Goal: Task Accomplishment & Management: Manage account settings

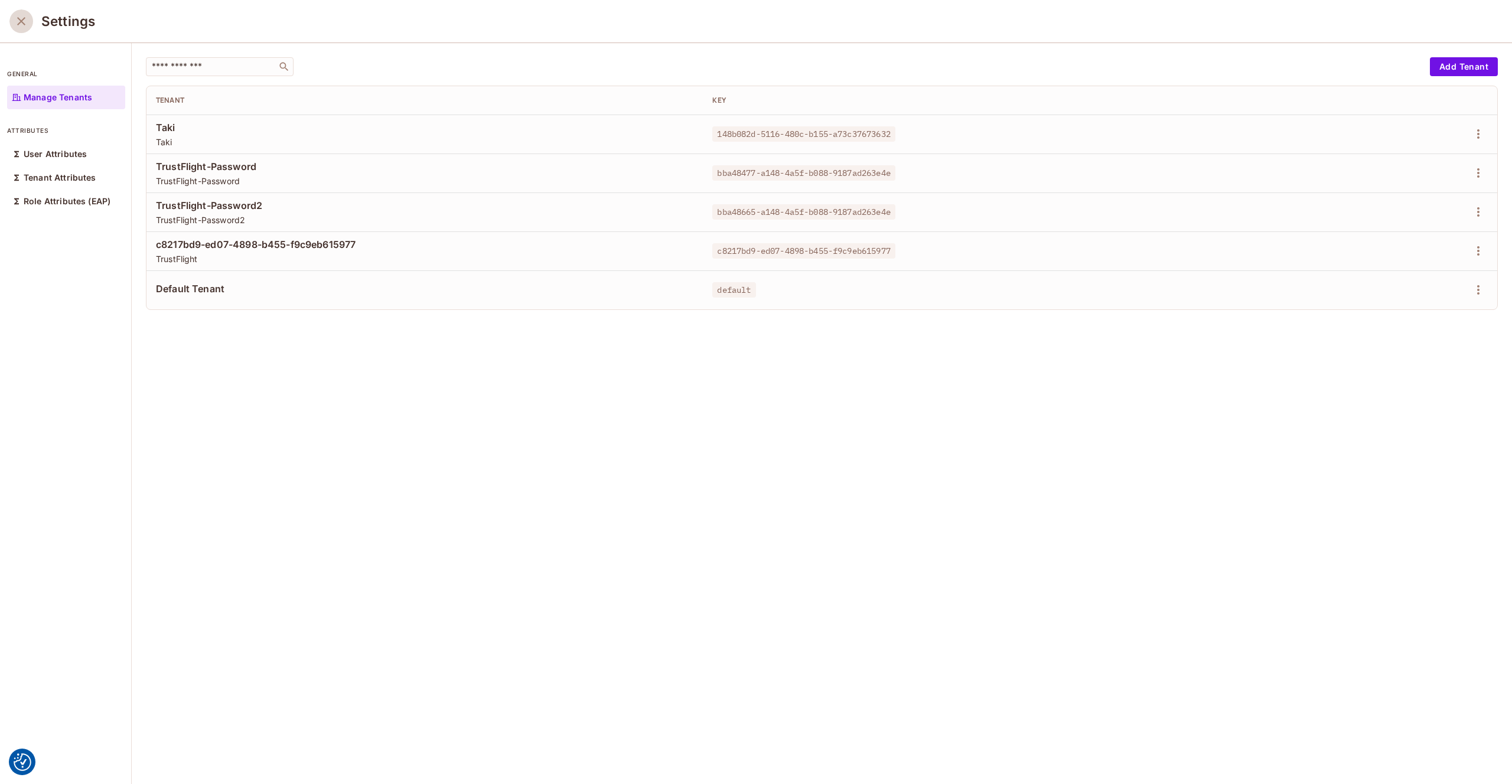
click at [21, 23] on icon "close" at bounding box center [20, 20] width 14 height 14
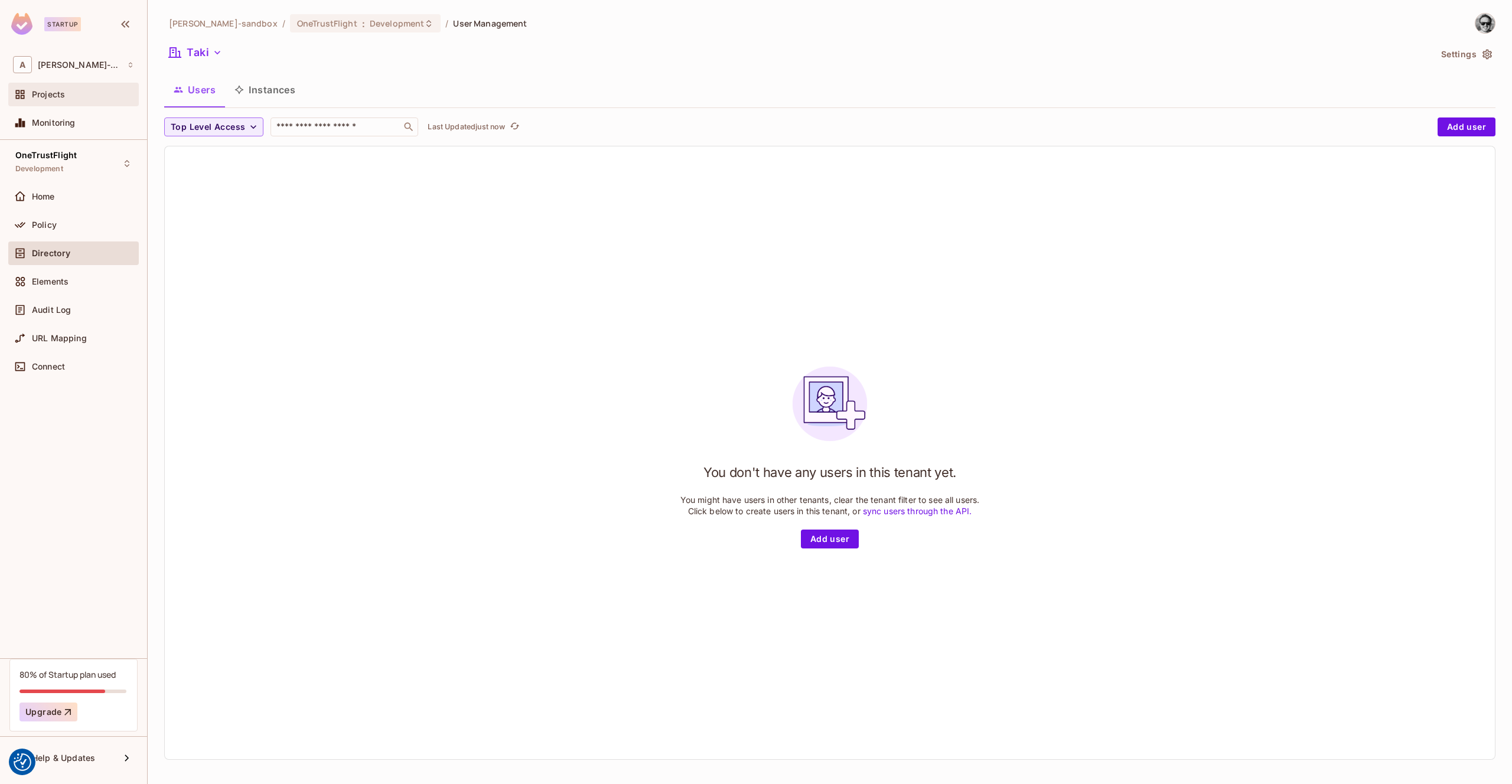
click at [60, 100] on div "Projects" at bounding box center [73, 94] width 121 height 14
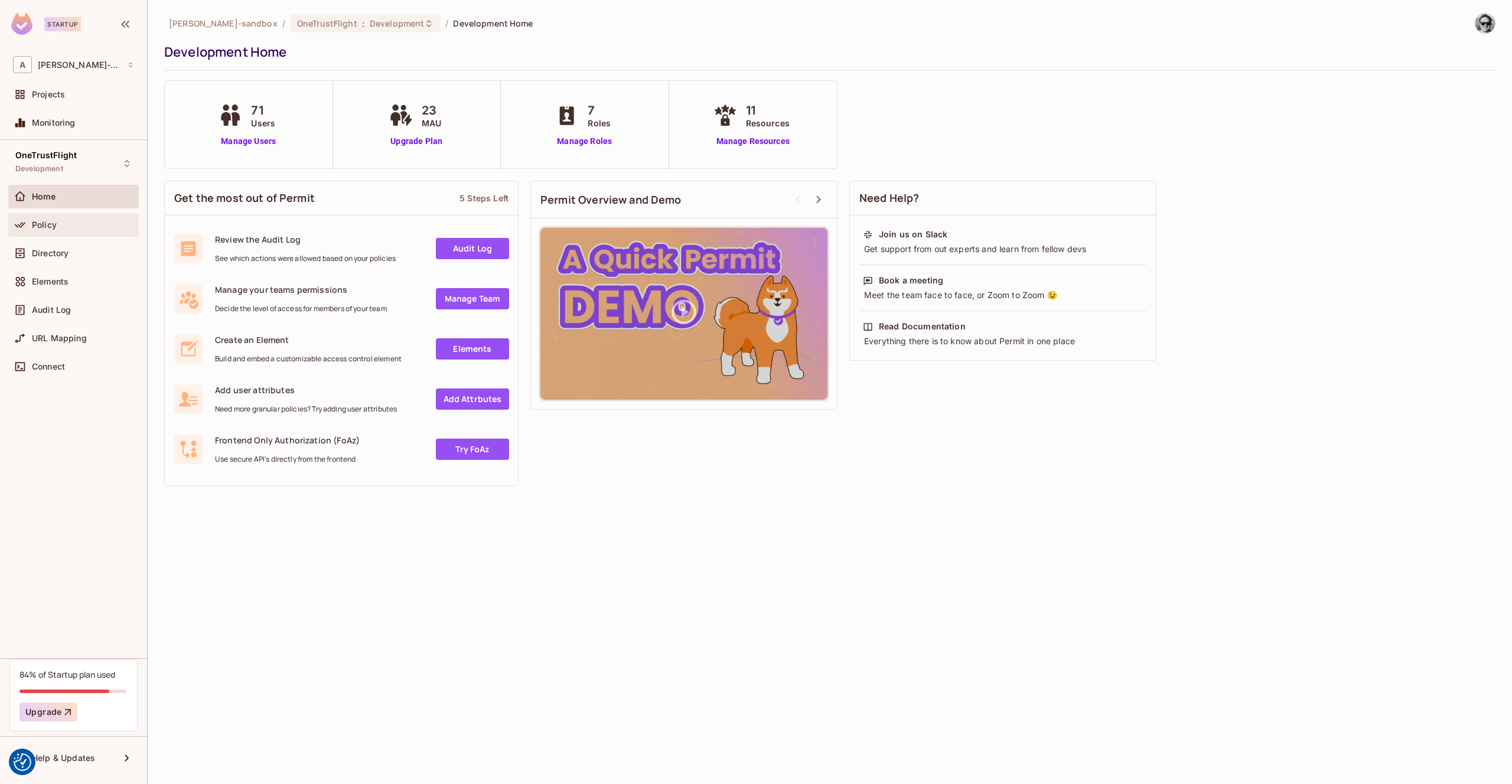
click at [73, 227] on div "Policy" at bounding box center [83, 225] width 102 height 9
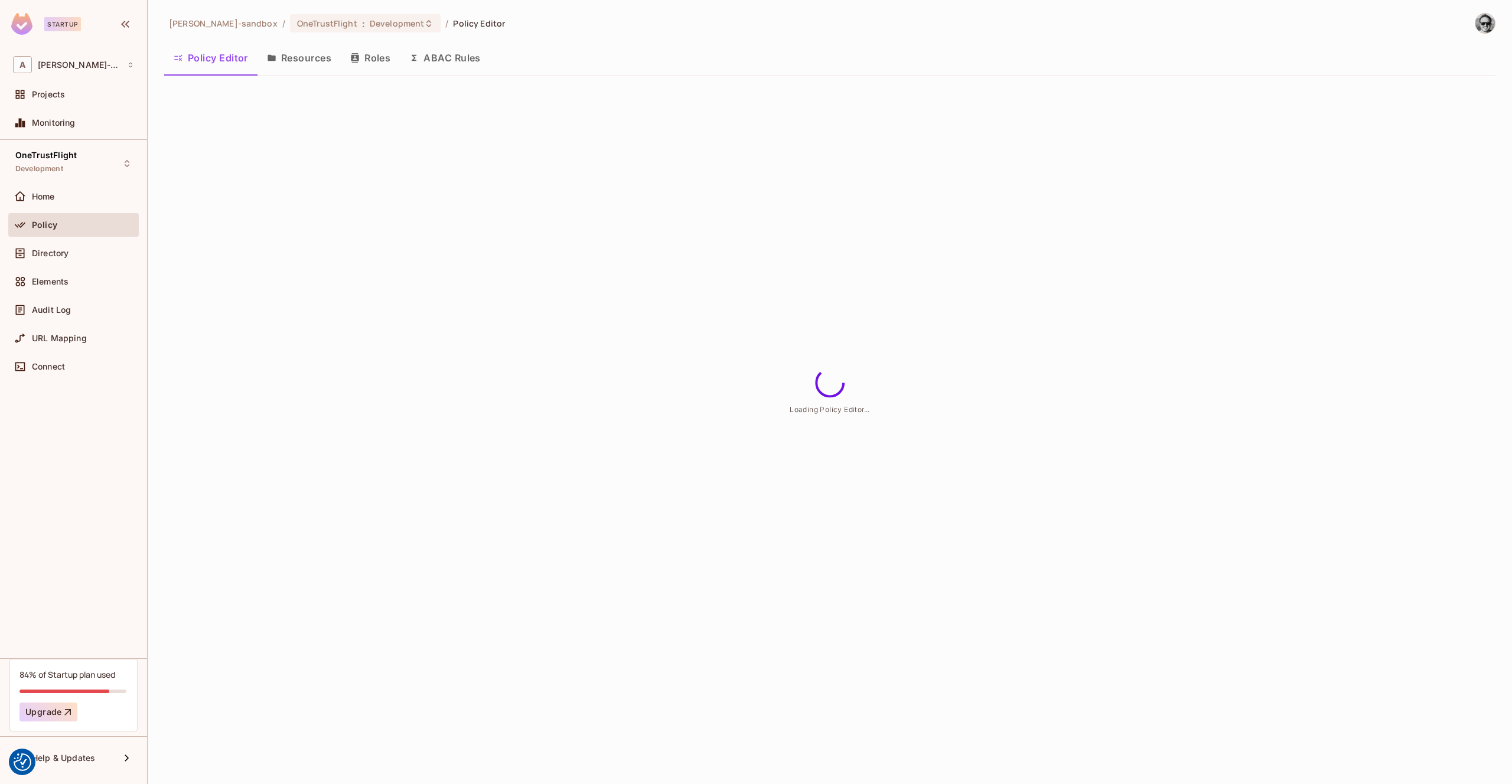
click at [291, 60] on button "Resources" at bounding box center [299, 58] width 83 height 29
click at [306, 65] on div "alex-trustflight-sandbox / OneTrustFlight : Development / Policy Editor Policy …" at bounding box center [829, 392] width 1364 height 784
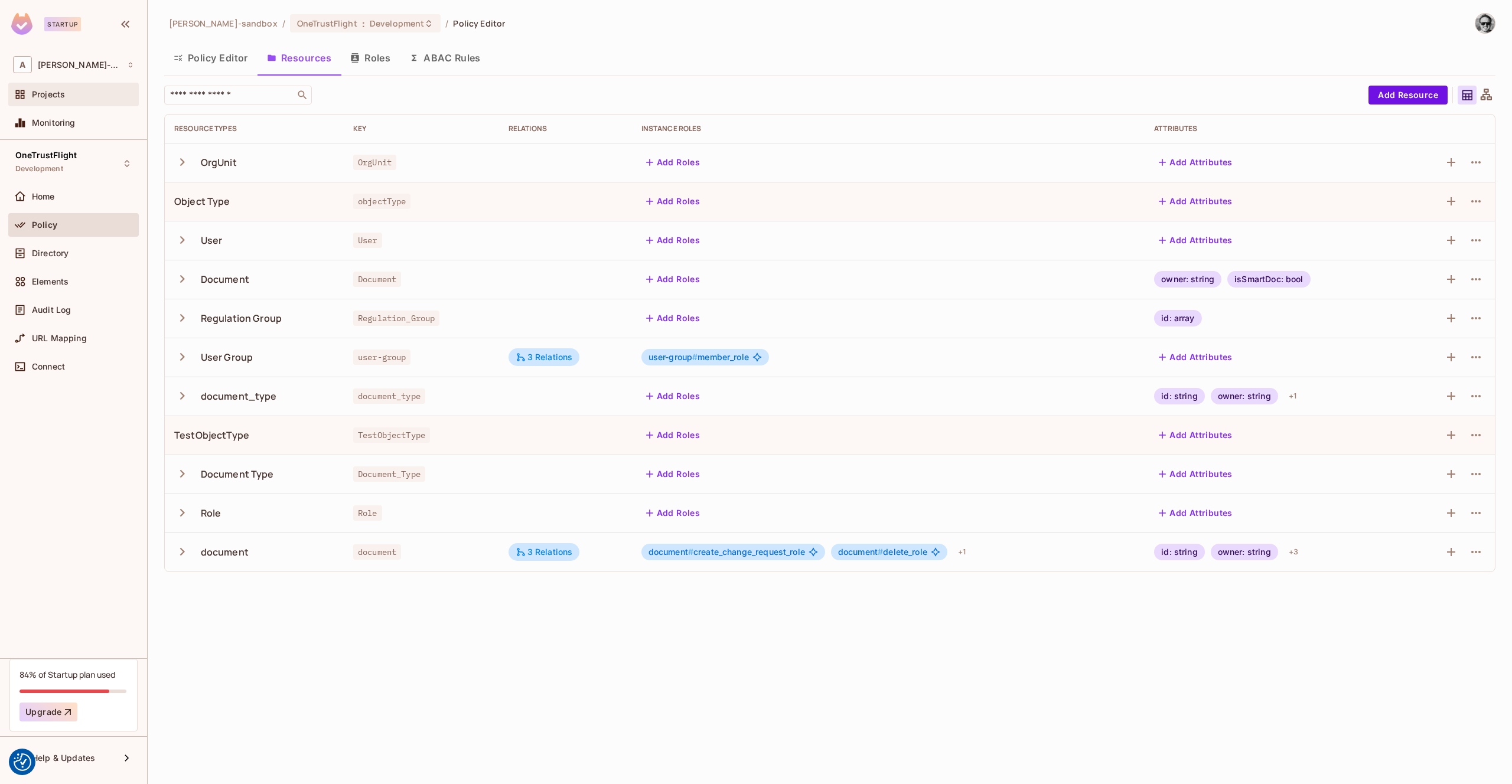
click at [74, 95] on div "Projects" at bounding box center [83, 94] width 102 height 9
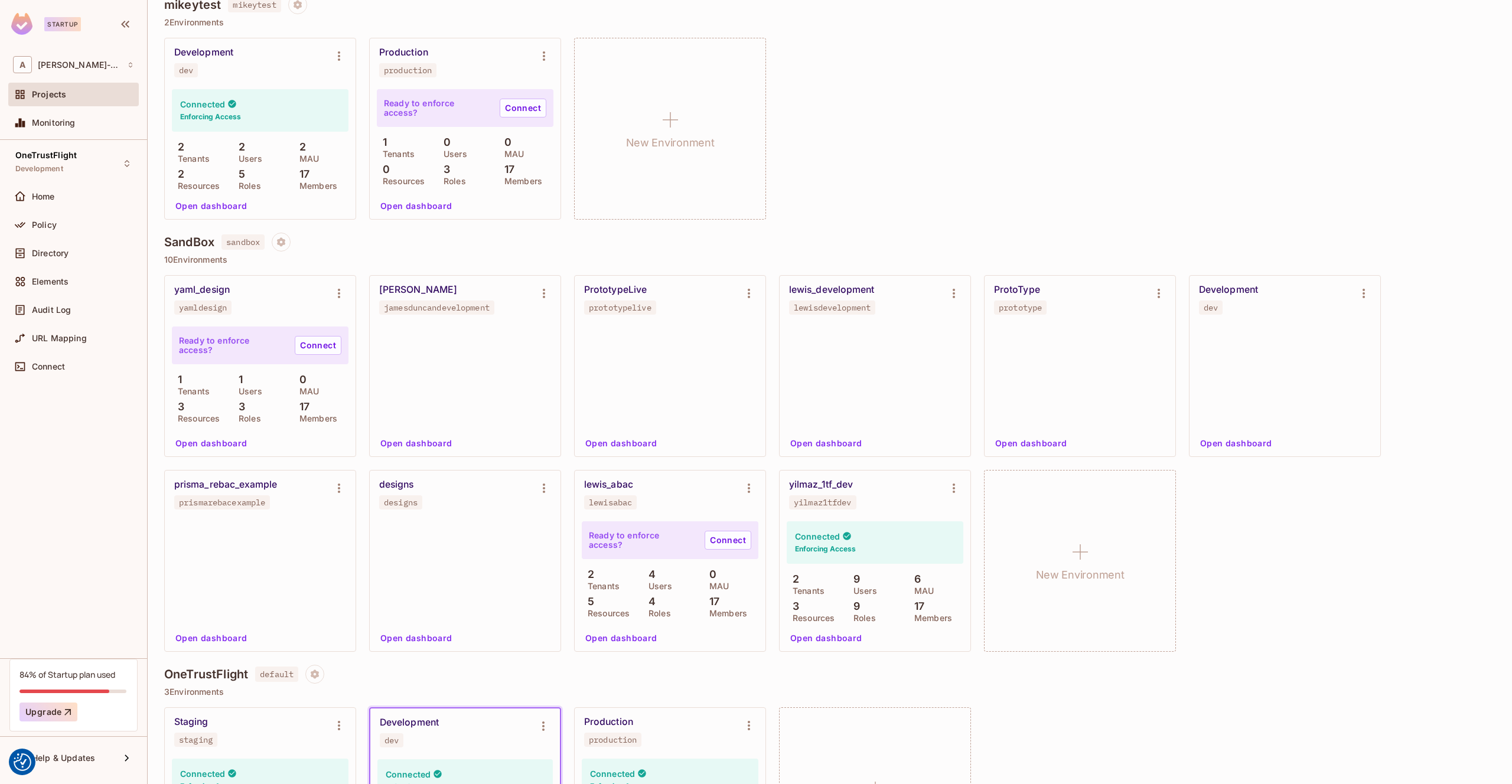
scroll to position [124, 0]
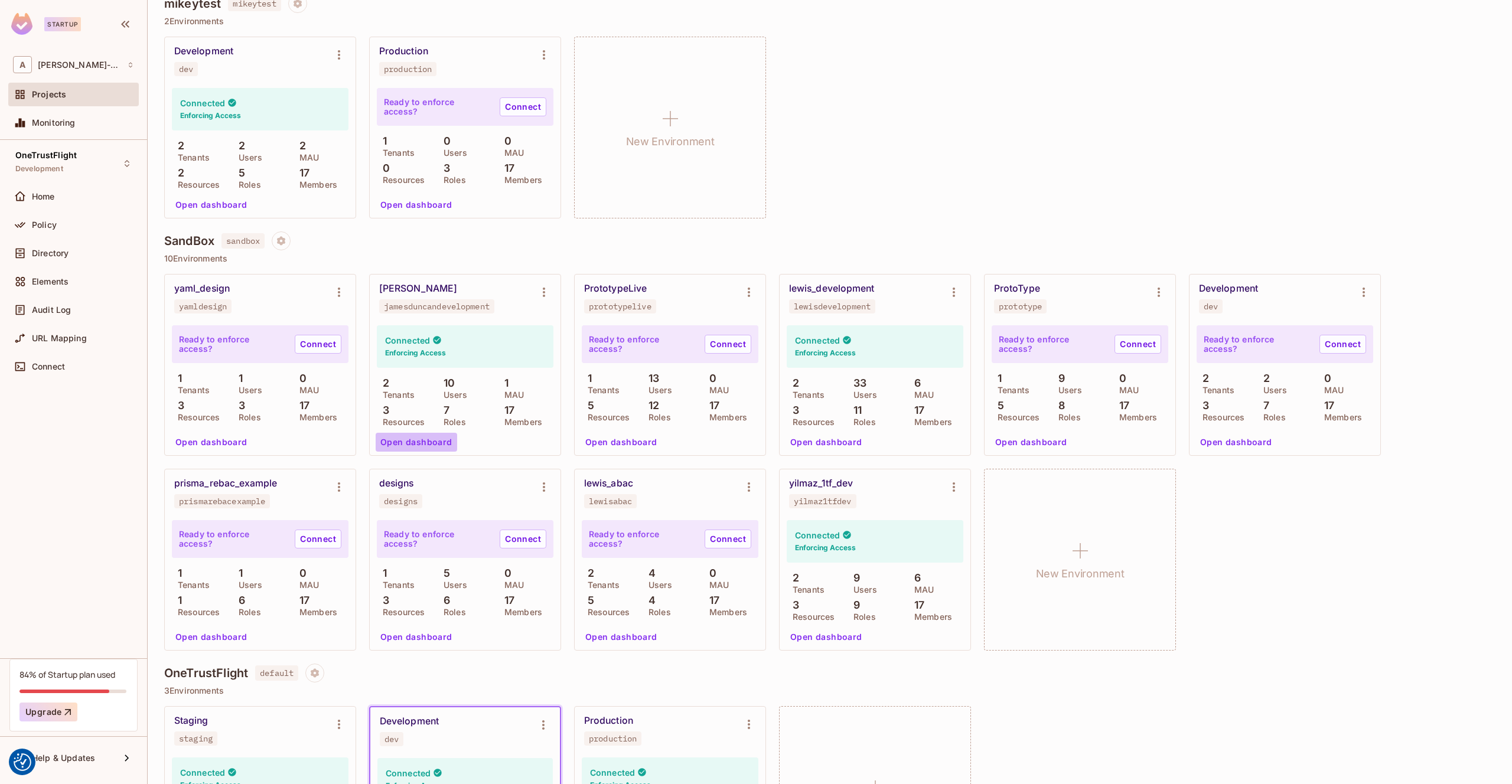
click at [423, 442] on button "Open dashboard" at bounding box center [416, 442] width 82 height 19
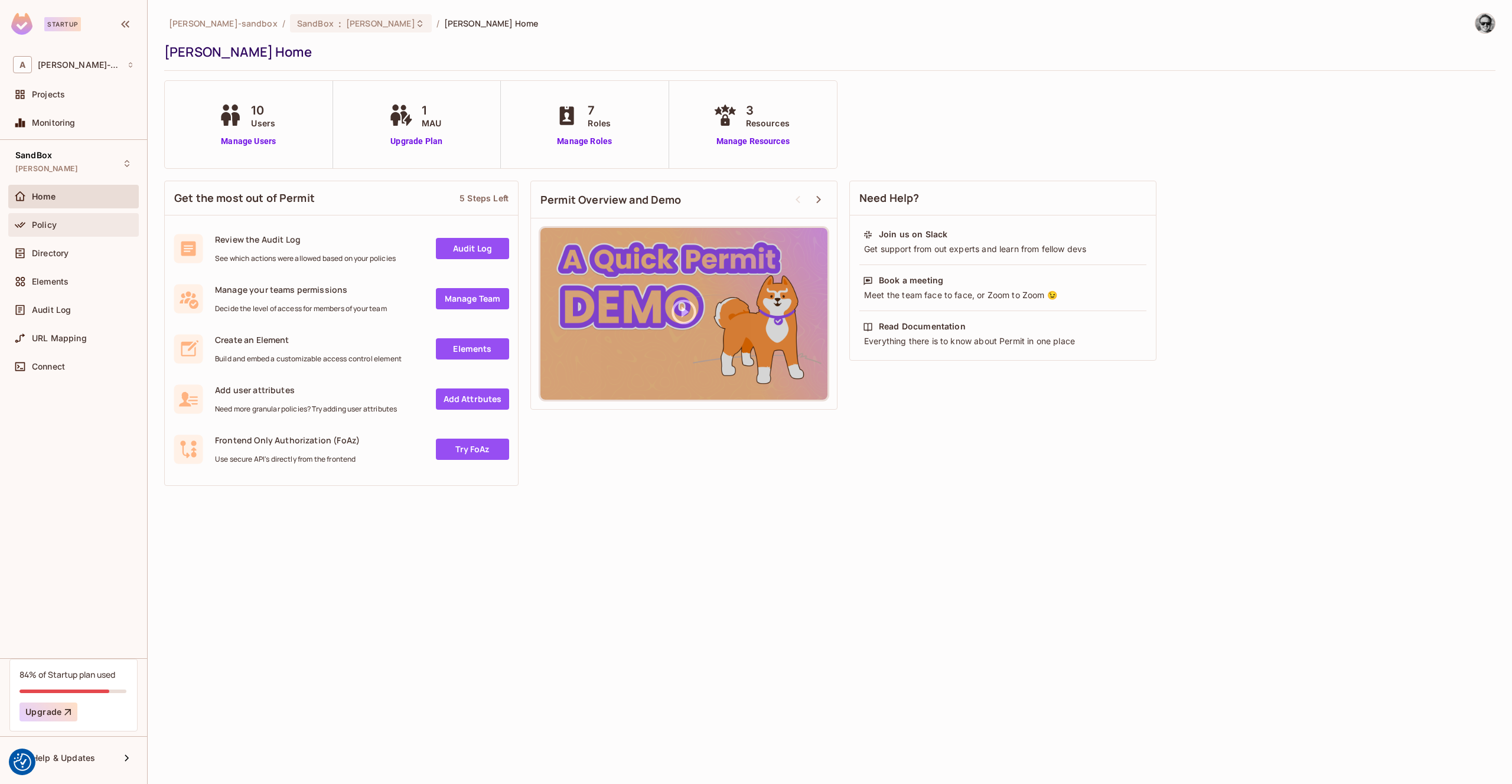
click at [72, 223] on div "Policy" at bounding box center [83, 225] width 102 height 9
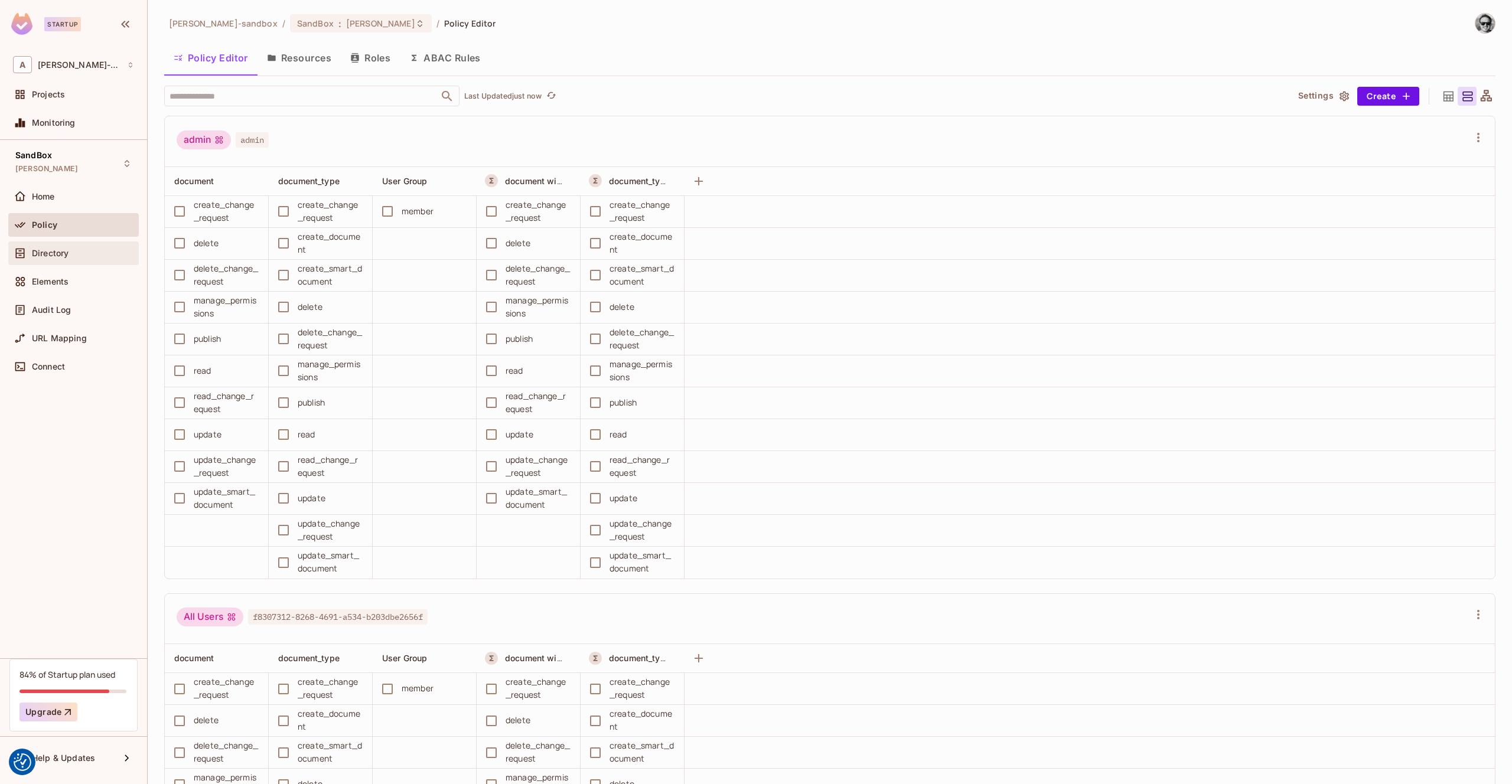
click at [82, 247] on div "Directory" at bounding box center [73, 252] width 121 height 14
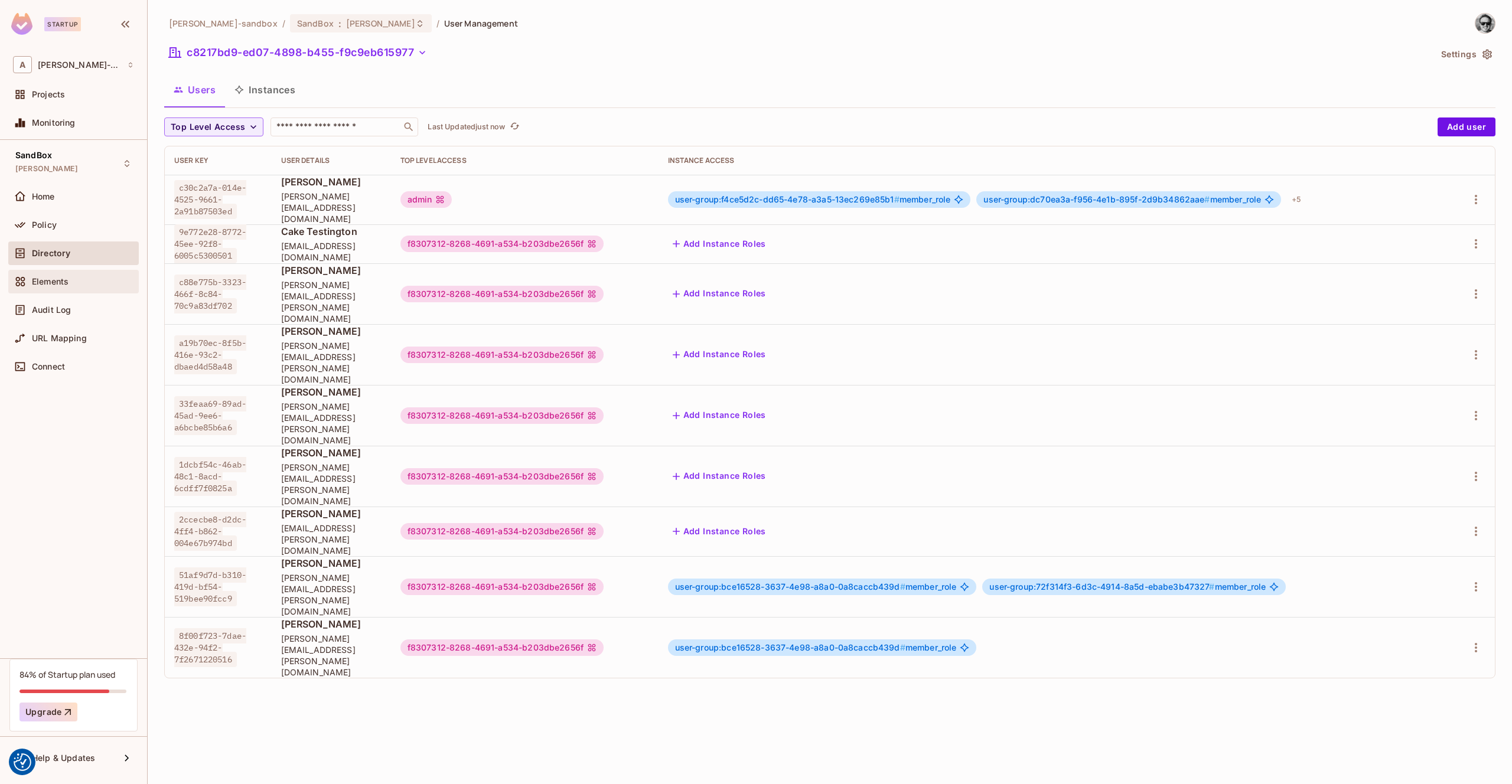
click at [71, 288] on div "Elements" at bounding box center [73, 281] width 121 height 14
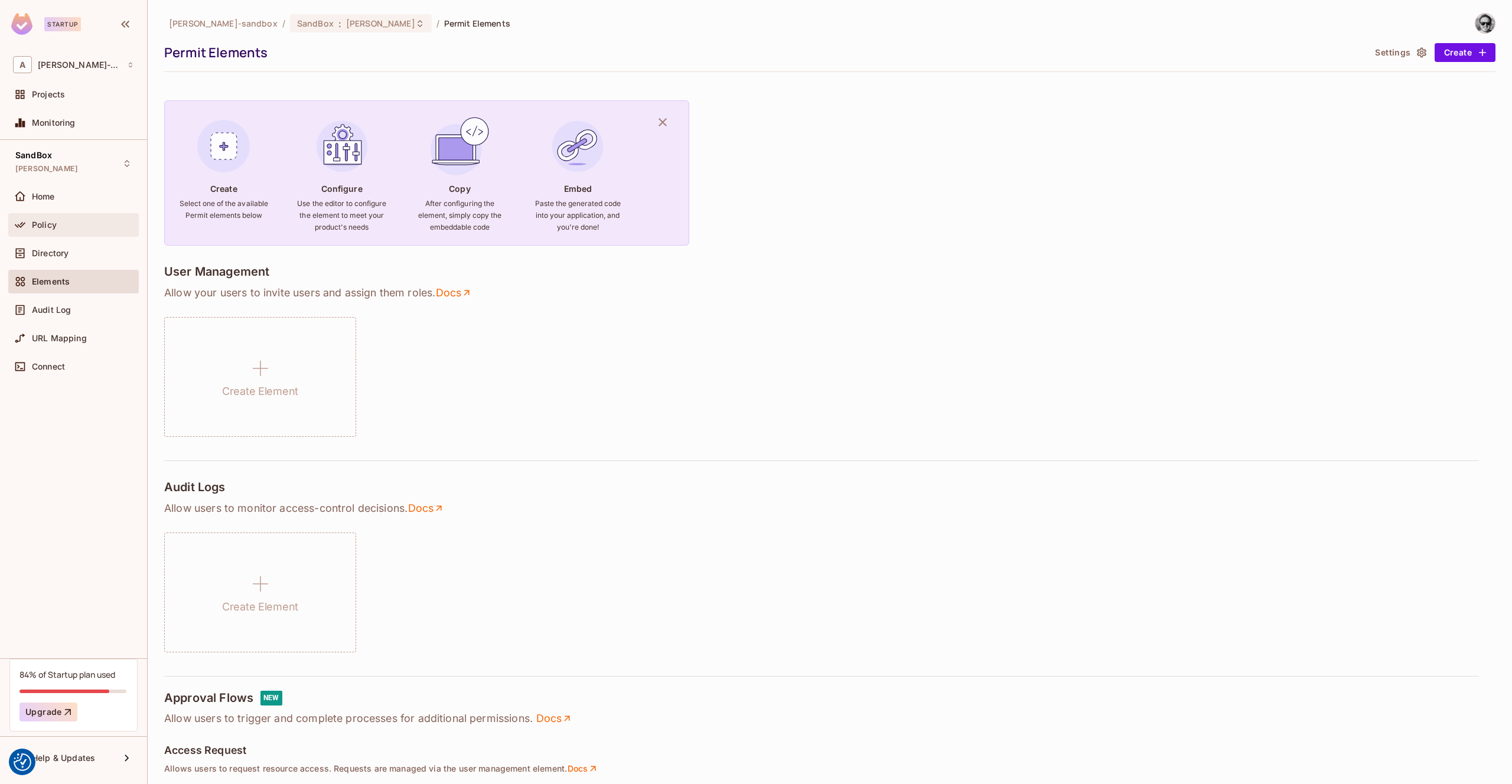
click at [49, 224] on span "Policy" at bounding box center [44, 225] width 25 height 9
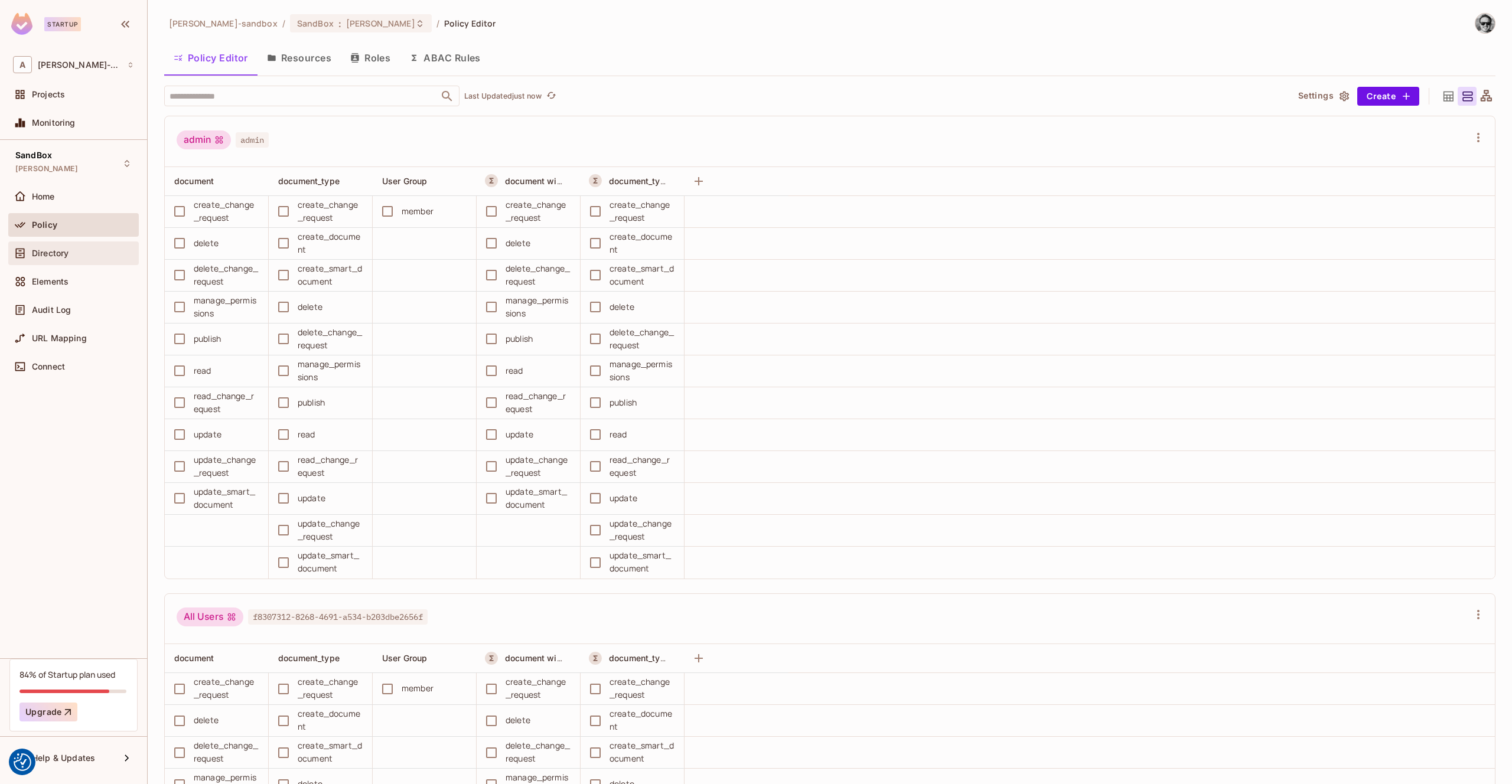
click at [62, 254] on span "Directory" at bounding box center [50, 253] width 37 height 9
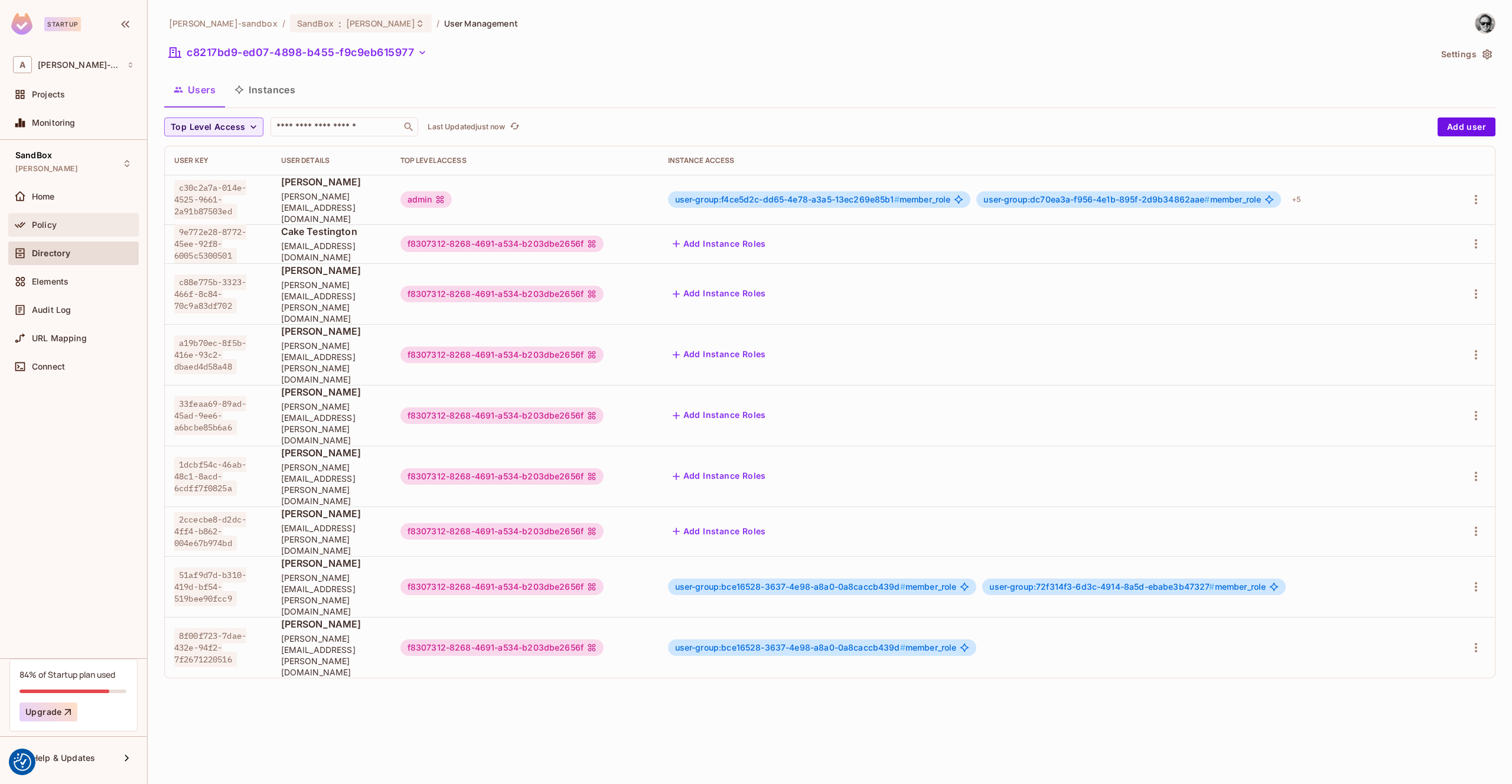
click at [47, 225] on span "Policy" at bounding box center [44, 225] width 25 height 9
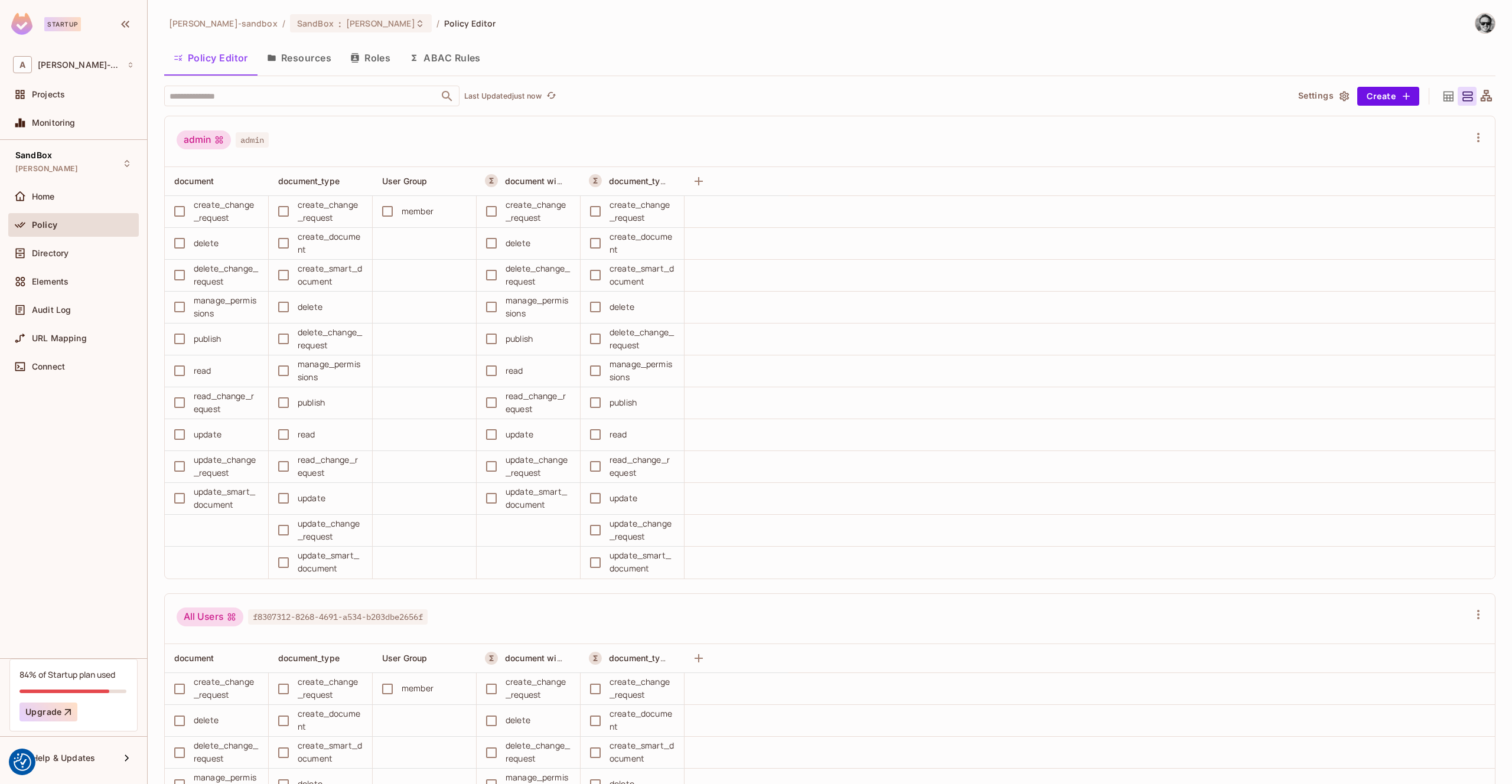
click at [305, 49] on button "Resources" at bounding box center [299, 58] width 83 height 29
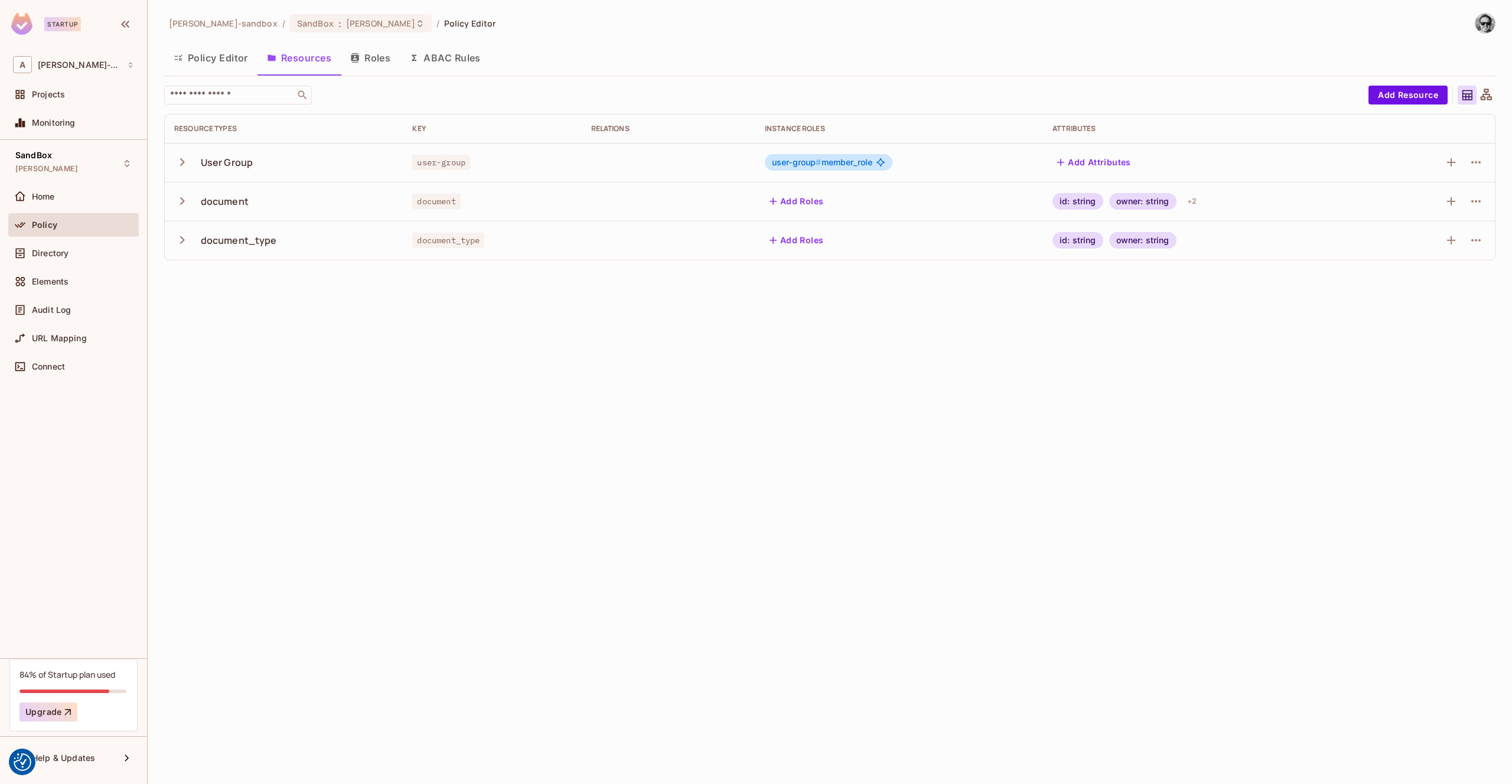
click at [181, 238] on icon "button" at bounding box center [182, 239] width 16 height 16
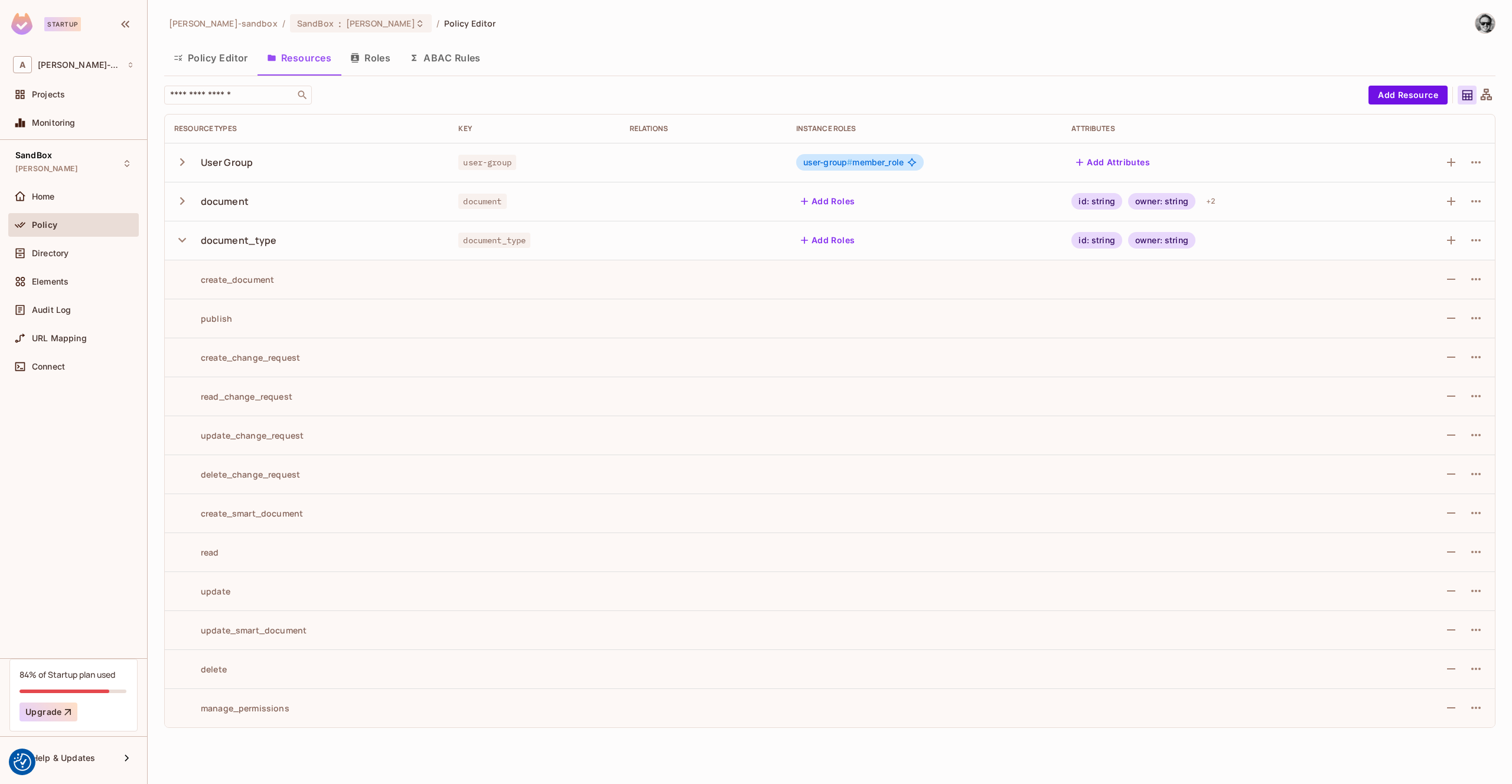
click at [183, 237] on icon "button" at bounding box center [182, 239] width 16 height 16
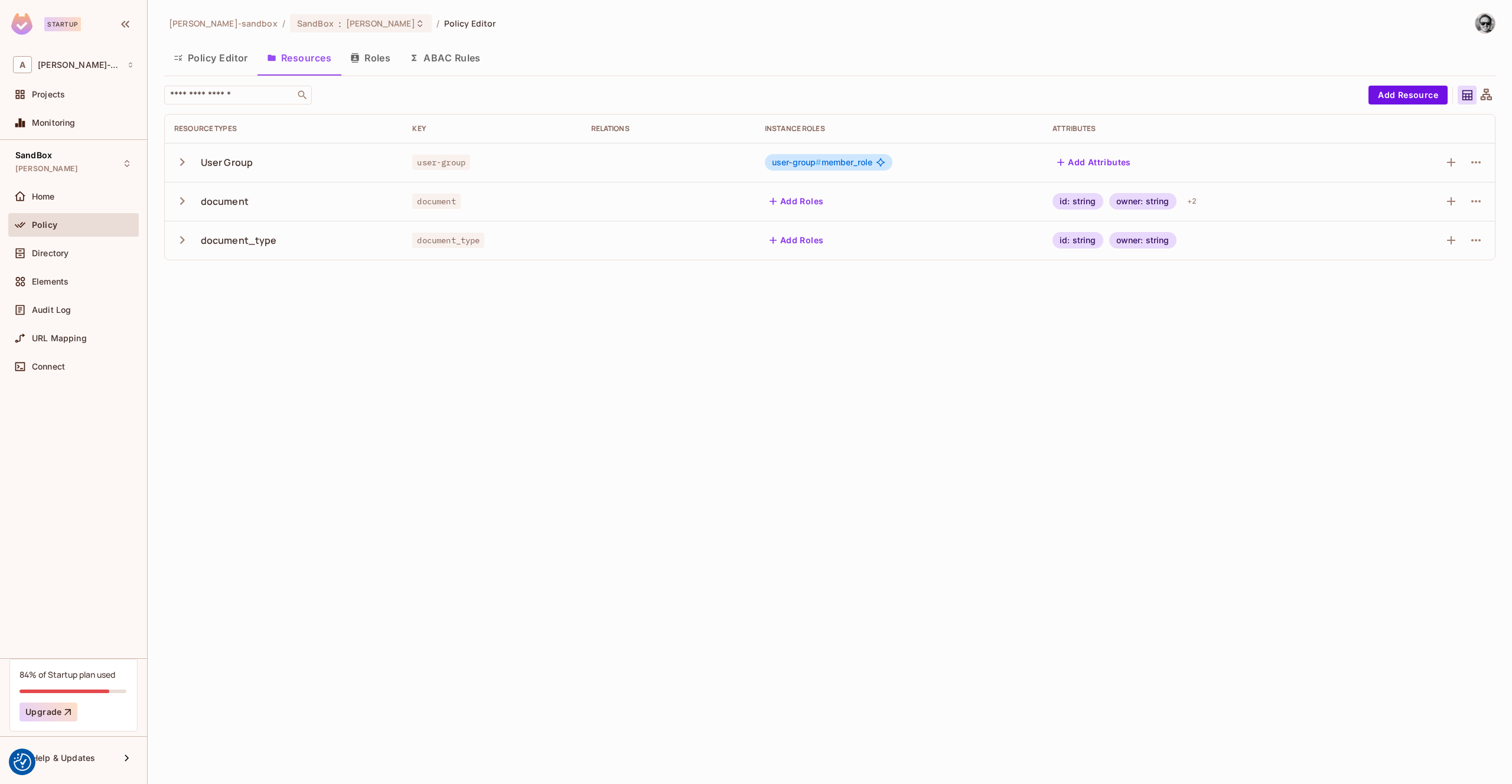
click at [350, 62] on button "Roles" at bounding box center [370, 58] width 59 height 29
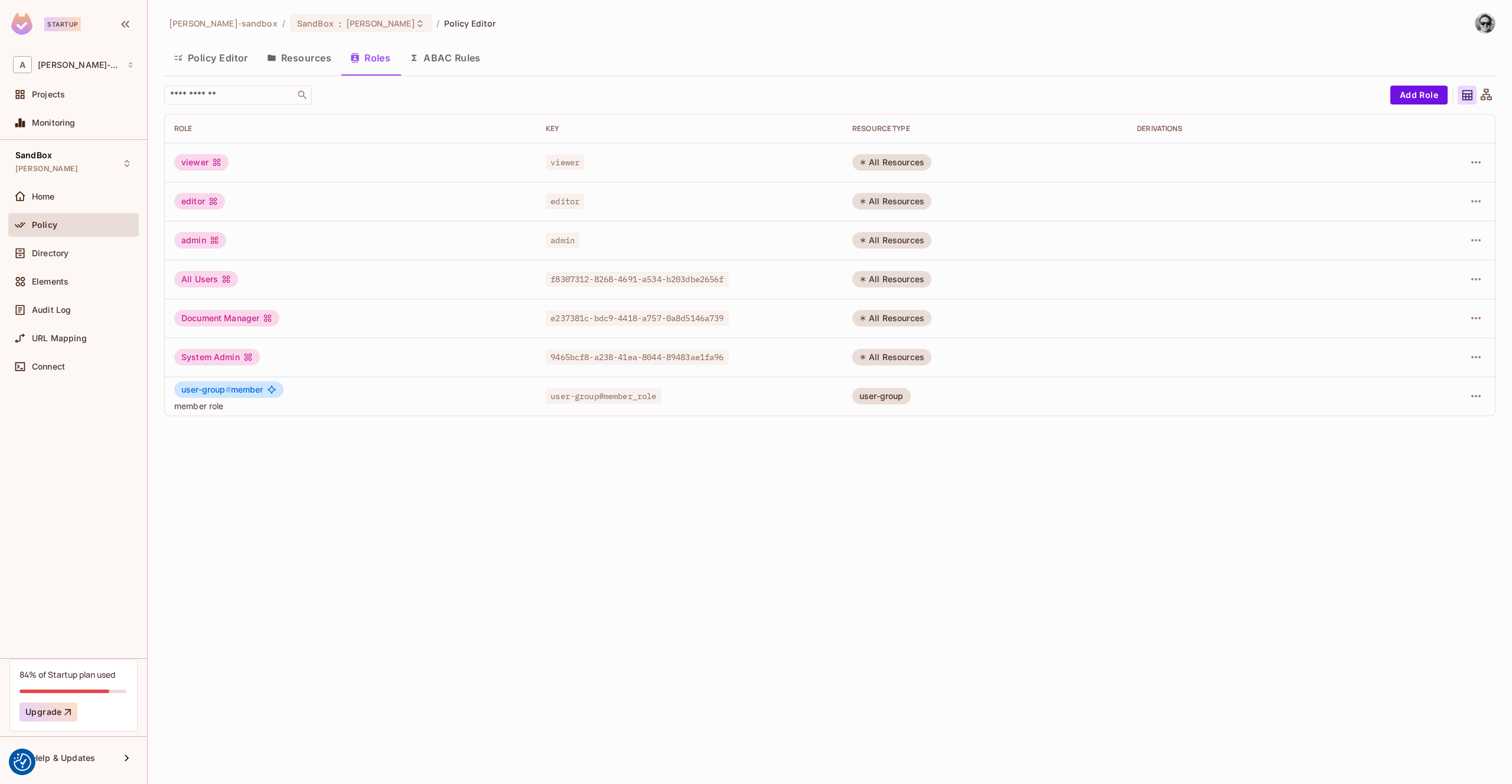
click at [442, 61] on button "ABAC Rules" at bounding box center [445, 58] width 91 height 29
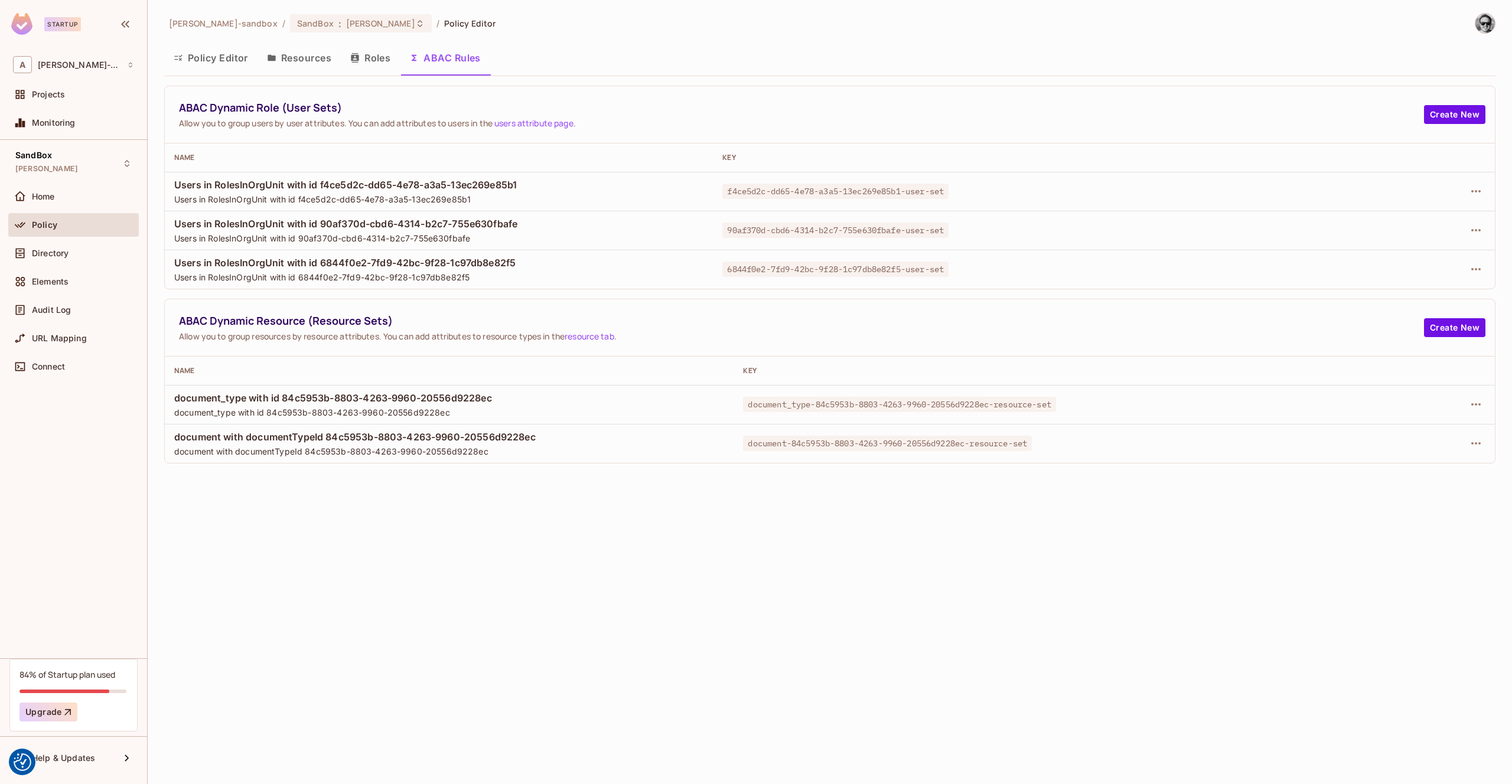
click at [394, 64] on button "Roles" at bounding box center [370, 58] width 59 height 29
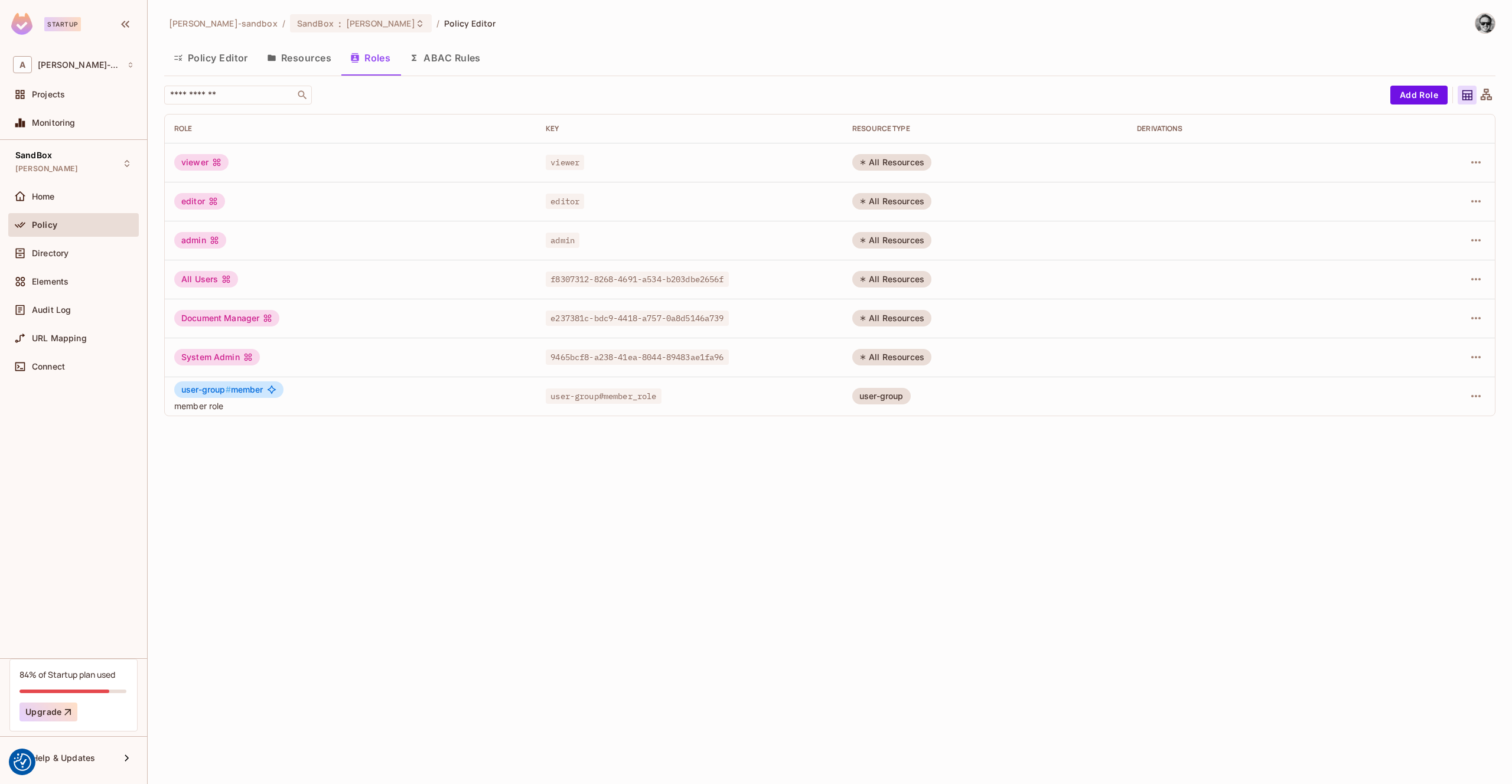
click at [431, 63] on button "ABAC Rules" at bounding box center [445, 58] width 91 height 29
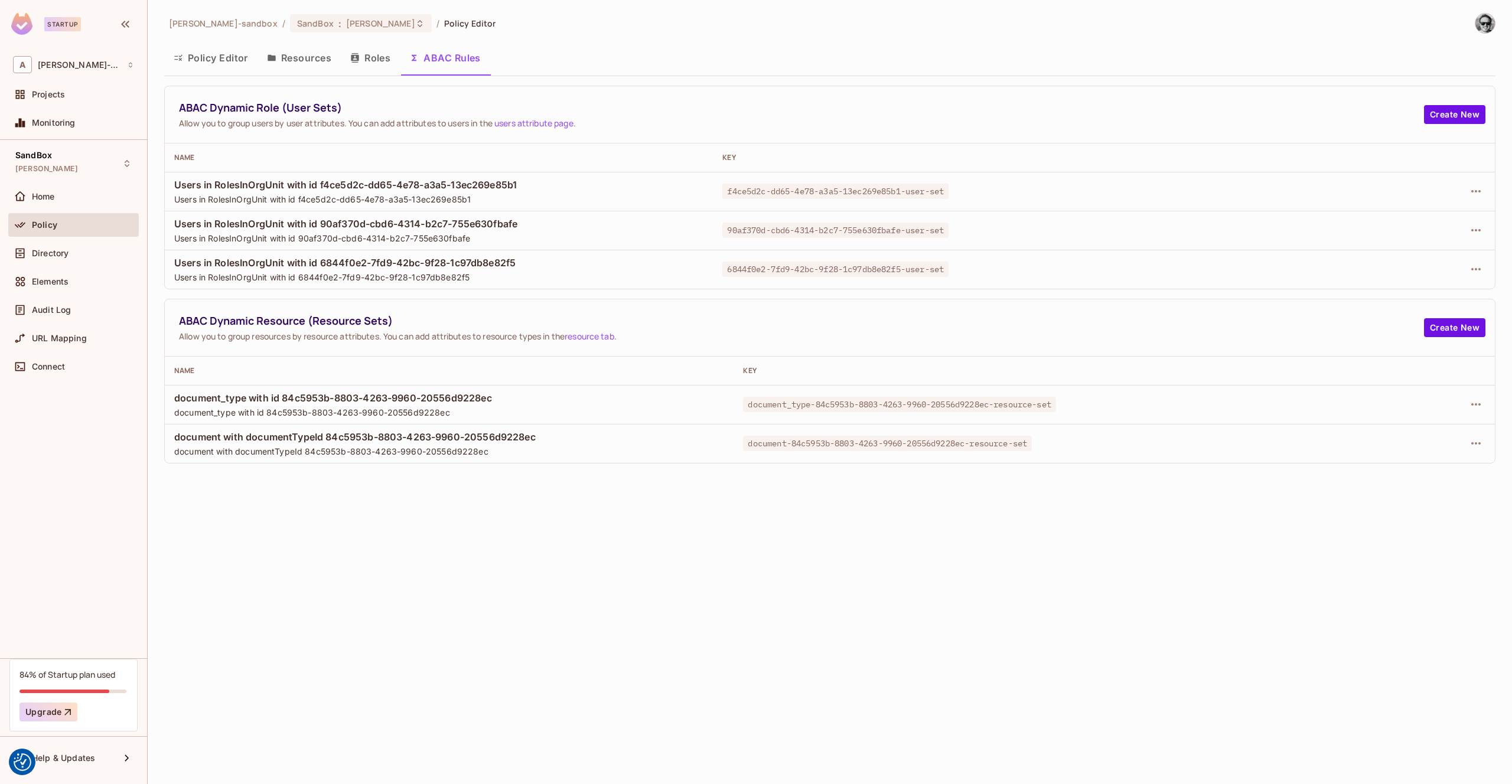
click at [312, 63] on button "Resources" at bounding box center [299, 58] width 83 height 29
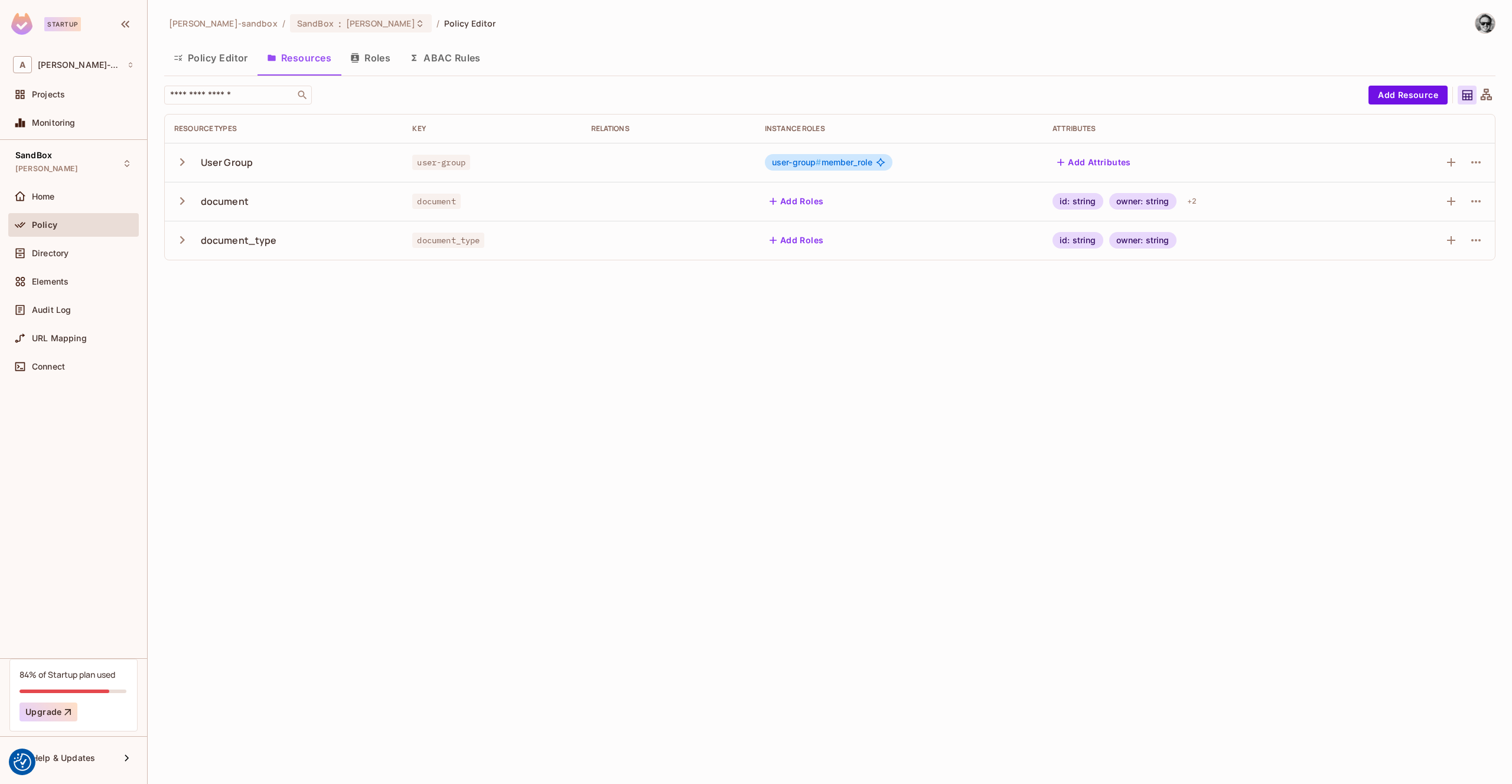
click at [179, 245] on icon "button" at bounding box center [182, 239] width 16 height 16
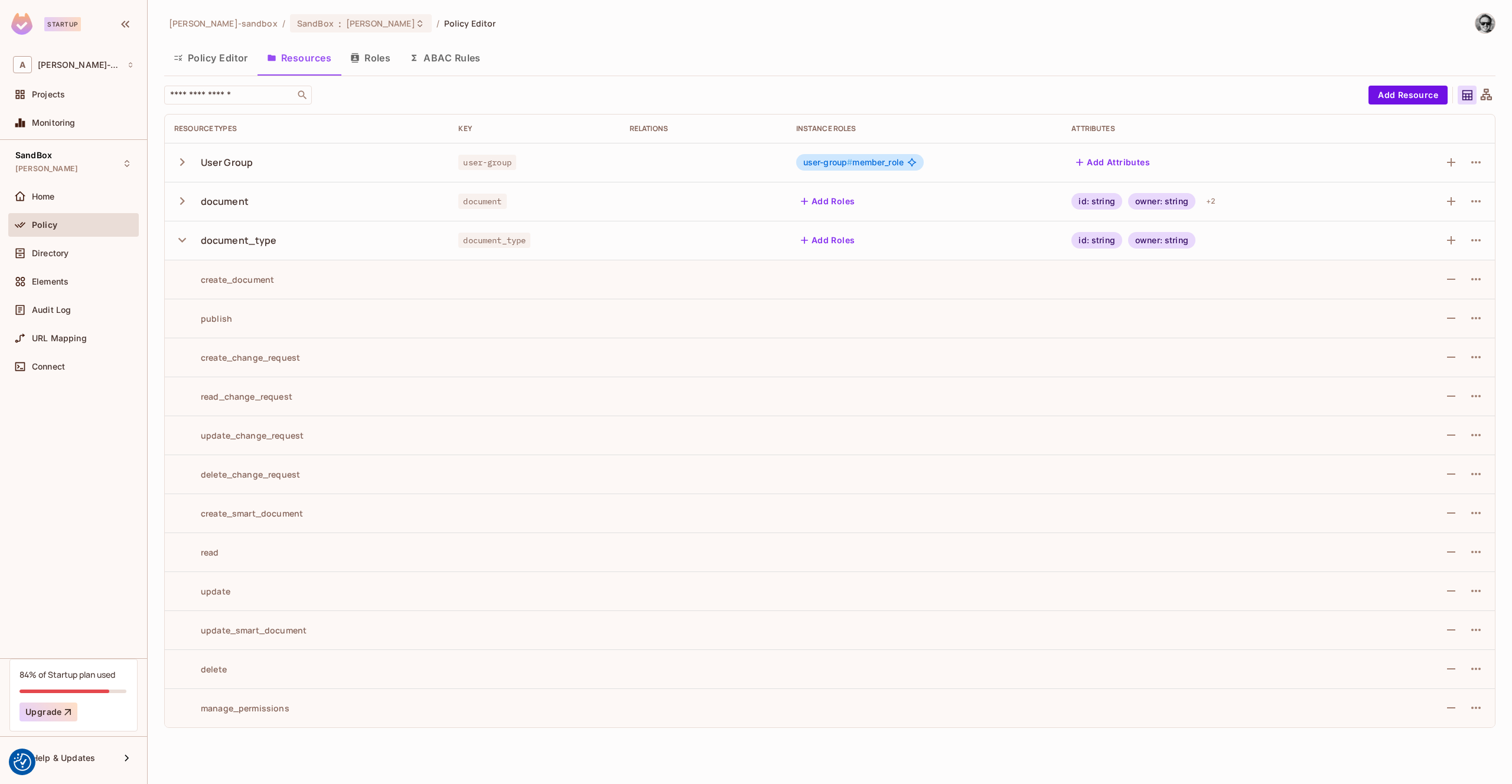
click at [182, 235] on icon "button" at bounding box center [182, 239] width 16 height 16
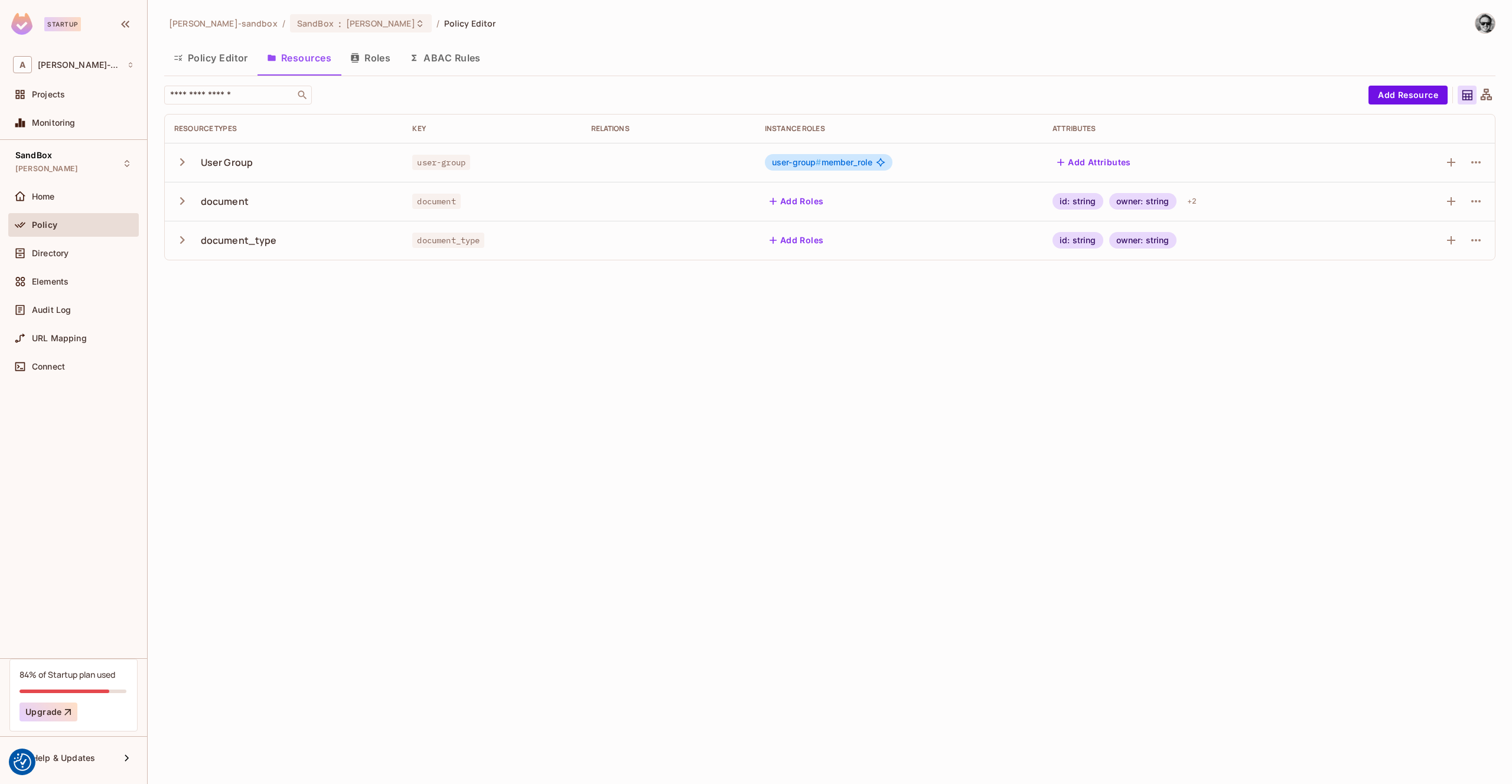
click at [364, 61] on button "Roles" at bounding box center [370, 58] width 59 height 29
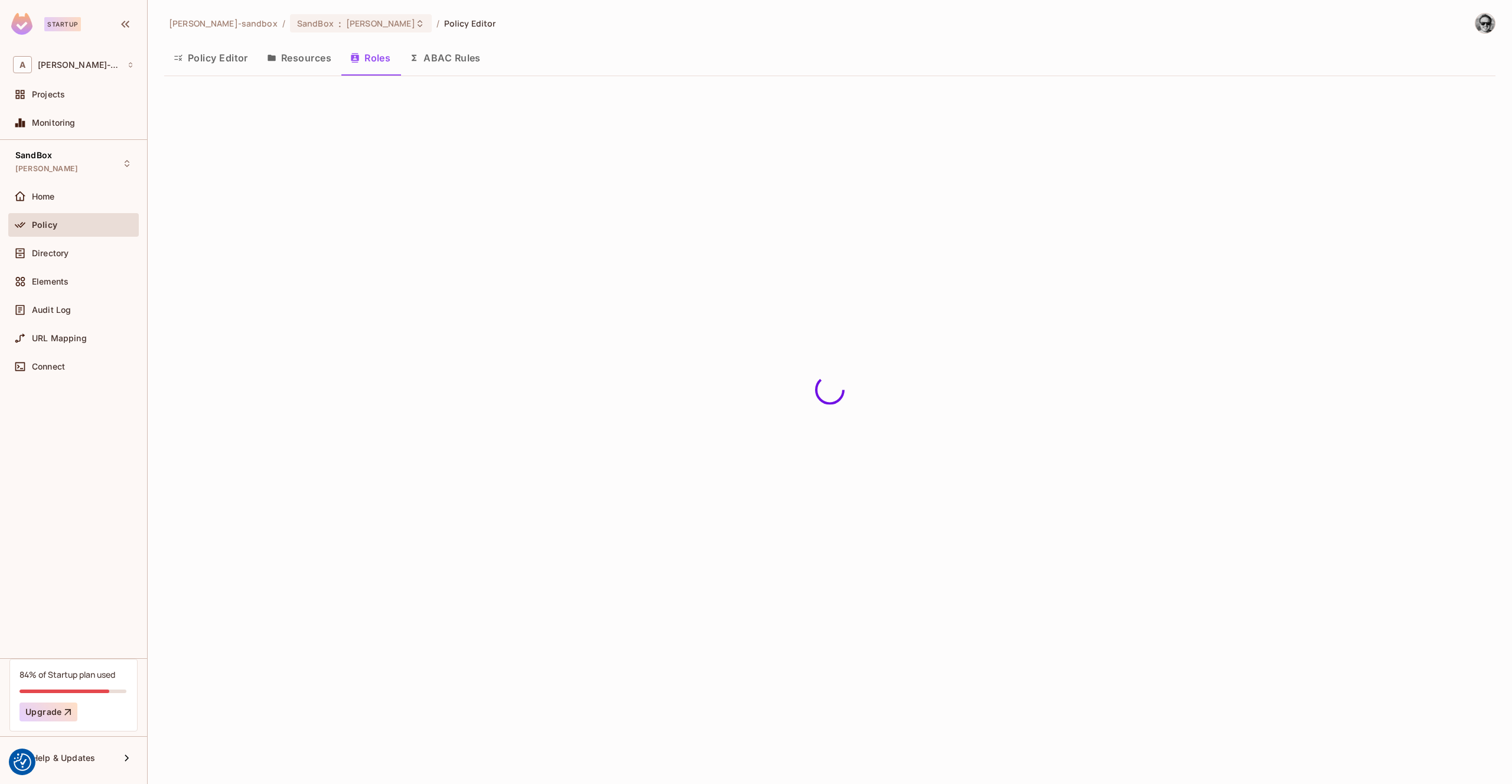
click at [222, 59] on button "Policy Editor" at bounding box center [211, 58] width 94 height 29
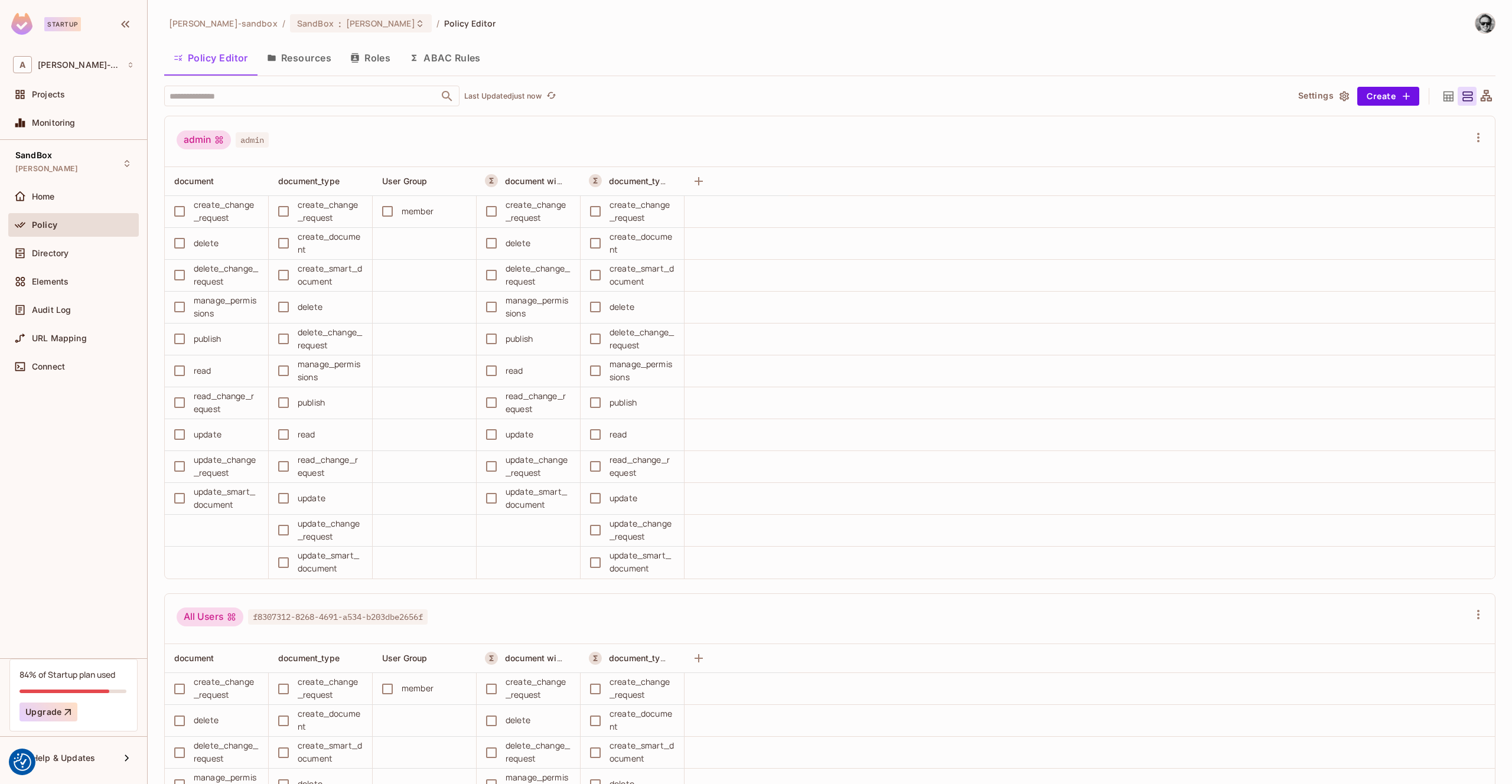
click at [294, 61] on button "Resources" at bounding box center [299, 58] width 83 height 29
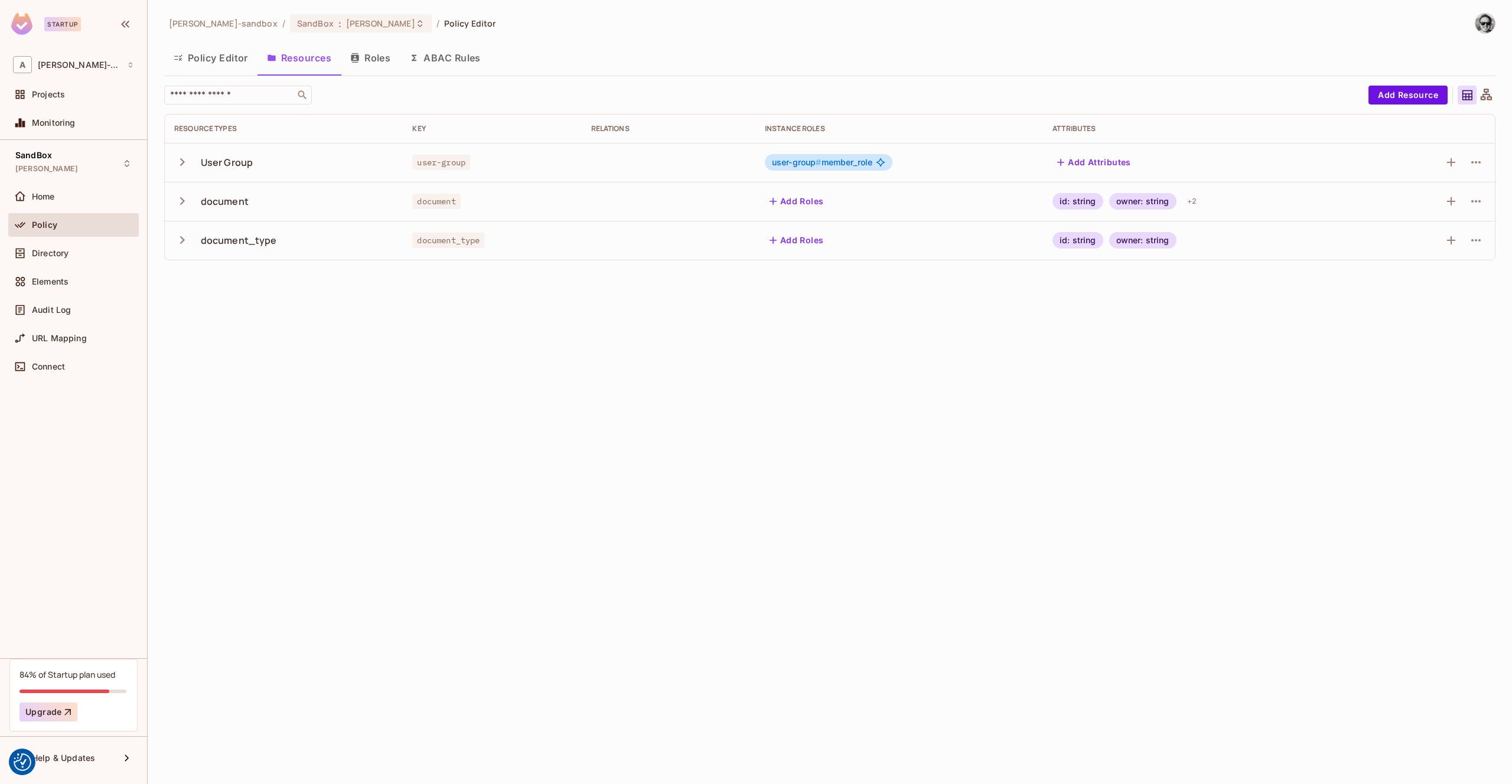
click at [185, 239] on icon "button" at bounding box center [182, 239] width 16 height 16
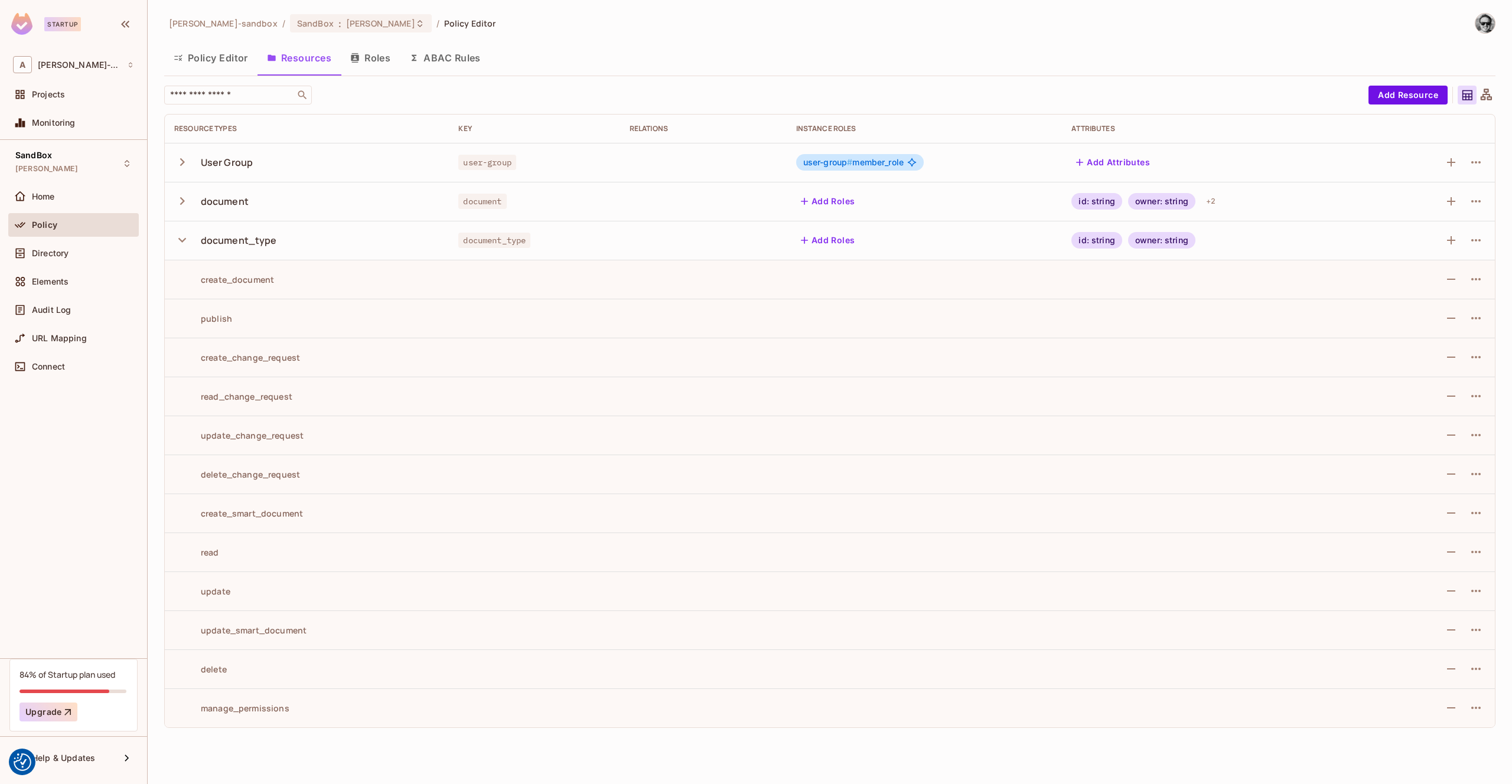
click at [185, 239] on icon "button" at bounding box center [182, 239] width 7 height 5
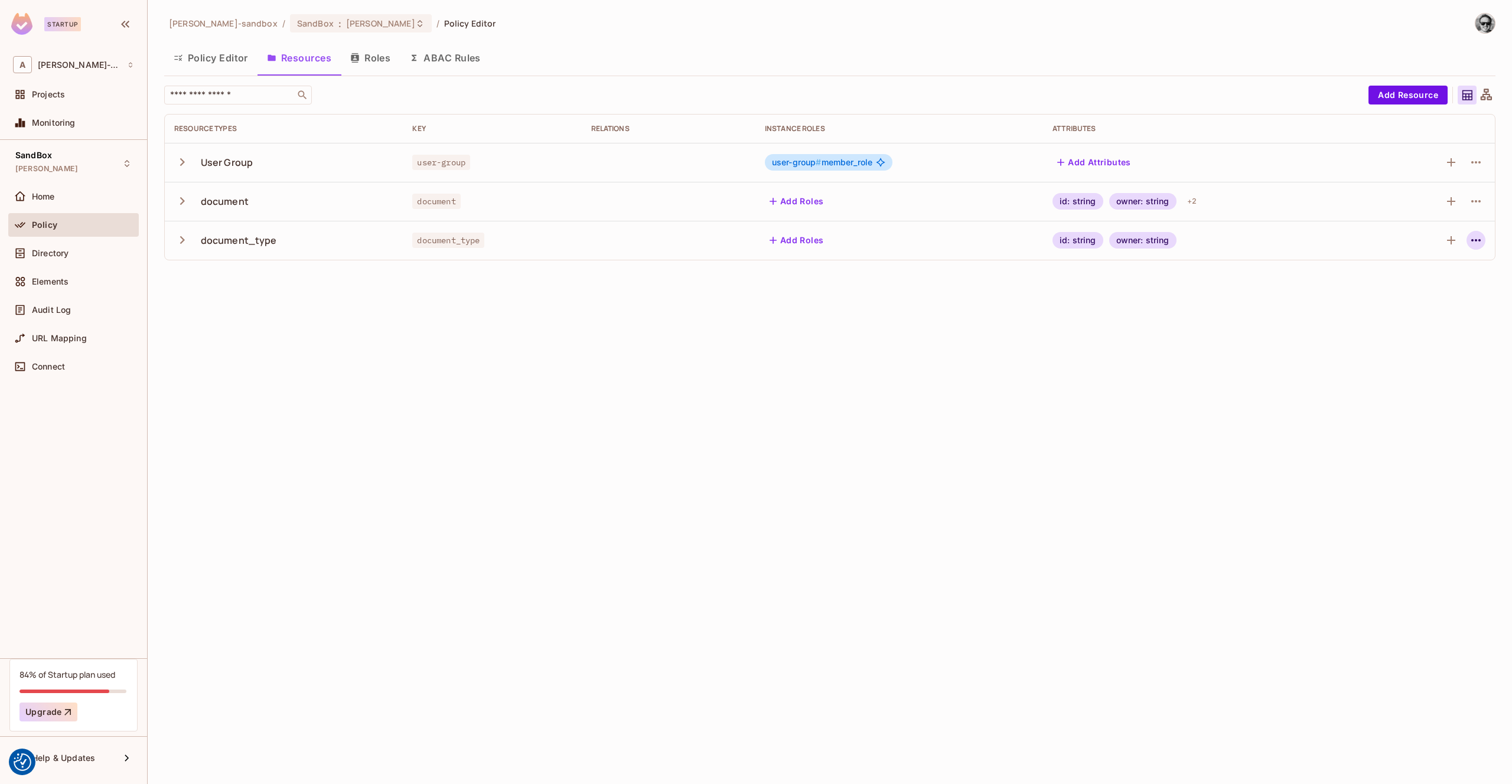
click at [1482, 240] on icon "button" at bounding box center [1475, 239] width 14 height 14
click at [1439, 285] on div "Edit Resource" at bounding box center [1425, 286] width 56 height 12
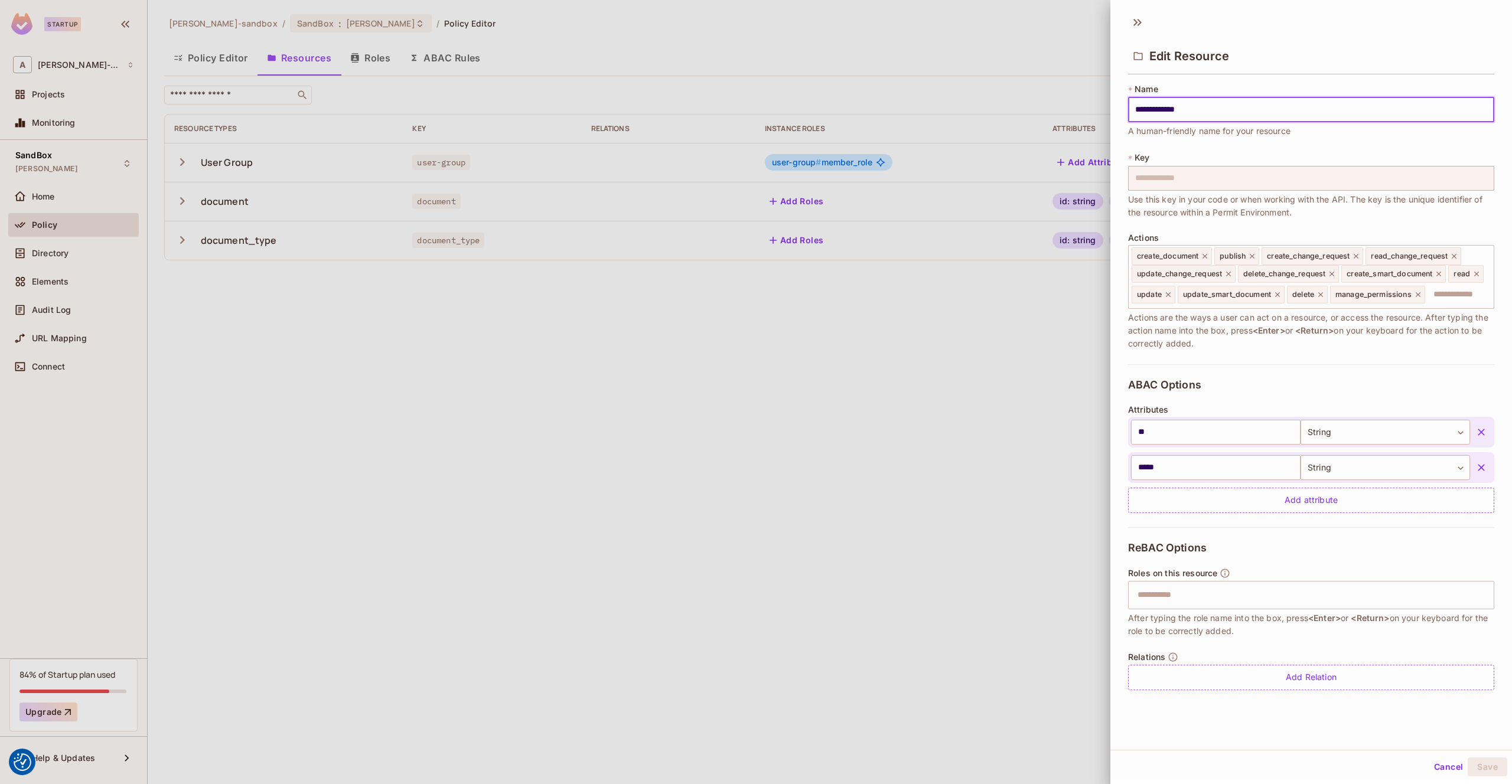
click at [951, 334] on div at bounding box center [756, 392] width 1512 height 784
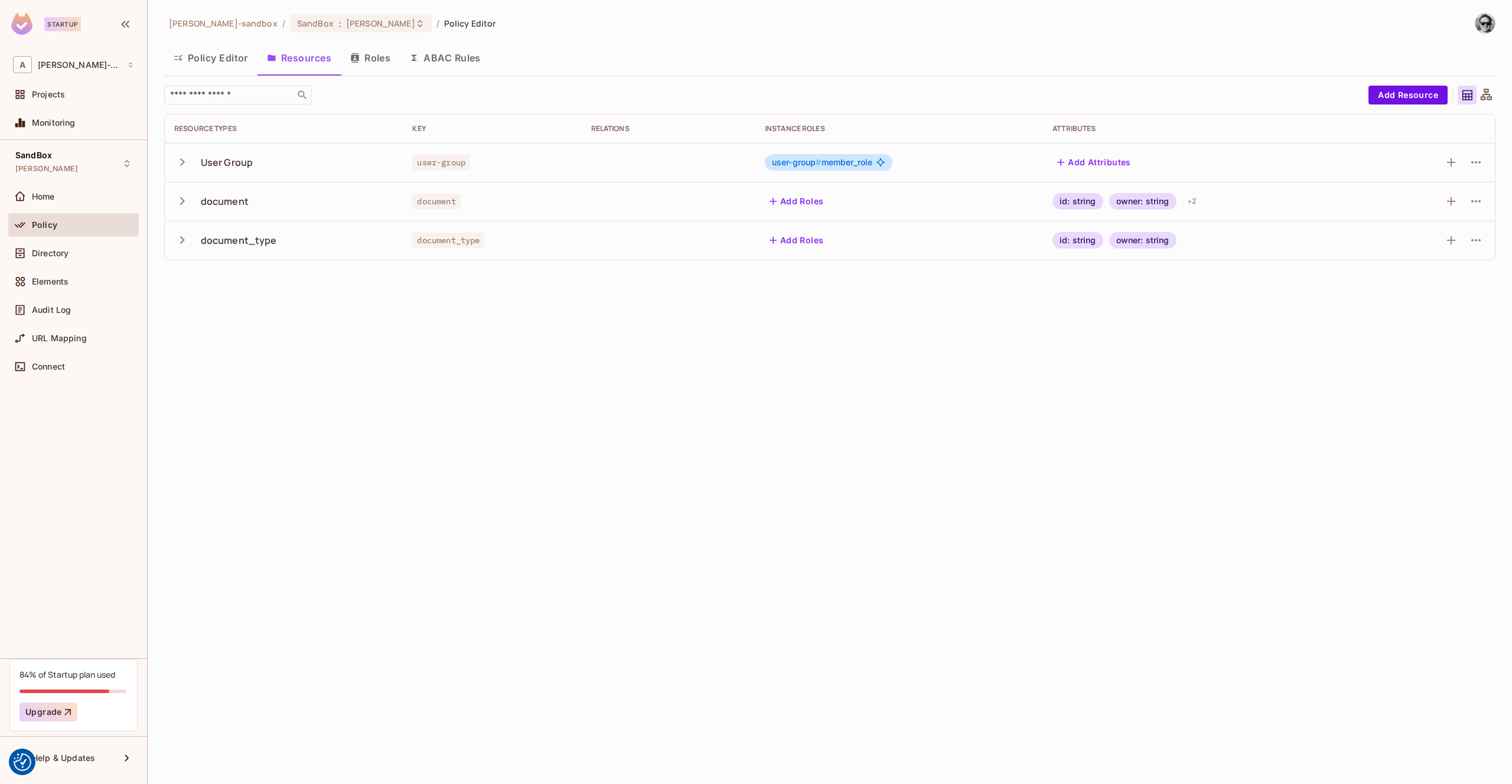
click at [466, 63] on button "ABAC Rules" at bounding box center [445, 58] width 91 height 29
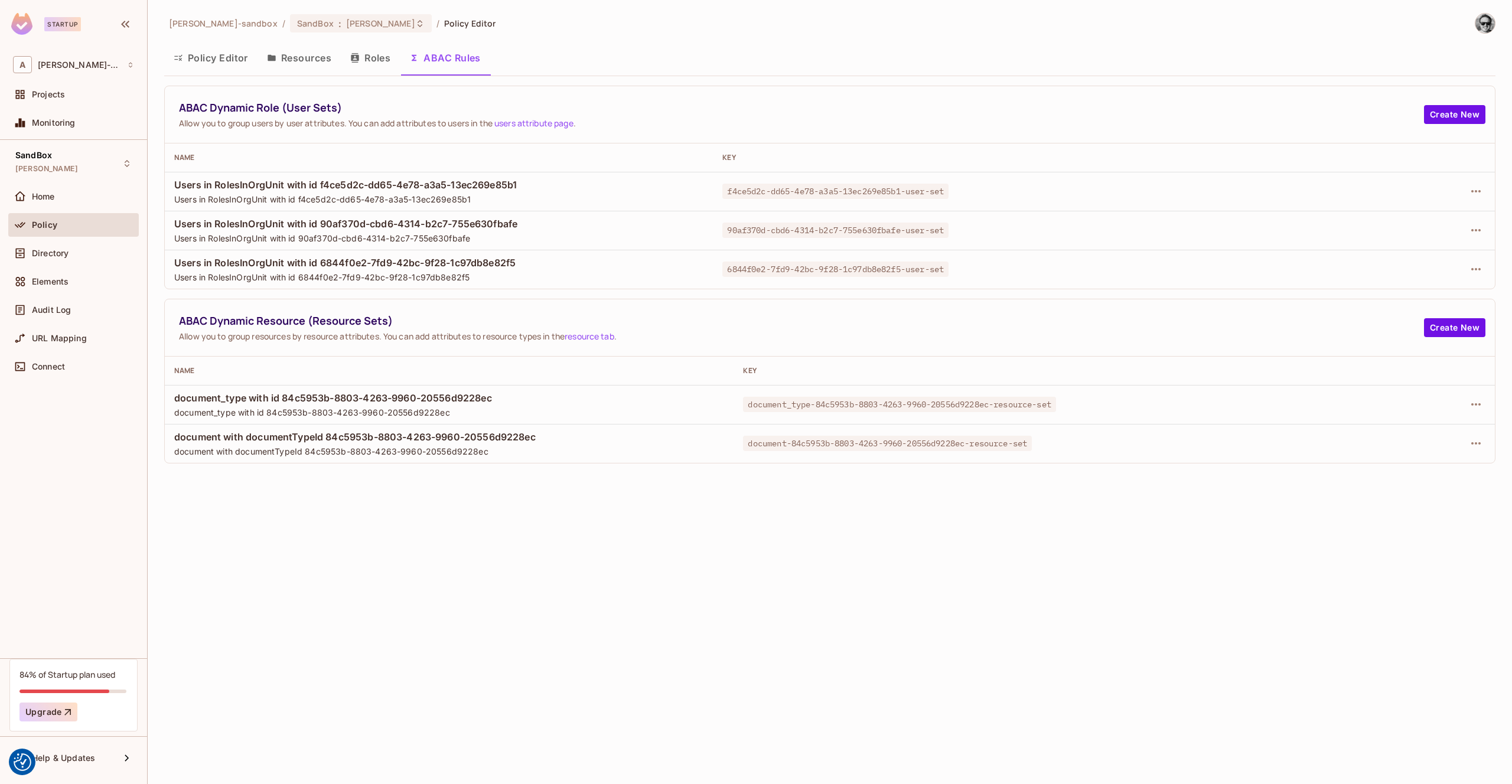
click at [377, 62] on button "Roles" at bounding box center [370, 58] width 59 height 29
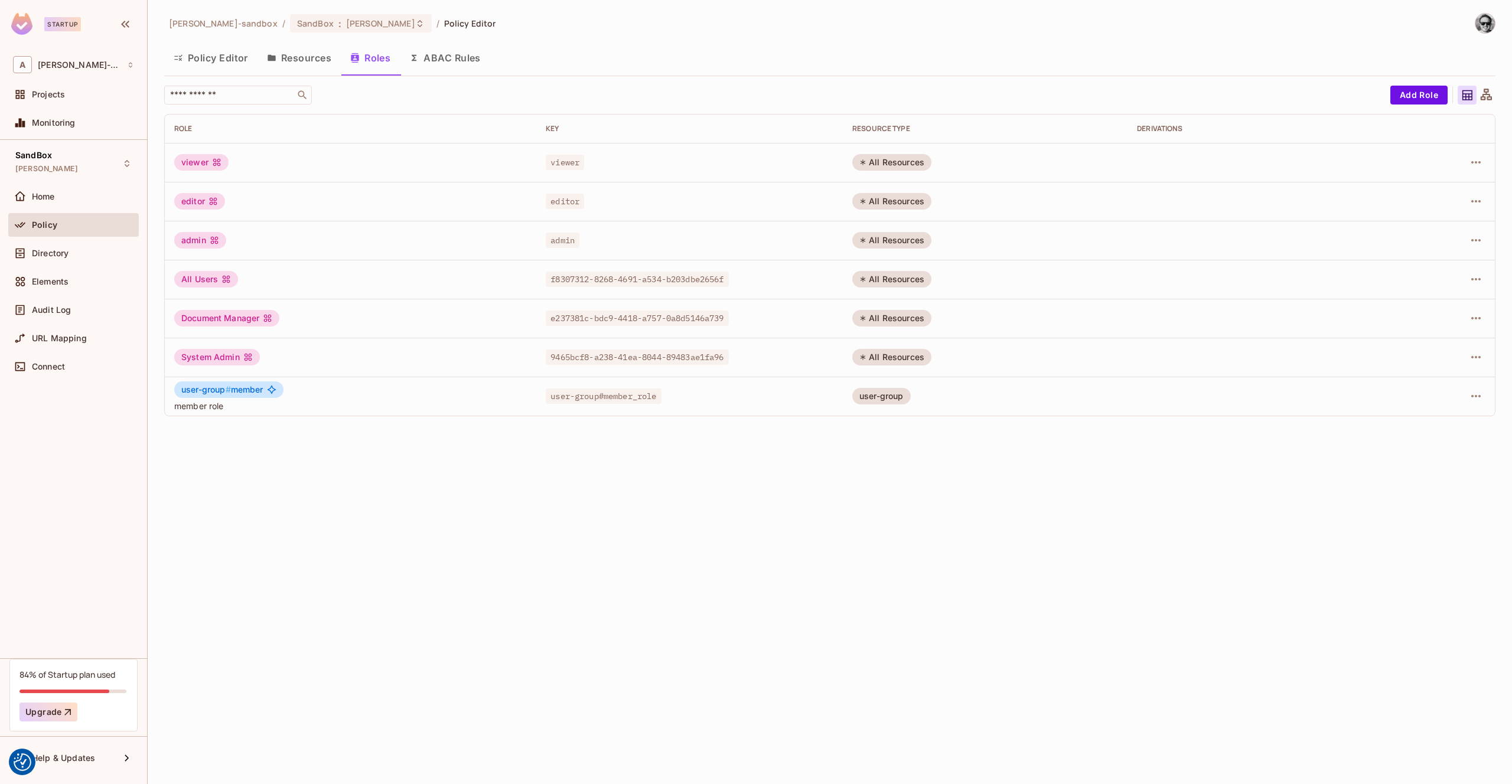
click at [321, 62] on button "Resources" at bounding box center [299, 58] width 83 height 29
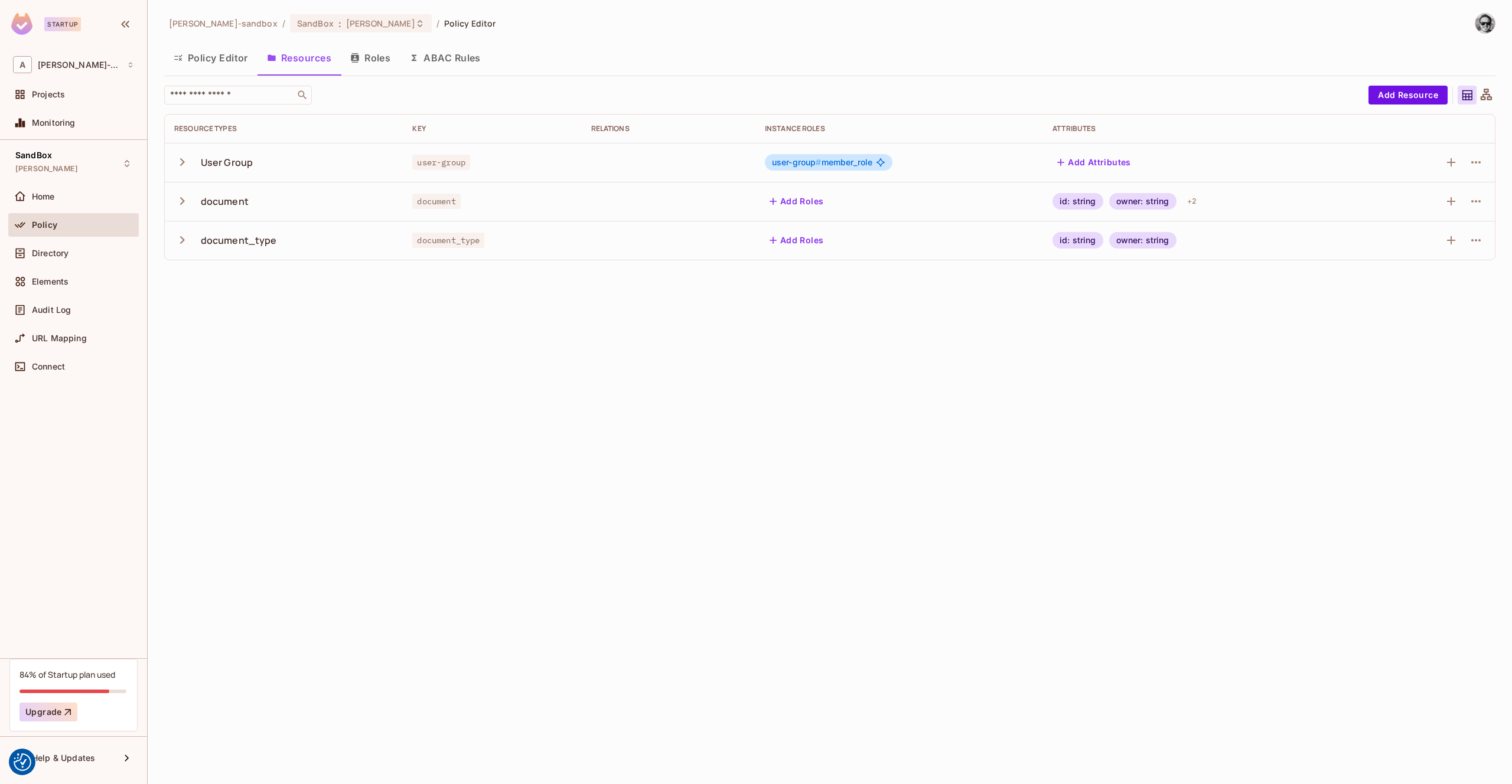
click at [182, 165] on icon "button" at bounding box center [182, 161] width 16 height 16
click at [183, 164] on icon "button" at bounding box center [182, 161] width 16 height 16
click at [183, 202] on icon "button" at bounding box center [182, 201] width 16 height 16
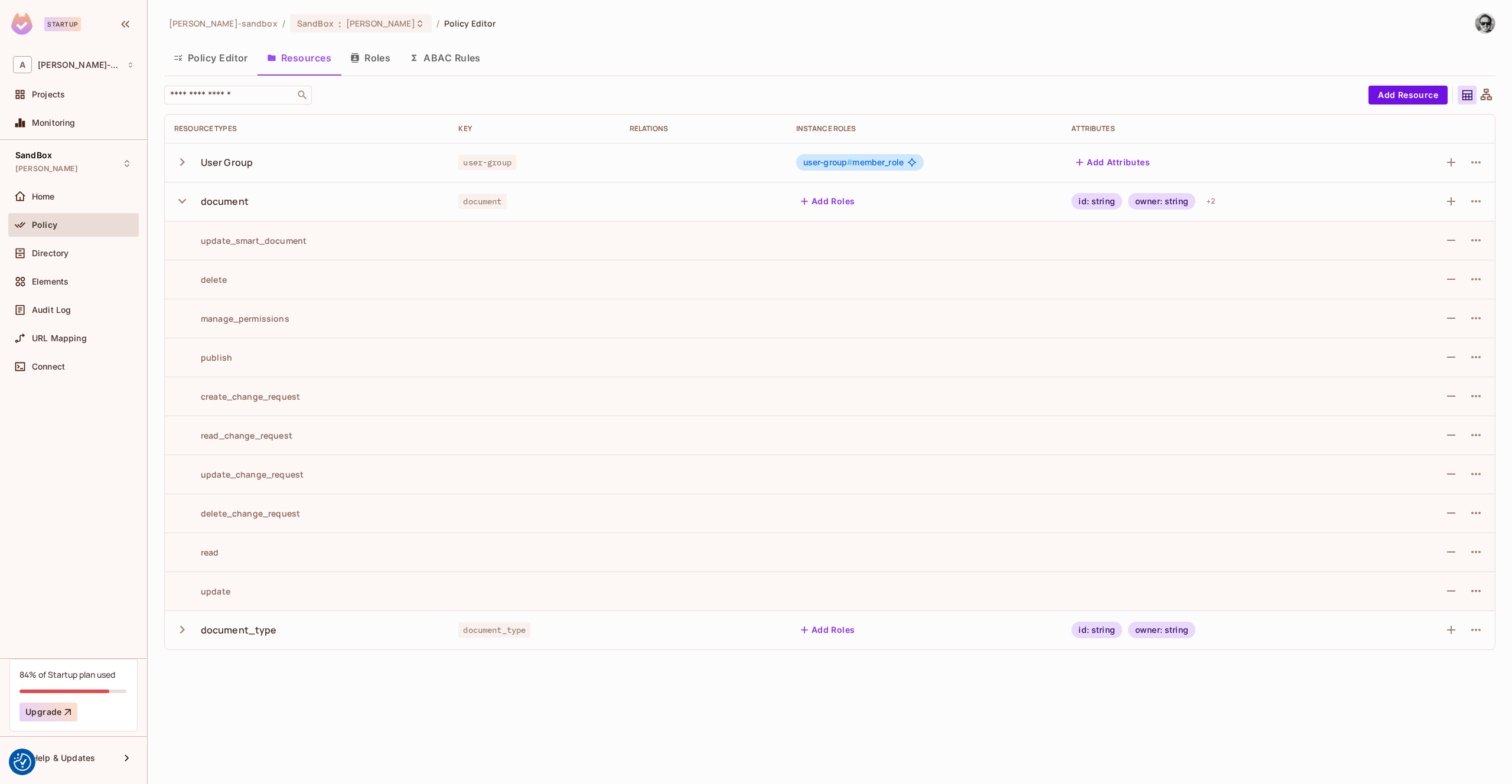
click at [183, 202] on icon "button" at bounding box center [182, 201] width 16 height 16
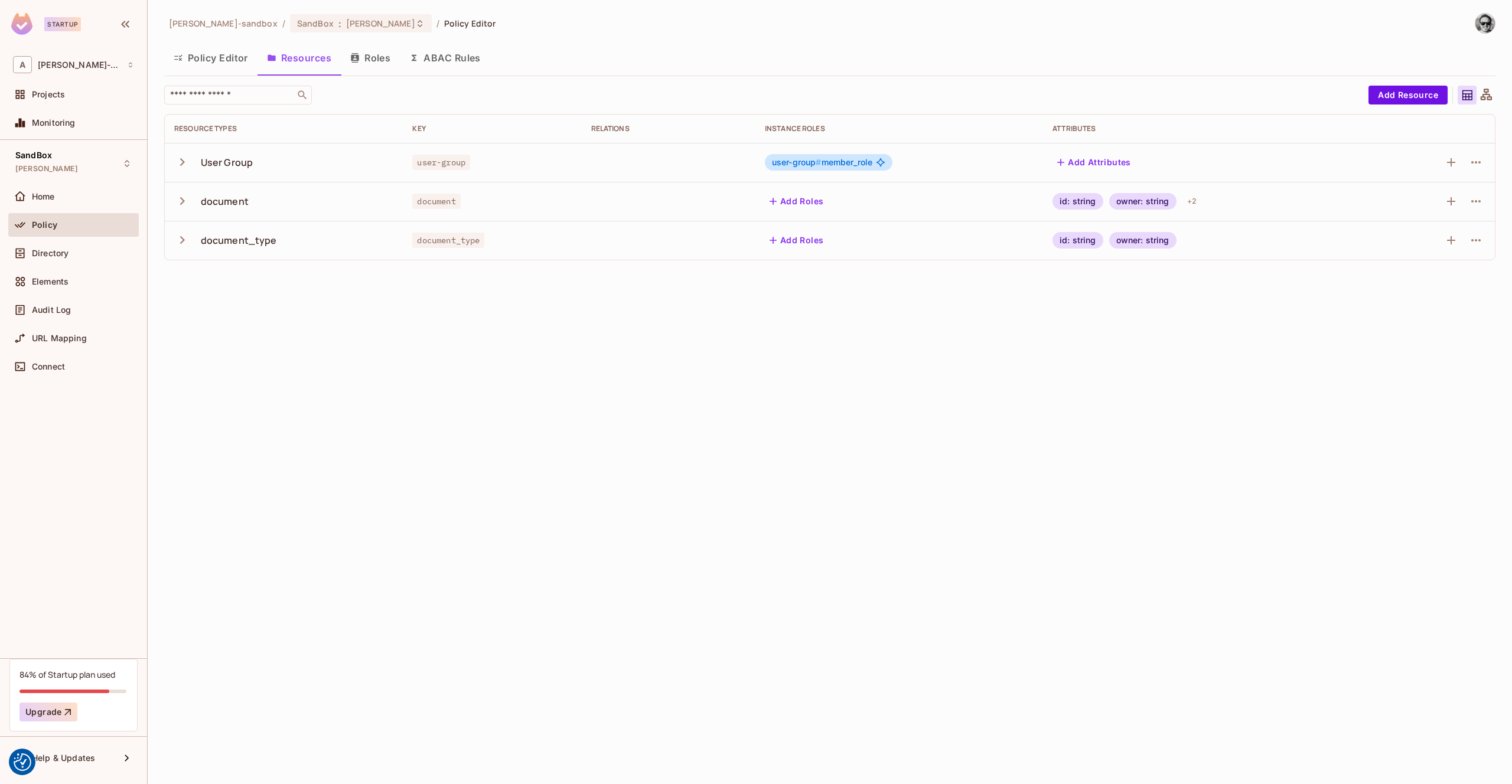
click at [241, 59] on button "Policy Editor" at bounding box center [211, 58] width 94 height 29
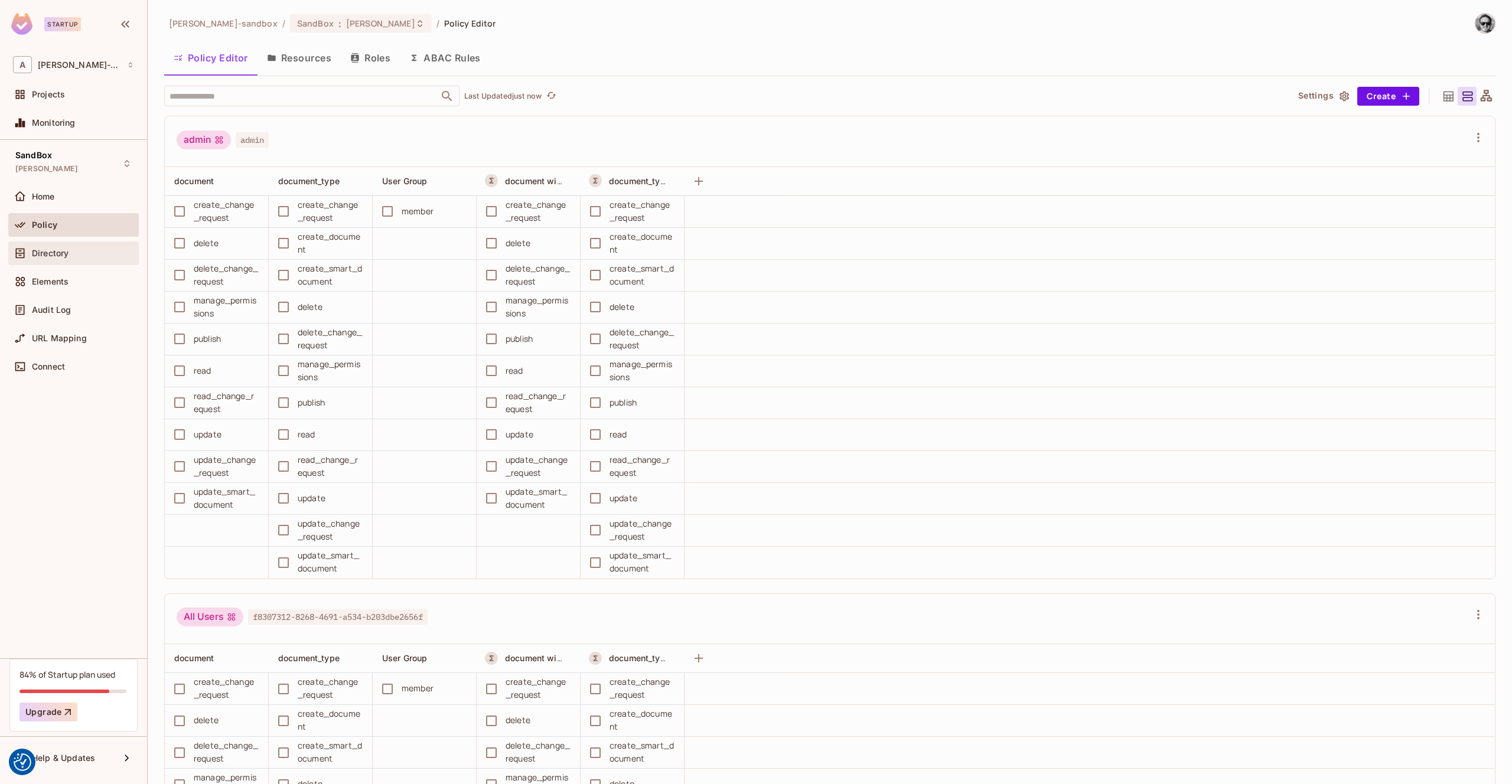
click at [110, 246] on div "Directory" at bounding box center [73, 252] width 121 height 14
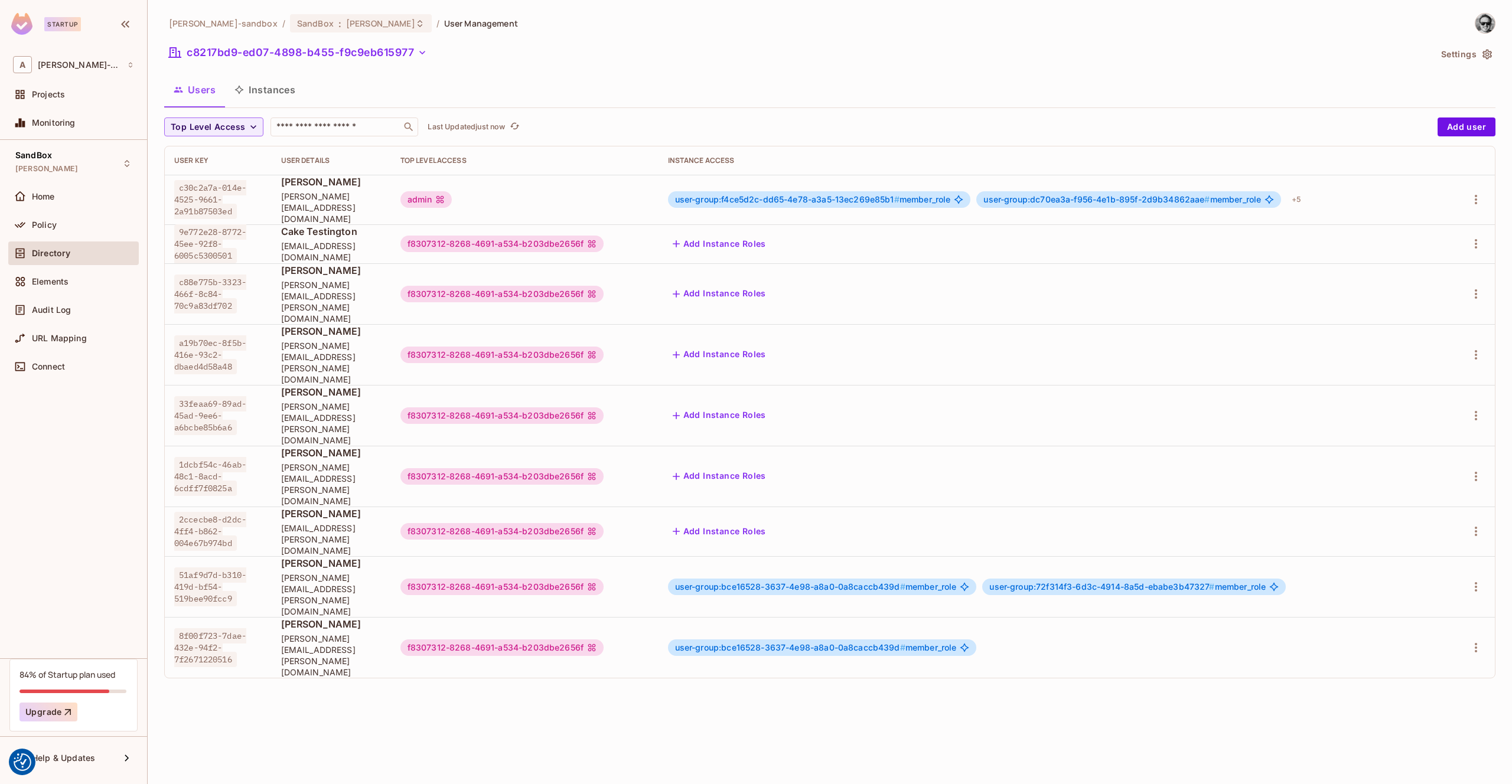
click at [261, 94] on button "Instances" at bounding box center [264, 90] width 80 height 29
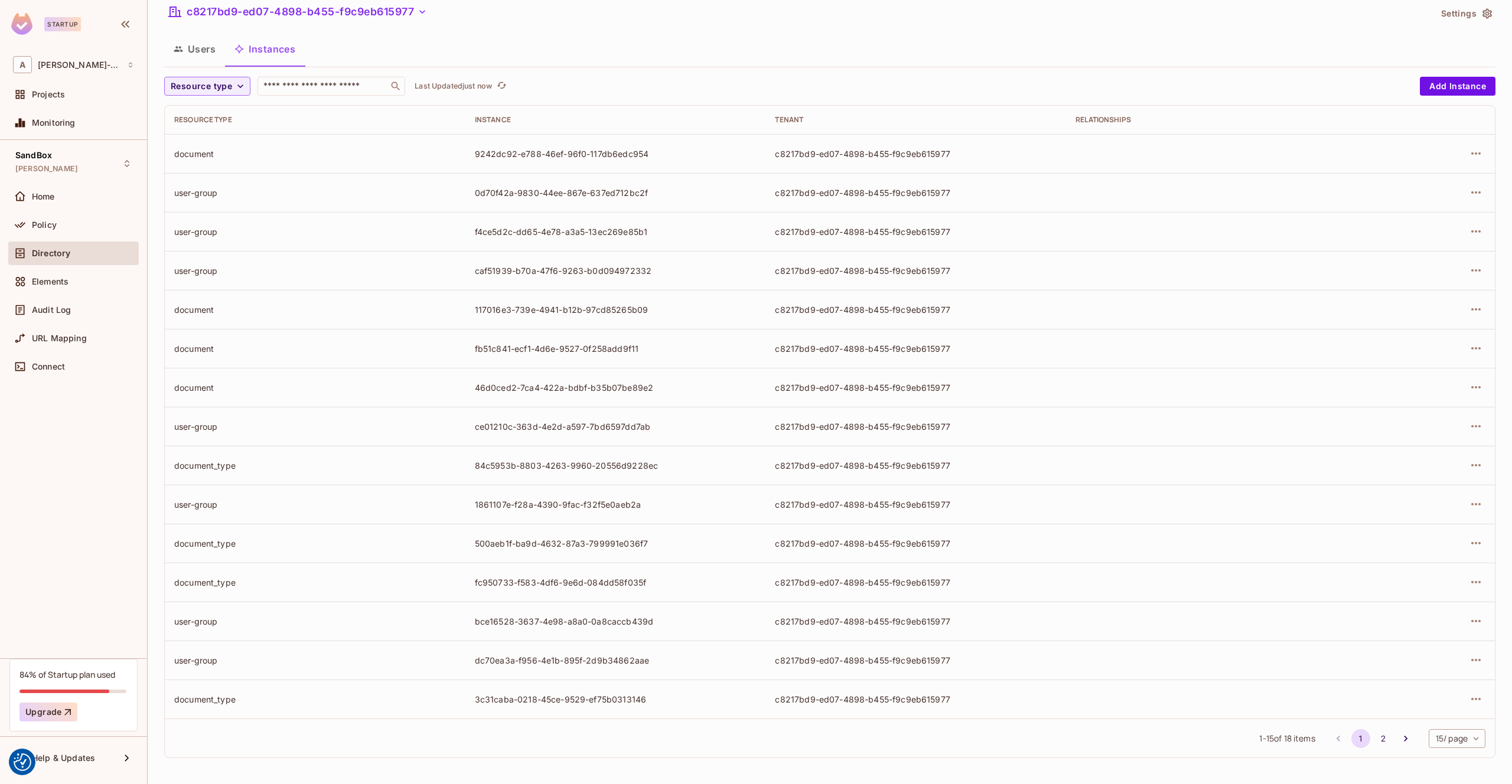
scroll to position [37, 0]
click at [1384, 742] on button "2" at bounding box center [1383, 743] width 19 height 19
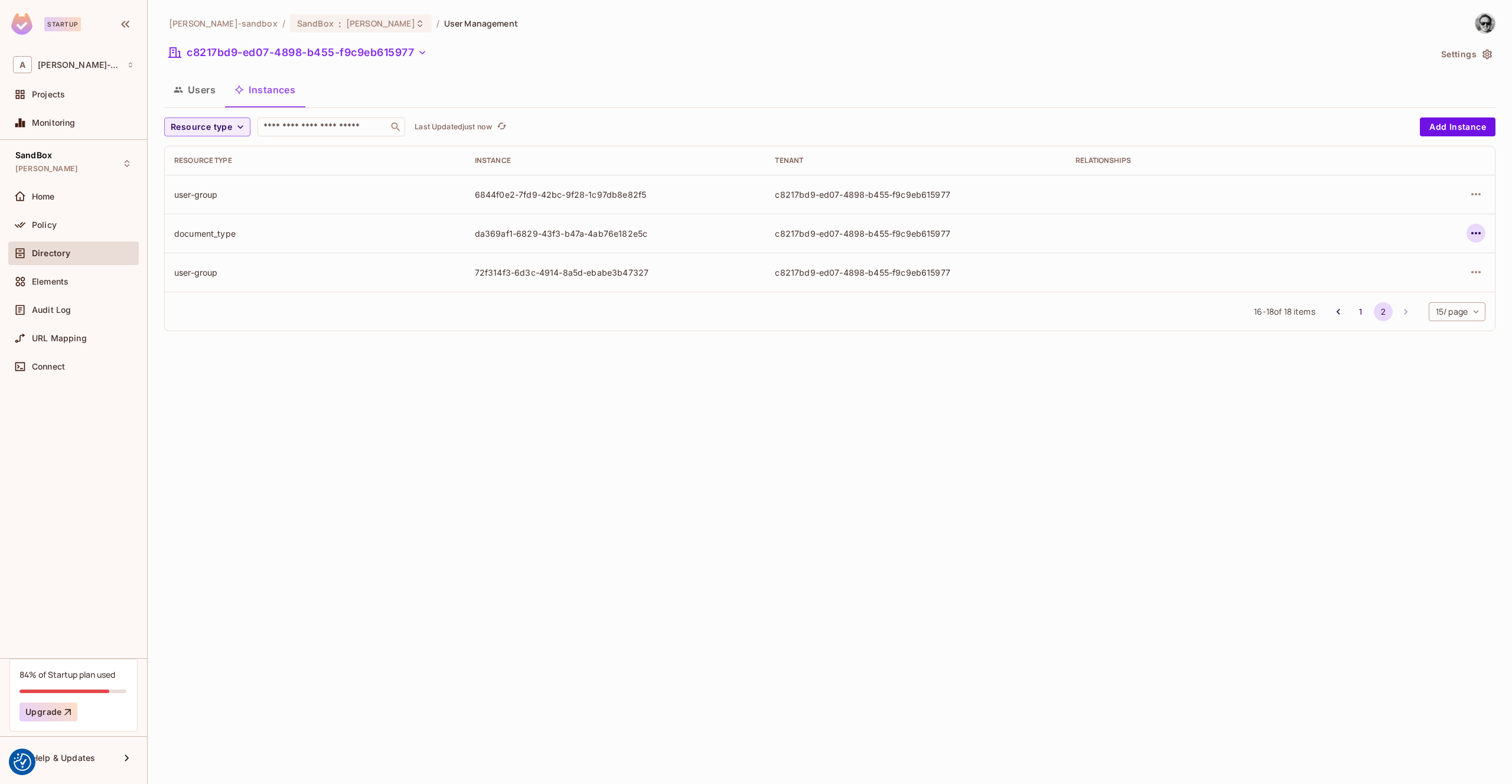
click at [1484, 231] on button "button" at bounding box center [1476, 233] width 19 height 19
click at [1135, 102] on div at bounding box center [756, 392] width 1512 height 784
click at [1470, 231] on icon "button" at bounding box center [1475, 233] width 14 height 14
click at [1408, 281] on div "Edit Attributes" at bounding box center [1390, 286] width 59 height 12
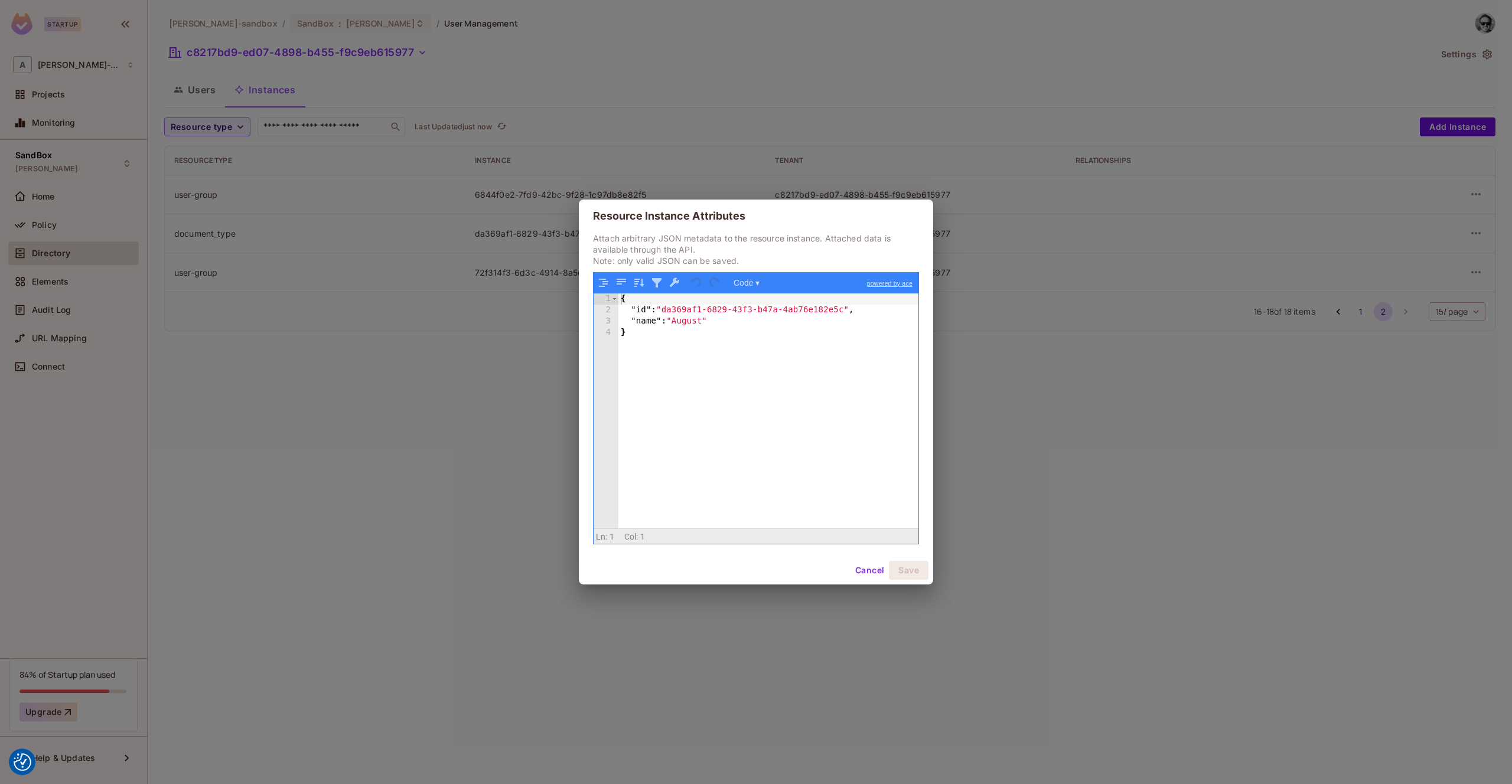
click at [866, 577] on button "Cancel" at bounding box center [870, 570] width 39 height 19
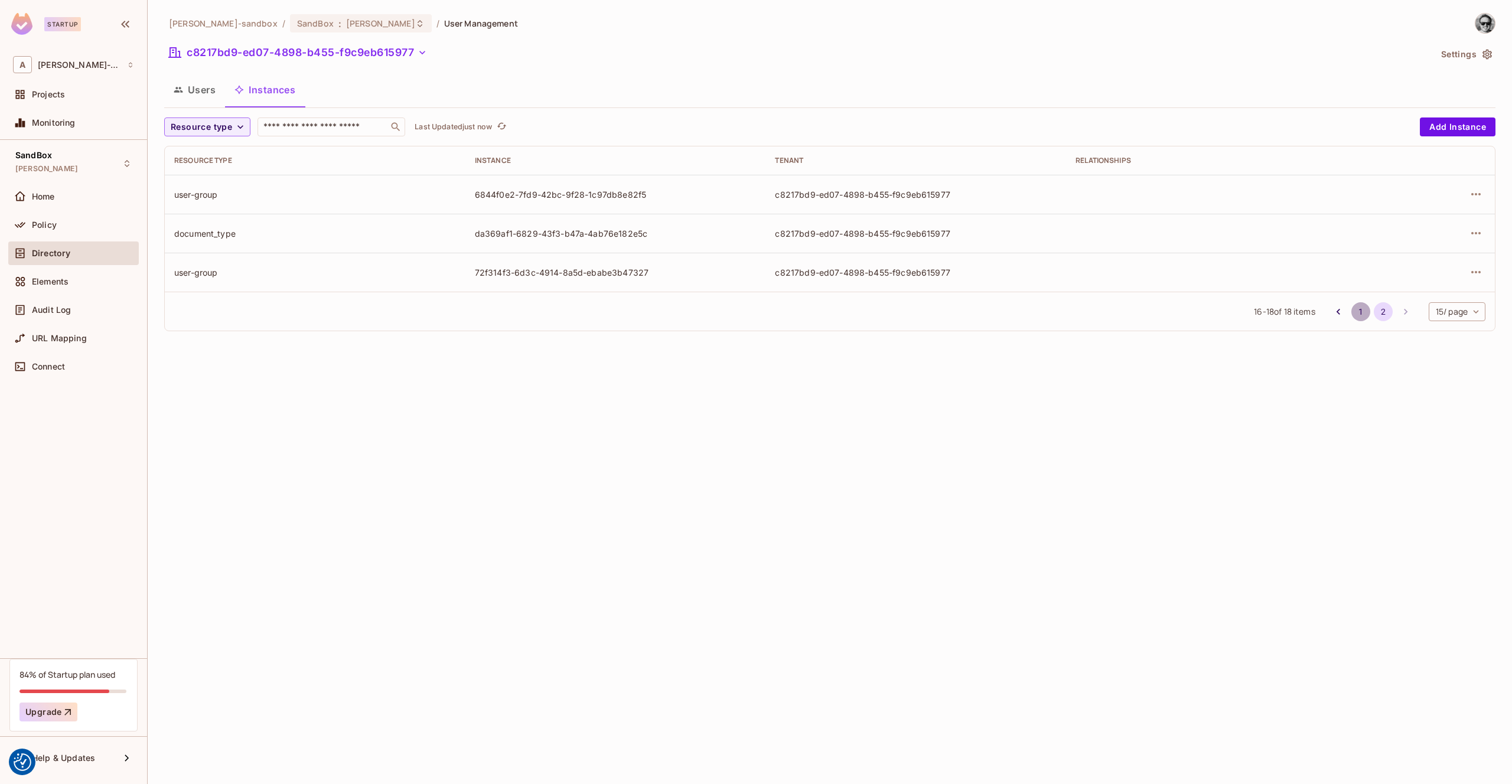
click at [1359, 315] on button "1" at bounding box center [1361, 312] width 19 height 19
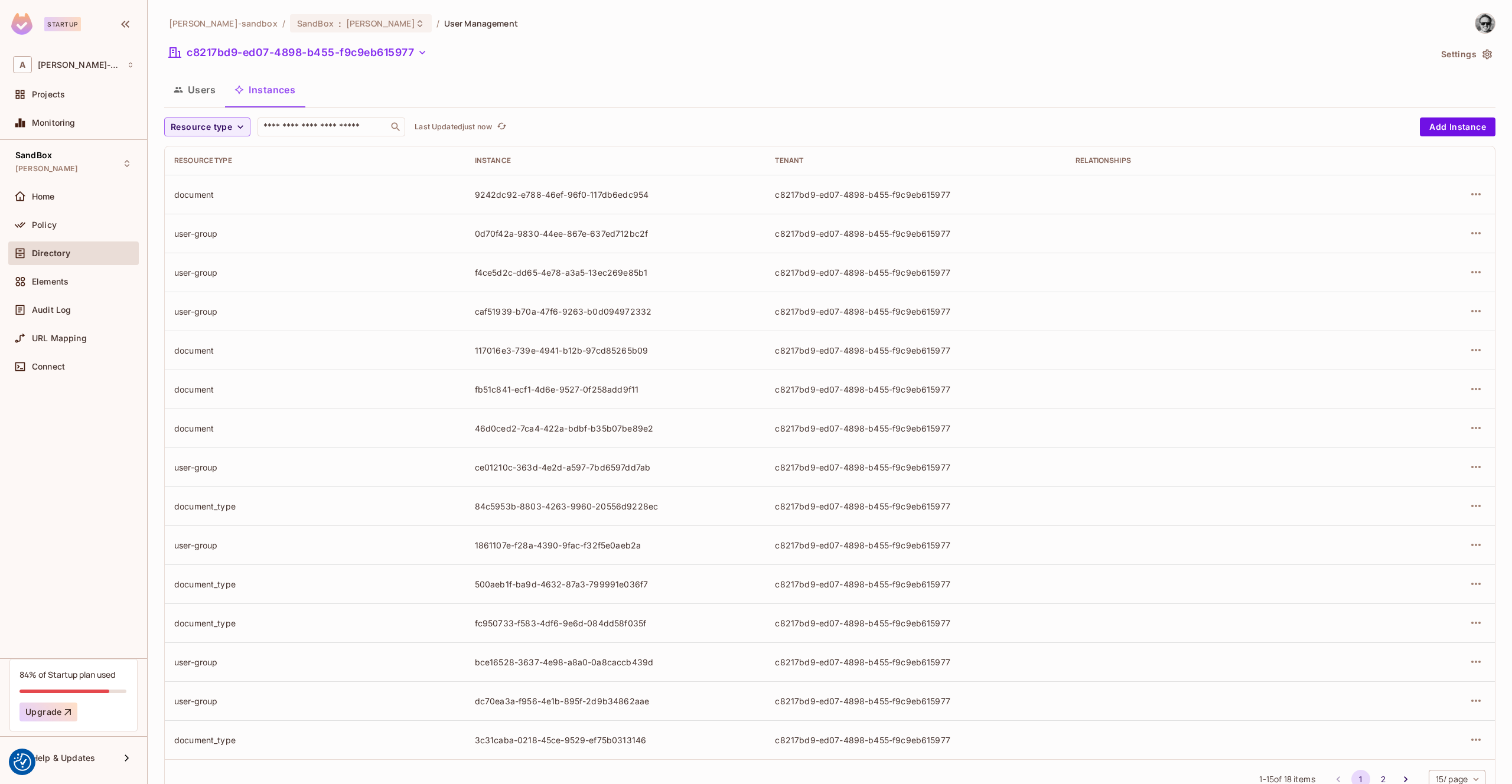
scroll to position [40, 0]
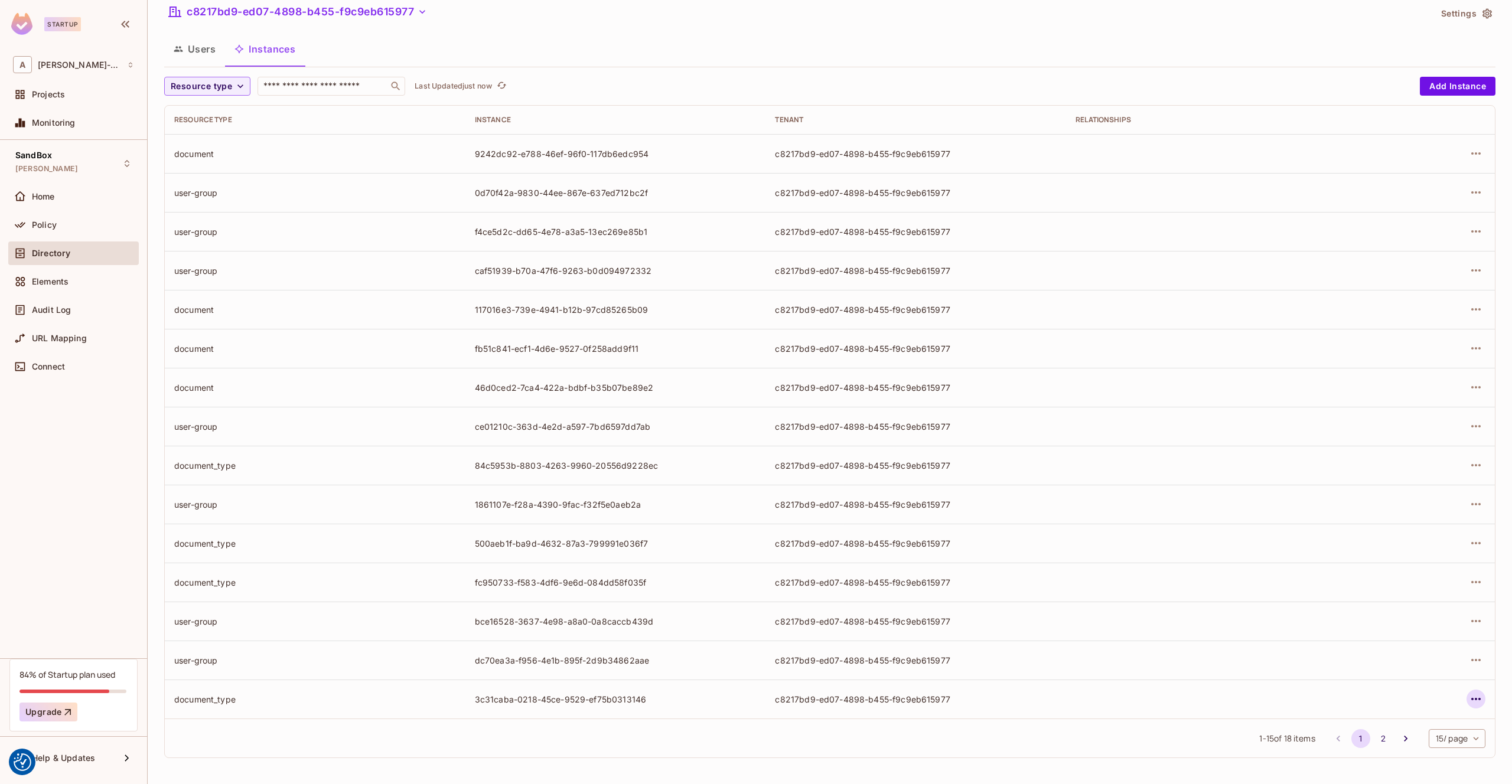
click at [1481, 701] on icon "button" at bounding box center [1475, 699] width 14 height 14
click at [1391, 734] on div "Edit Attributes" at bounding box center [1390, 731] width 59 height 12
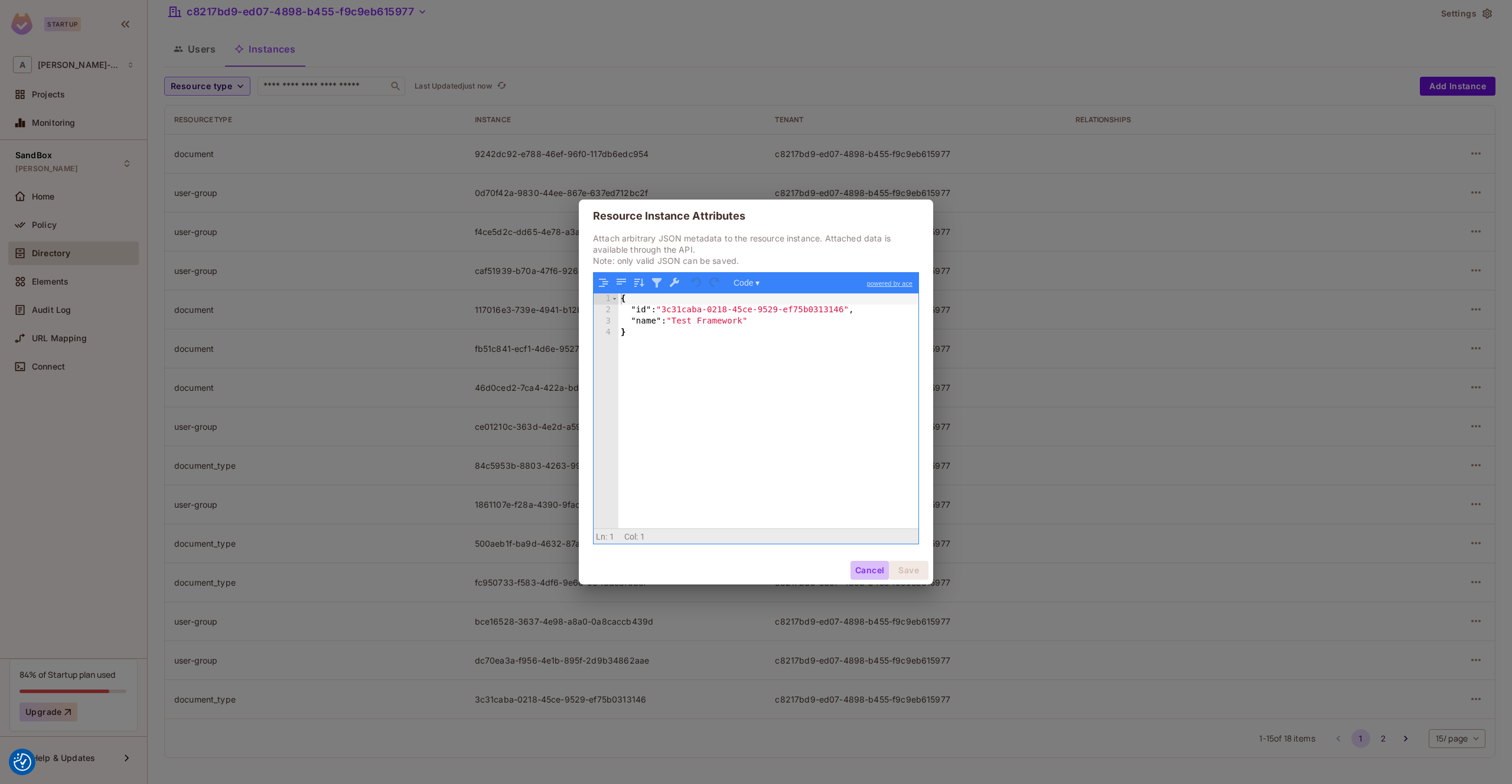
click at [873, 568] on button "Cancel" at bounding box center [870, 570] width 39 height 19
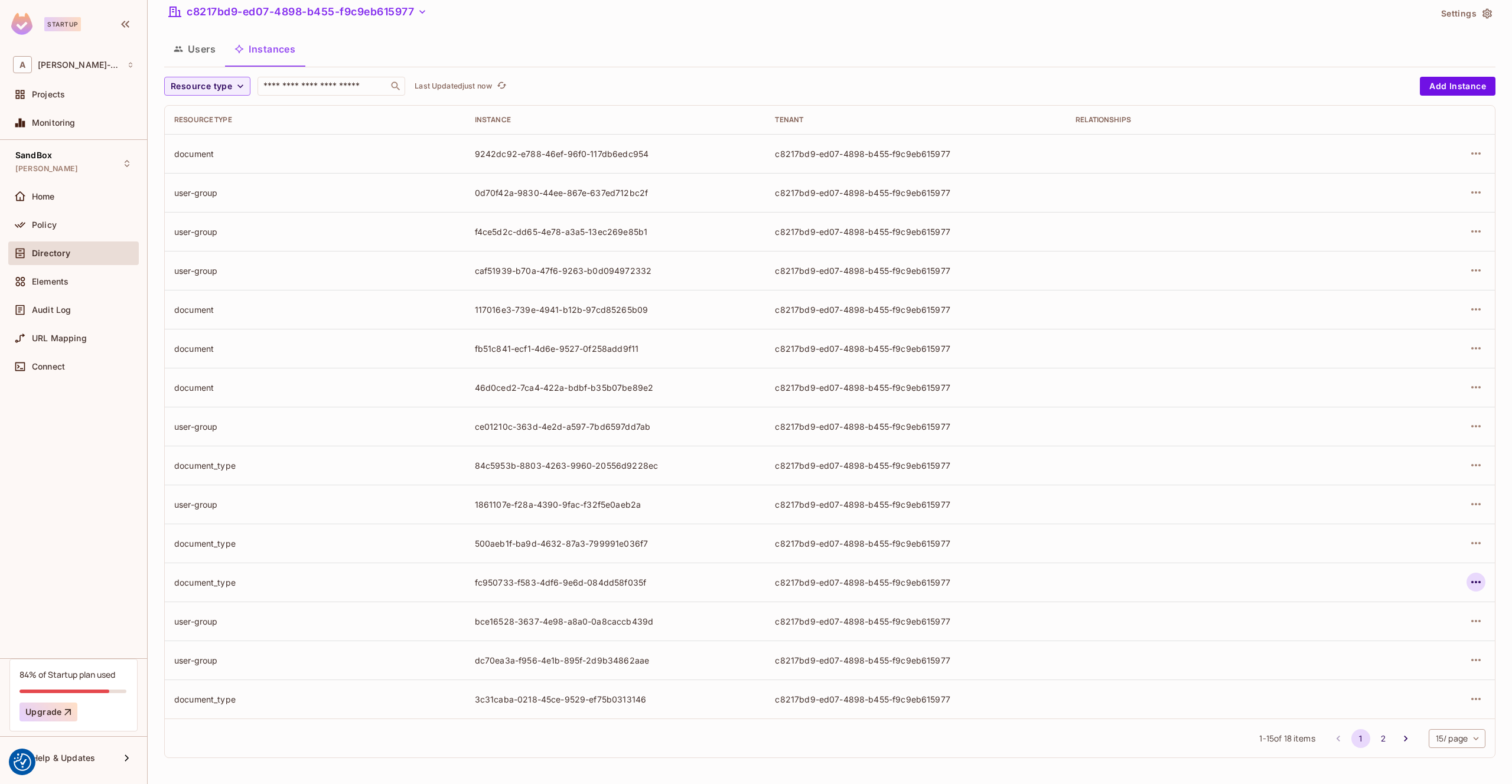
click at [1479, 586] on icon "button" at bounding box center [1475, 581] width 14 height 14
click at [1395, 633] on div "Edit Attributes" at bounding box center [1390, 635] width 59 height 12
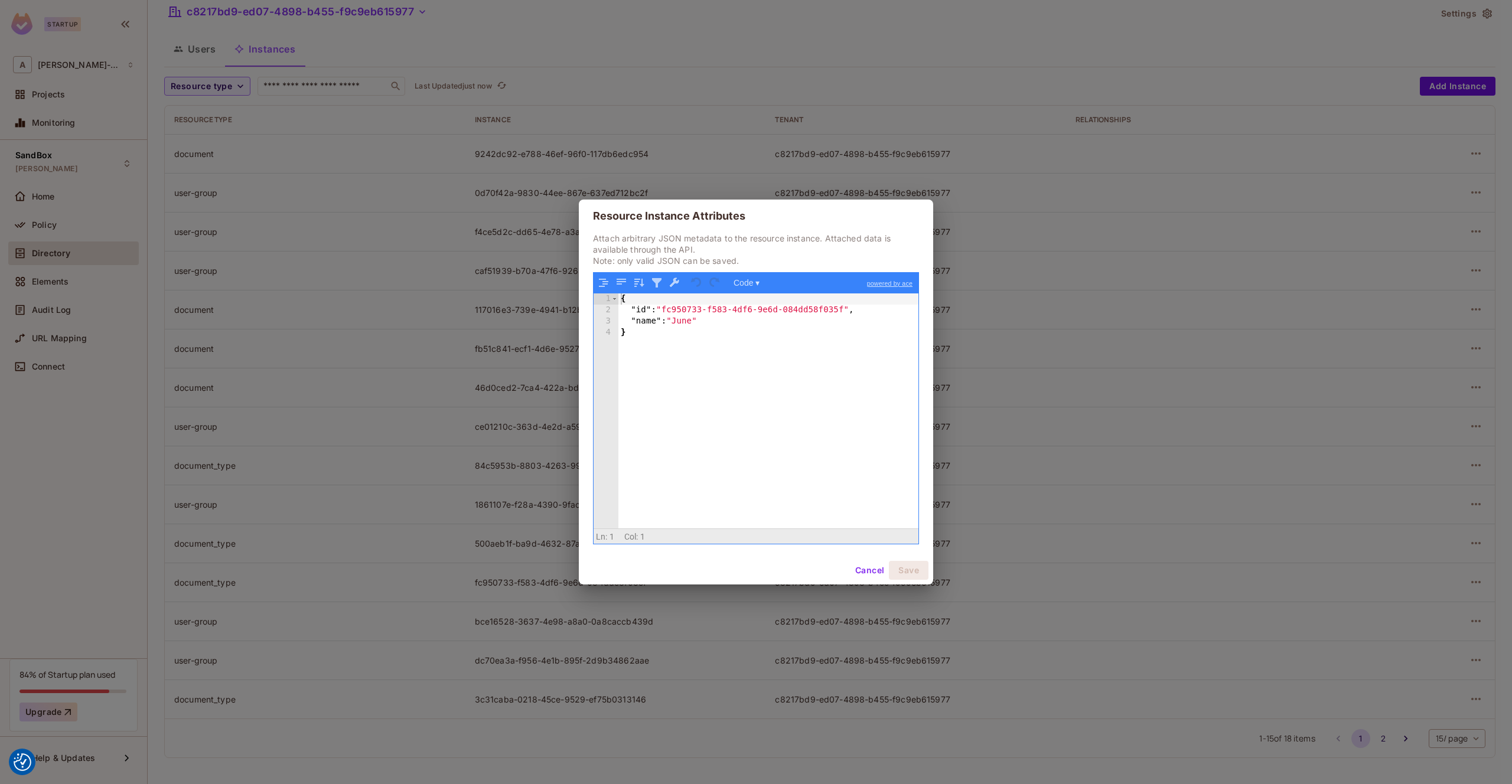
click at [878, 573] on button "Cancel" at bounding box center [870, 570] width 39 height 19
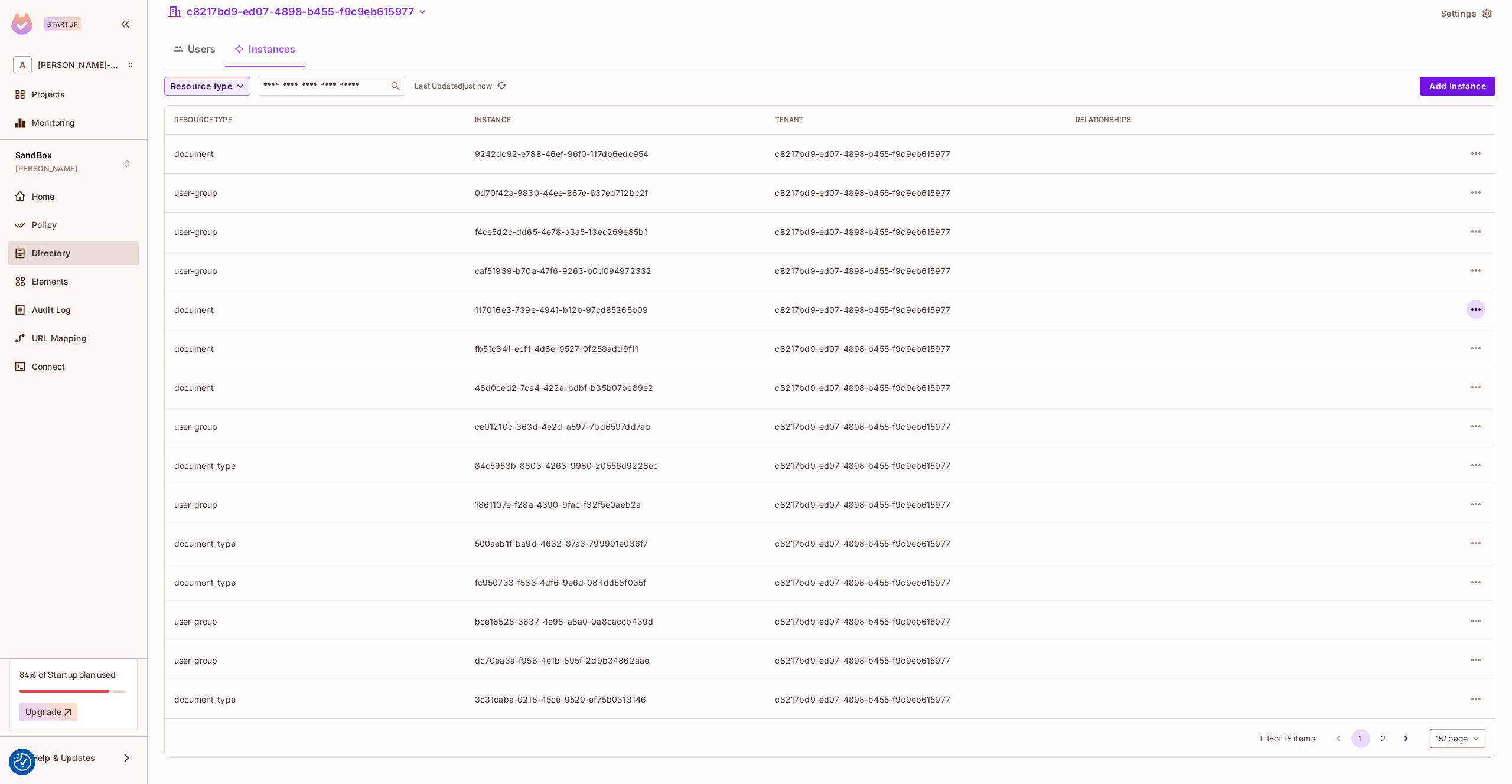
click at [1475, 313] on icon "button" at bounding box center [1475, 309] width 14 height 14
click at [1382, 362] on div "Edit Attributes" at bounding box center [1390, 362] width 59 height 12
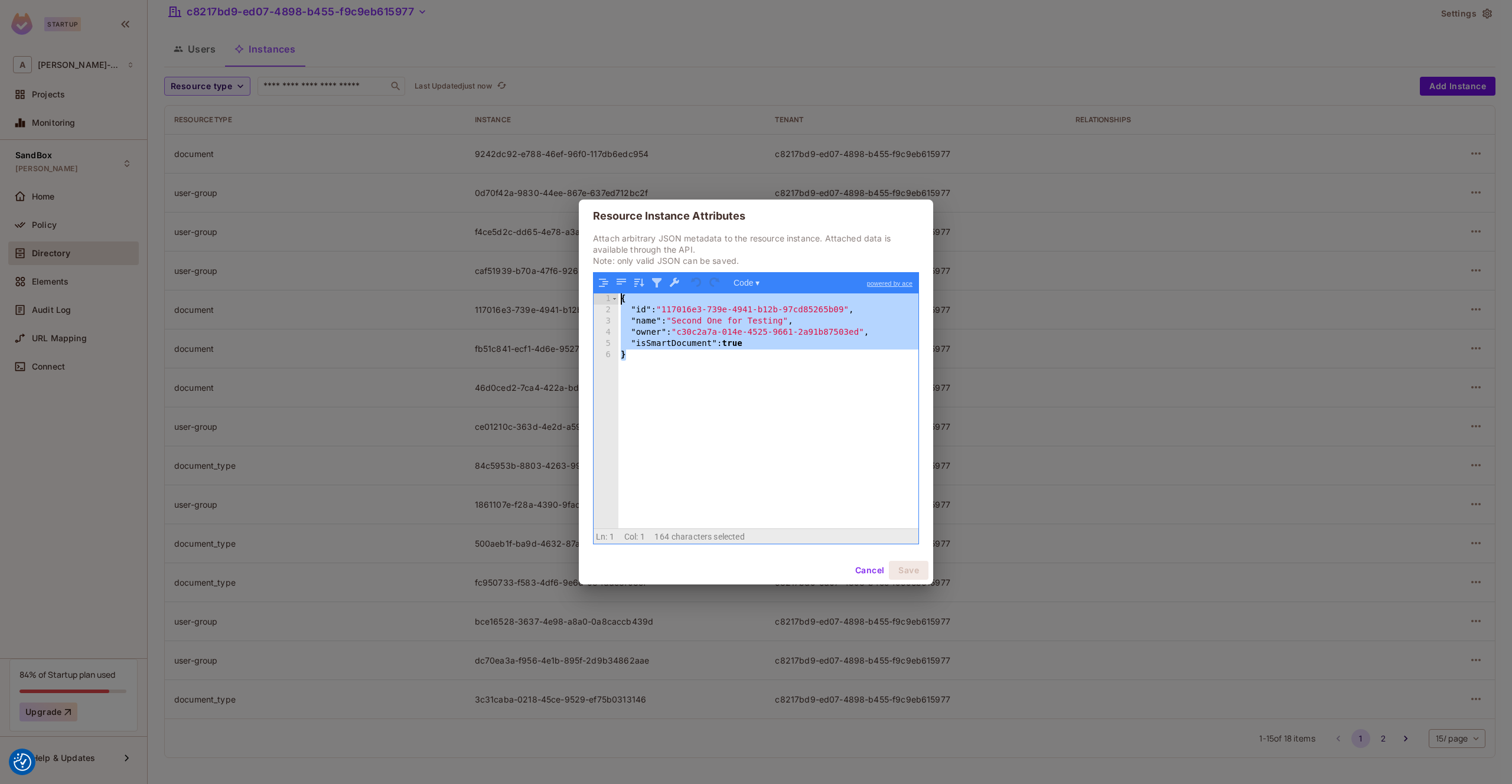
drag, startPoint x: 652, startPoint y: 353, endPoint x: 585, endPoint y: 296, distance: 88.0
click at [585, 296] on div "Attach arbitrary JSON metadata to the resource instance. Attached data is avail…" at bounding box center [756, 394] width 354 height 324
click at [678, 356] on div "{ "id" : "117016e3-739e-4941-b12b-97cd85265b09" , "name" : "Second One for Test…" at bounding box center [768, 422] width 300 height 258
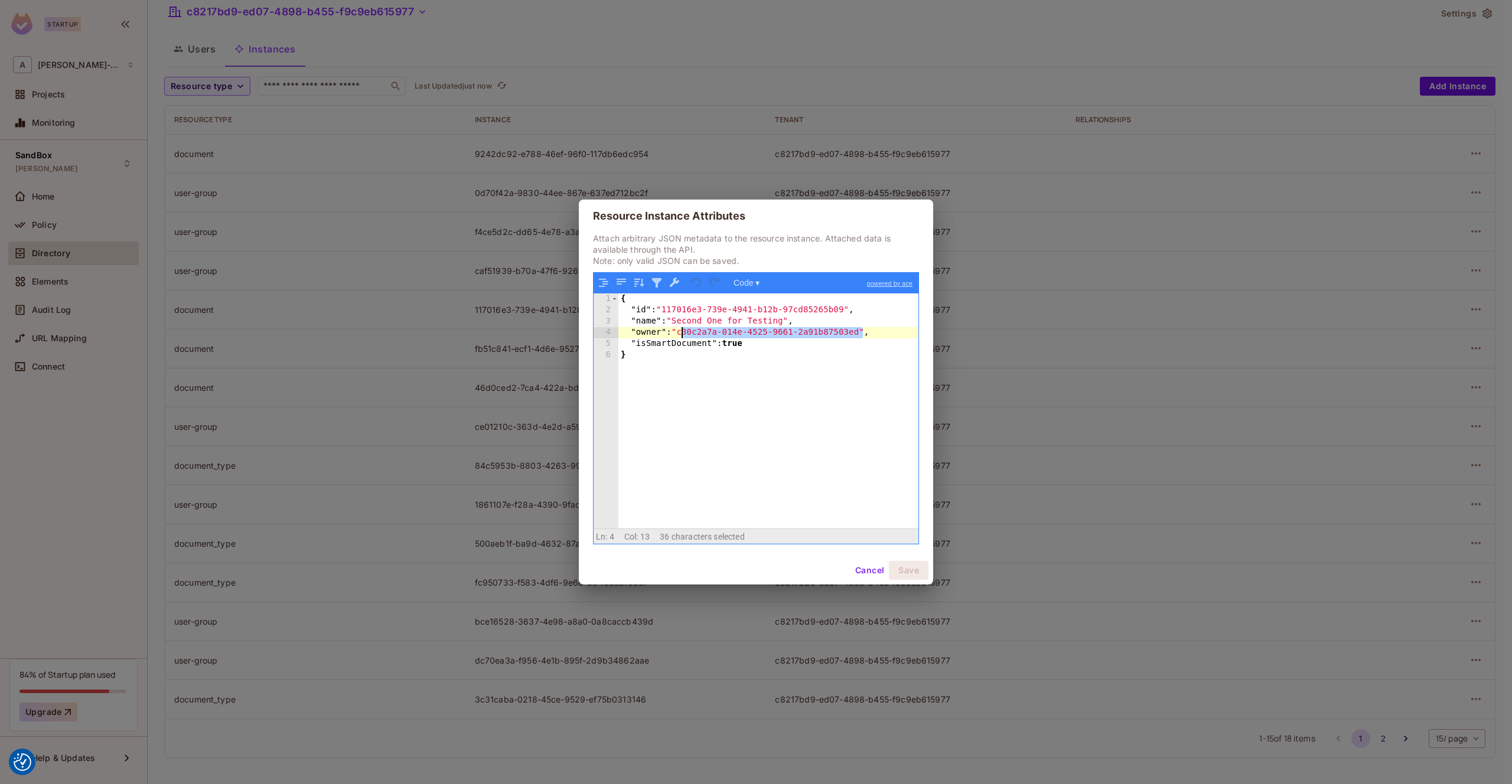
drag, startPoint x: 865, startPoint y: 330, endPoint x: 683, endPoint y: 335, distance: 182.1
click at [683, 335] on div "{ "id" : "117016e3-739e-4941-b12b-97cd85265b09" , "name" : "Second One for Test…" at bounding box center [768, 422] width 300 height 258
click at [865, 575] on button "Cancel" at bounding box center [870, 570] width 39 height 19
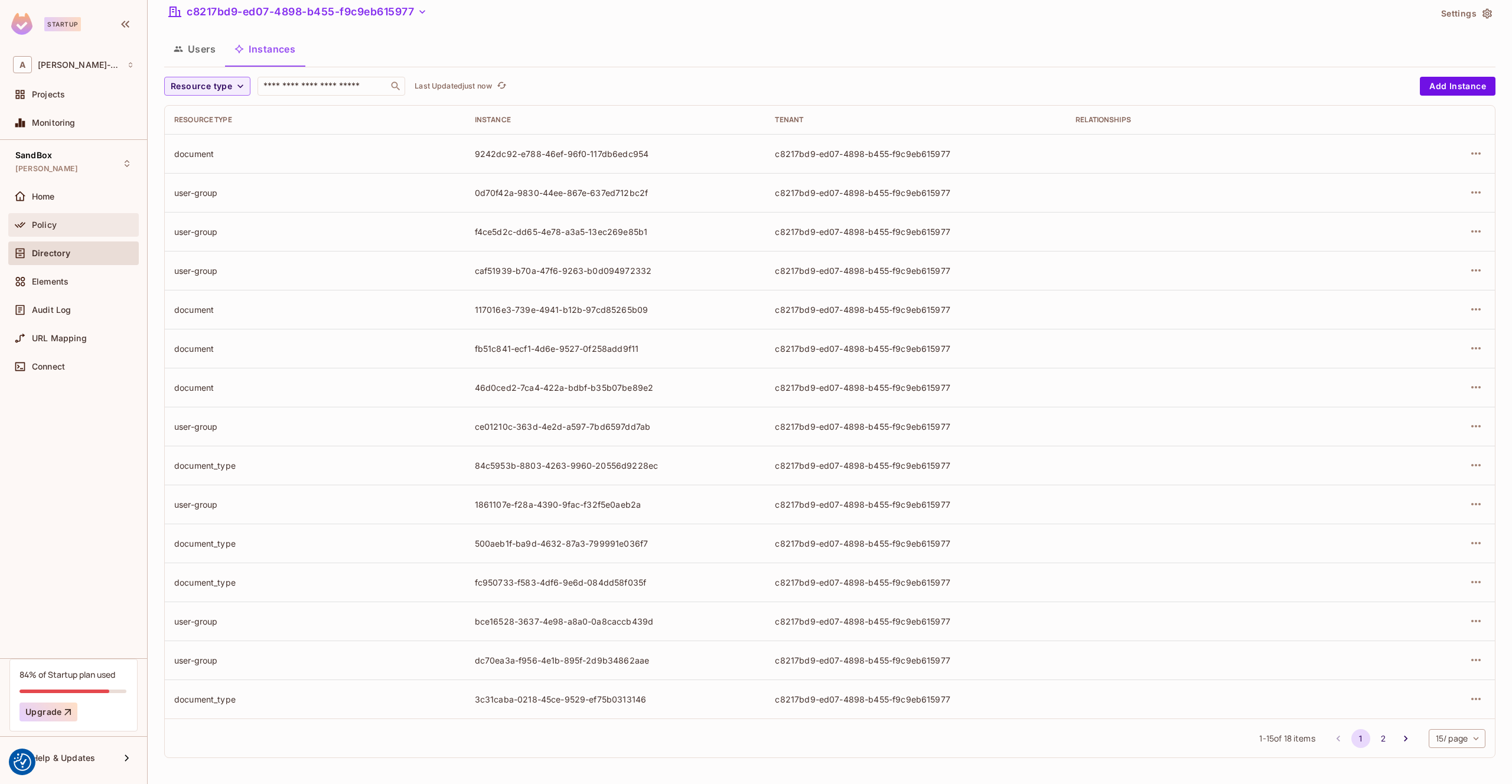
click at [49, 222] on span "Policy" at bounding box center [44, 225] width 25 height 9
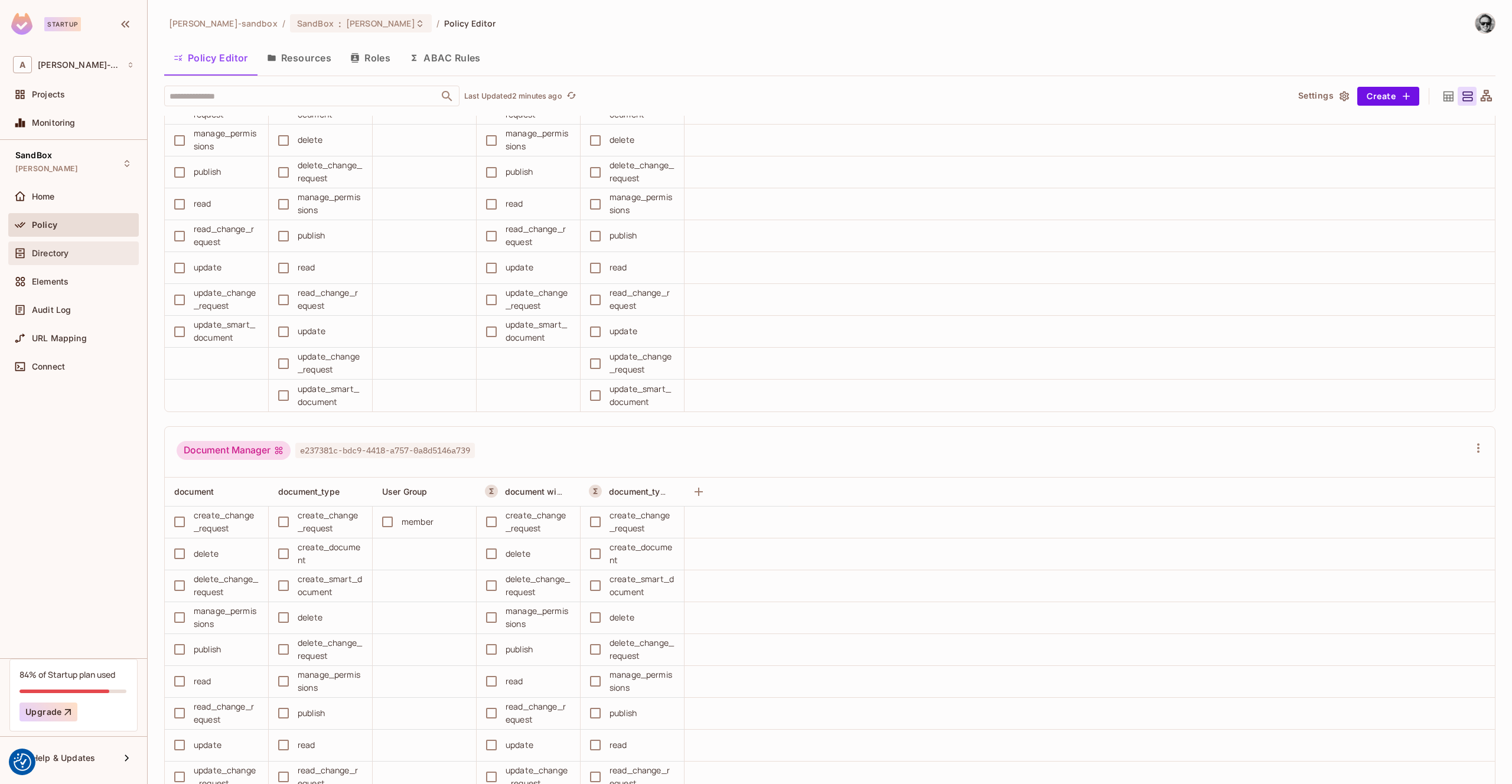
scroll to position [617, 0]
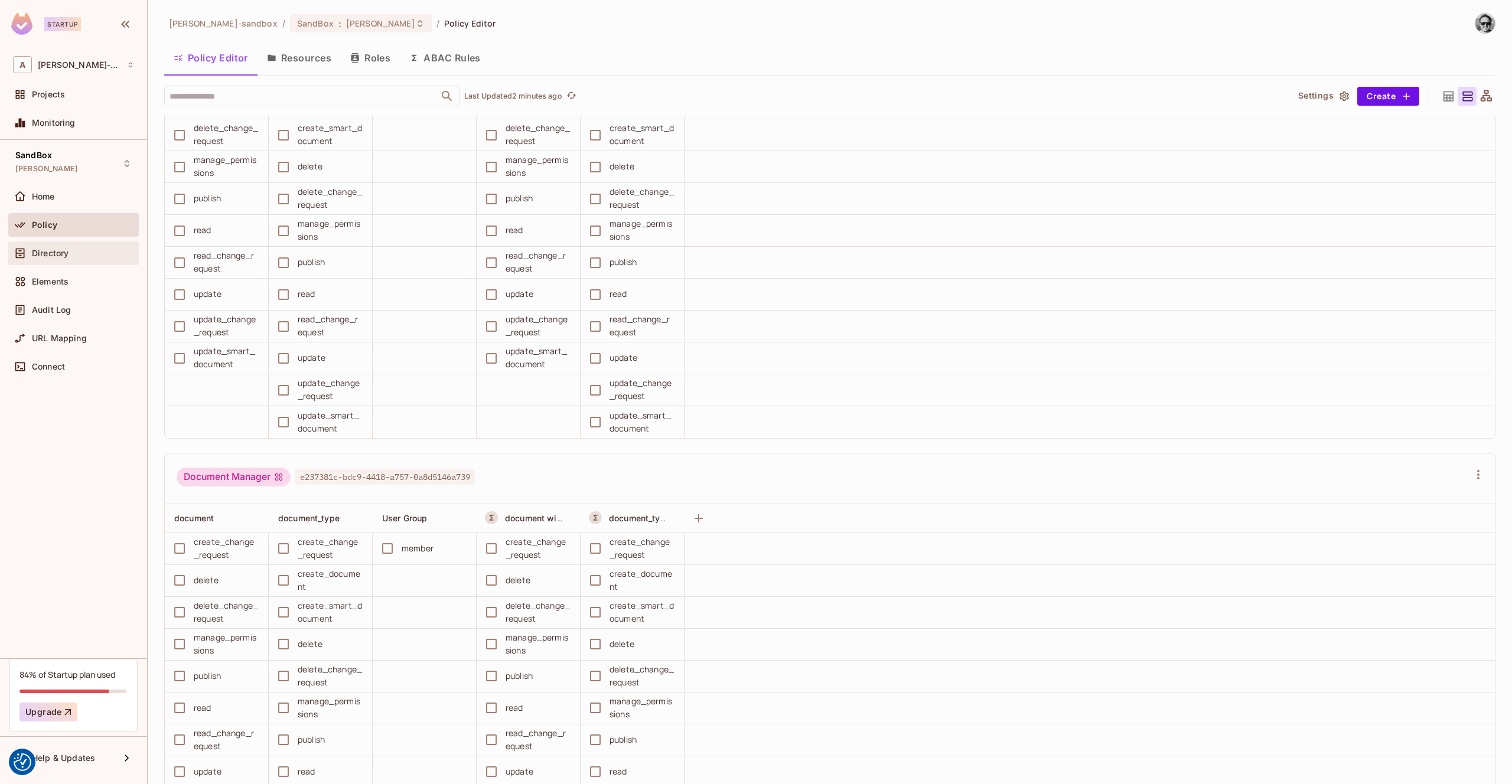
click at [52, 248] on span "Directory" at bounding box center [50, 253] width 37 height 9
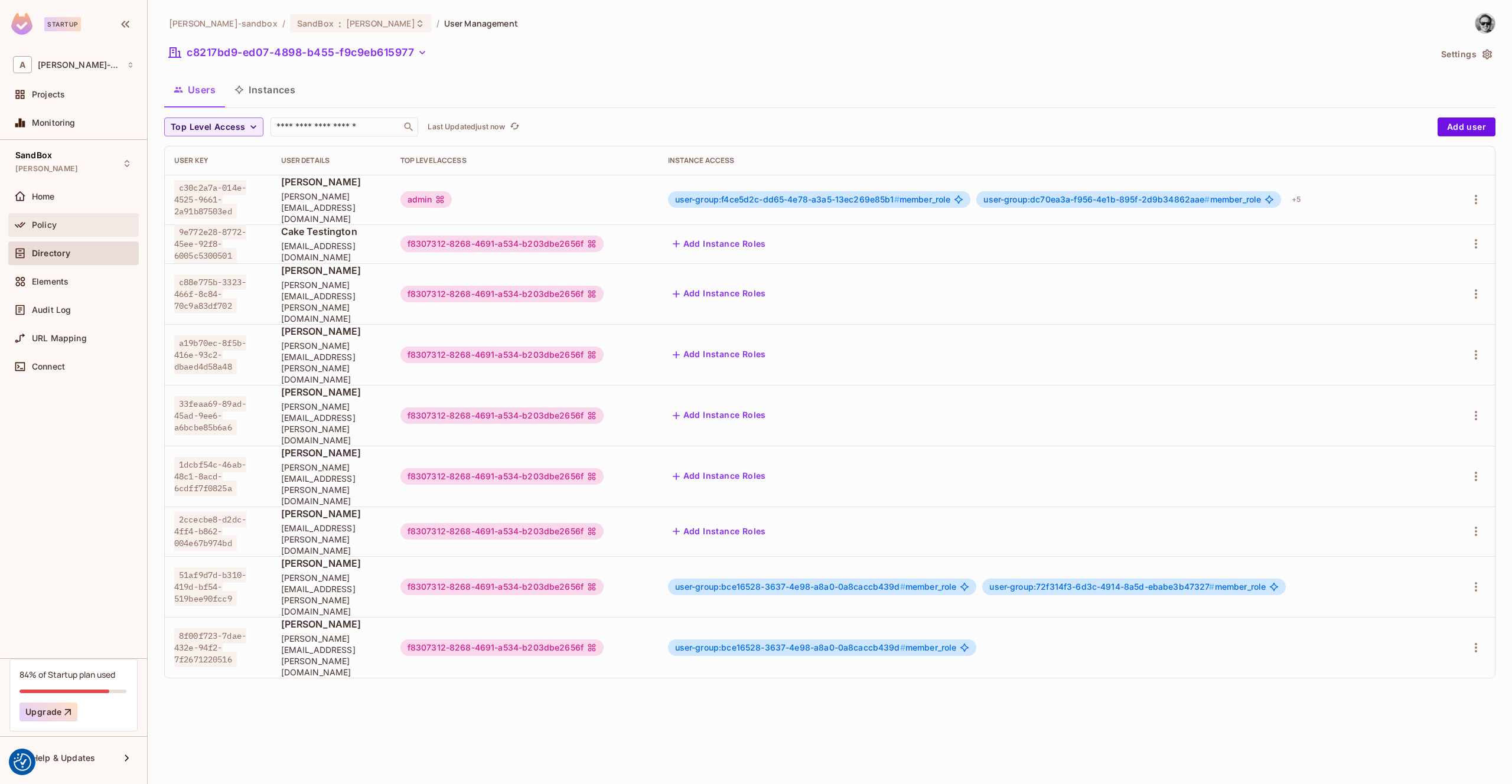
click at [75, 223] on div "Policy" at bounding box center [83, 225] width 102 height 9
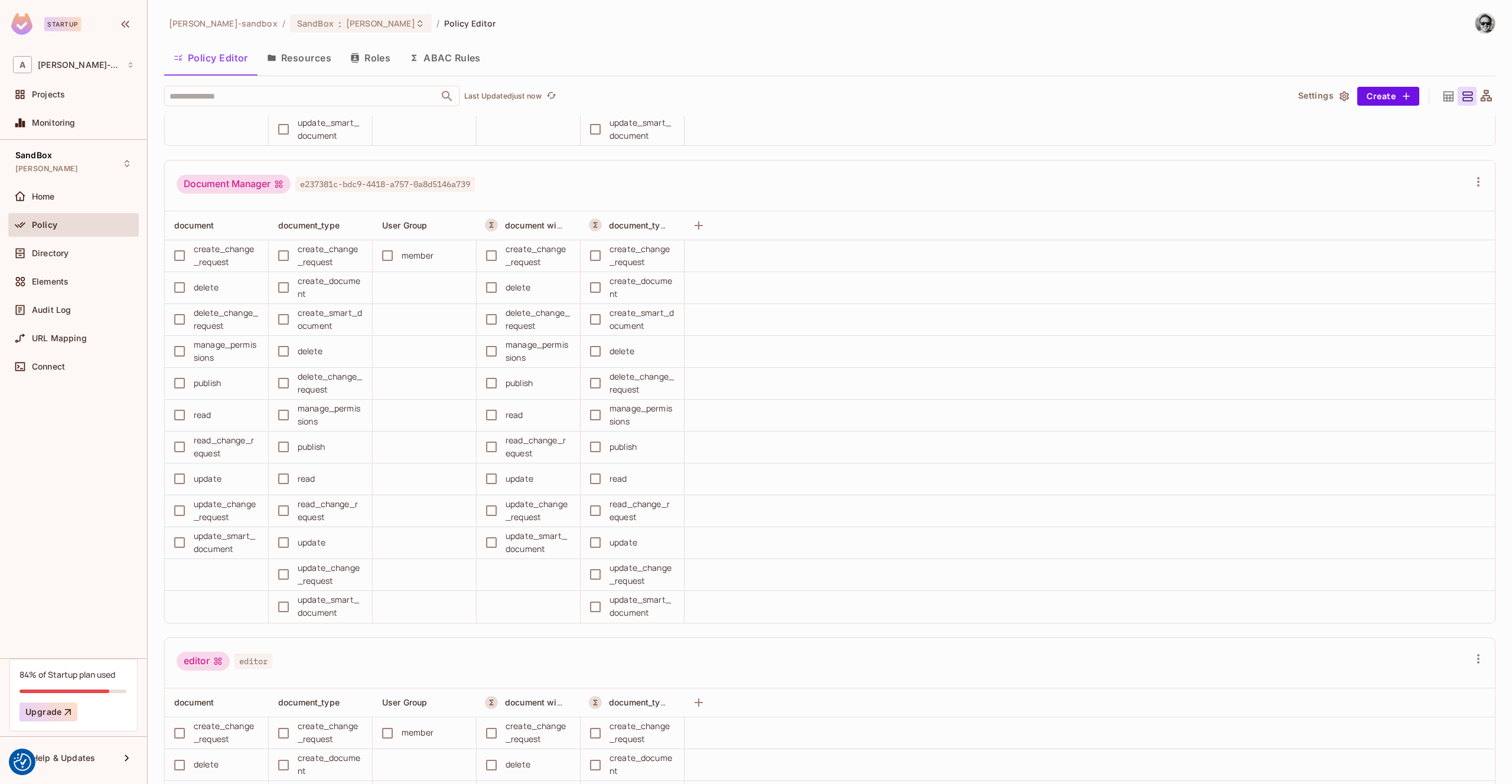
scroll to position [1005, 0]
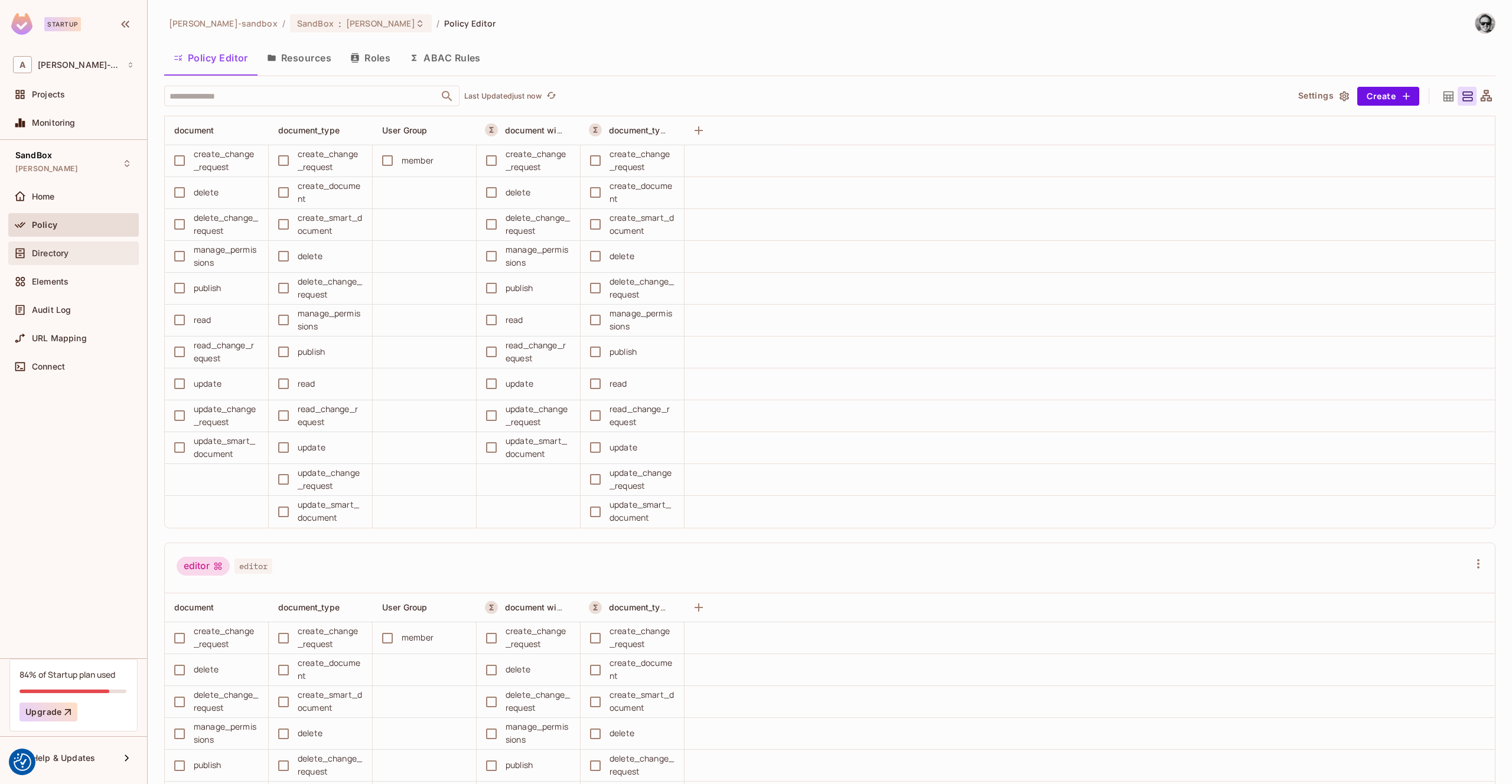
click at [59, 251] on span "Directory" at bounding box center [50, 253] width 37 height 9
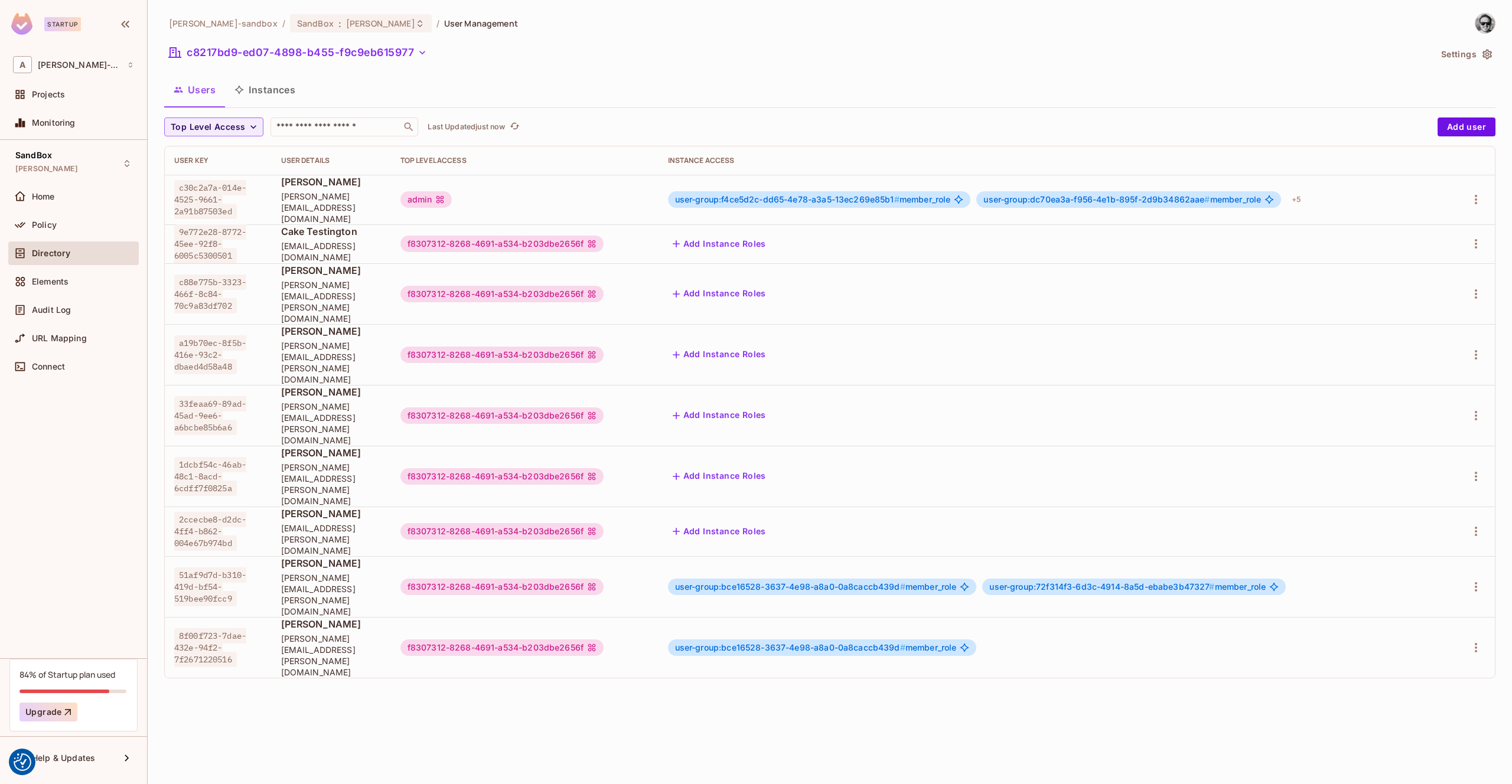
click at [258, 83] on button "Instances" at bounding box center [264, 90] width 80 height 29
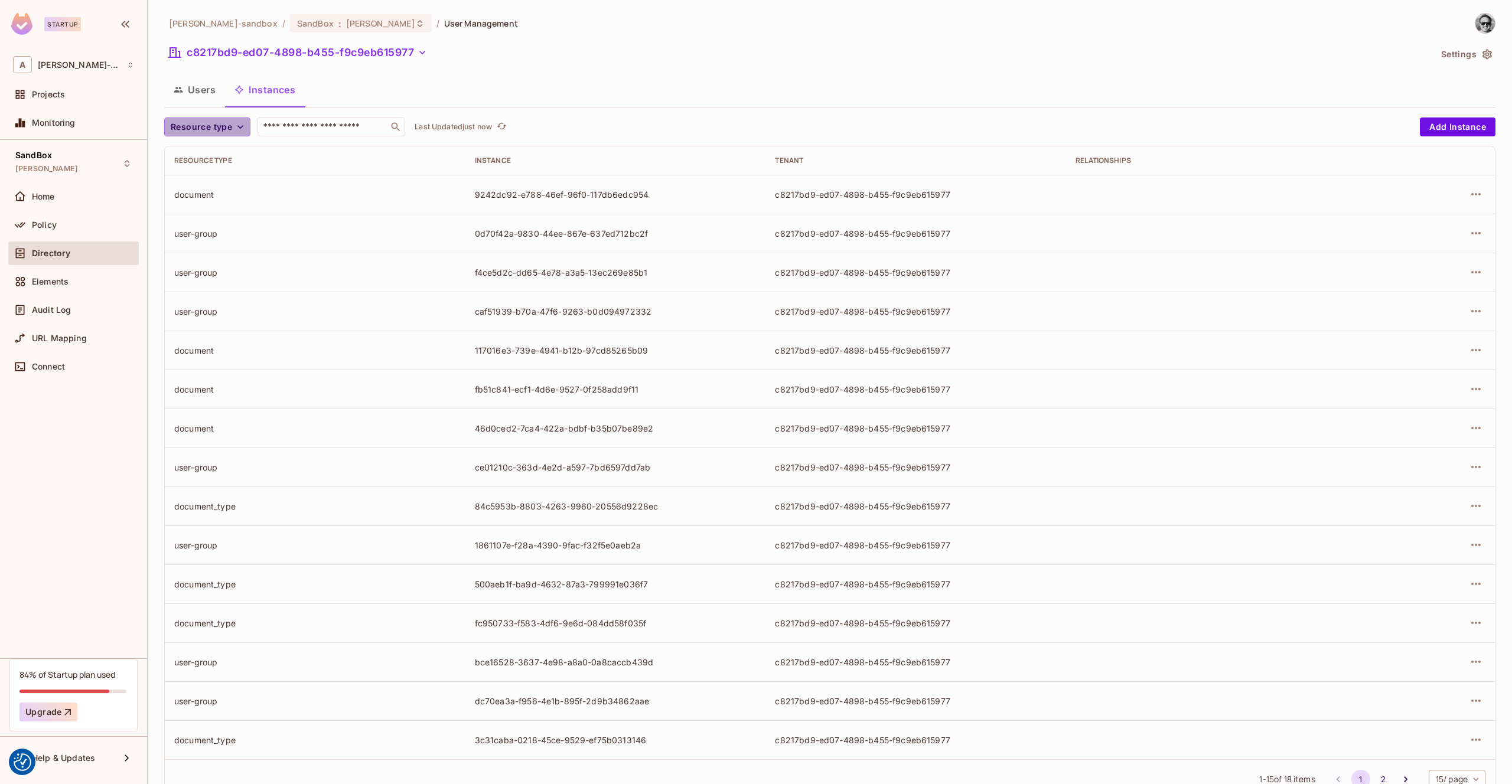
click at [233, 130] on button "Resource type" at bounding box center [207, 127] width 86 height 19
click at [210, 177] on span "document" at bounding box center [204, 179] width 61 height 11
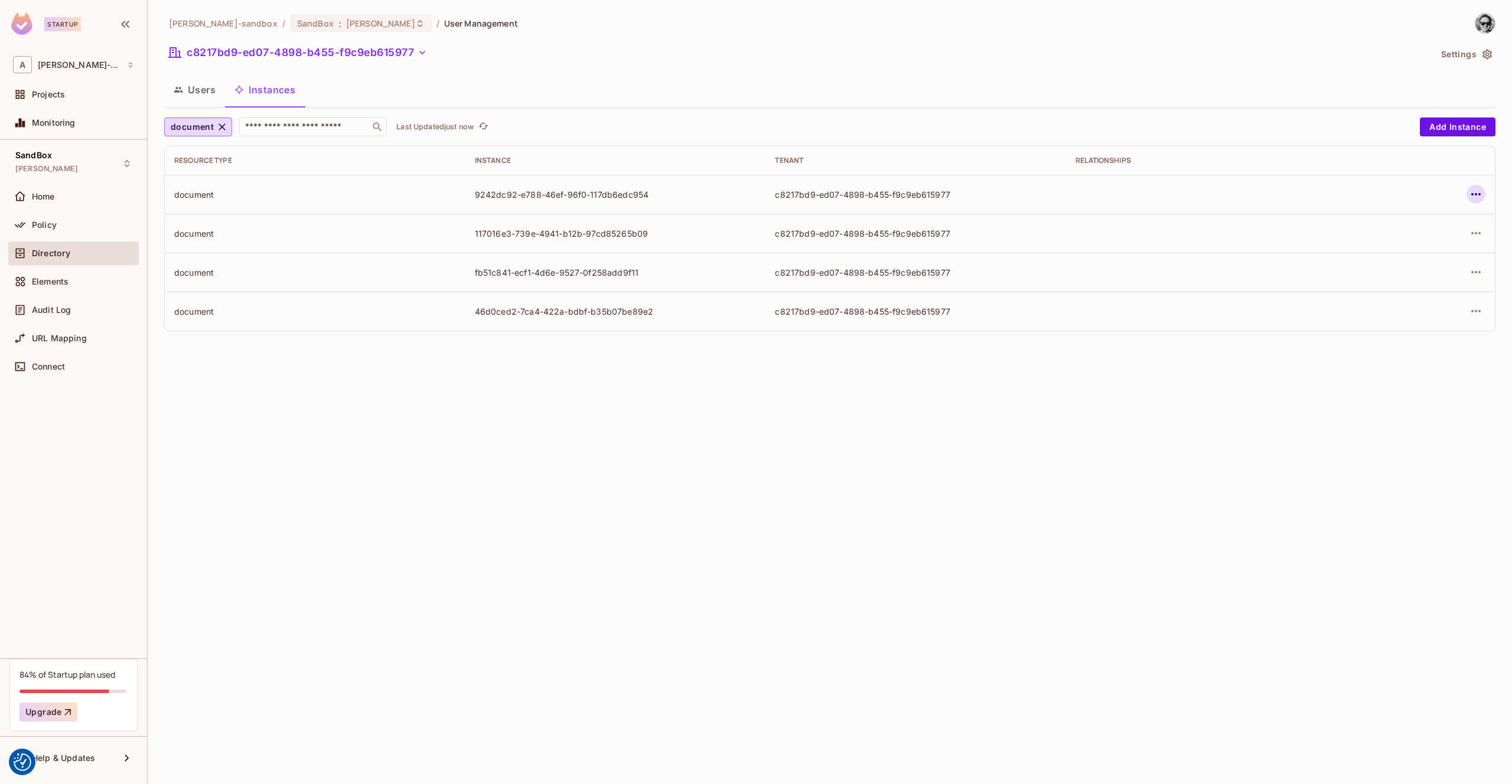
click at [1474, 194] on icon "button" at bounding box center [1475, 193] width 14 height 14
click at [1397, 243] on div "Edit Attributes" at bounding box center [1390, 247] width 59 height 12
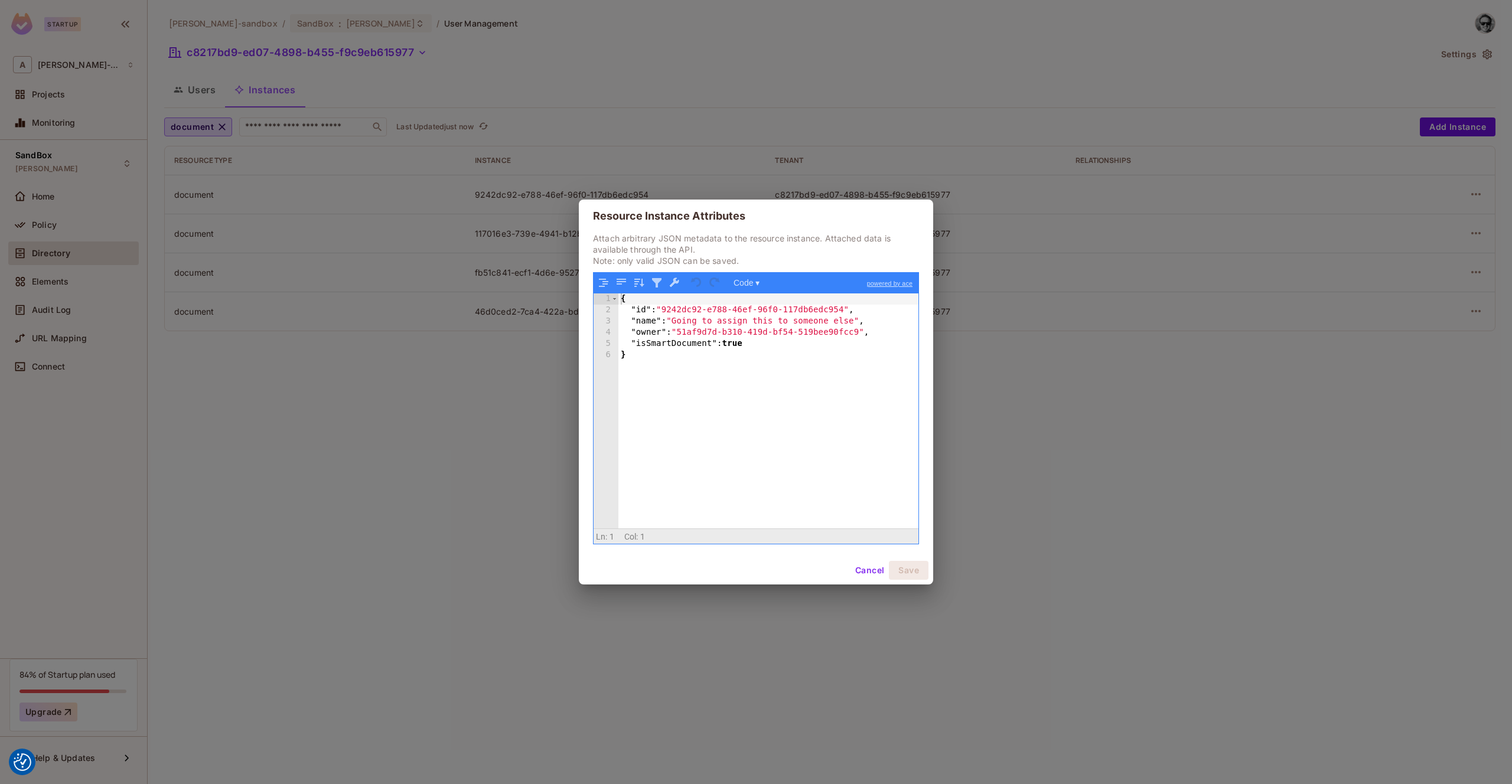
click at [973, 100] on div "Resource Instance Attributes Attach arbitrary JSON metadata to the resource ins…" at bounding box center [756, 392] width 1512 height 784
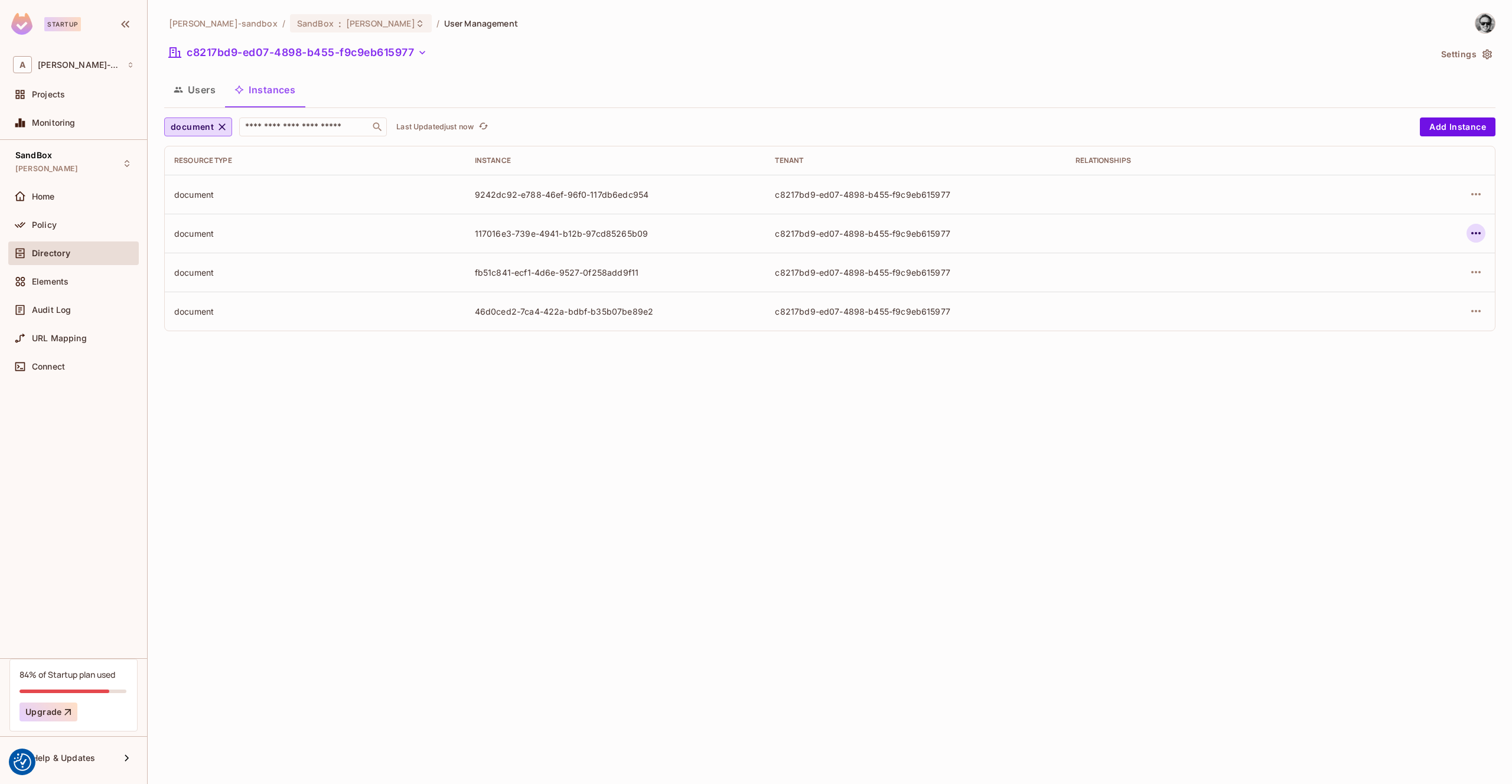
click at [1475, 227] on icon "button" at bounding box center [1475, 233] width 14 height 14
click at [1406, 289] on div "Edit Attributes" at bounding box center [1390, 286] width 59 height 12
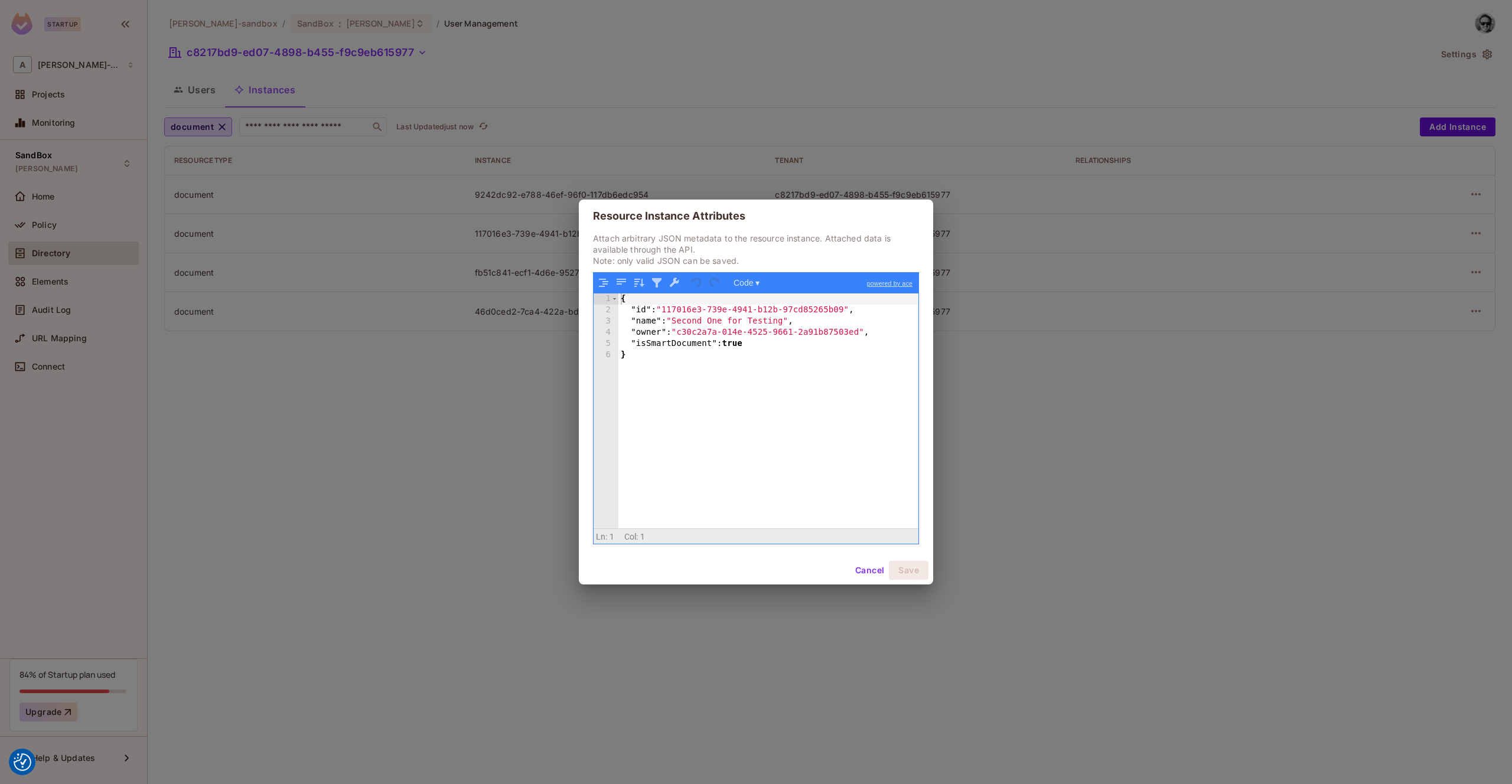
click at [989, 82] on div "Resource Instance Attributes Attach arbitrary JSON metadata to the resource ins…" at bounding box center [756, 392] width 1512 height 784
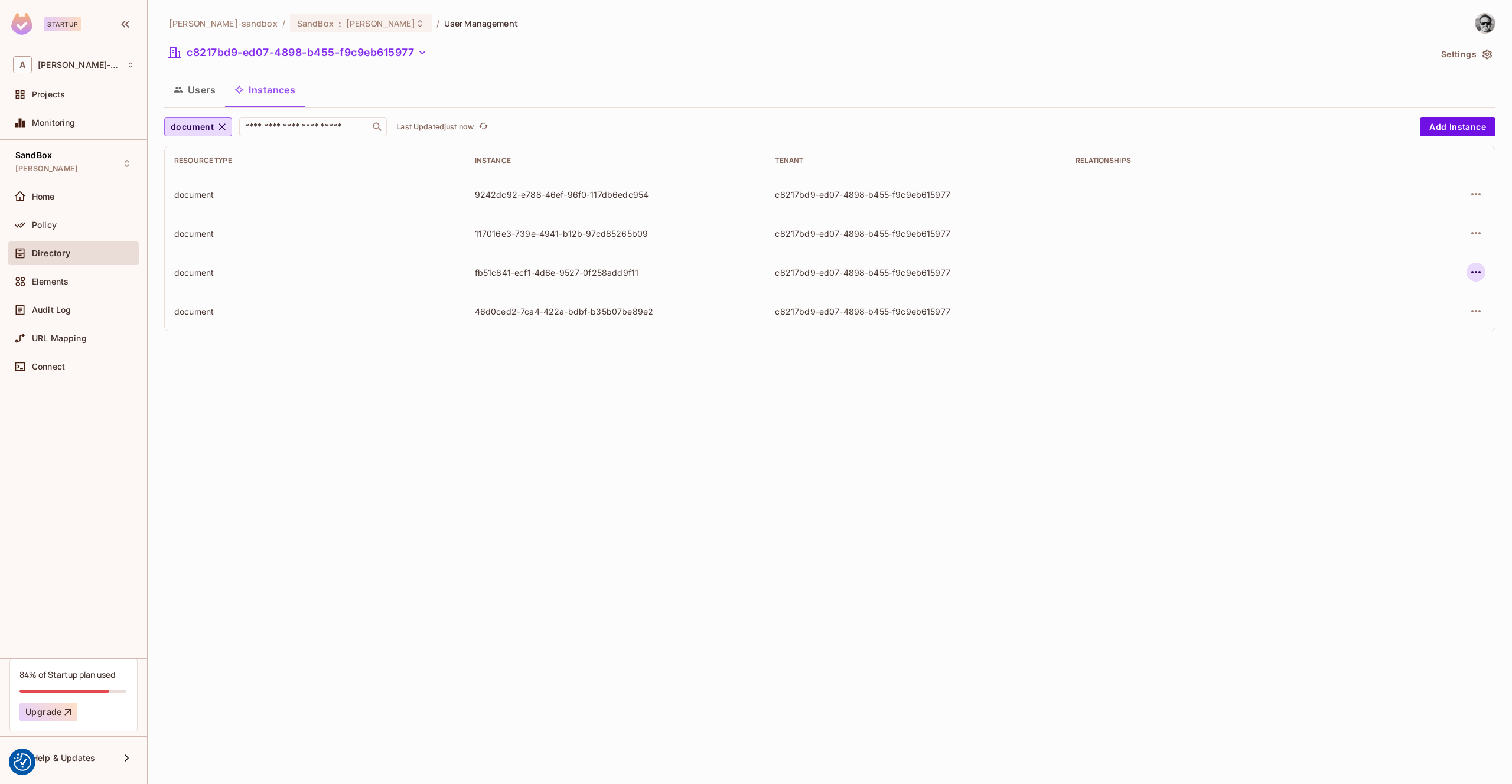
click at [1477, 277] on icon "button" at bounding box center [1475, 271] width 14 height 14
click at [1356, 331] on div "Edit Attributes" at bounding box center [1379, 325] width 85 height 19
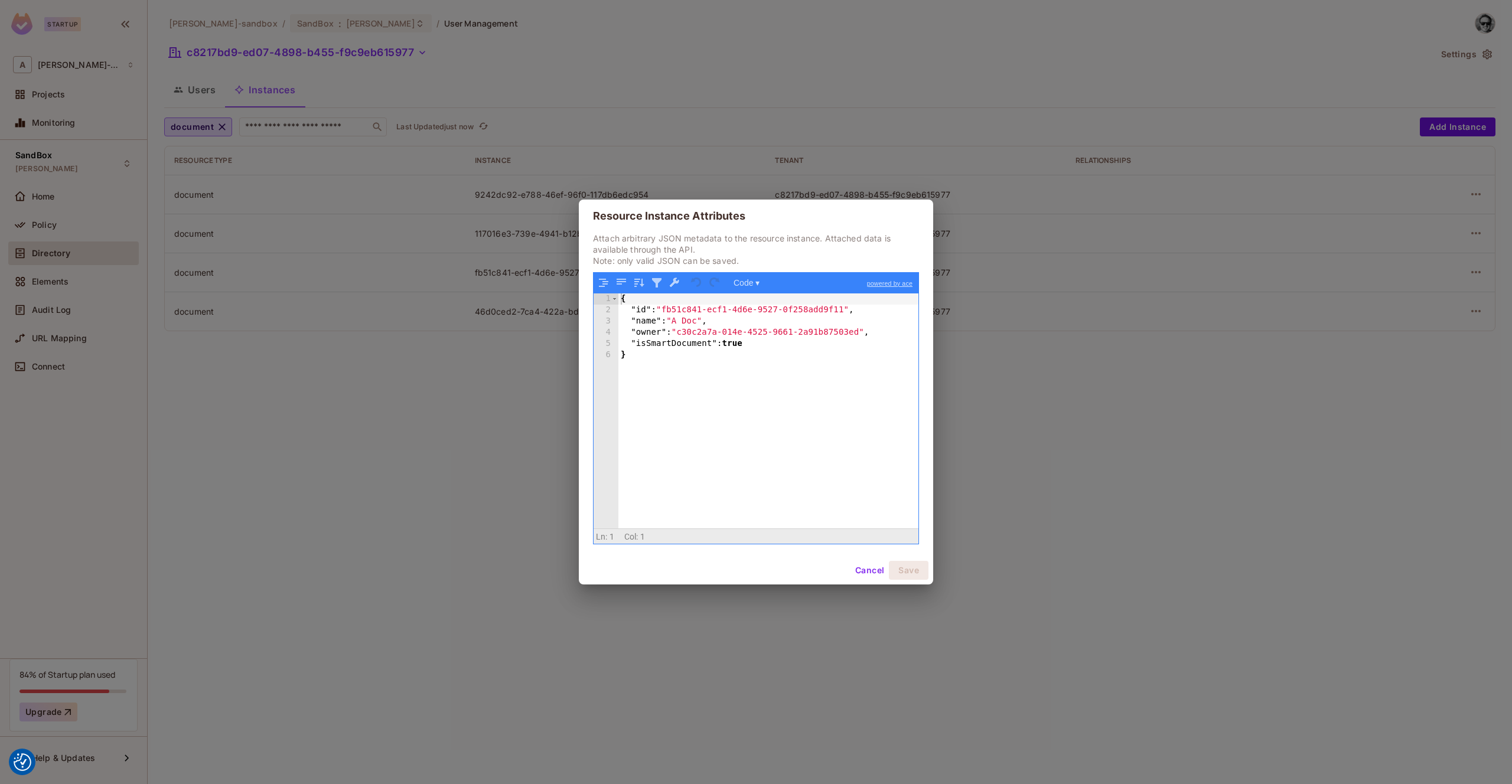
click at [1004, 110] on div "Resource Instance Attributes Attach arbitrary JSON metadata to the resource ins…" at bounding box center [756, 392] width 1512 height 784
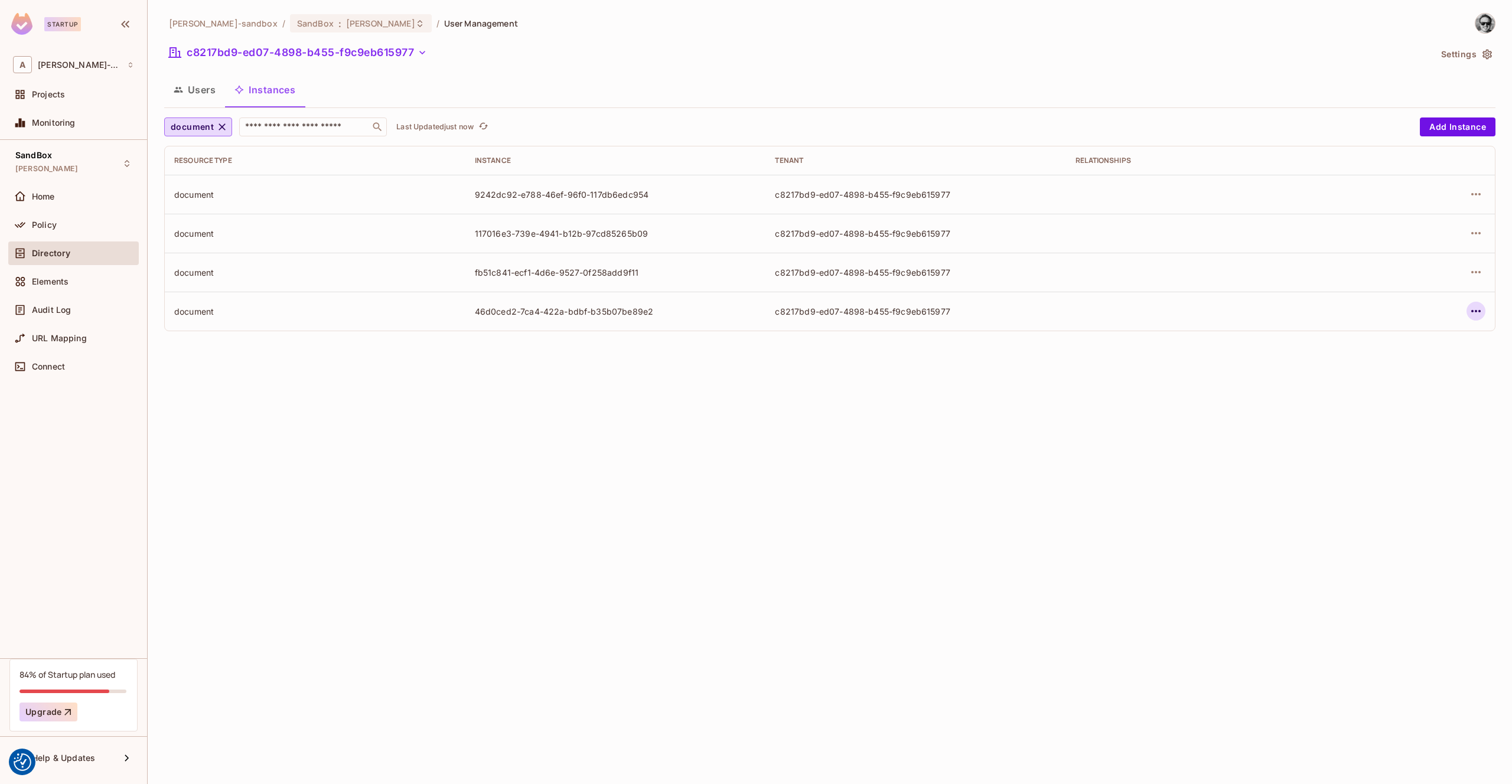
click at [1469, 309] on icon "button" at bounding box center [1475, 311] width 14 height 14
click at [1386, 364] on div "Edit Attributes" at bounding box center [1390, 364] width 59 height 12
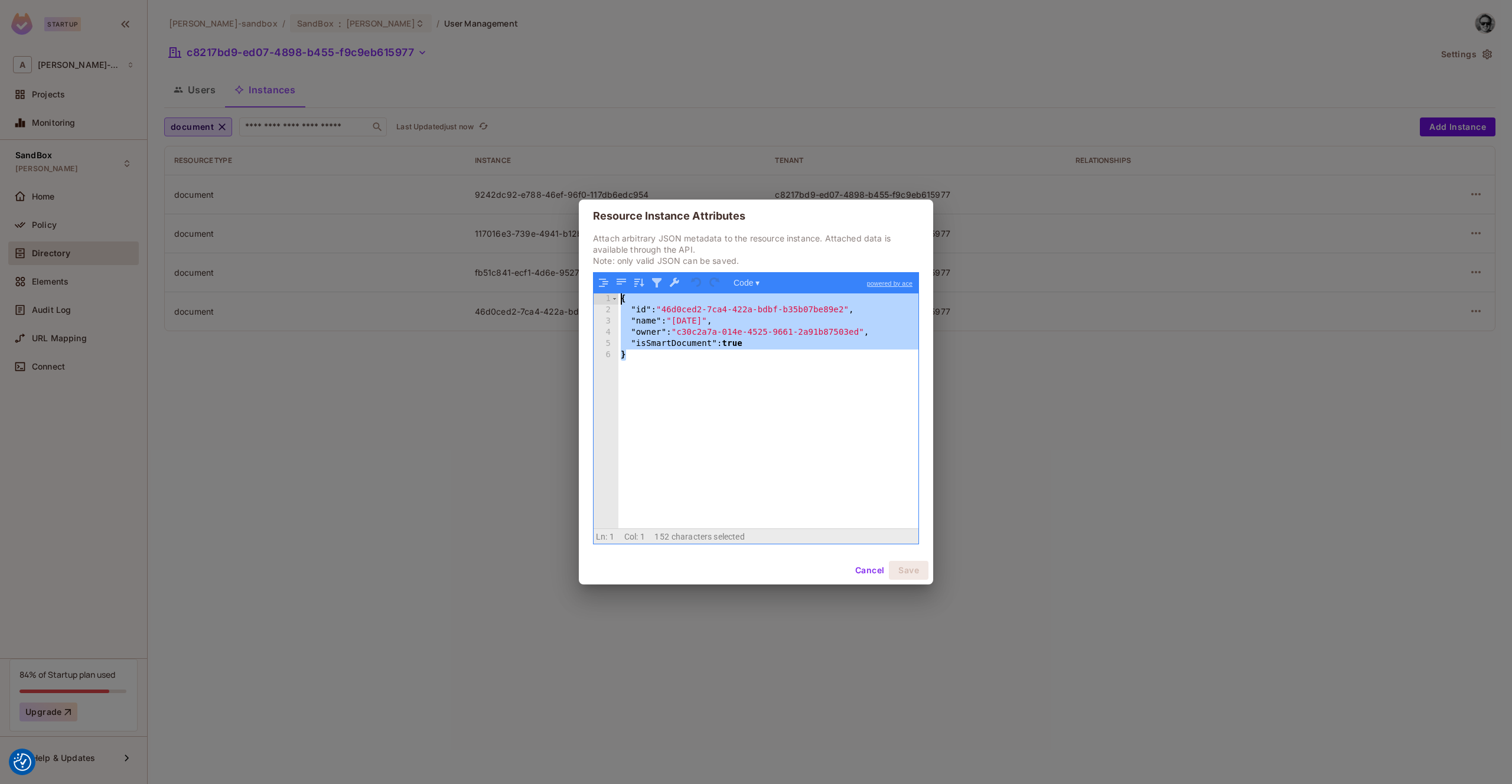
drag, startPoint x: 605, startPoint y: 321, endPoint x: 586, endPoint y: 293, distance: 33.8
click at [586, 293] on div "Attach arbitrary JSON metadata to the resource instance. Attached data is avail…" at bounding box center [756, 394] width 354 height 324
drag, startPoint x: 864, startPoint y: 570, endPoint x: 771, endPoint y: 507, distance: 112.3
click at [863, 570] on button "Cancel" at bounding box center [870, 570] width 39 height 19
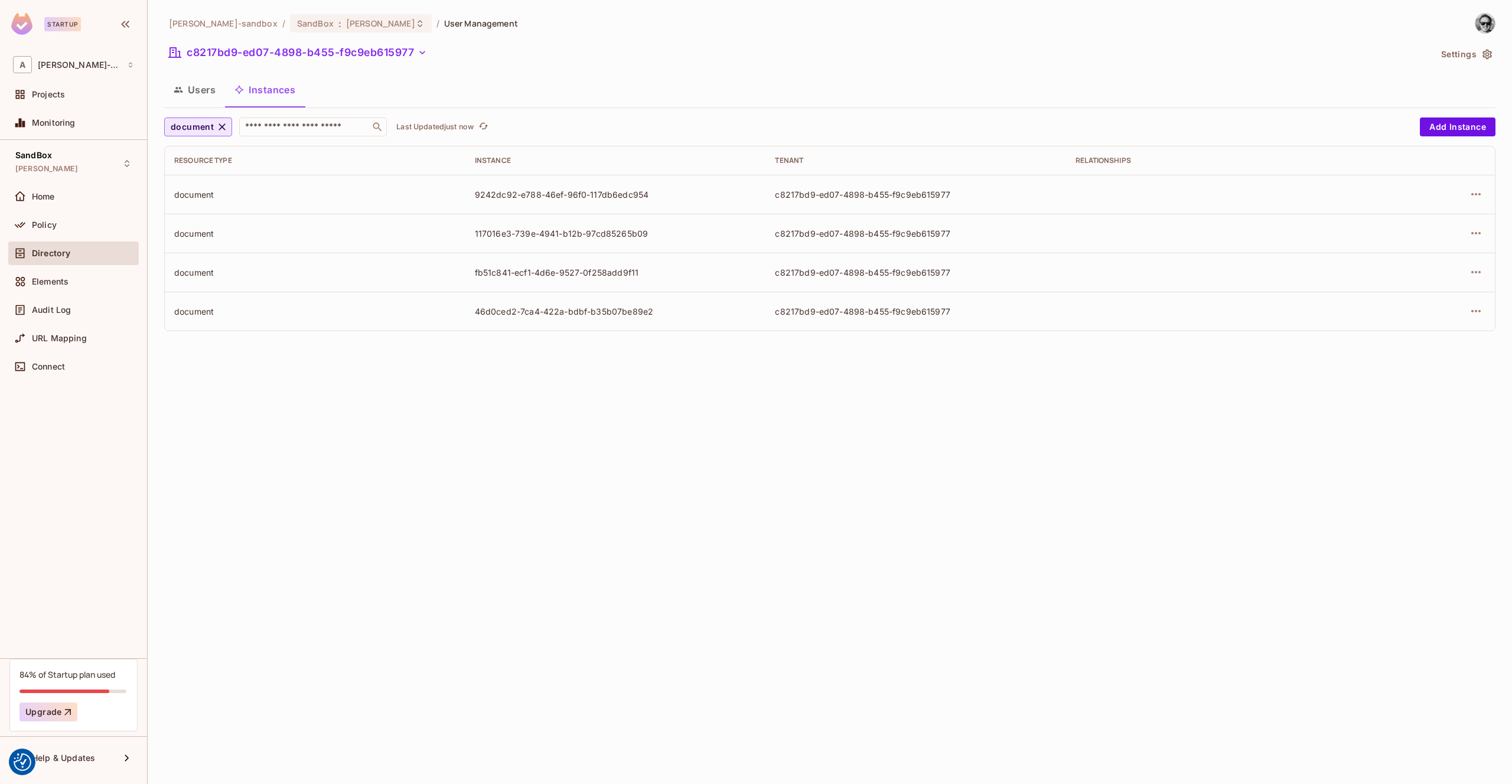
click at [222, 127] on icon "button" at bounding box center [222, 127] width 12 height 12
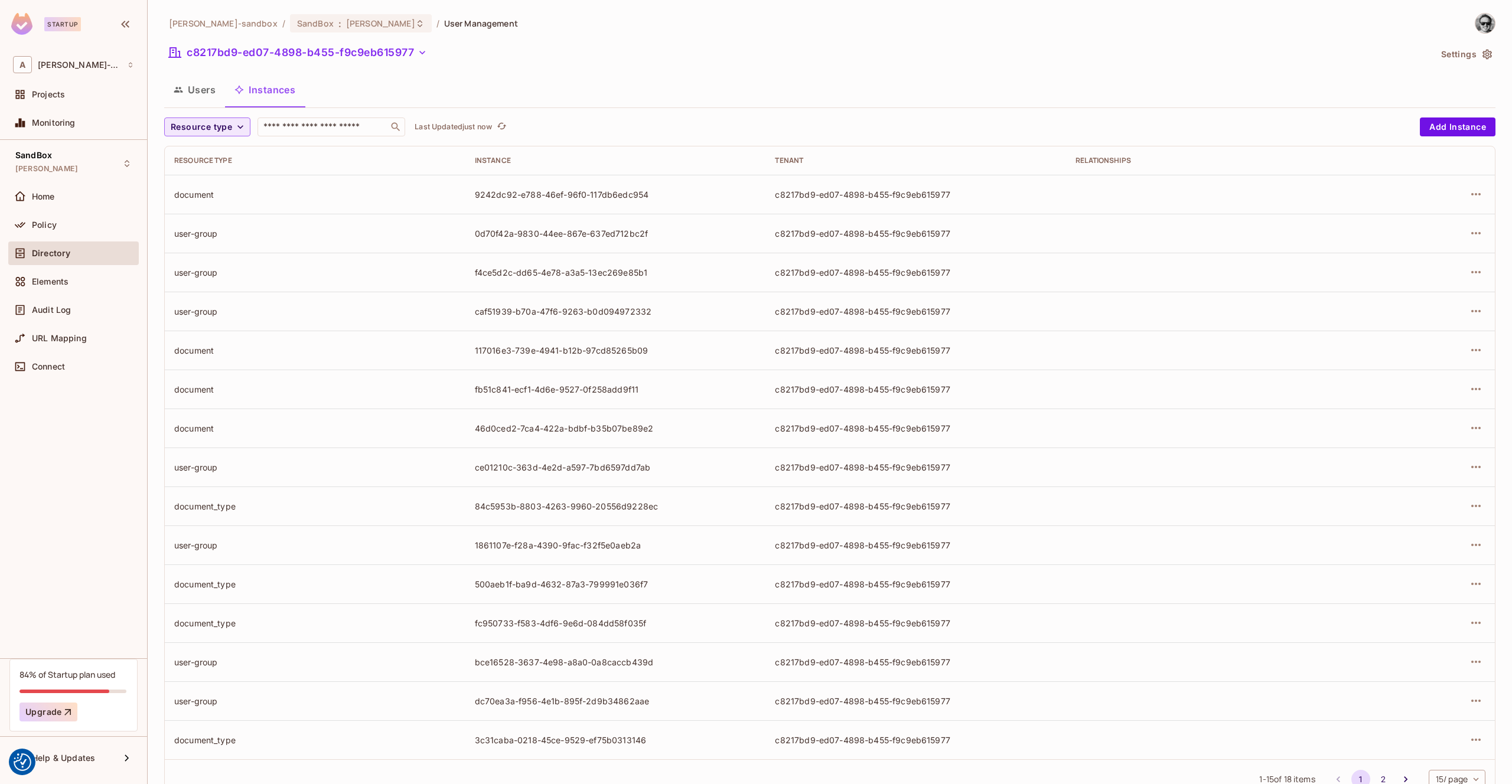
click at [206, 91] on button "Users" at bounding box center [195, 90] width 61 height 29
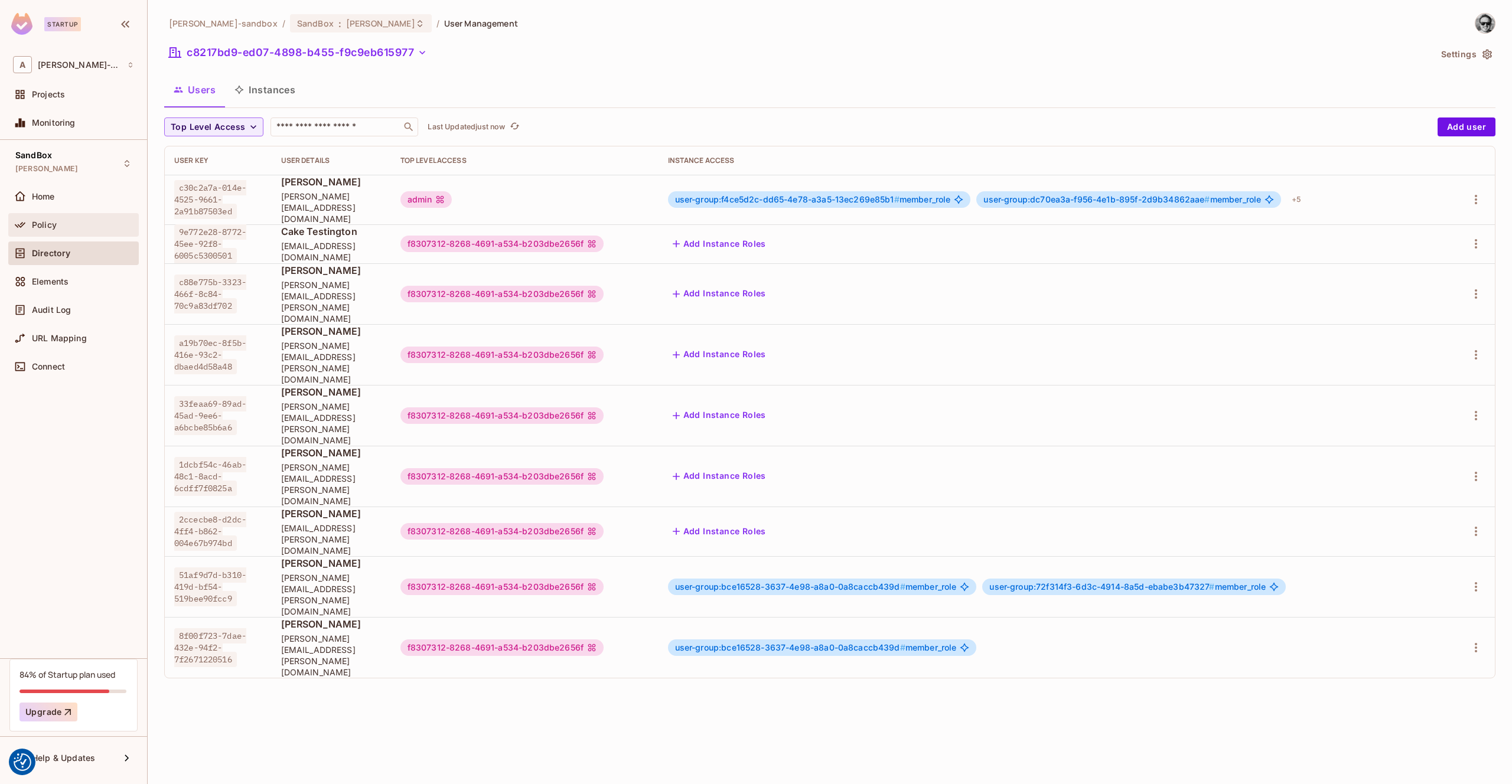
click at [57, 224] on div "Policy" at bounding box center [83, 225] width 102 height 9
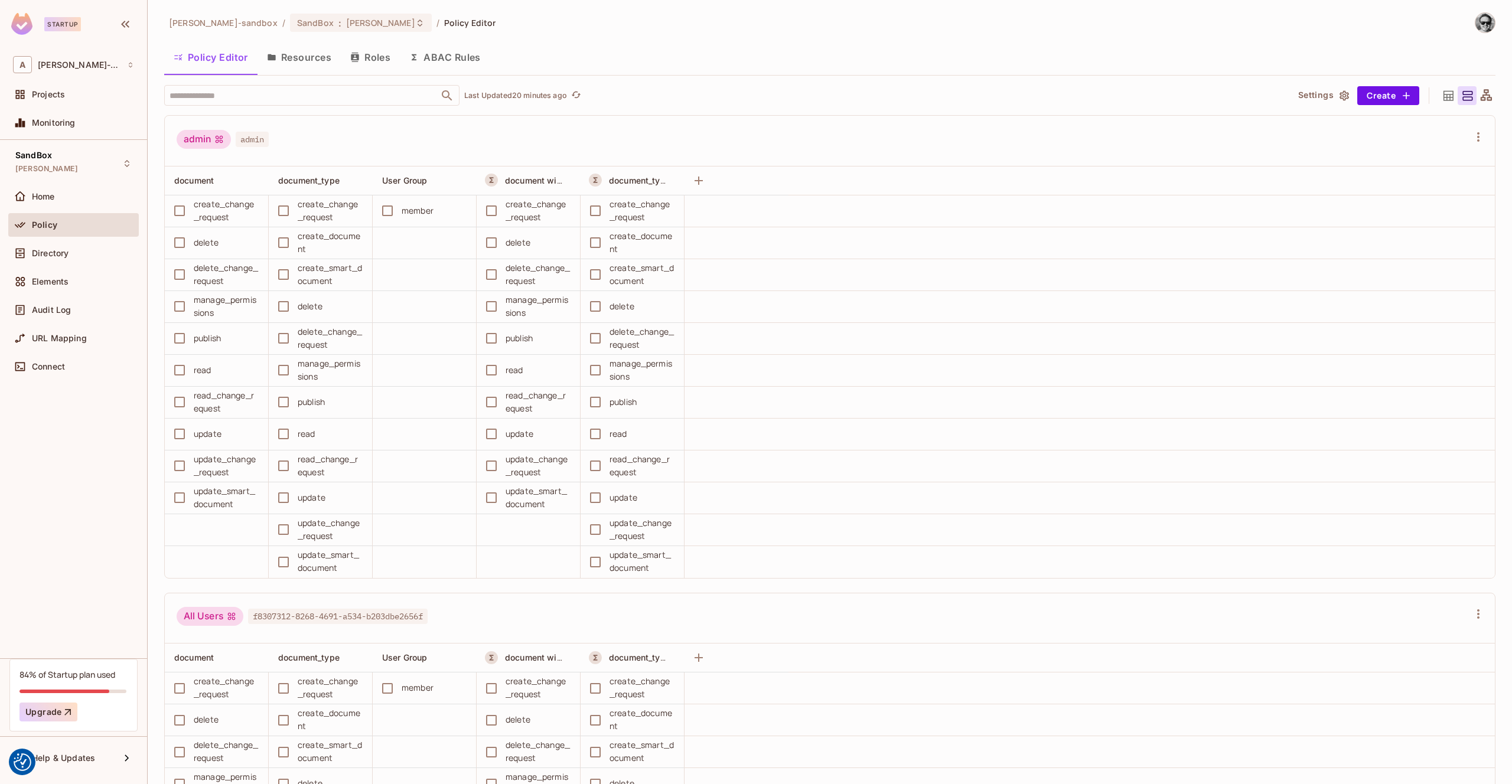
click at [482, 57] on button "ABAC Rules" at bounding box center [445, 57] width 91 height 29
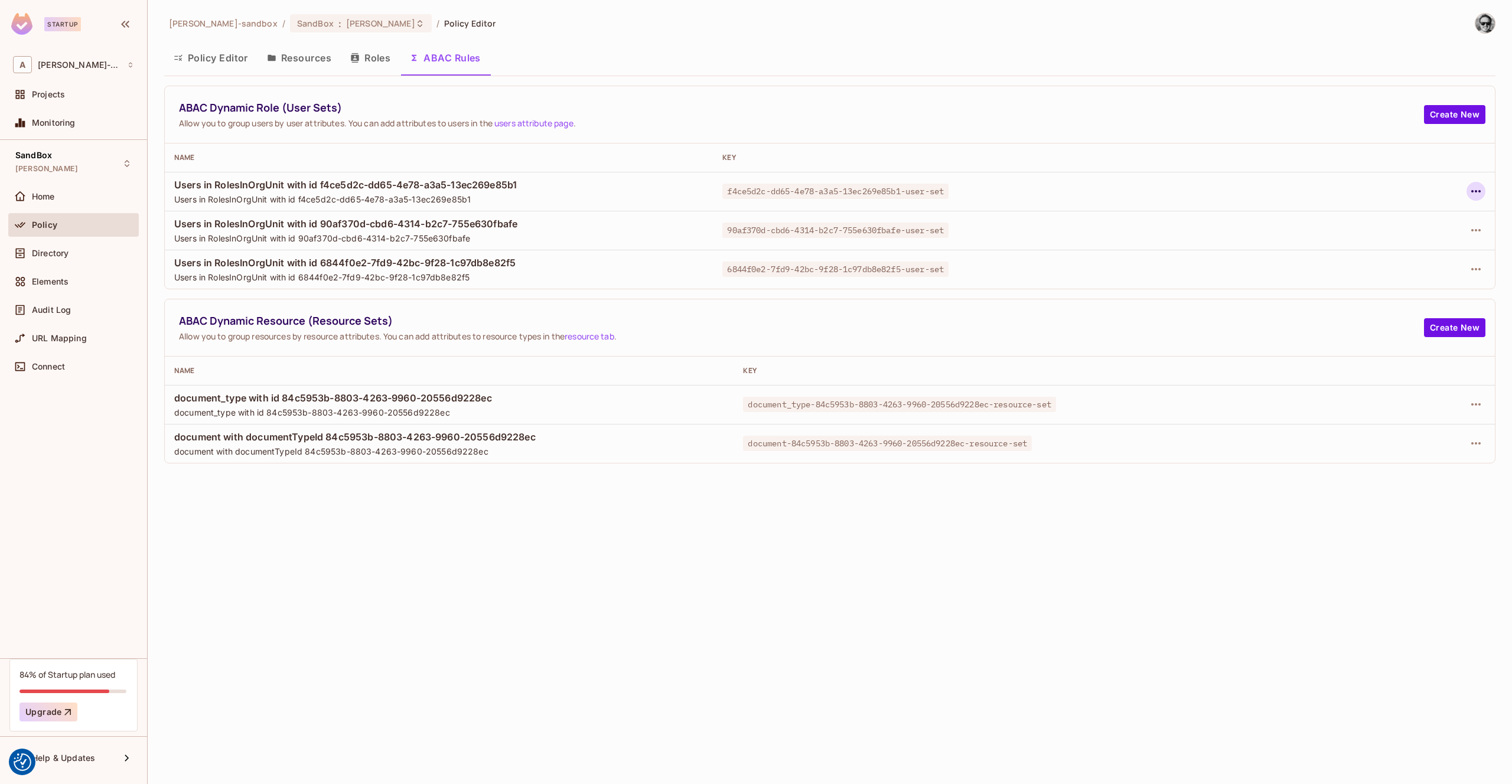
click at [1480, 188] on icon "button" at bounding box center [1475, 191] width 14 height 14
click at [1402, 245] on div "Delete Dynamic Role (User Set)" at bounding box center [1400, 244] width 126 height 12
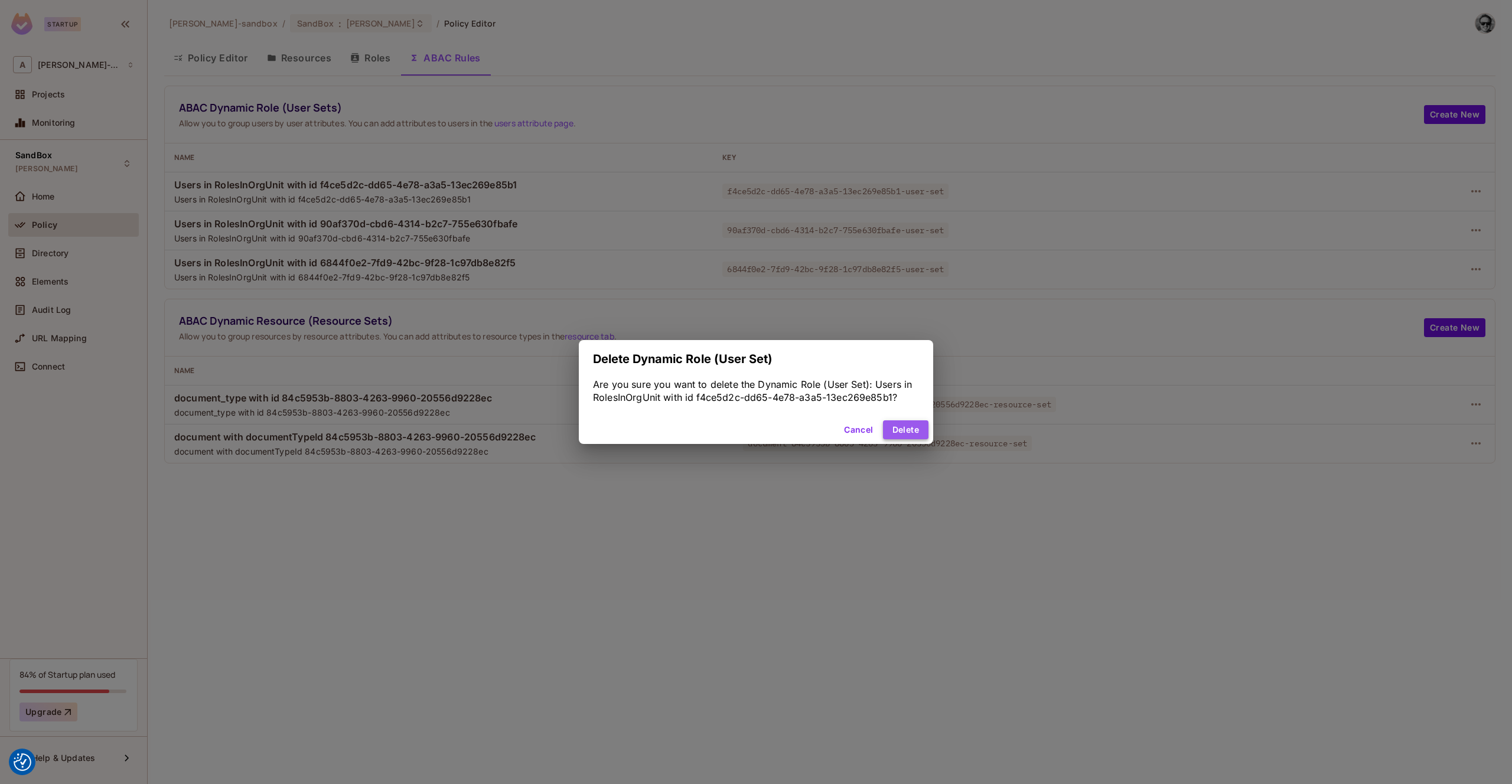
click at [916, 425] on button "Delete" at bounding box center [906, 429] width 46 height 19
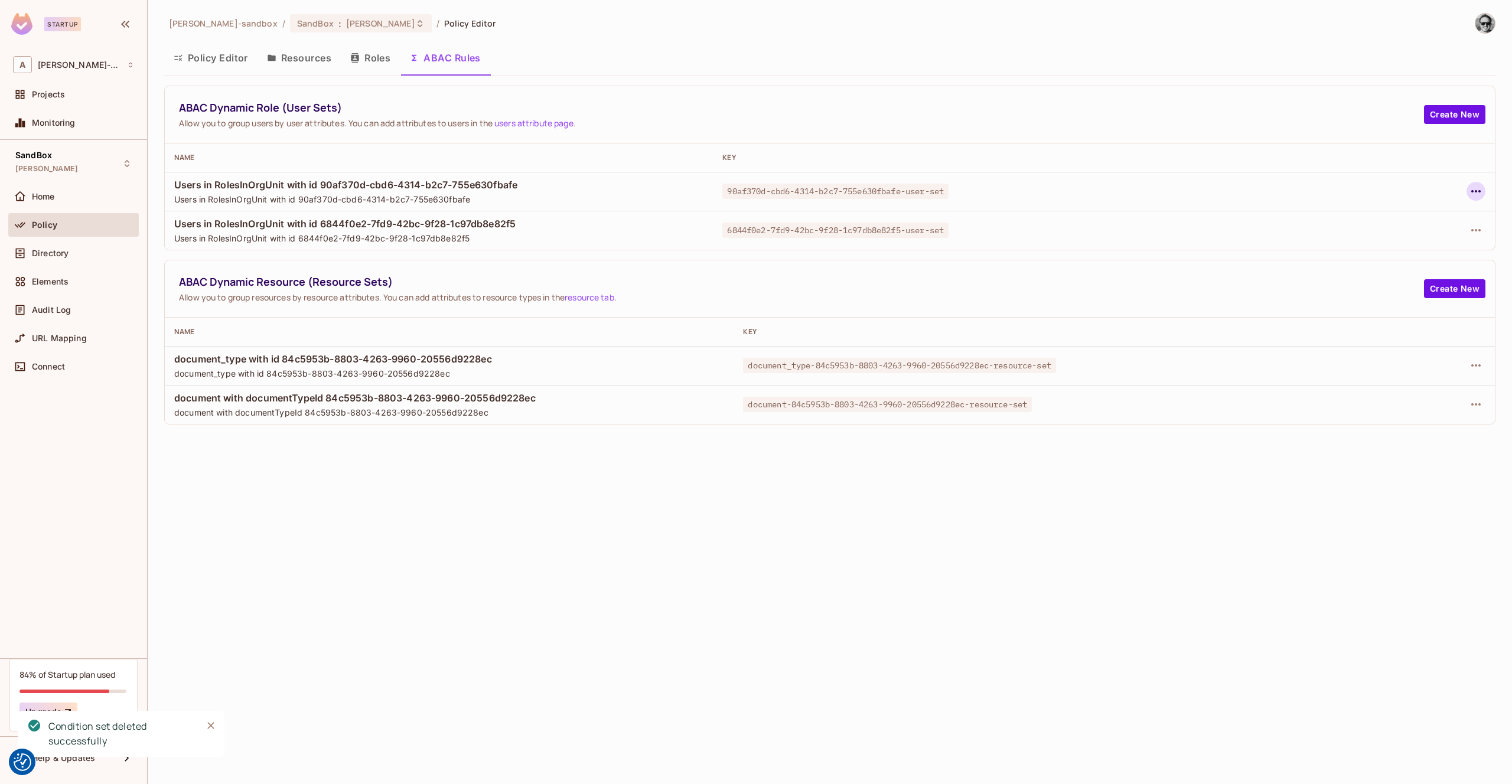
click at [1478, 193] on icon "button" at bounding box center [1475, 191] width 14 height 14
click at [1435, 251] on span "Delete Dynamic Role (User Set)" at bounding box center [1400, 244] width 133 height 19
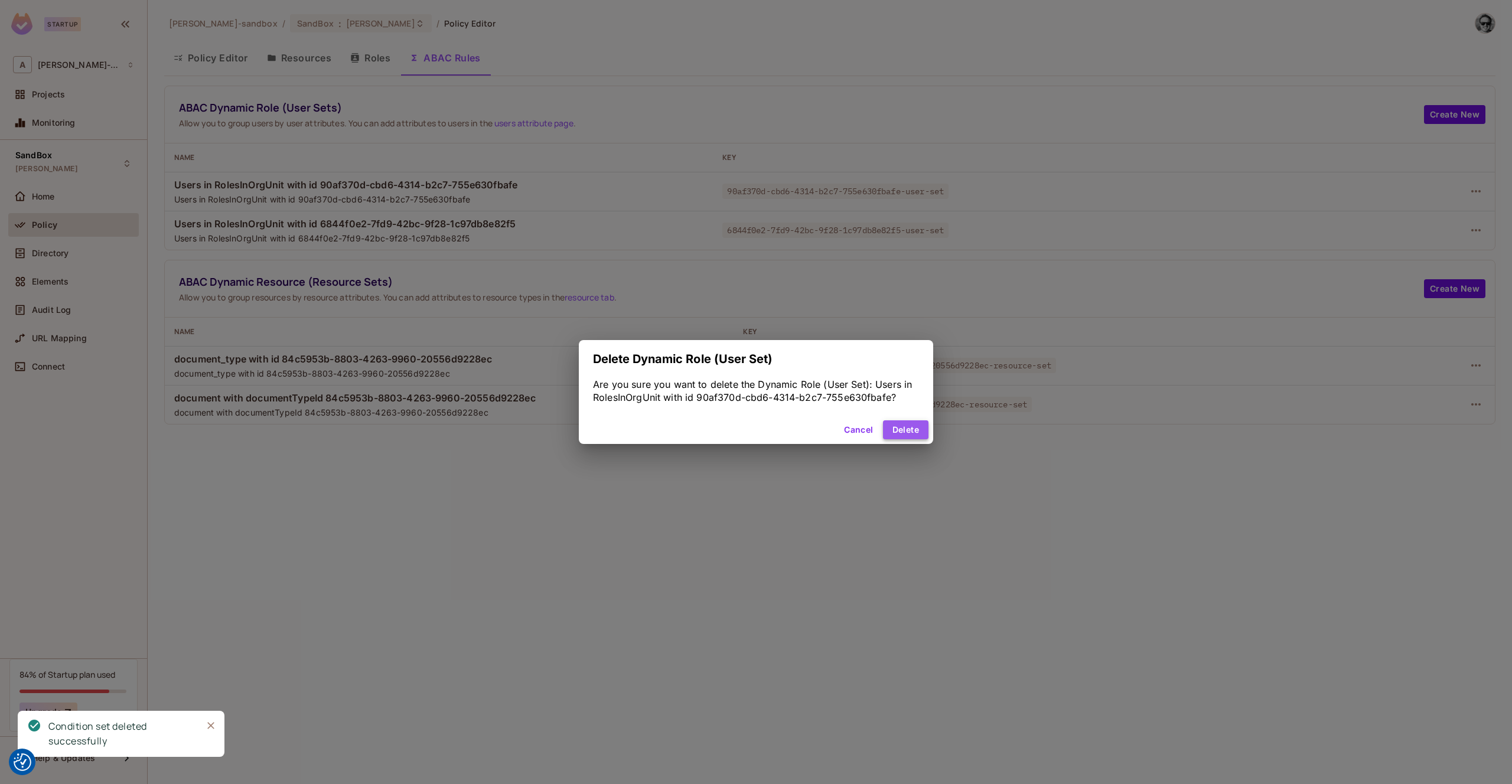
click at [907, 430] on button "Delete" at bounding box center [906, 429] width 46 height 19
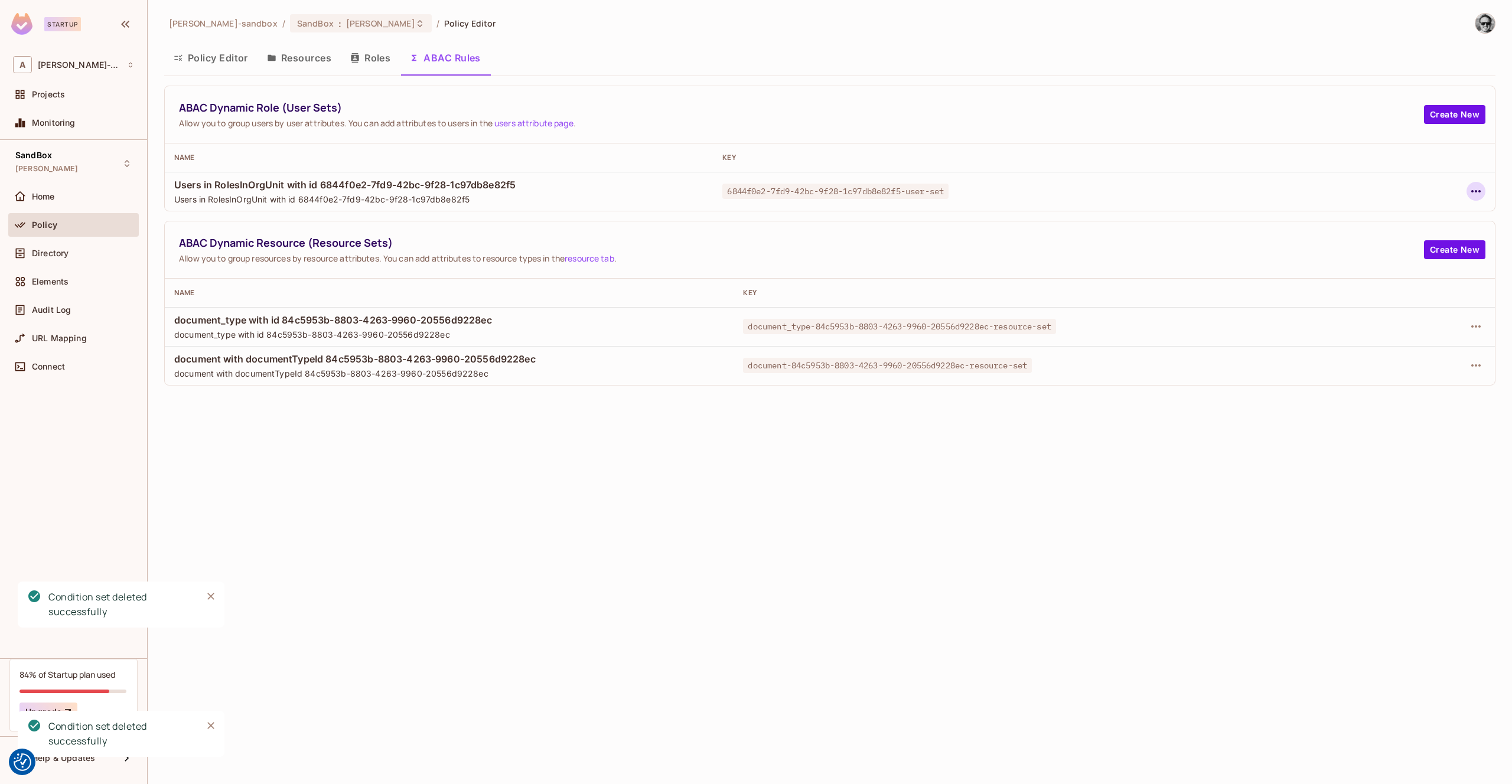
click at [1480, 192] on icon "button" at bounding box center [1475, 191] width 14 height 14
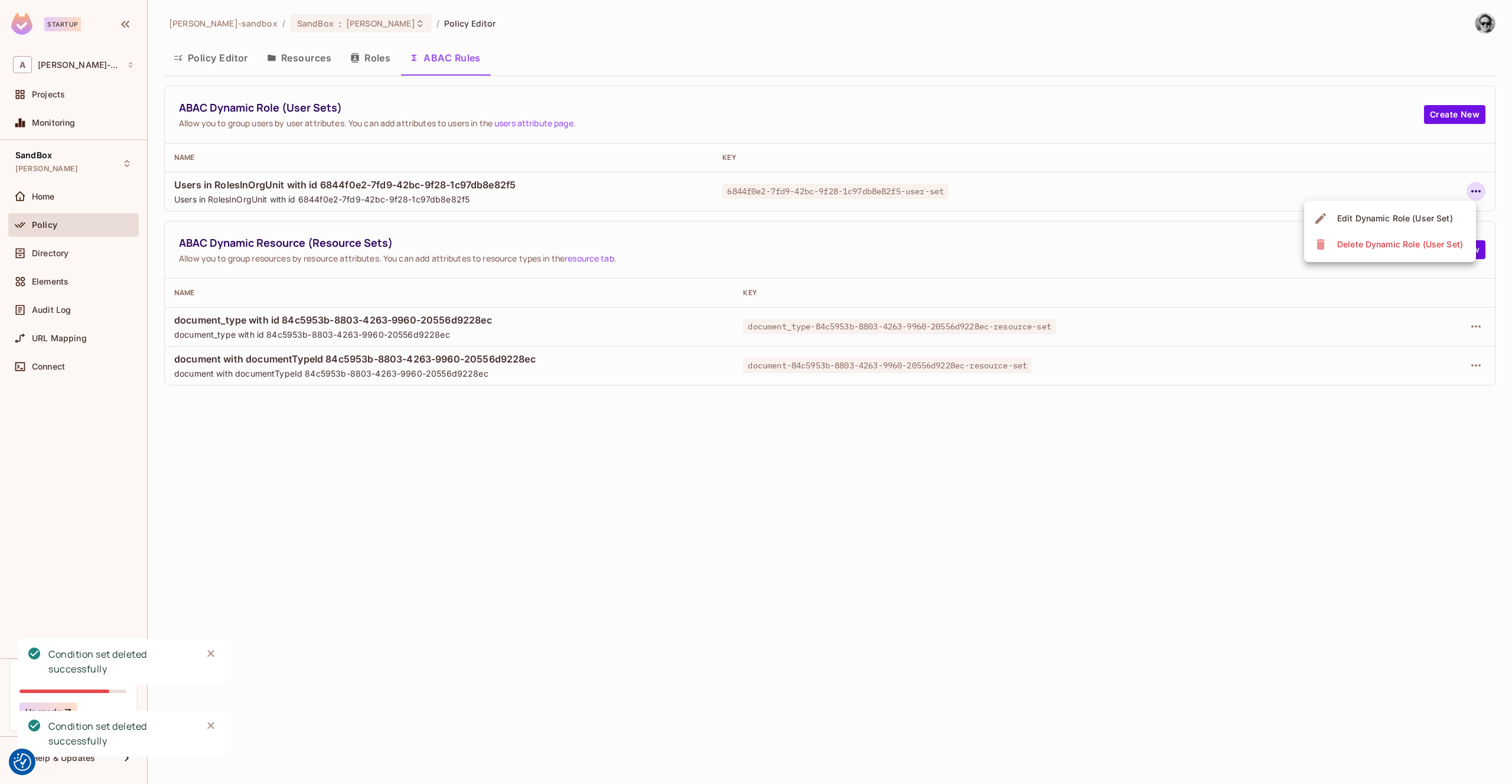
click at [1447, 243] on div "Delete Dynamic Role (User Set)" at bounding box center [1400, 244] width 126 height 12
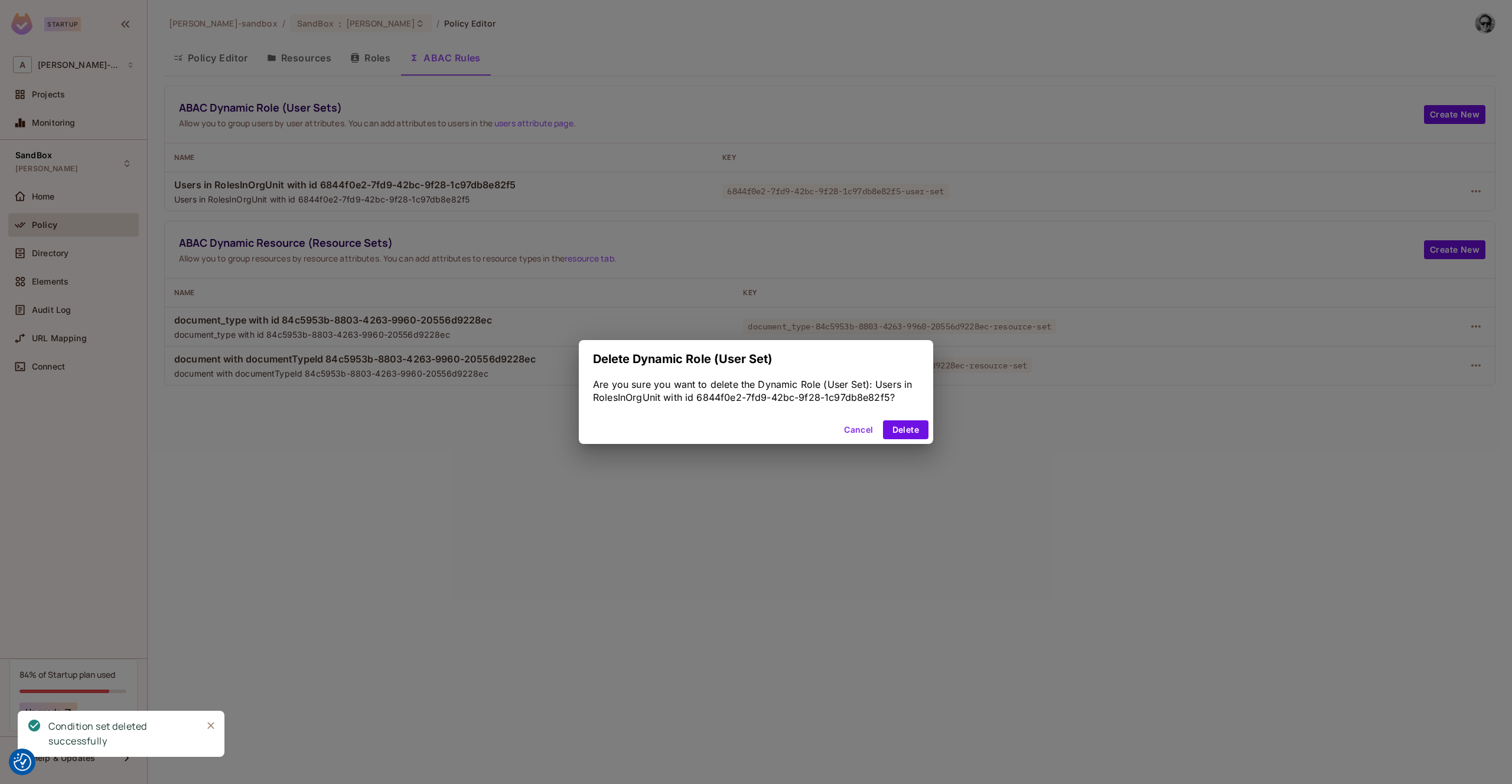
drag, startPoint x: 911, startPoint y: 426, endPoint x: 944, endPoint y: 424, distance: 33.1
click at [911, 426] on button "Delete" at bounding box center [906, 429] width 46 height 19
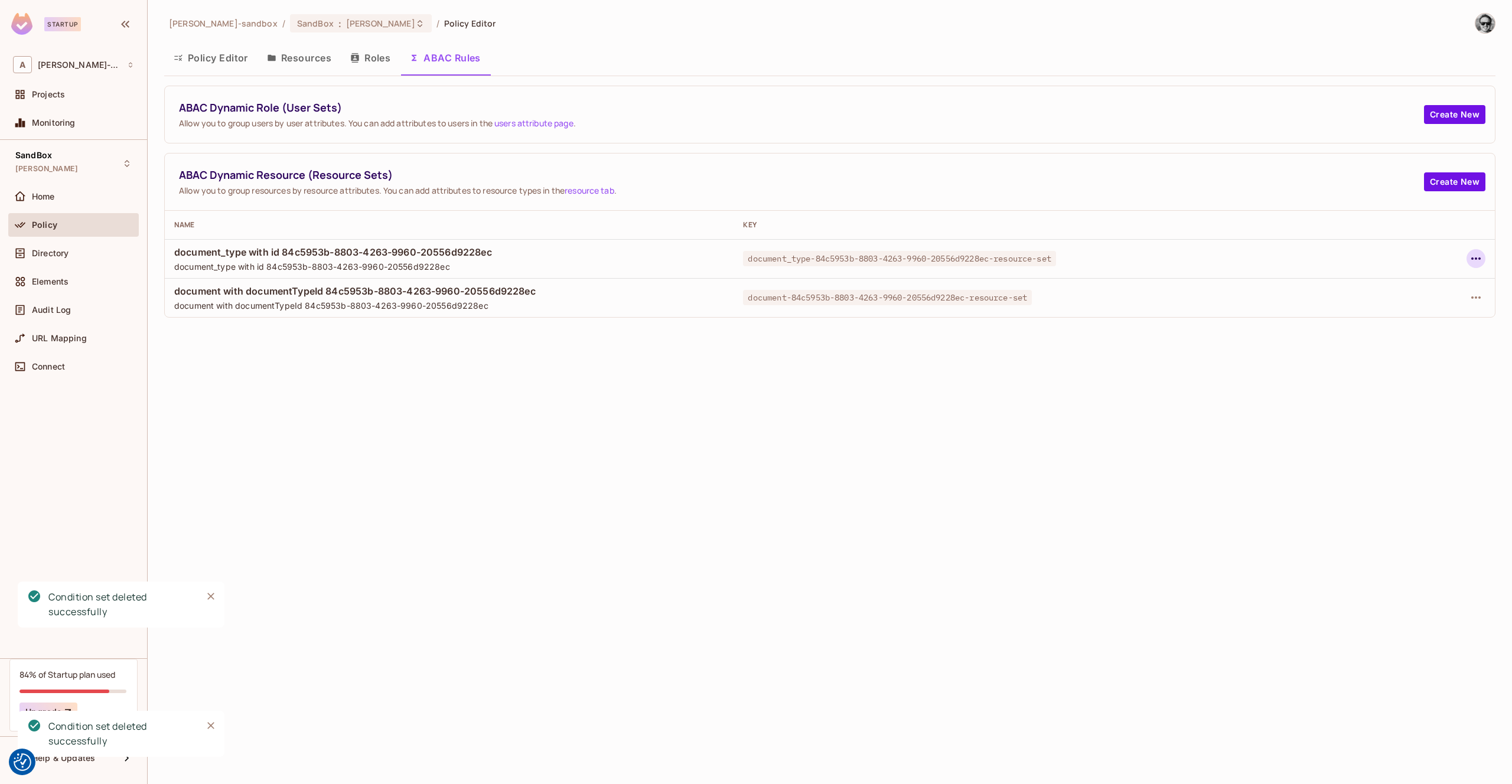
click at [1475, 260] on icon "button" at bounding box center [1475, 258] width 14 height 14
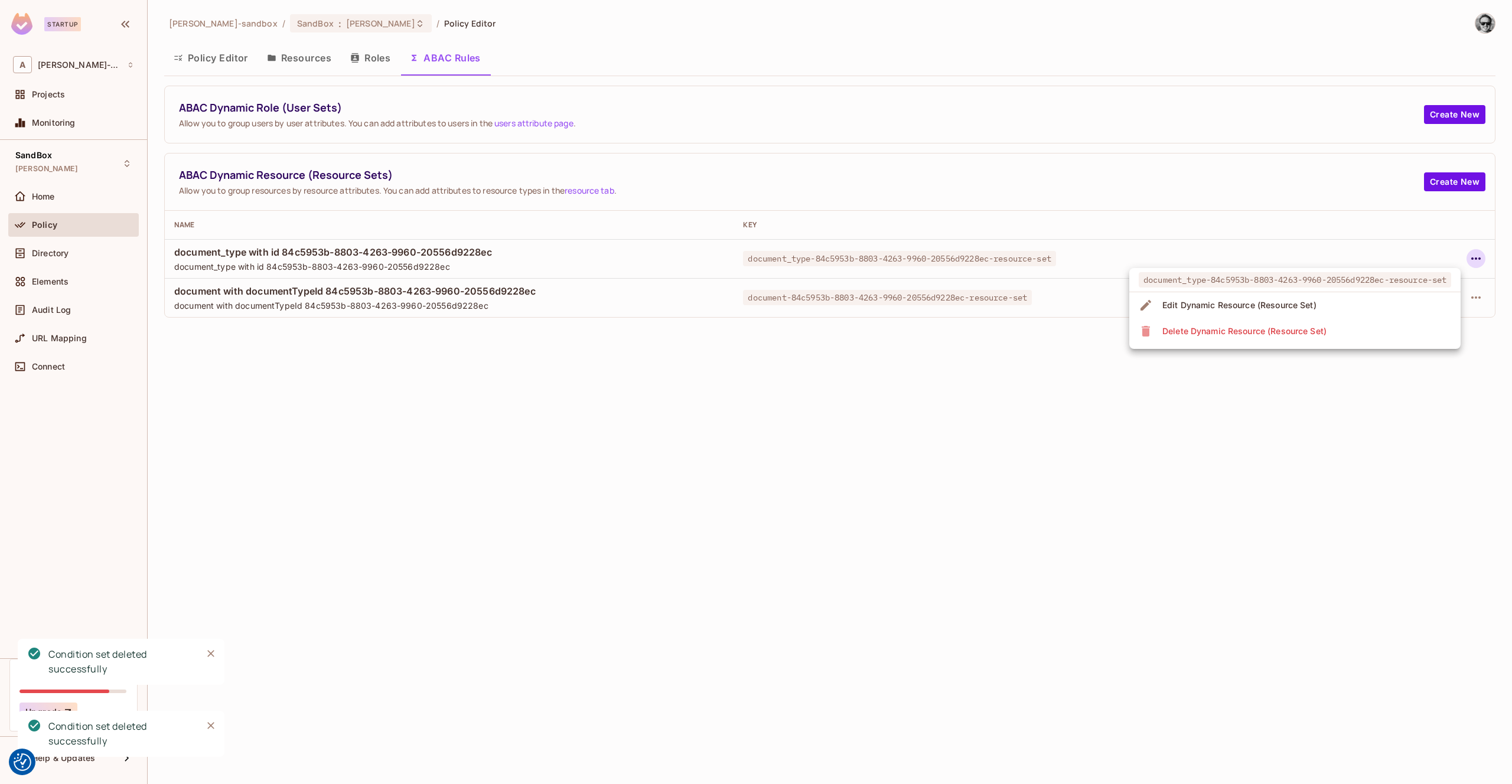
click at [1375, 325] on li "Delete Dynamic Resource (Resource Set)" at bounding box center [1295, 331] width 331 height 26
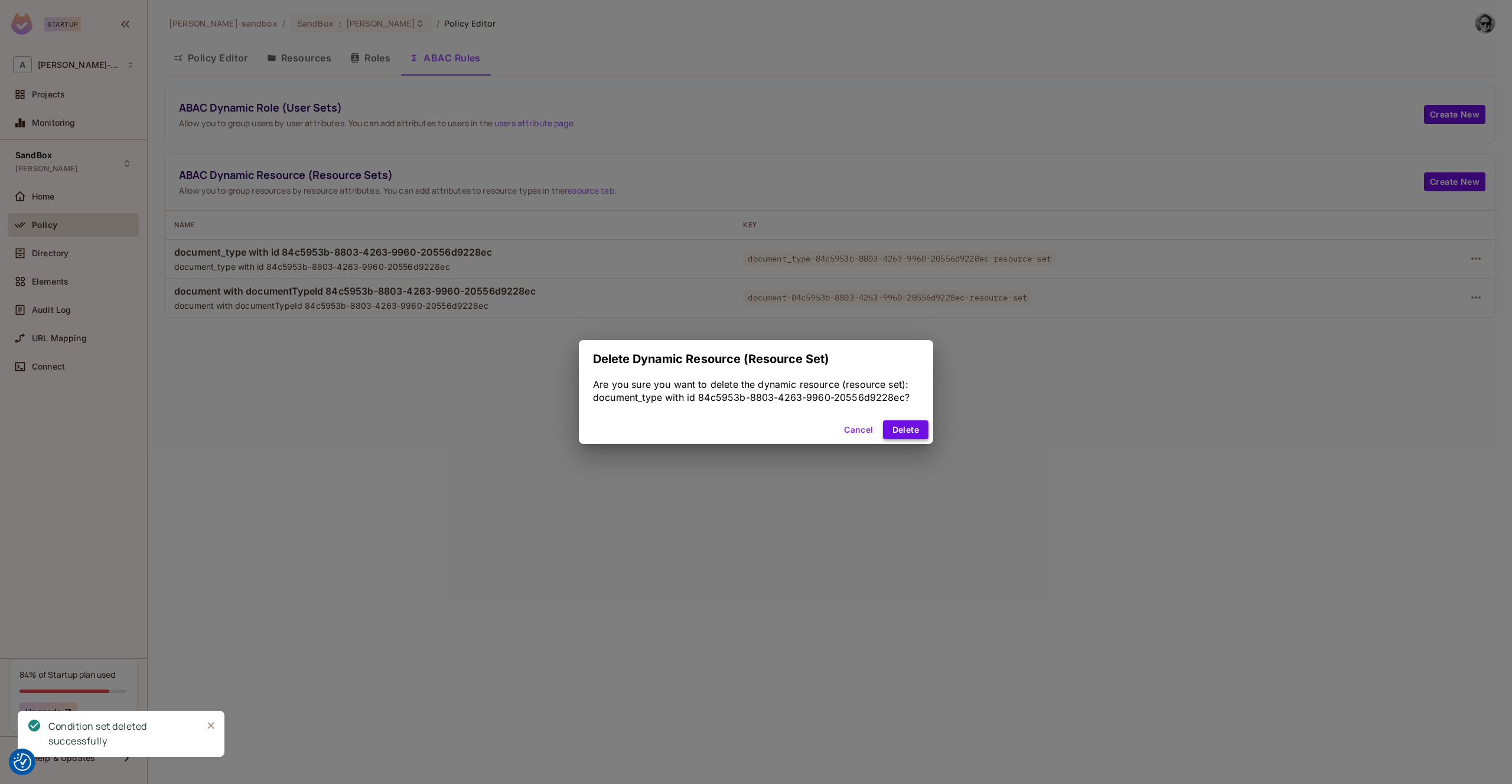
click at [917, 428] on button "Delete" at bounding box center [906, 429] width 46 height 19
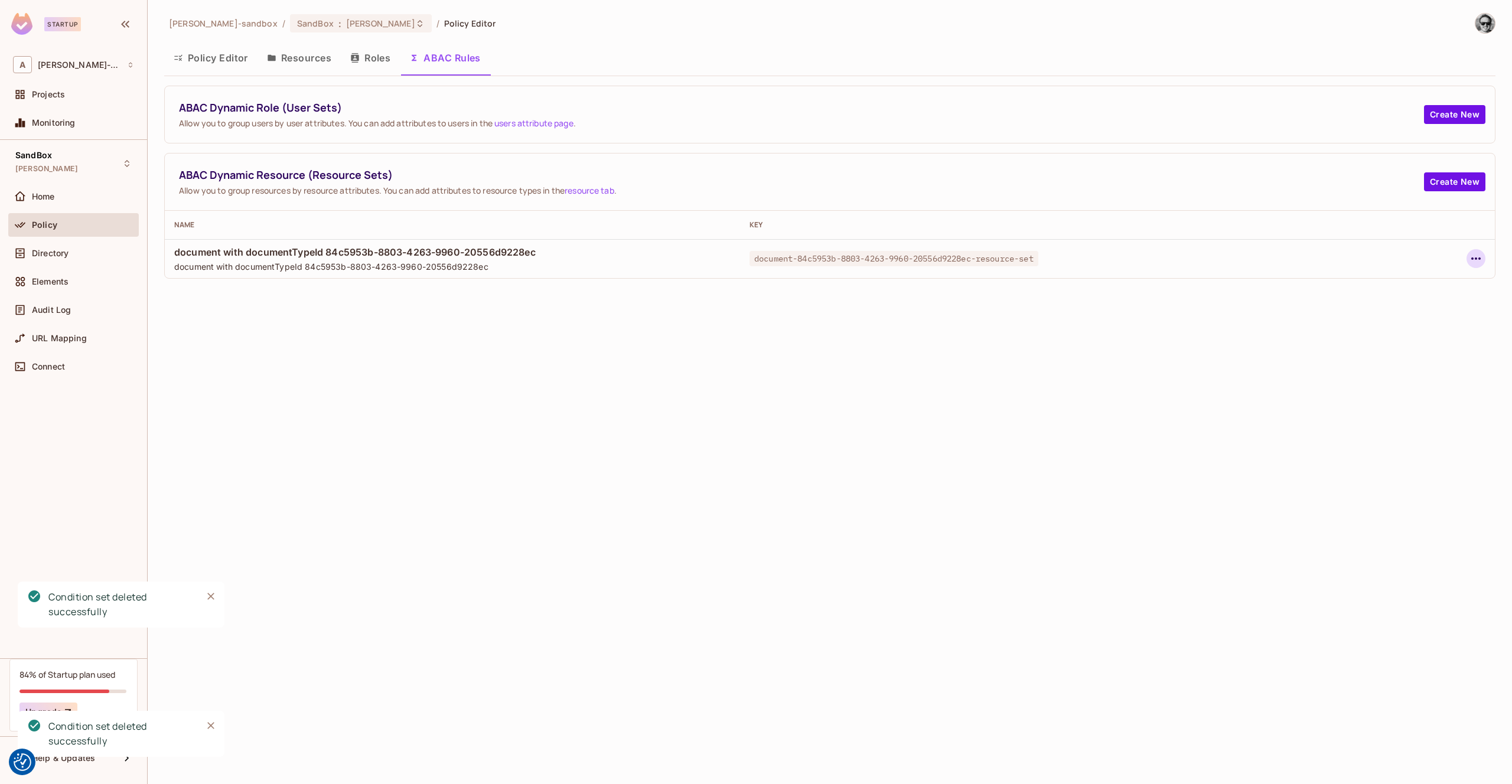
click at [1475, 259] on icon "button" at bounding box center [1475, 258] width 14 height 14
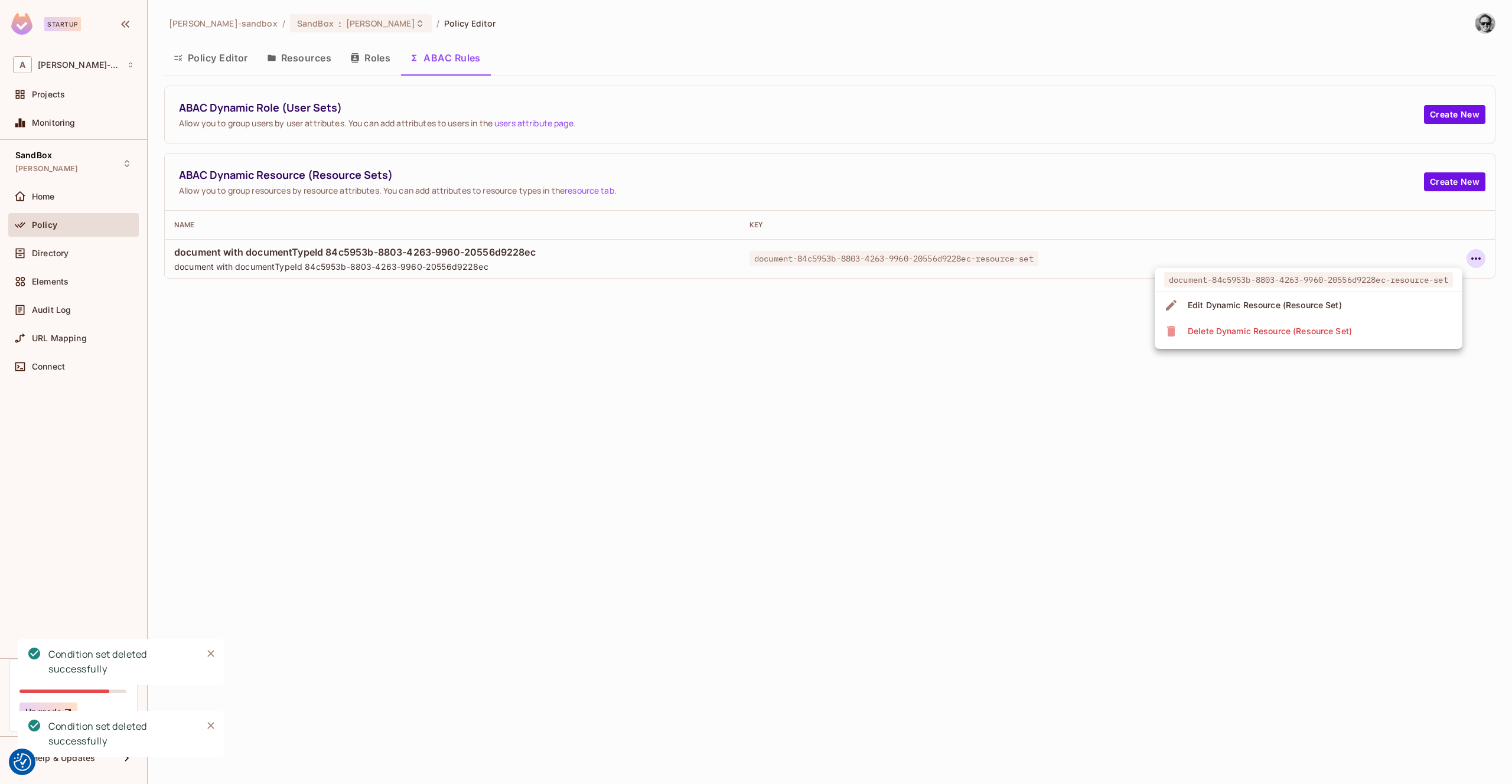
click at [1379, 336] on li "Delete Dynamic Resource (Resource Set)" at bounding box center [1308, 331] width 307 height 26
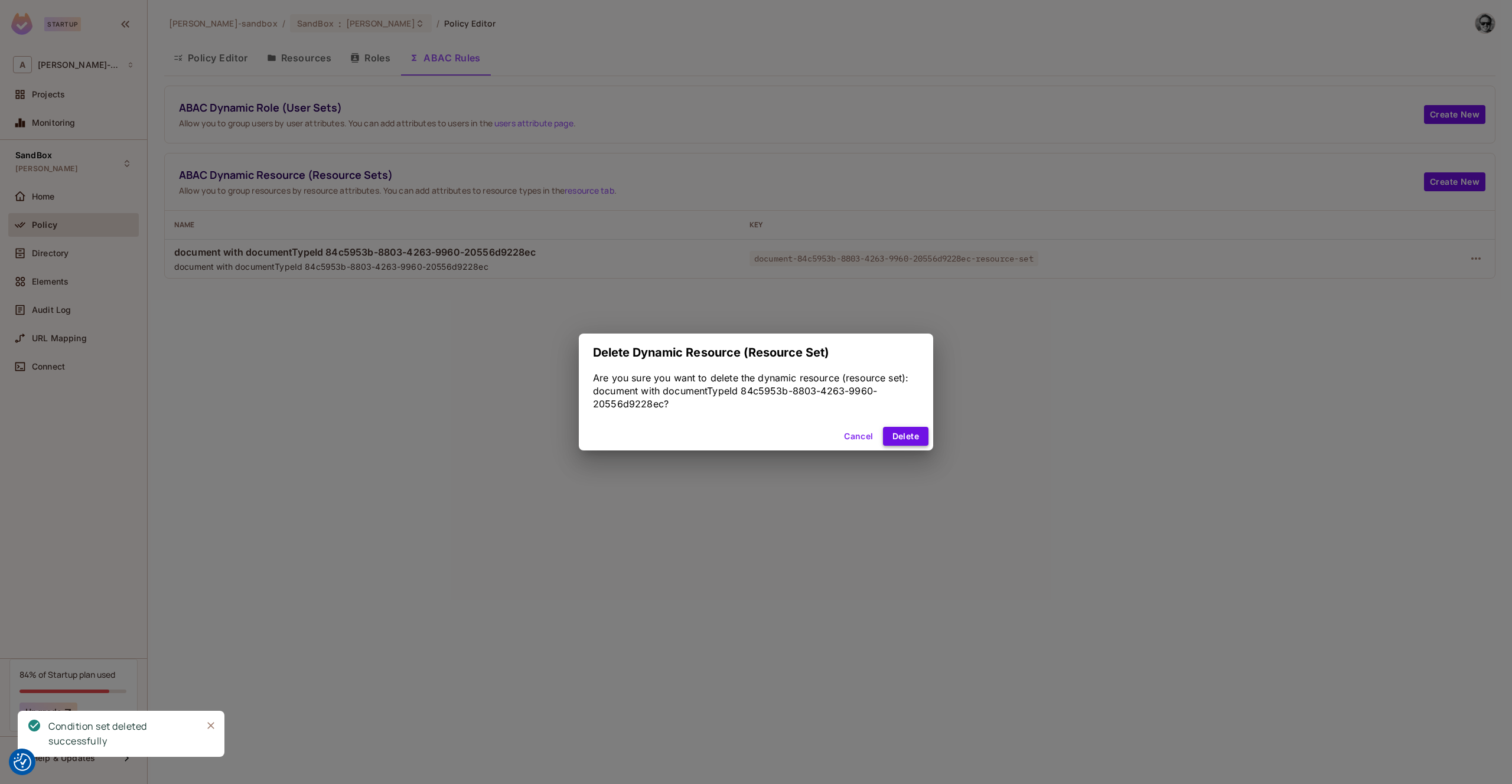
click at [906, 430] on button "Delete" at bounding box center [906, 436] width 46 height 19
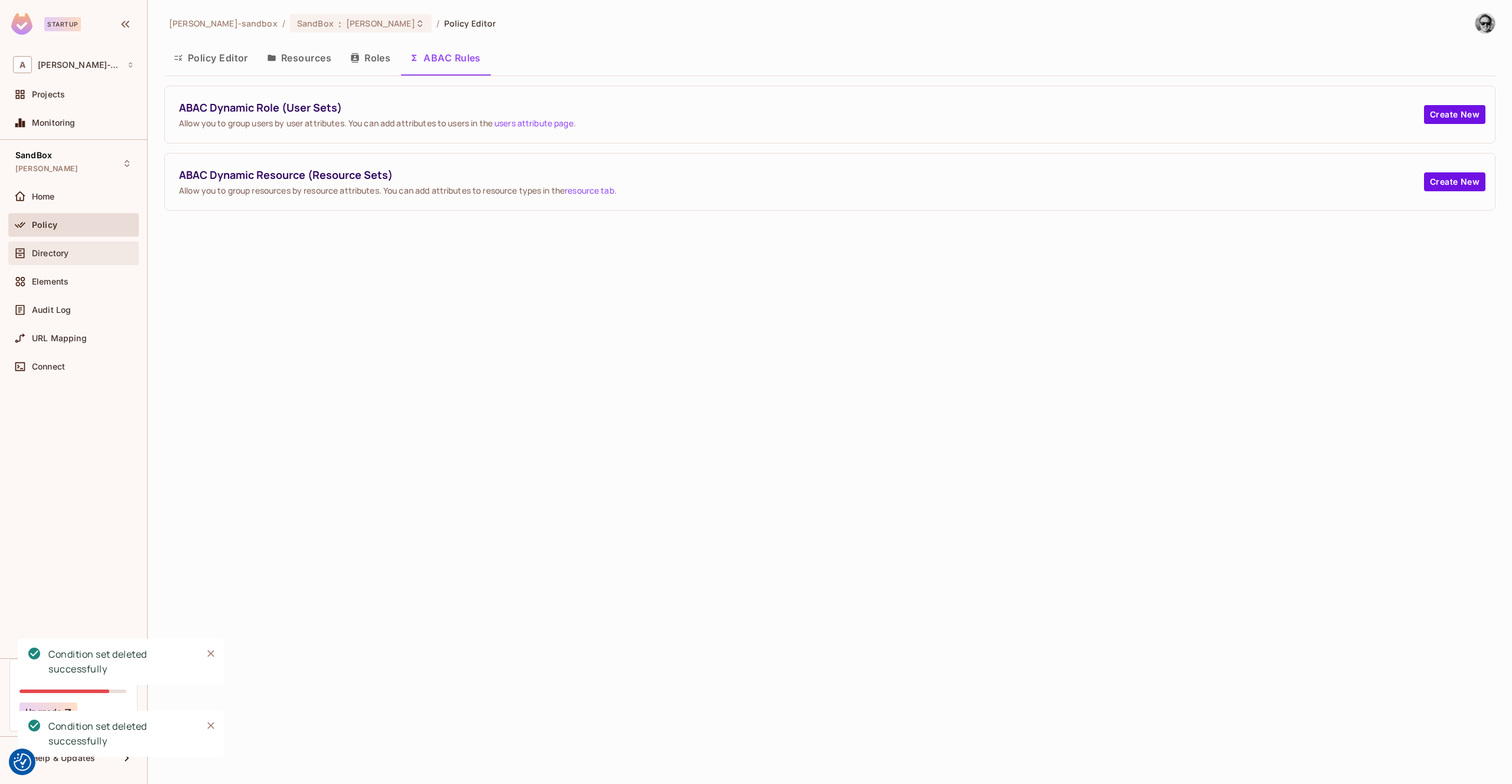
click at [71, 254] on div "Directory" at bounding box center [83, 253] width 102 height 9
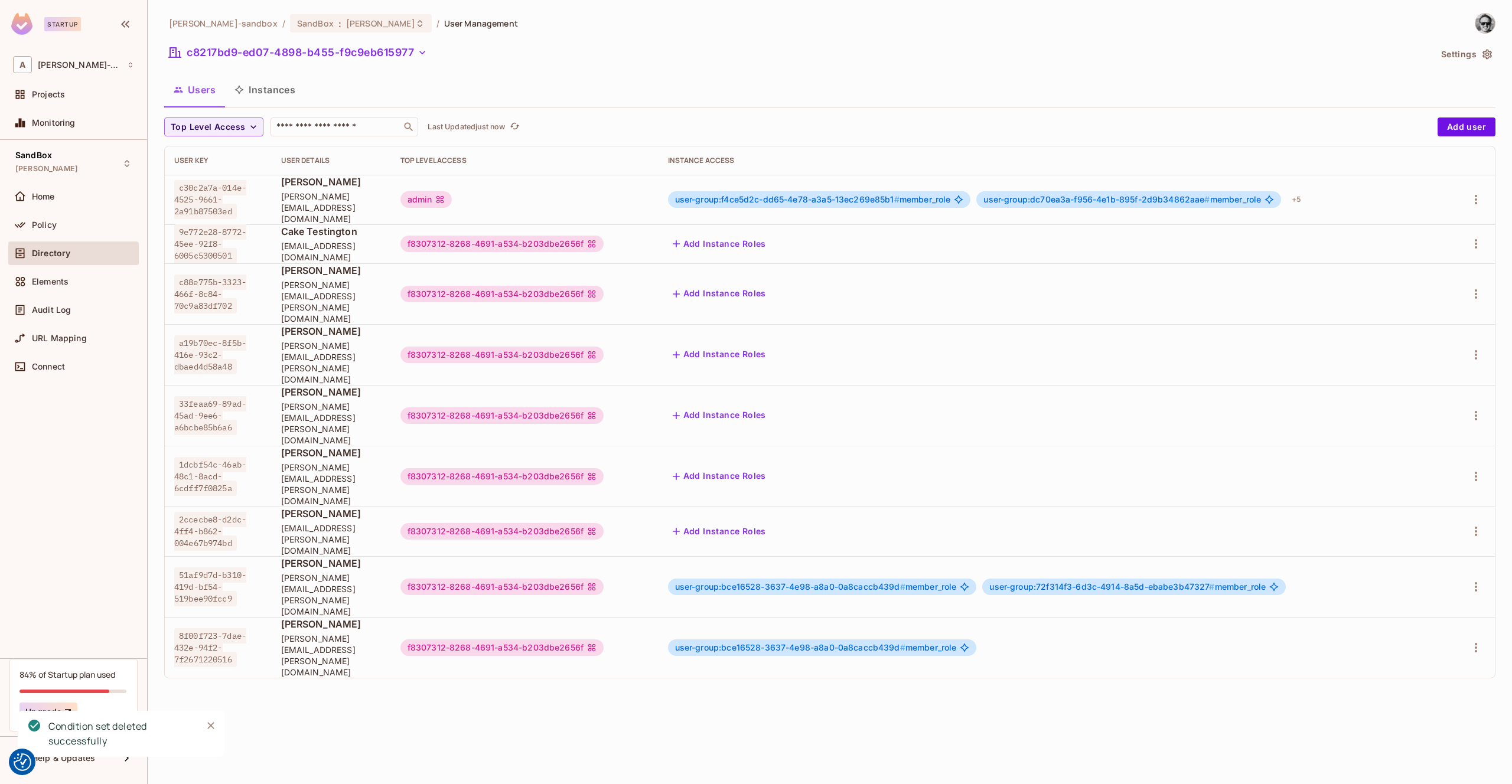
click at [280, 76] on button "Instances" at bounding box center [264, 90] width 80 height 29
click at [277, 90] on div "alex-trustflight-sandbox / SandBox : james_duncan_development / User Management…" at bounding box center [829, 392] width 1364 height 784
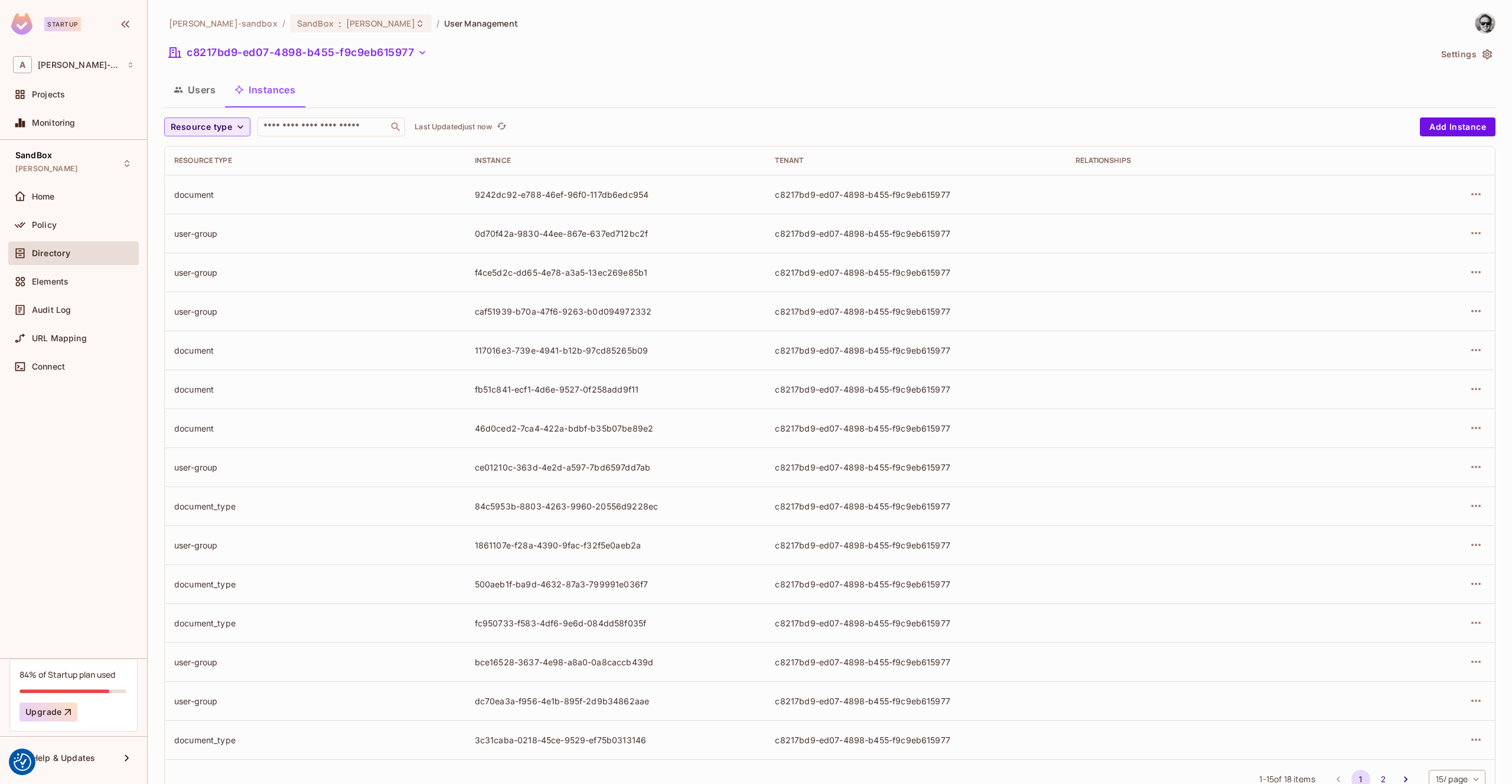
click at [225, 127] on span "Resource type" at bounding box center [201, 127] width 61 height 15
click at [215, 159] on span "User Group" at bounding box center [204, 154] width 61 height 11
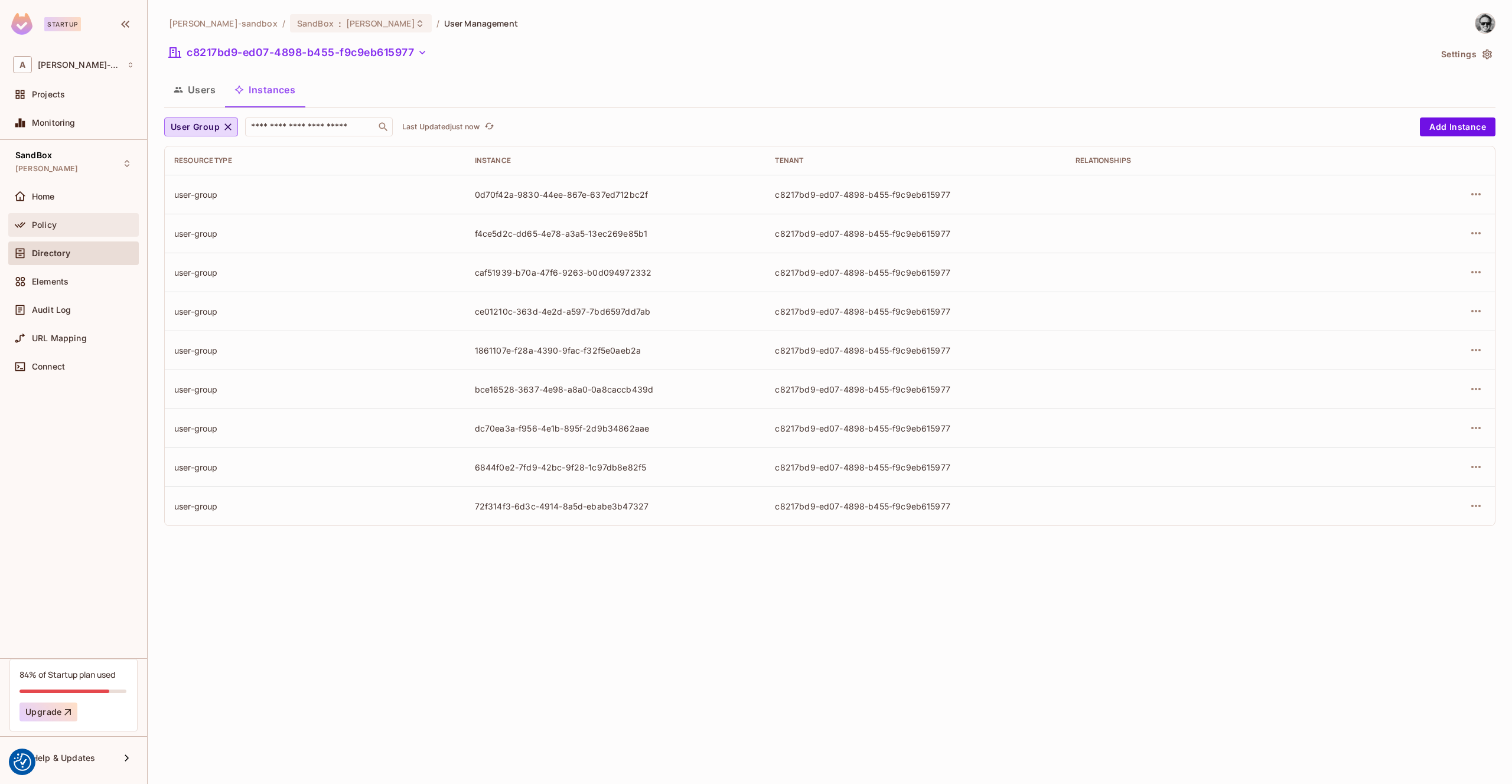
click at [69, 229] on div "Policy" at bounding box center [73, 225] width 121 height 14
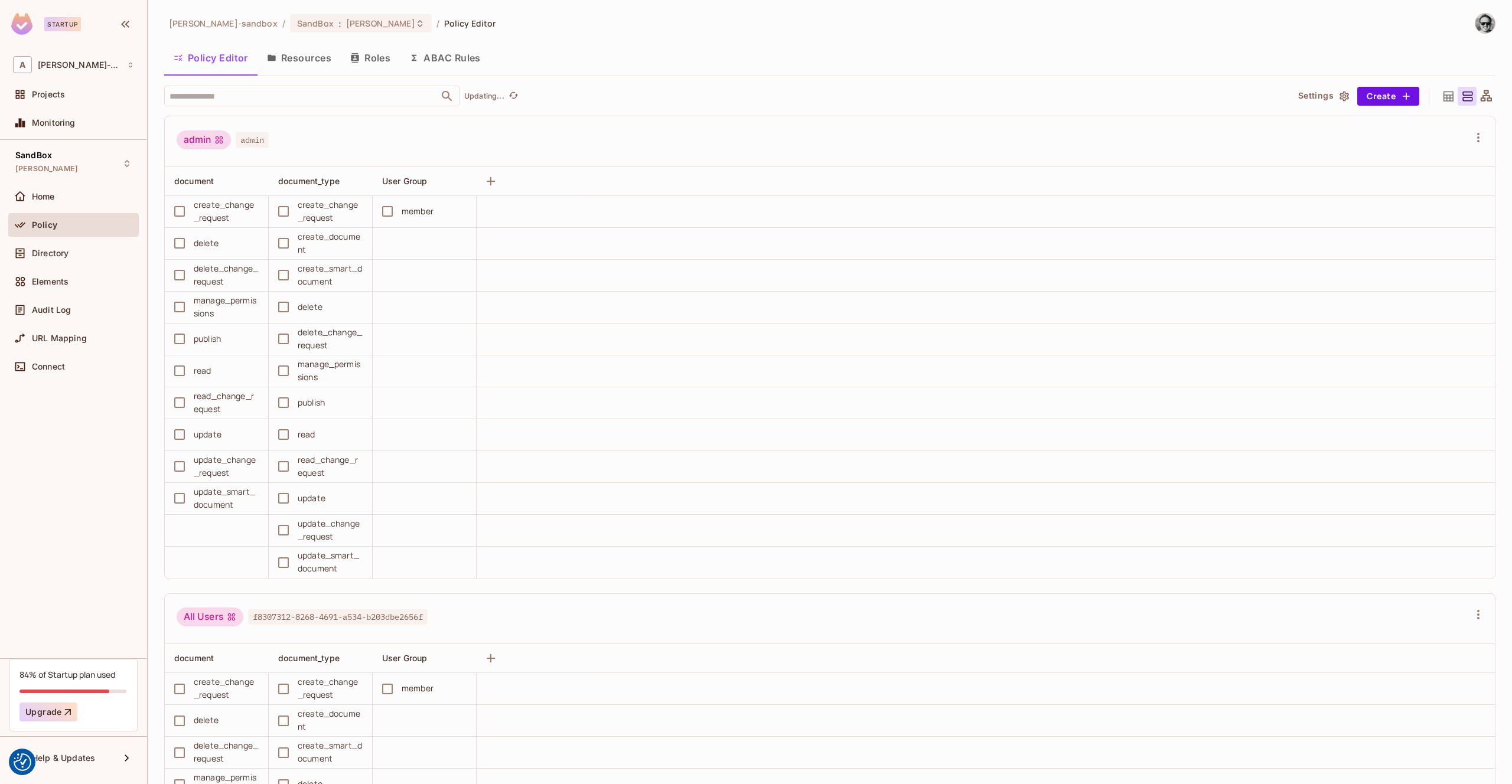
click at [313, 52] on button "Resources" at bounding box center [299, 58] width 83 height 29
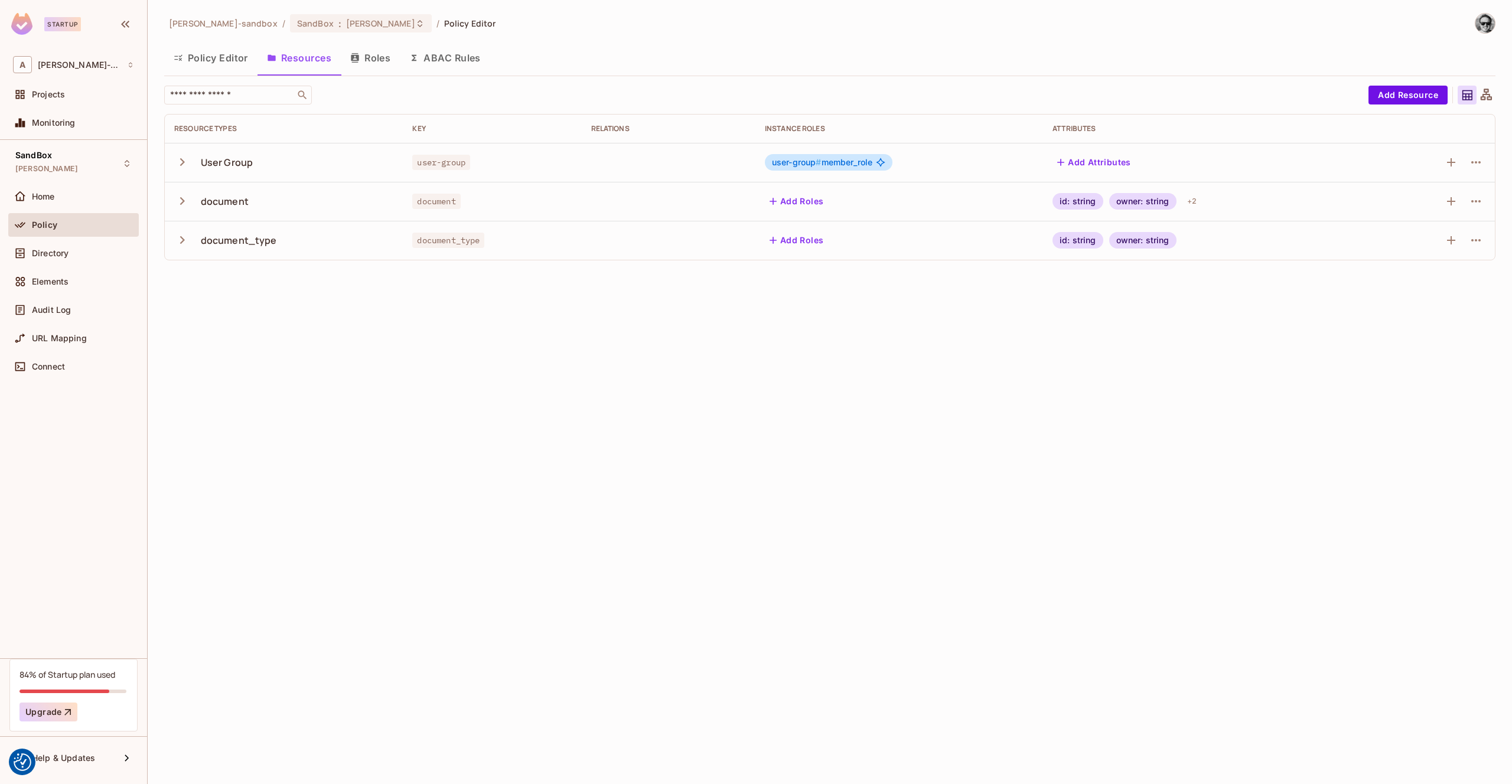
click at [1486, 166] on td at bounding box center [1434, 162] width 123 height 39
click at [1478, 165] on icon "button" at bounding box center [1475, 161] width 14 height 14
click at [1419, 236] on div "Delete Resource" at bounding box center [1429, 235] width 65 height 12
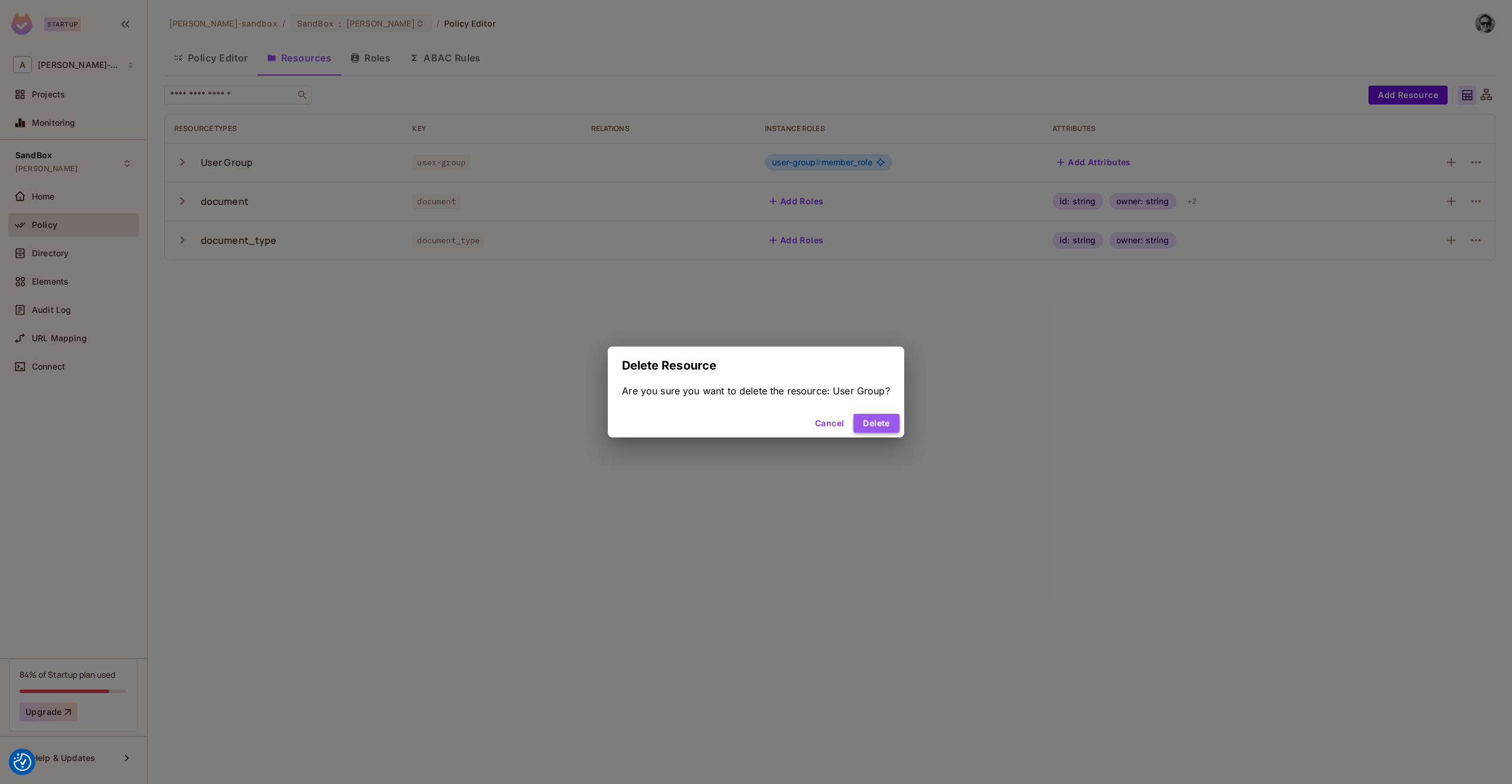
click at [876, 417] on button "Delete" at bounding box center [876, 423] width 46 height 19
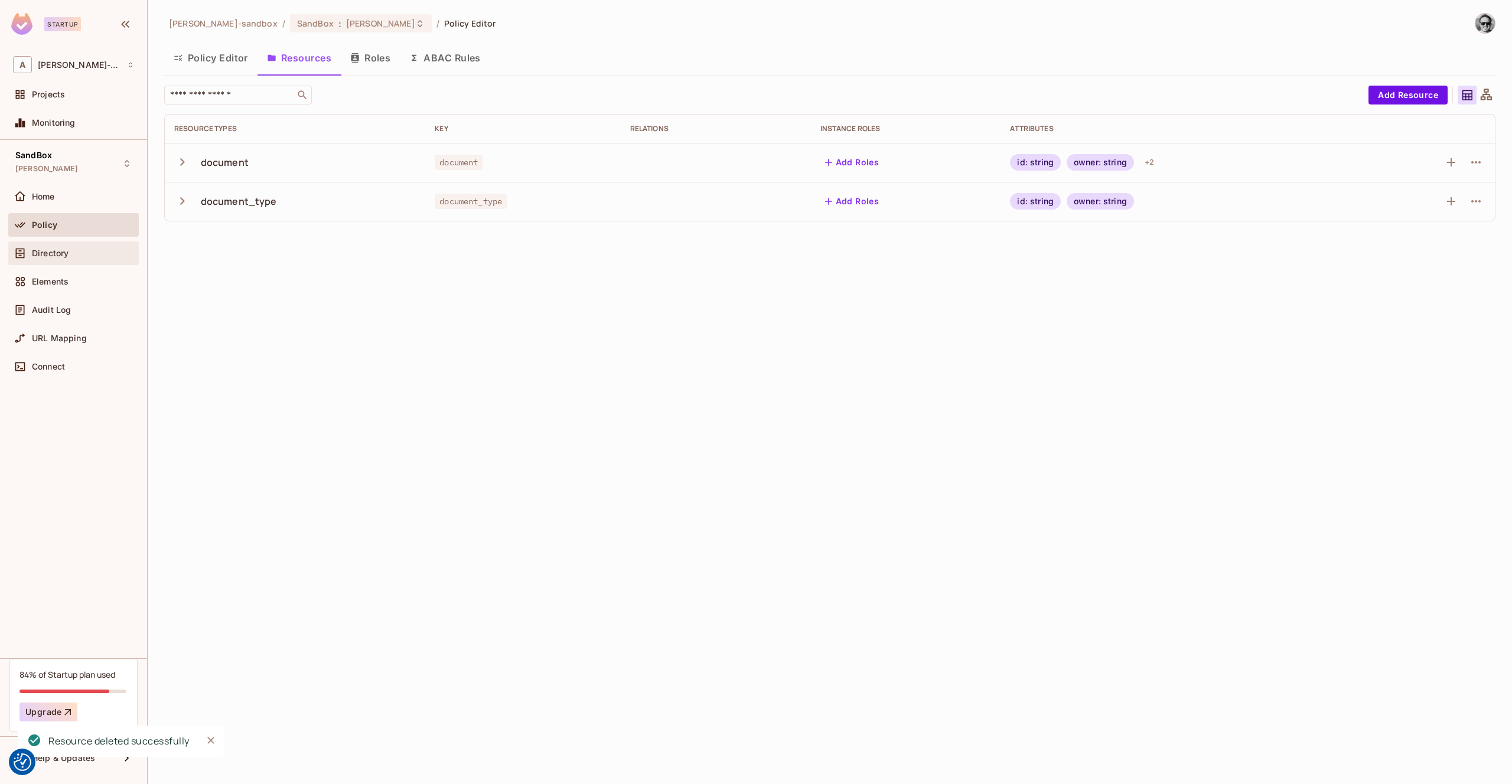
click at [60, 254] on span "Directory" at bounding box center [50, 253] width 37 height 9
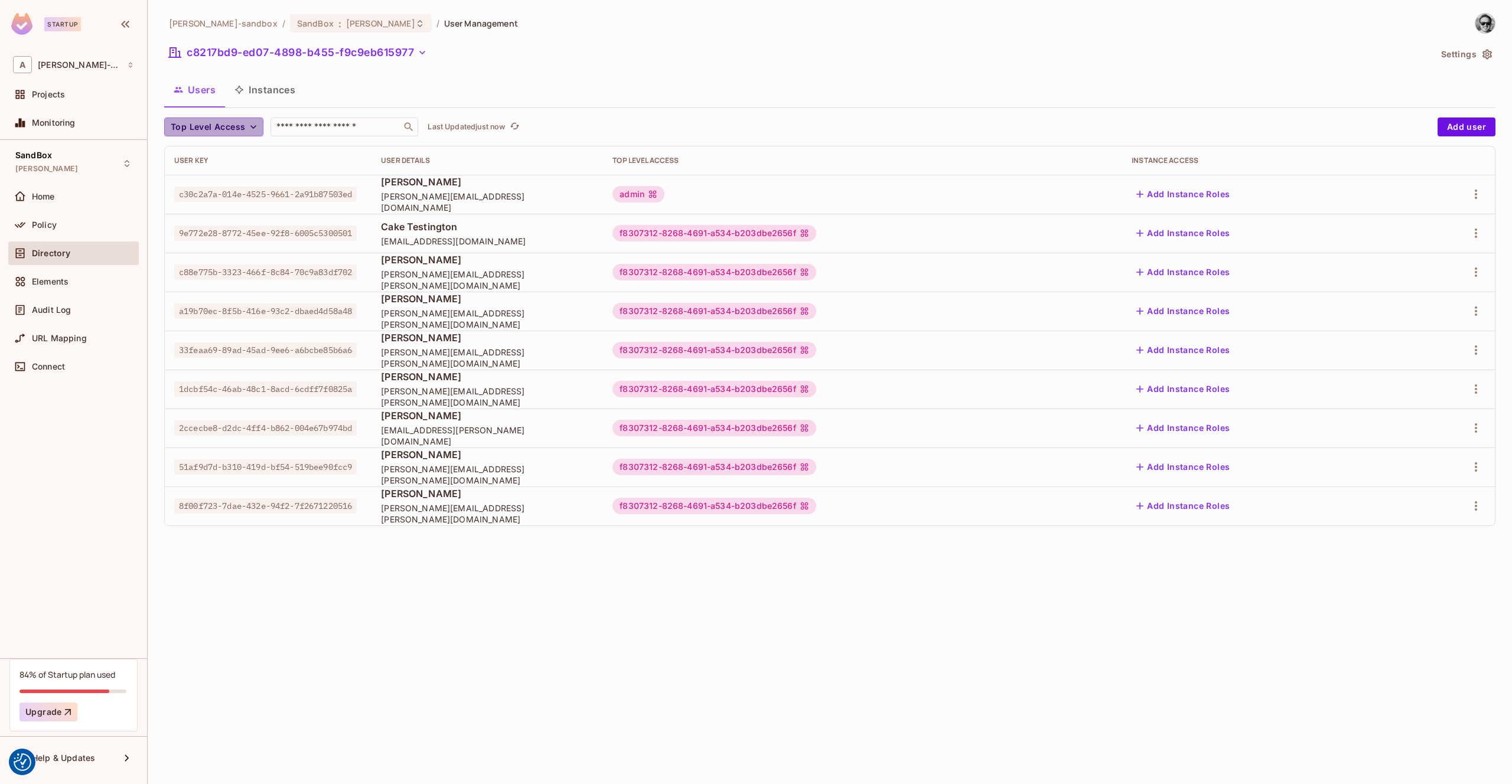
click at [218, 129] on span "Top Level Access" at bounding box center [207, 127] width 74 height 15
click at [254, 93] on div at bounding box center [756, 392] width 1512 height 784
click at [266, 94] on button "Instances" at bounding box center [264, 90] width 80 height 29
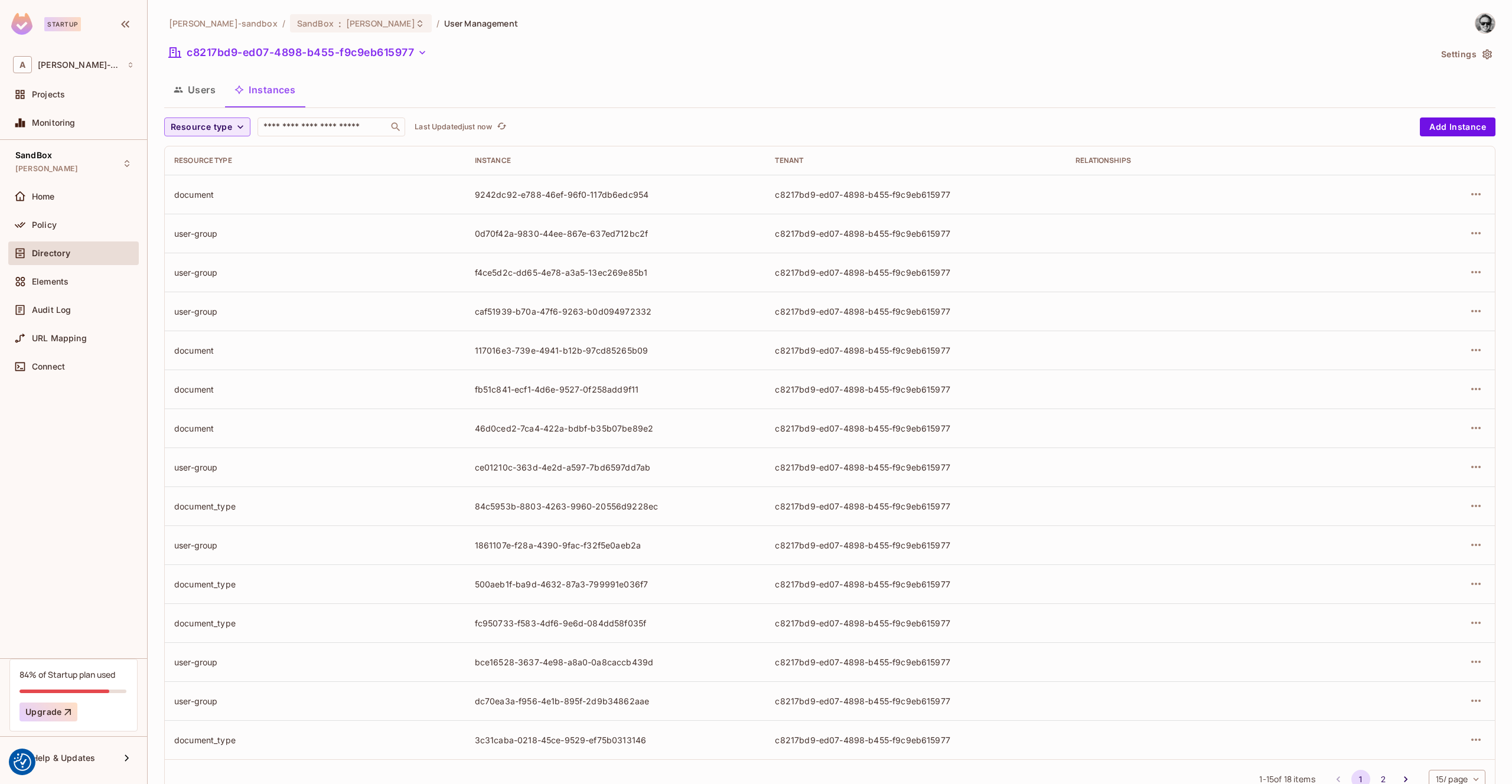
click at [225, 127] on span "Resource type" at bounding box center [201, 127] width 61 height 15
drag, startPoint x: 357, startPoint y: 91, endPoint x: 364, endPoint y: 90, distance: 7.1
click at [356, 91] on div at bounding box center [756, 392] width 1512 height 784
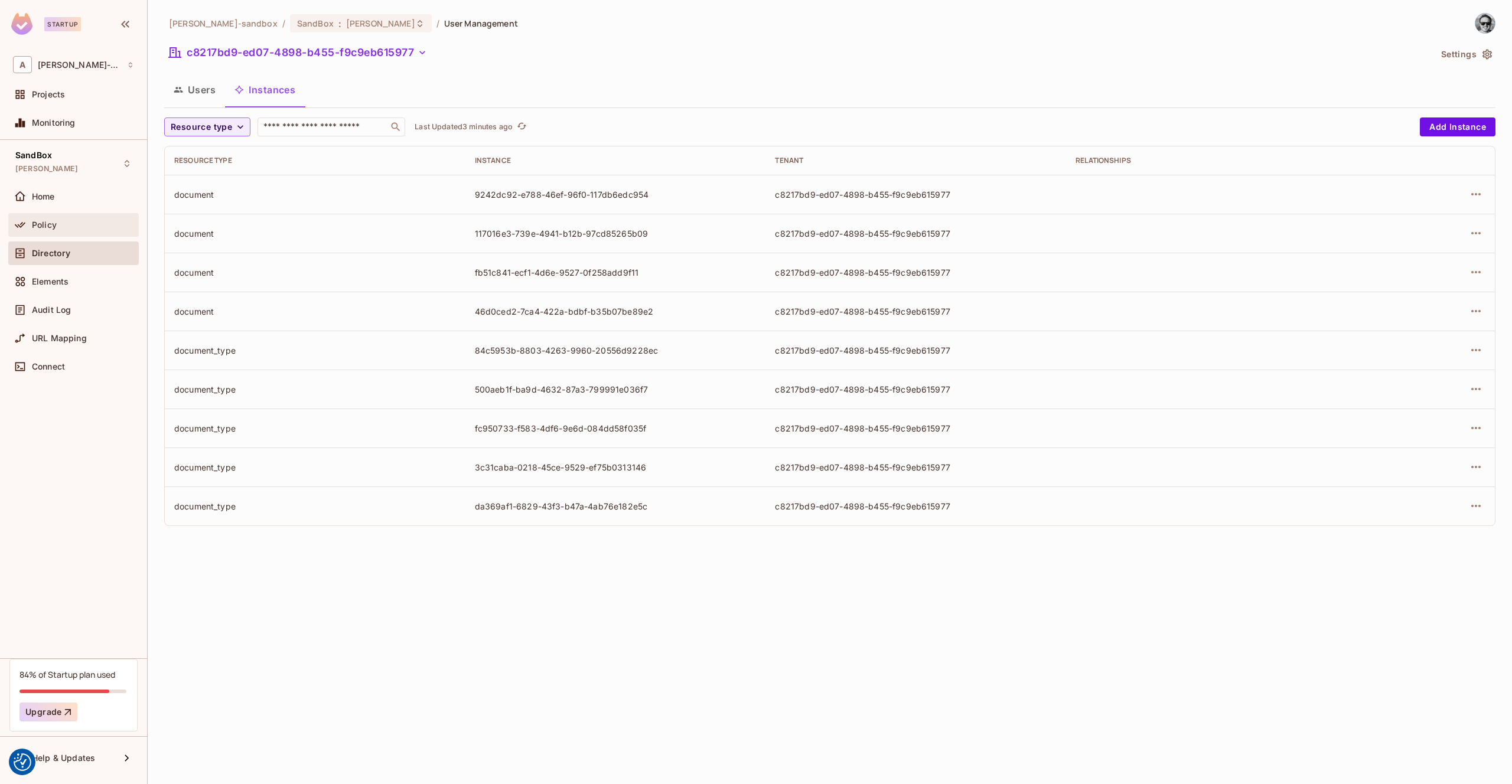
click at [71, 221] on div "Policy" at bounding box center [83, 225] width 102 height 9
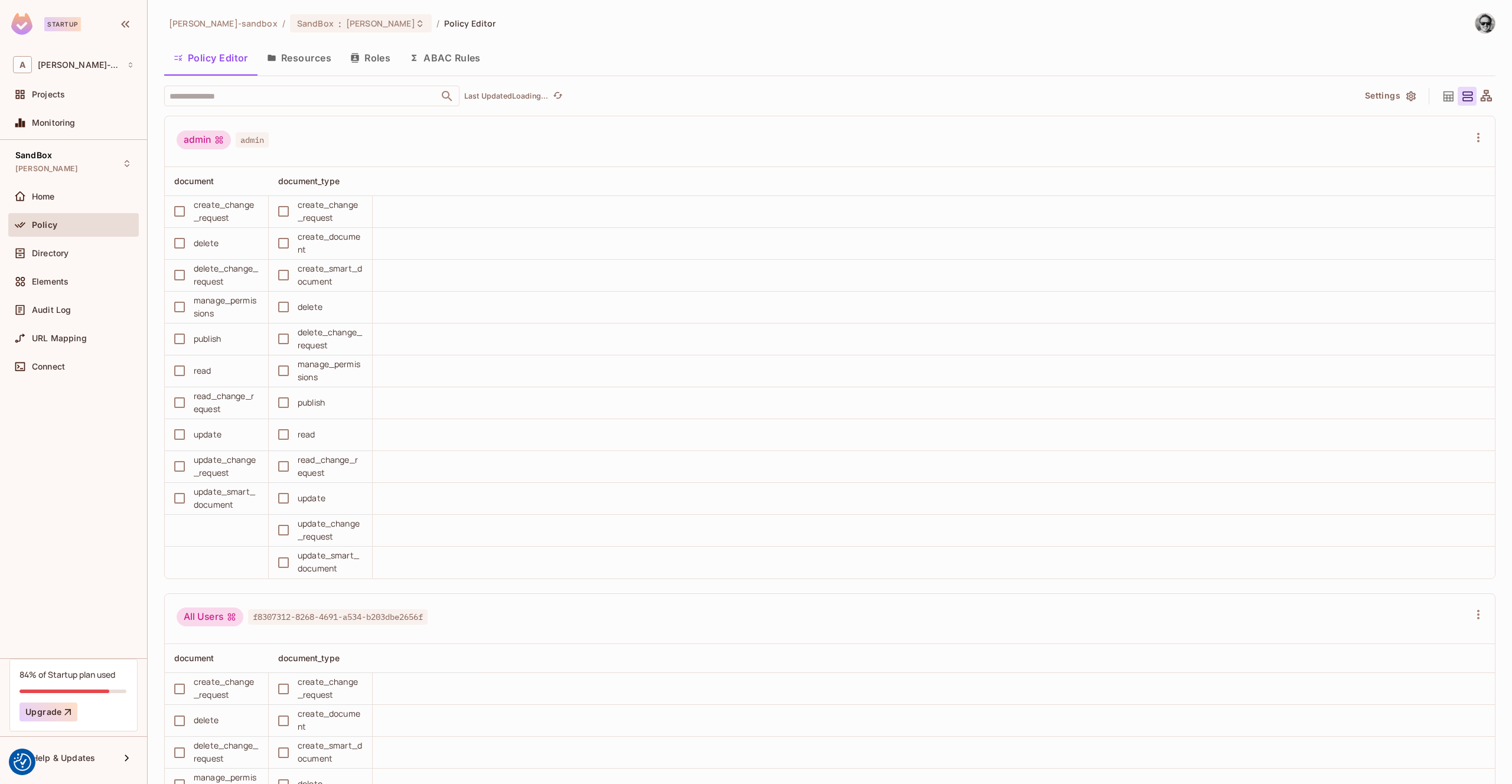
click at [444, 61] on button "ABAC Rules" at bounding box center [445, 58] width 91 height 29
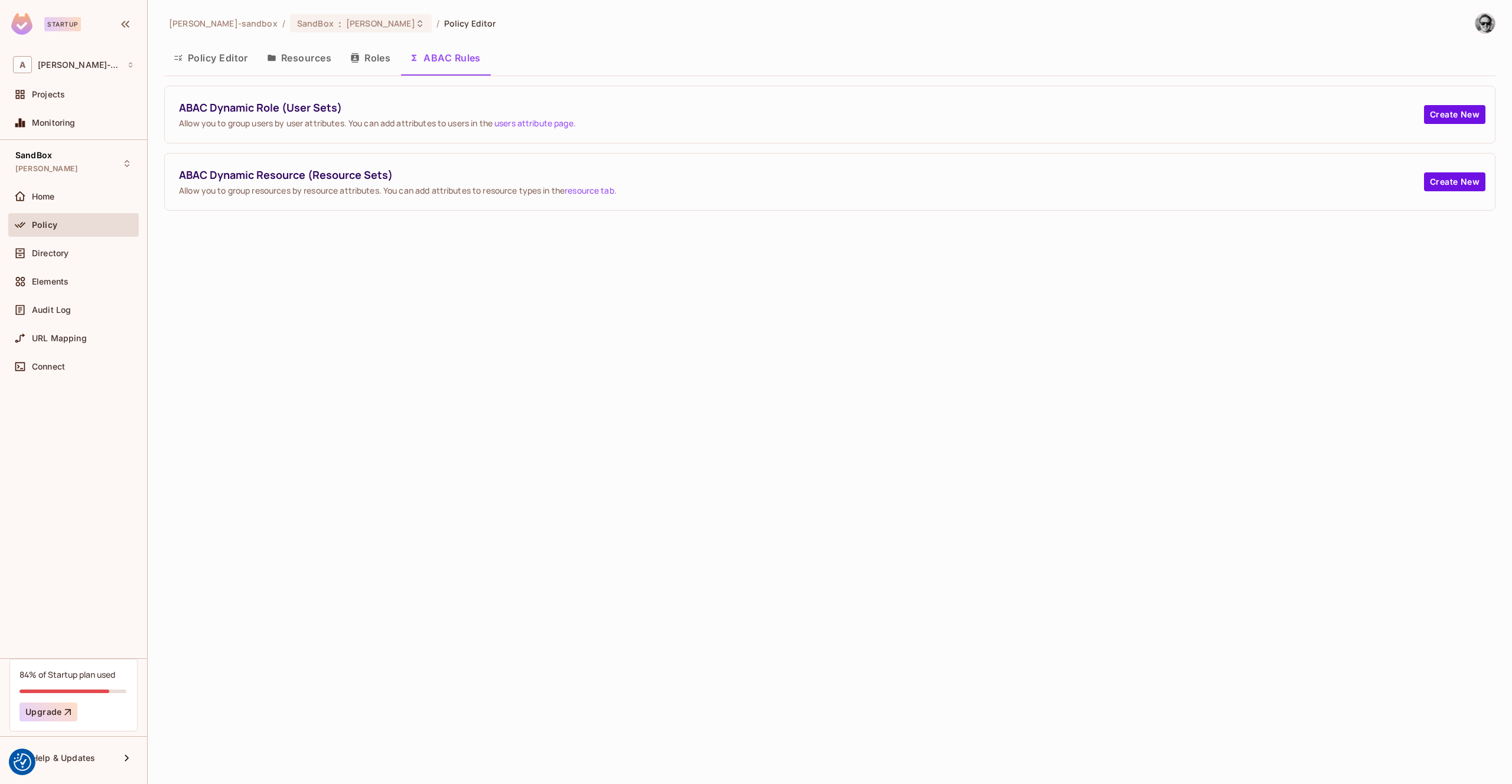
click at [208, 61] on button "Policy Editor" at bounding box center [211, 58] width 94 height 29
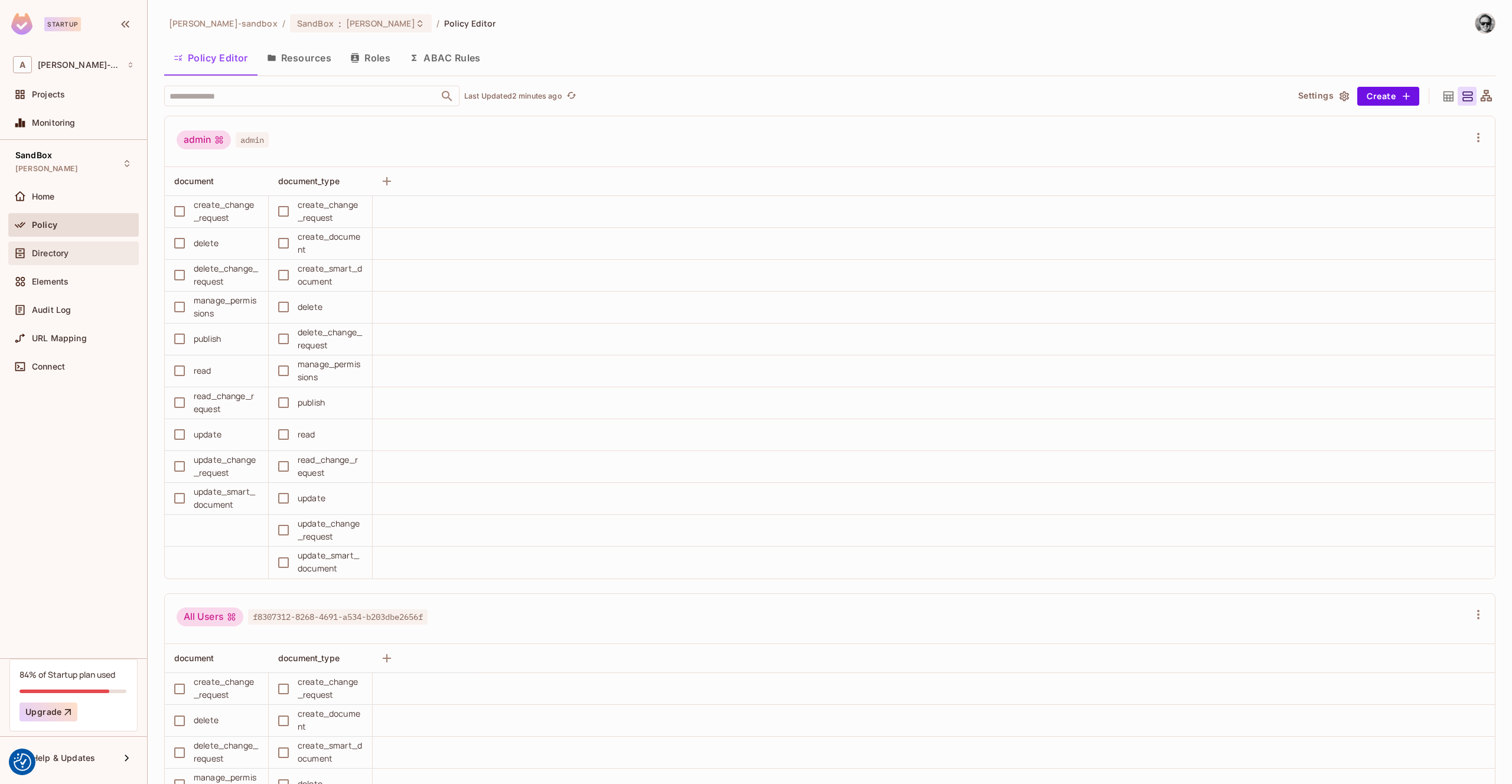
click at [62, 250] on span "Directory" at bounding box center [50, 253] width 37 height 9
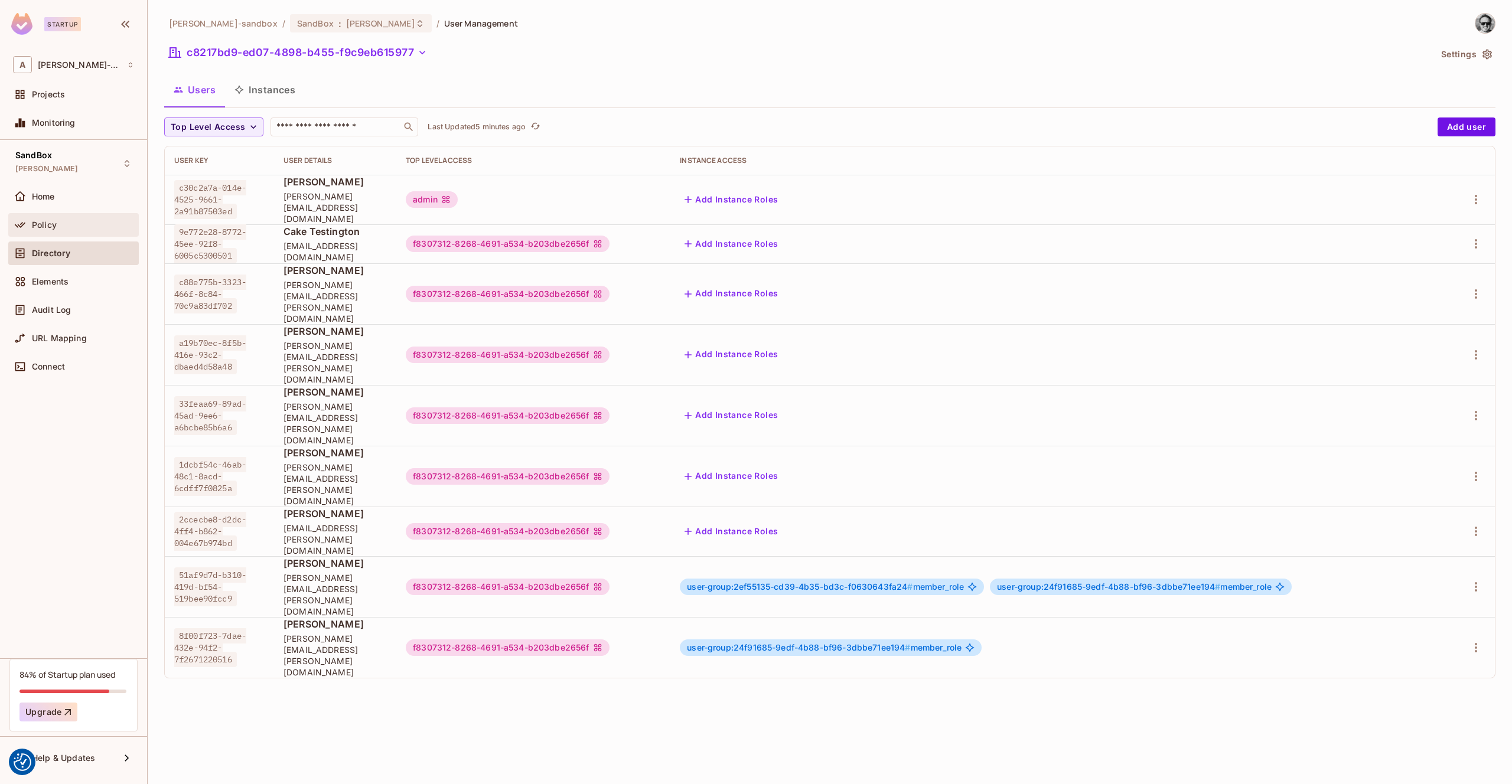
click at [65, 233] on div "Policy" at bounding box center [73, 225] width 130 height 24
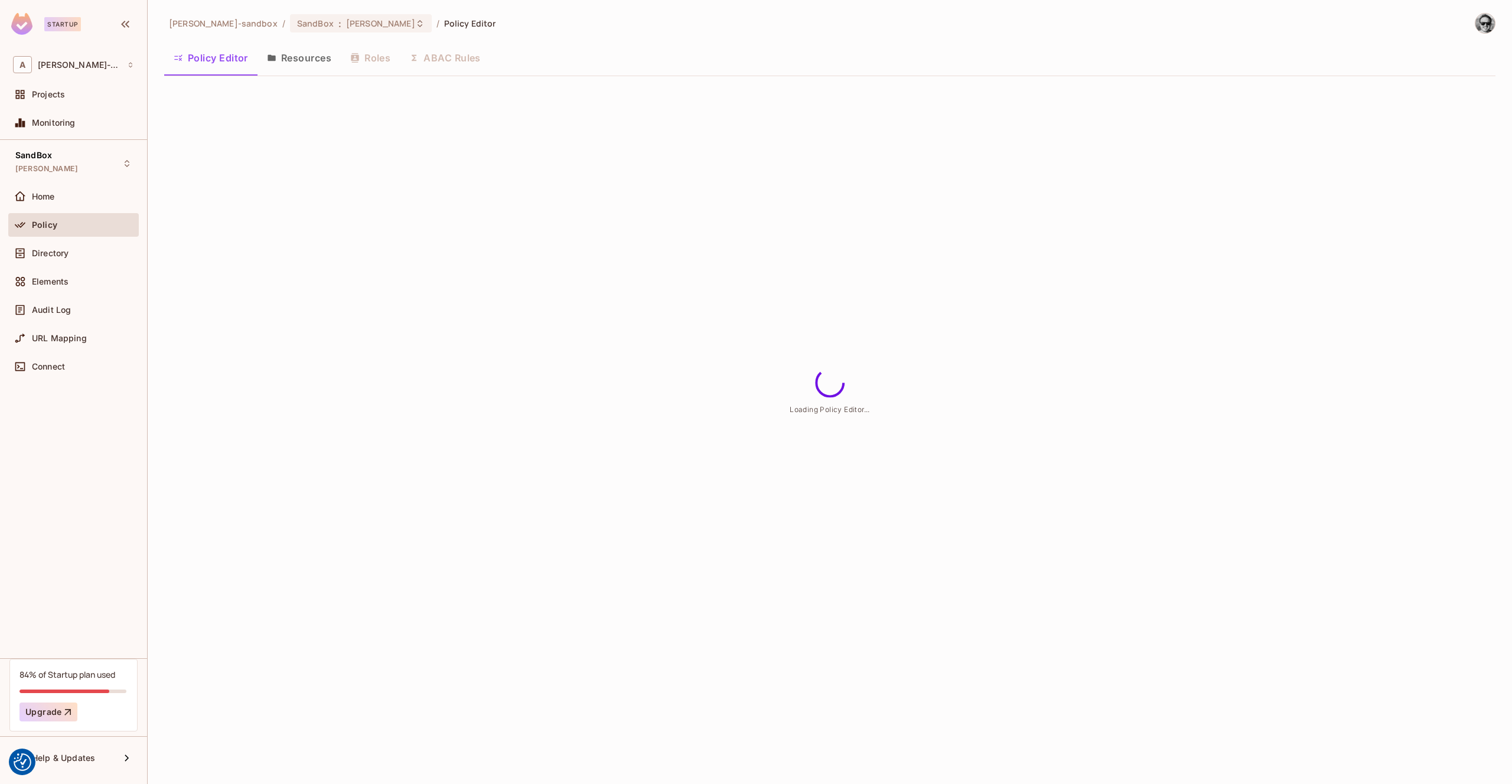
click at [470, 57] on button "ABAC Rules" at bounding box center [445, 58] width 91 height 29
click at [459, 61] on div "alex-trustflight-sandbox / SandBox : james_duncan_development / Policy Editor P…" at bounding box center [829, 392] width 1364 height 784
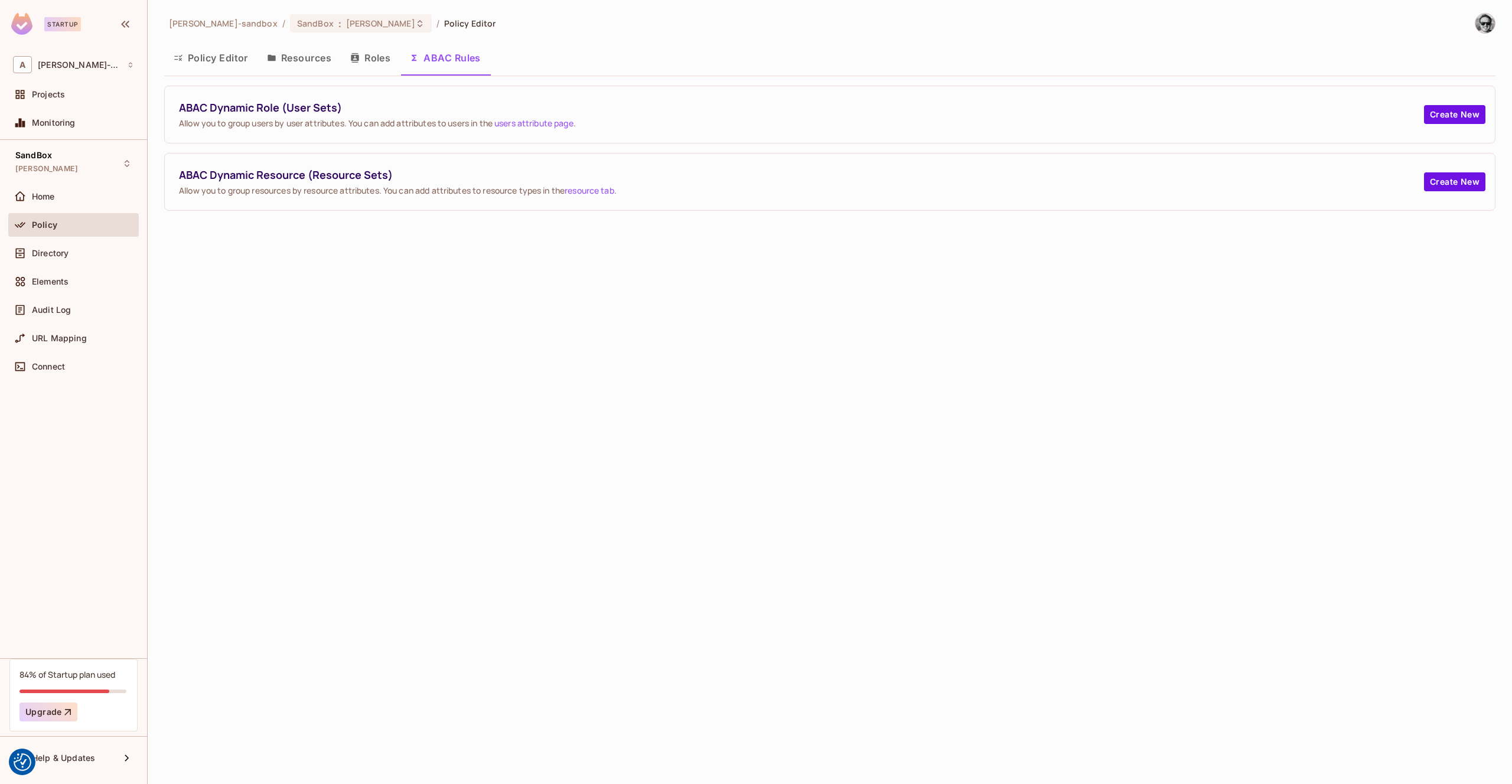
click at [446, 60] on button "ABAC Rules" at bounding box center [445, 58] width 91 height 29
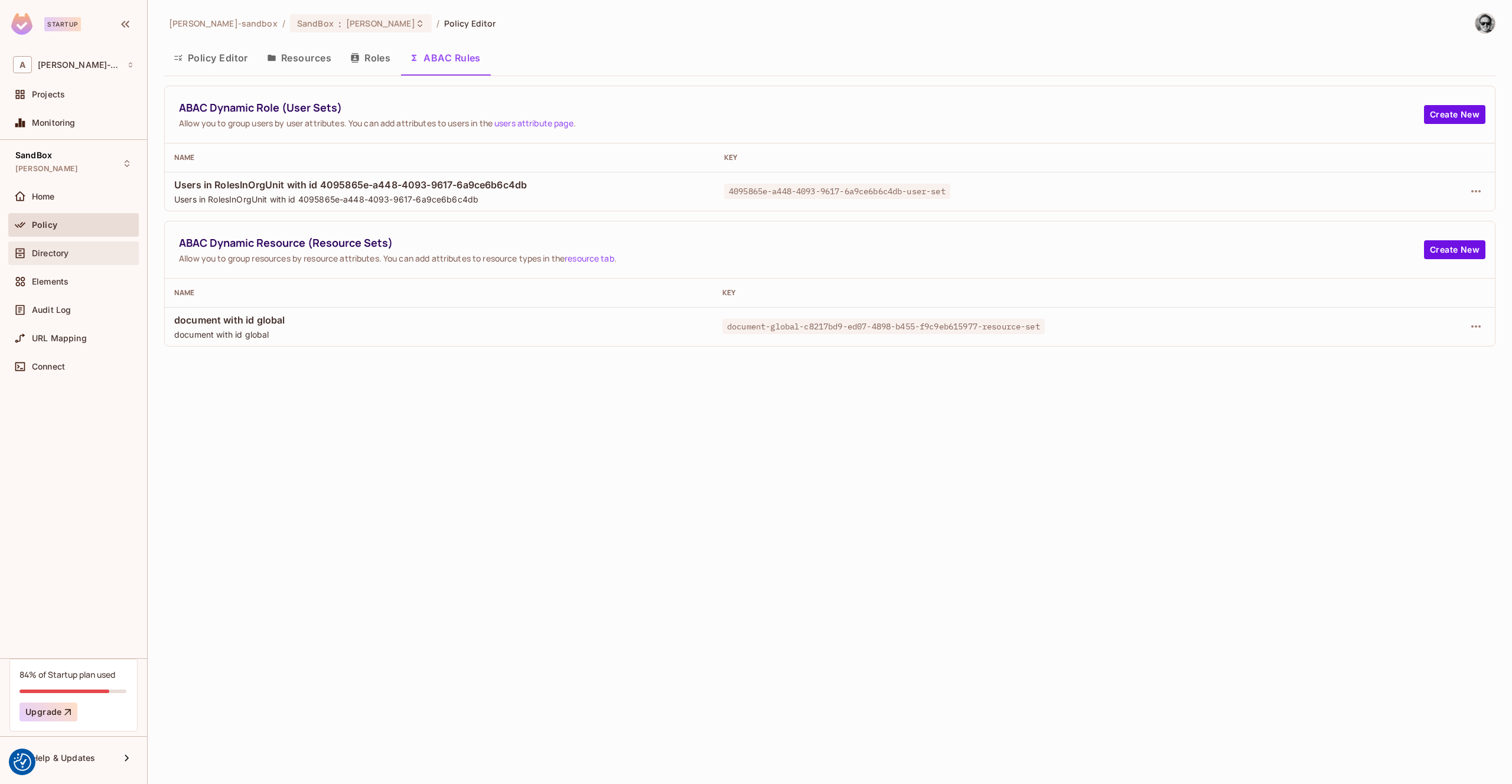
click at [108, 259] on div "Directory" at bounding box center [73, 252] width 121 height 14
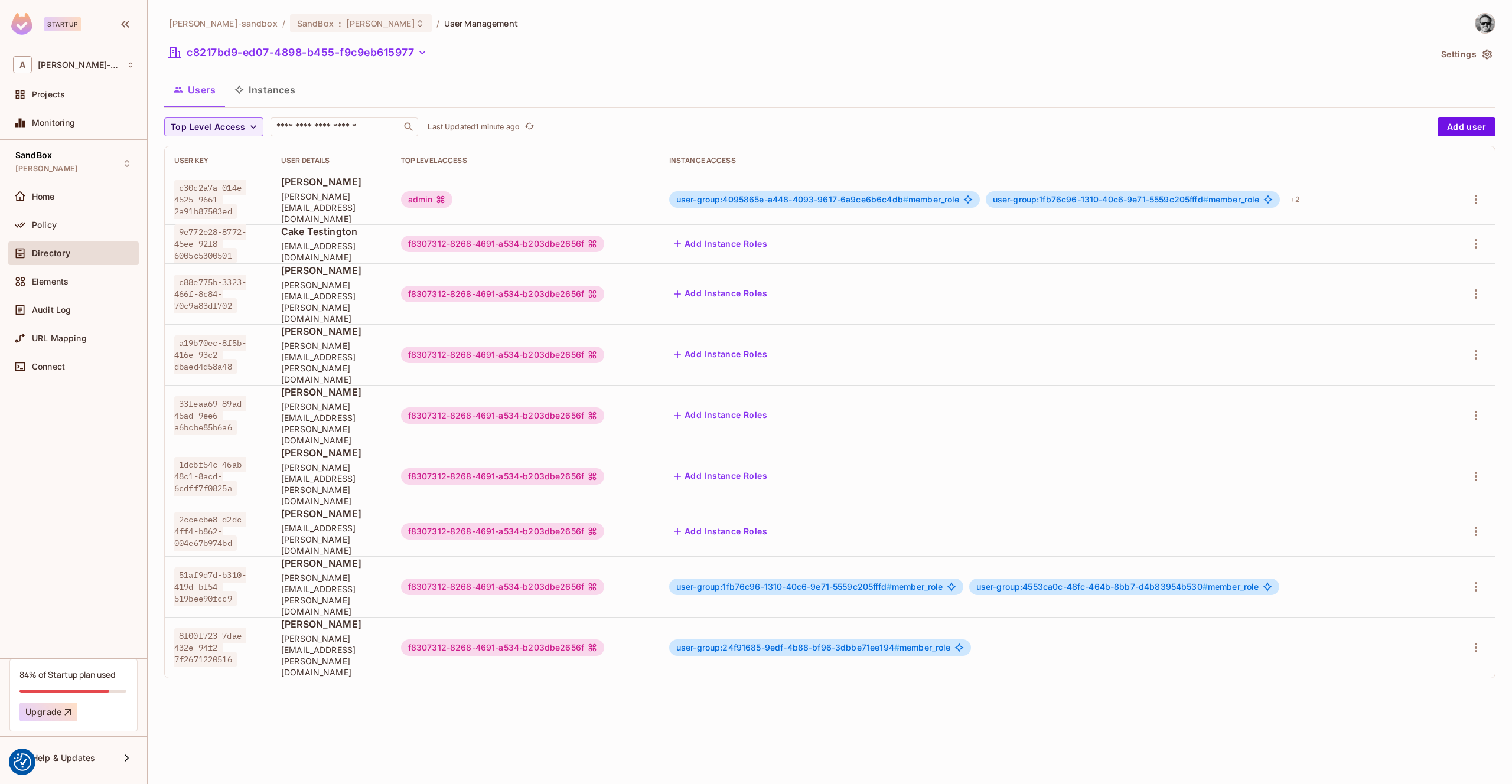
click at [383, 227] on span "Cake Testington" at bounding box center [331, 231] width 101 height 13
click at [383, 228] on span "Cake Testington" at bounding box center [331, 231] width 101 height 13
click at [344, 233] on div "Cake Testington [EMAIL_ADDRESS][DOMAIN_NAME]" at bounding box center [331, 243] width 101 height 38
drag, startPoint x: 335, startPoint y: 229, endPoint x: 788, endPoint y: 233, distance: 453.0
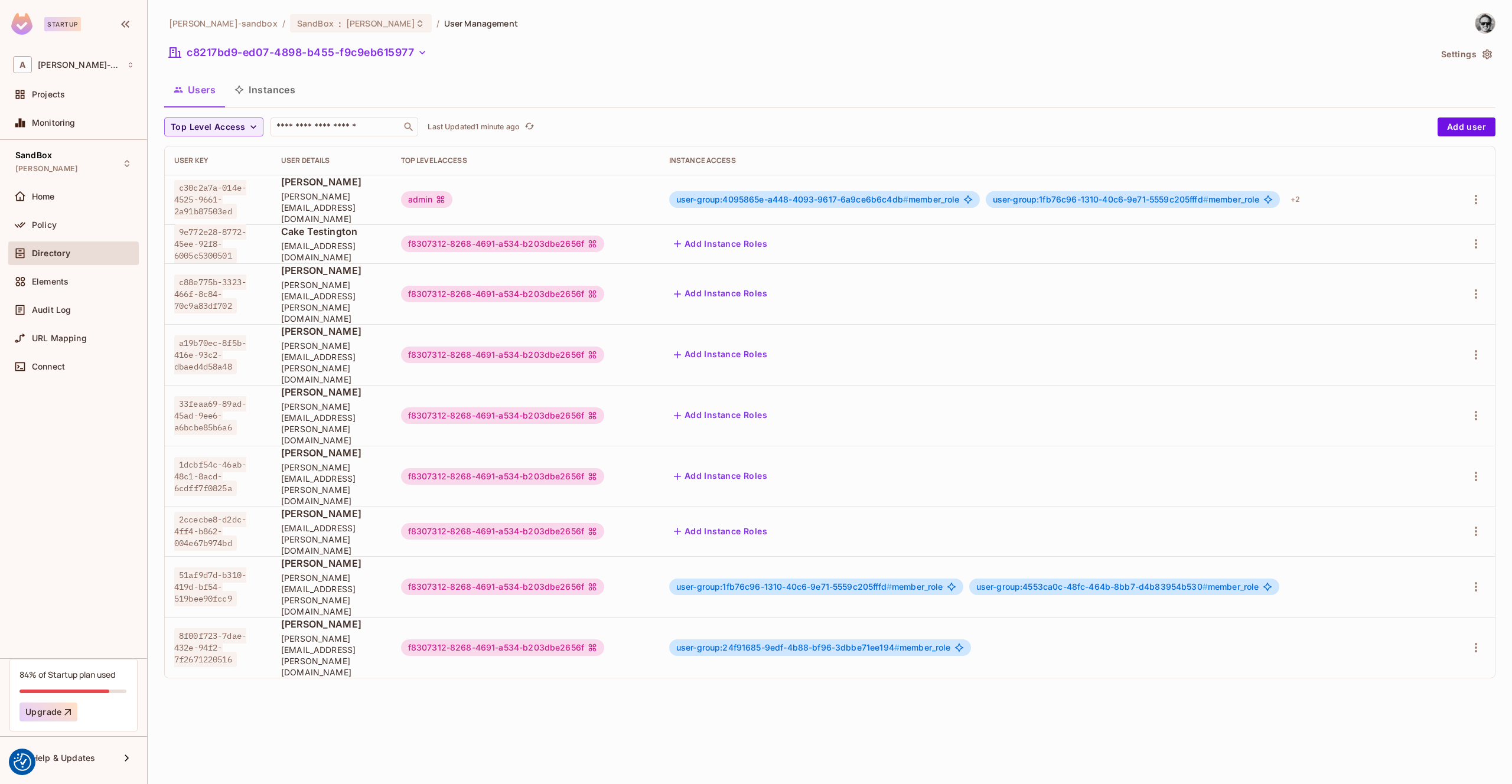
click at [335, 229] on span "Cake Testington" at bounding box center [331, 231] width 101 height 13
click at [1482, 237] on icon "button" at bounding box center [1475, 243] width 14 height 14
click at [1418, 261] on div "Edit" at bounding box center [1413, 259] width 16 height 12
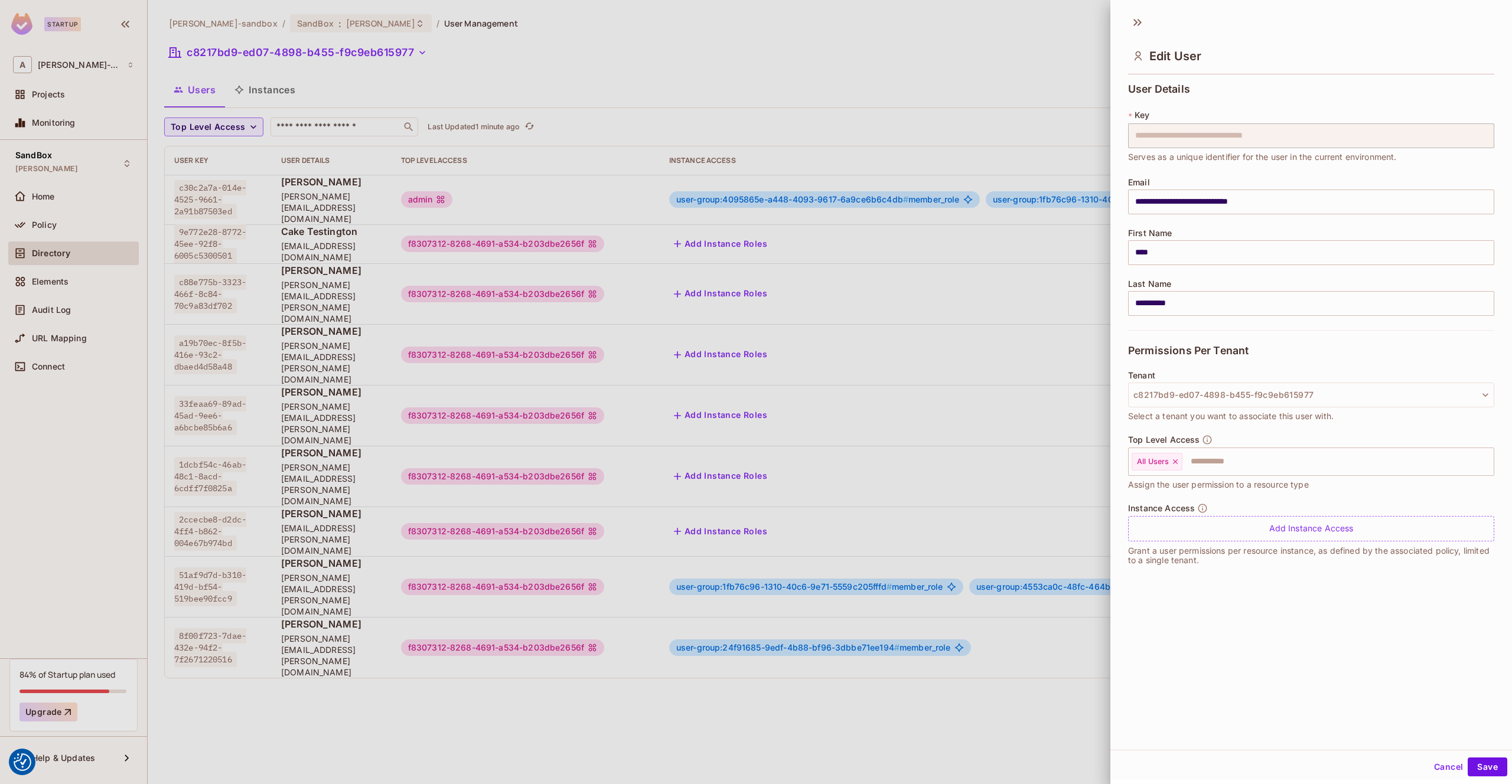
click at [806, 91] on div at bounding box center [756, 392] width 1512 height 784
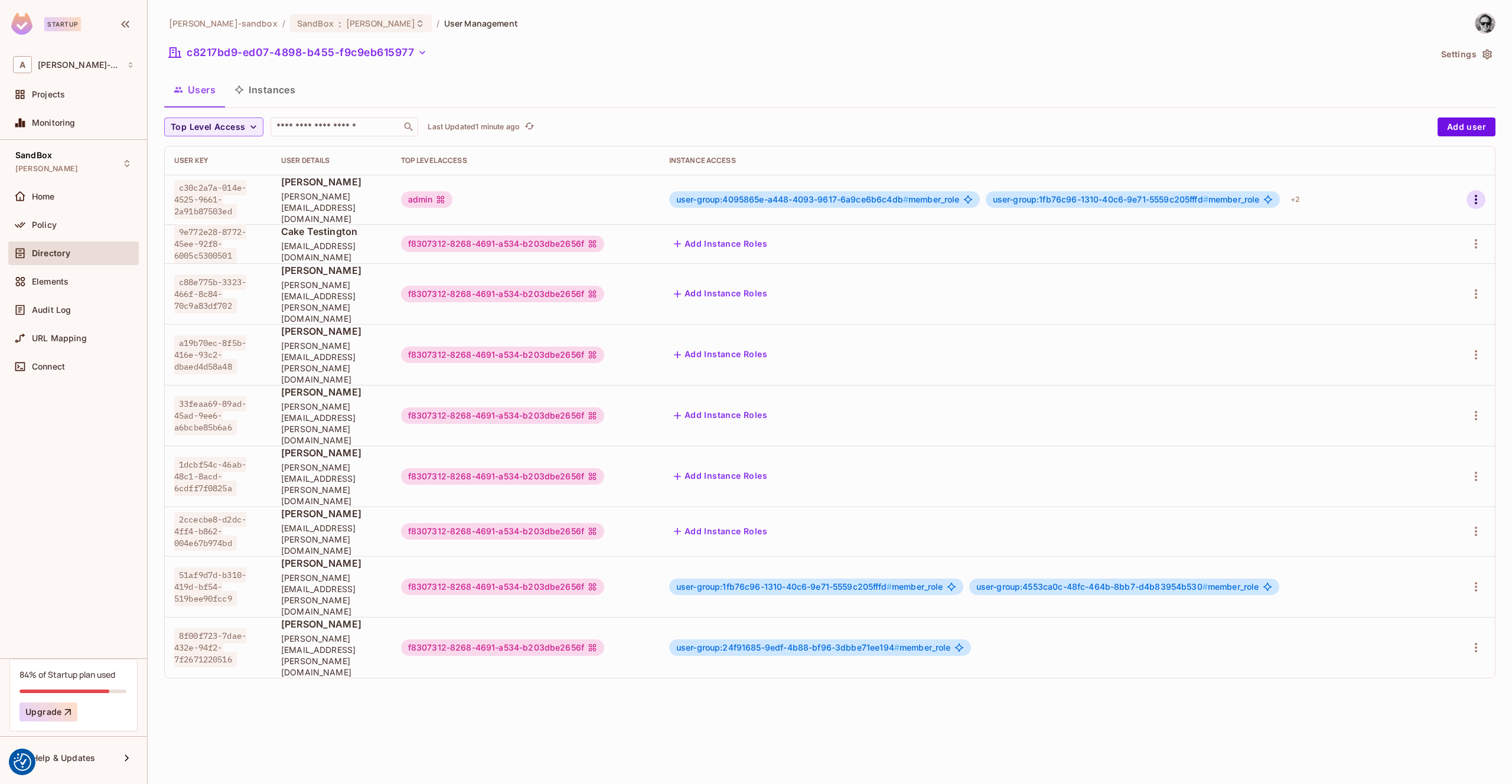
click at [1479, 195] on icon "button" at bounding box center [1475, 199] width 14 height 14
click at [1437, 227] on li "Edit" at bounding box center [1425, 221] width 105 height 26
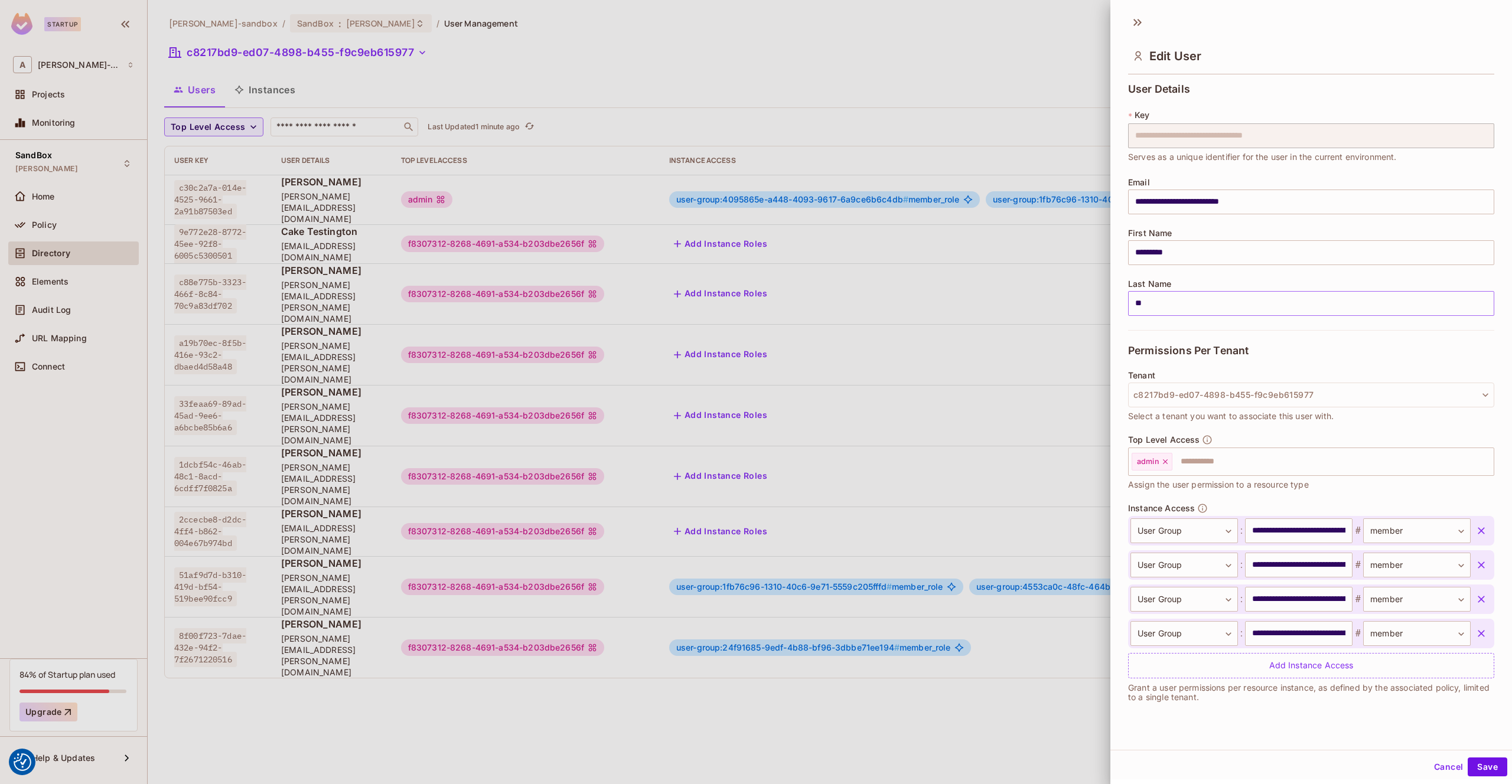
scroll to position [2, 0]
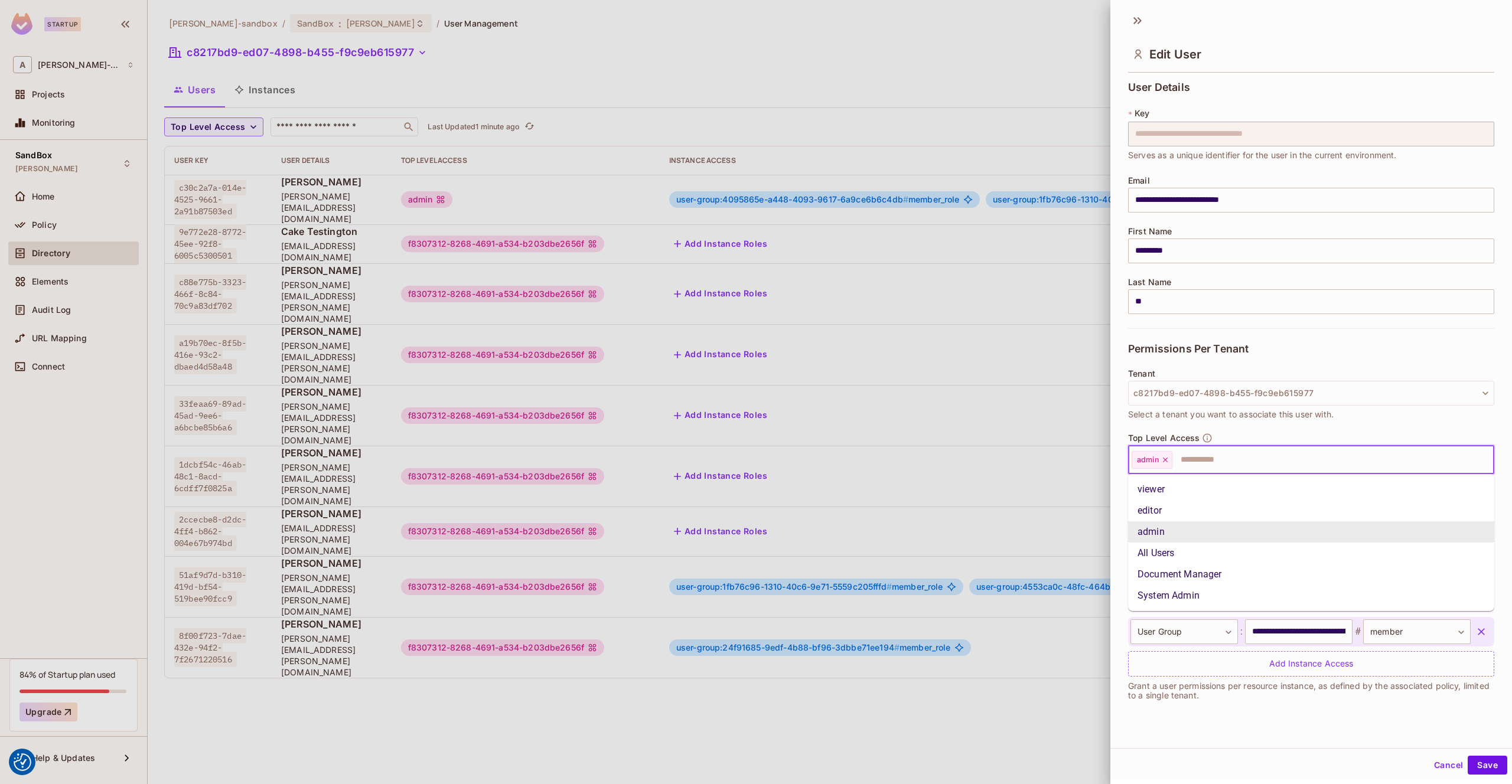
click at [1221, 463] on input "text" at bounding box center [1322, 460] width 297 height 24
click at [1175, 551] on li "All Users" at bounding box center [1311, 553] width 366 height 21
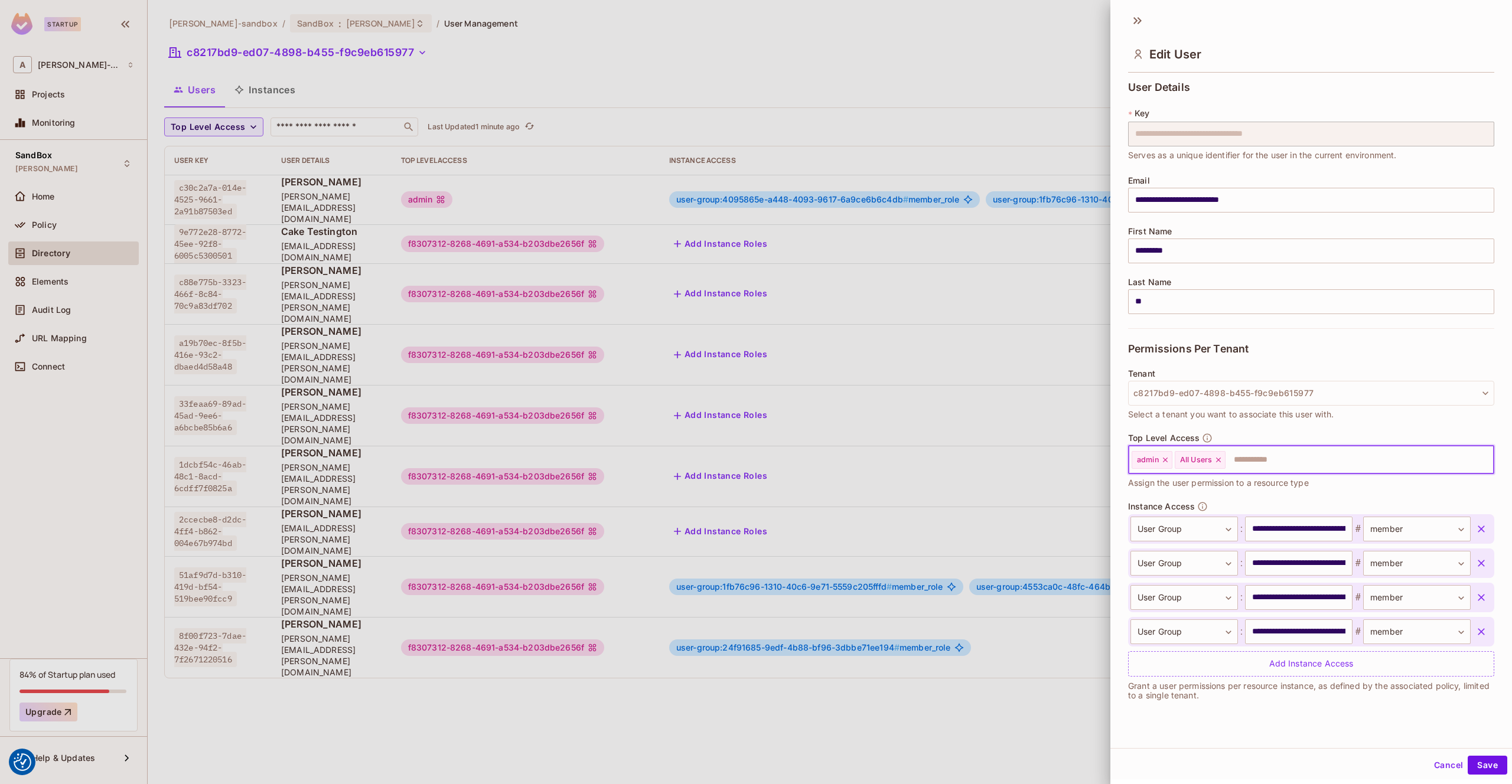
click at [1165, 460] on icon at bounding box center [1165, 459] width 5 height 5
click at [1488, 766] on button "Save" at bounding box center [1487, 765] width 39 height 19
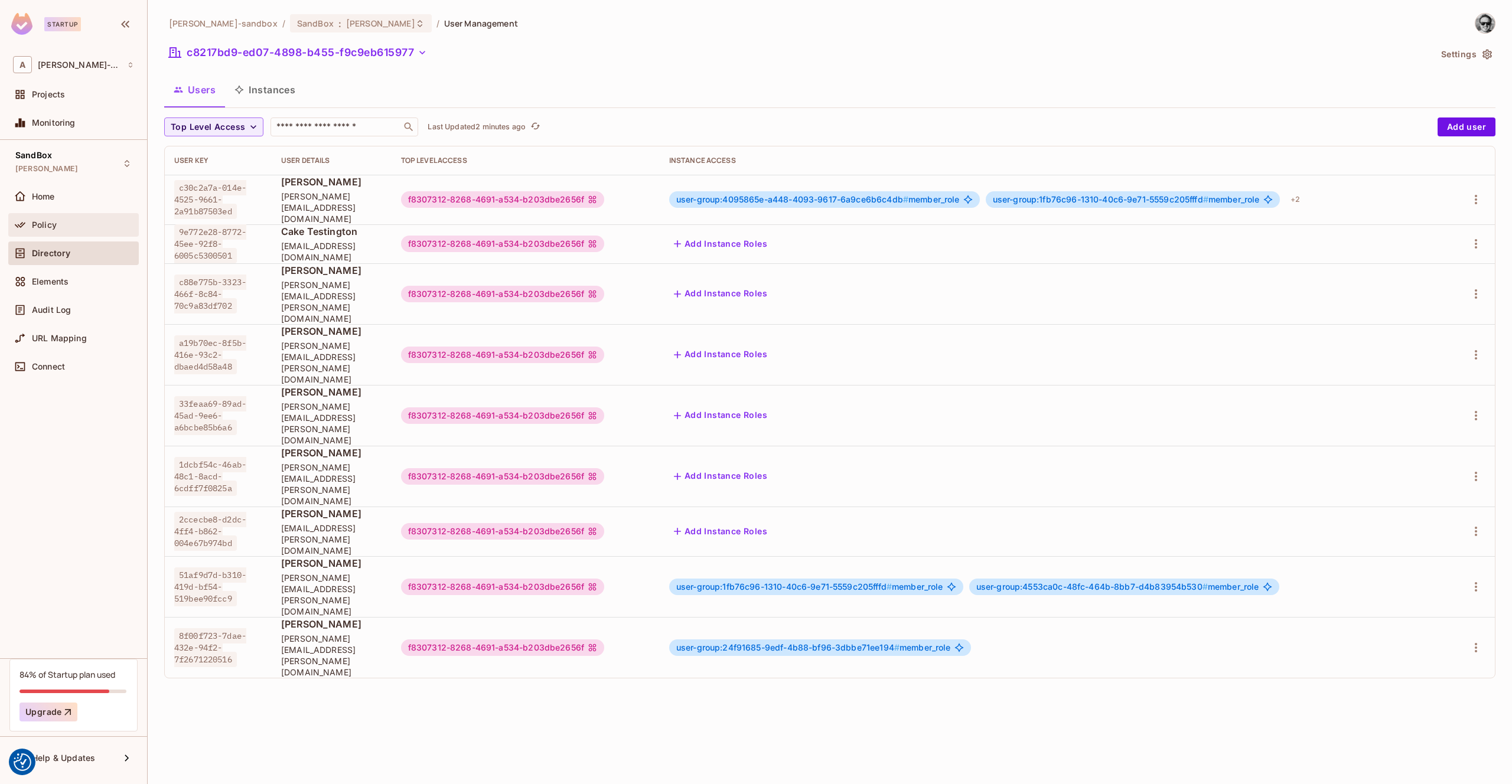
click at [66, 223] on div "Policy" at bounding box center [83, 225] width 102 height 9
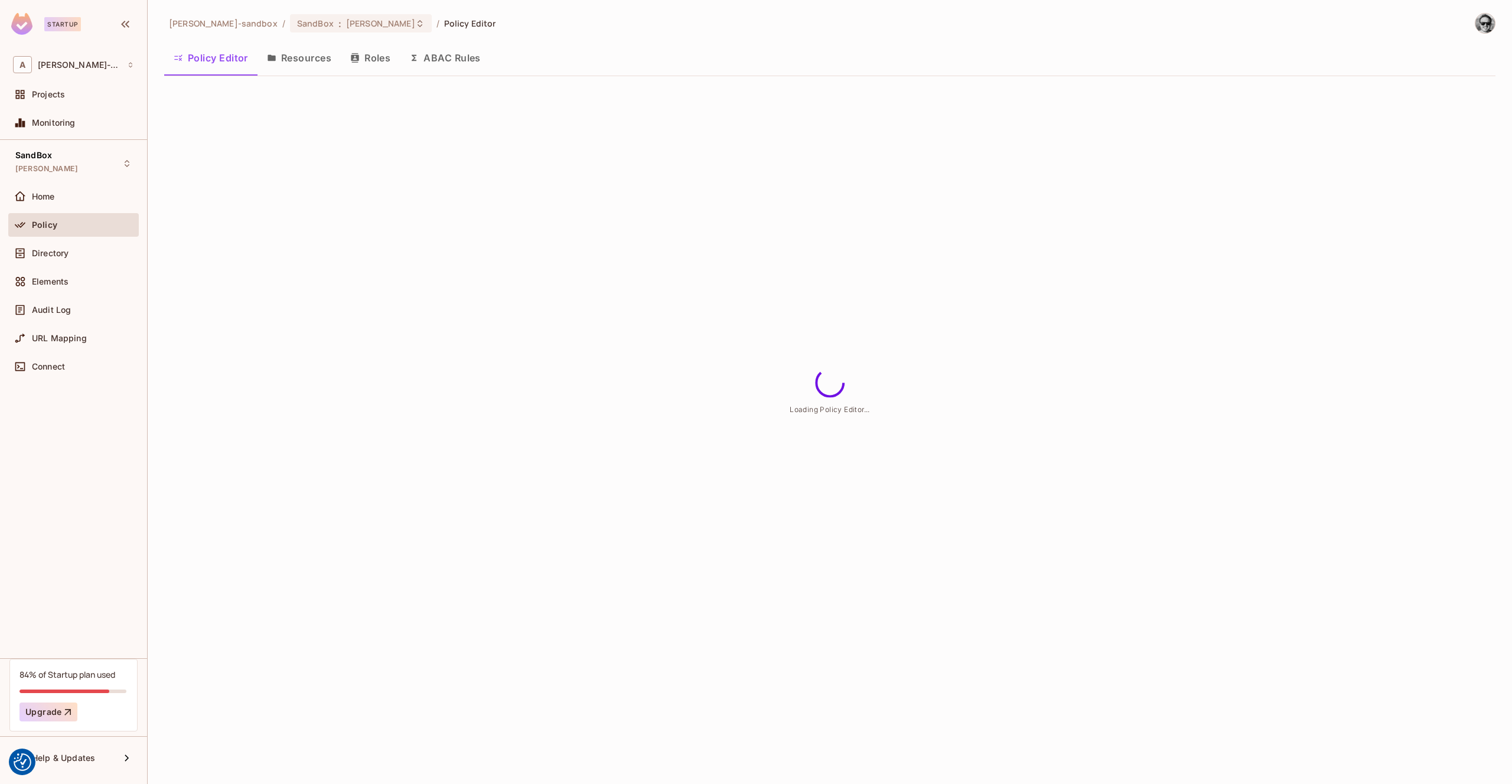
click at [459, 58] on button "ABAC Rules" at bounding box center [445, 58] width 91 height 29
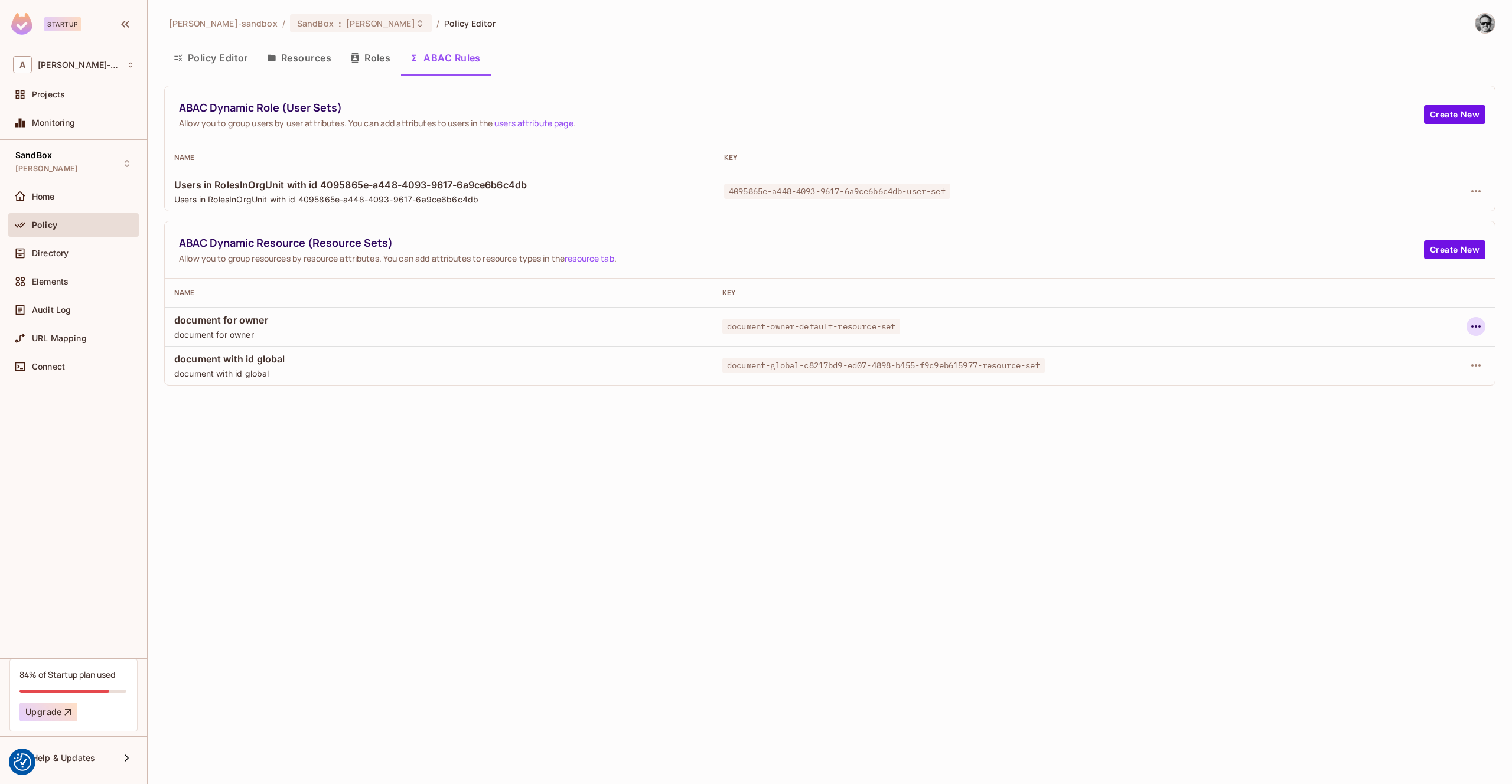
click at [1482, 324] on icon "button" at bounding box center [1475, 326] width 14 height 14
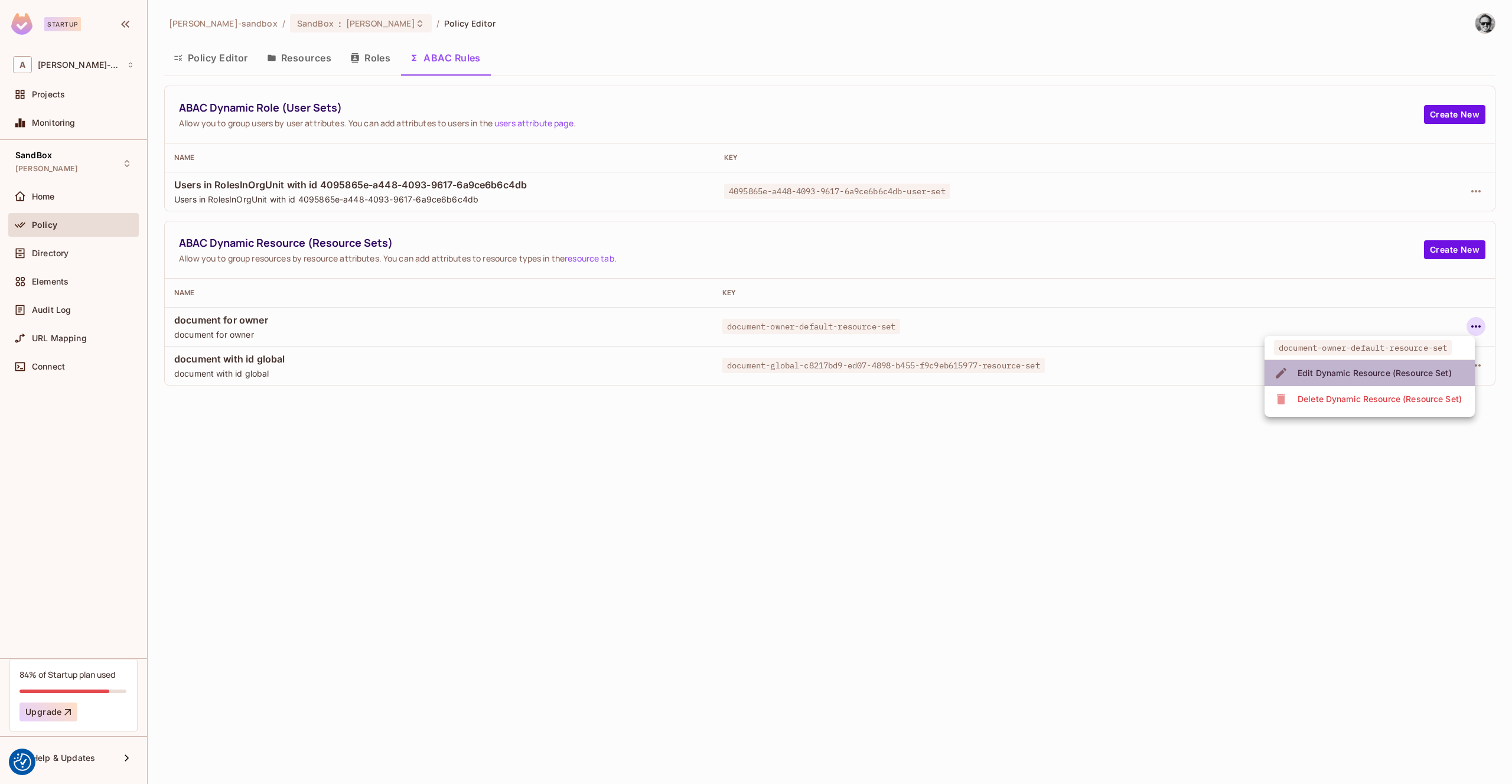
click at [1395, 372] on div "Edit Dynamic Resource (Resource Set)" at bounding box center [1374, 372] width 154 height 12
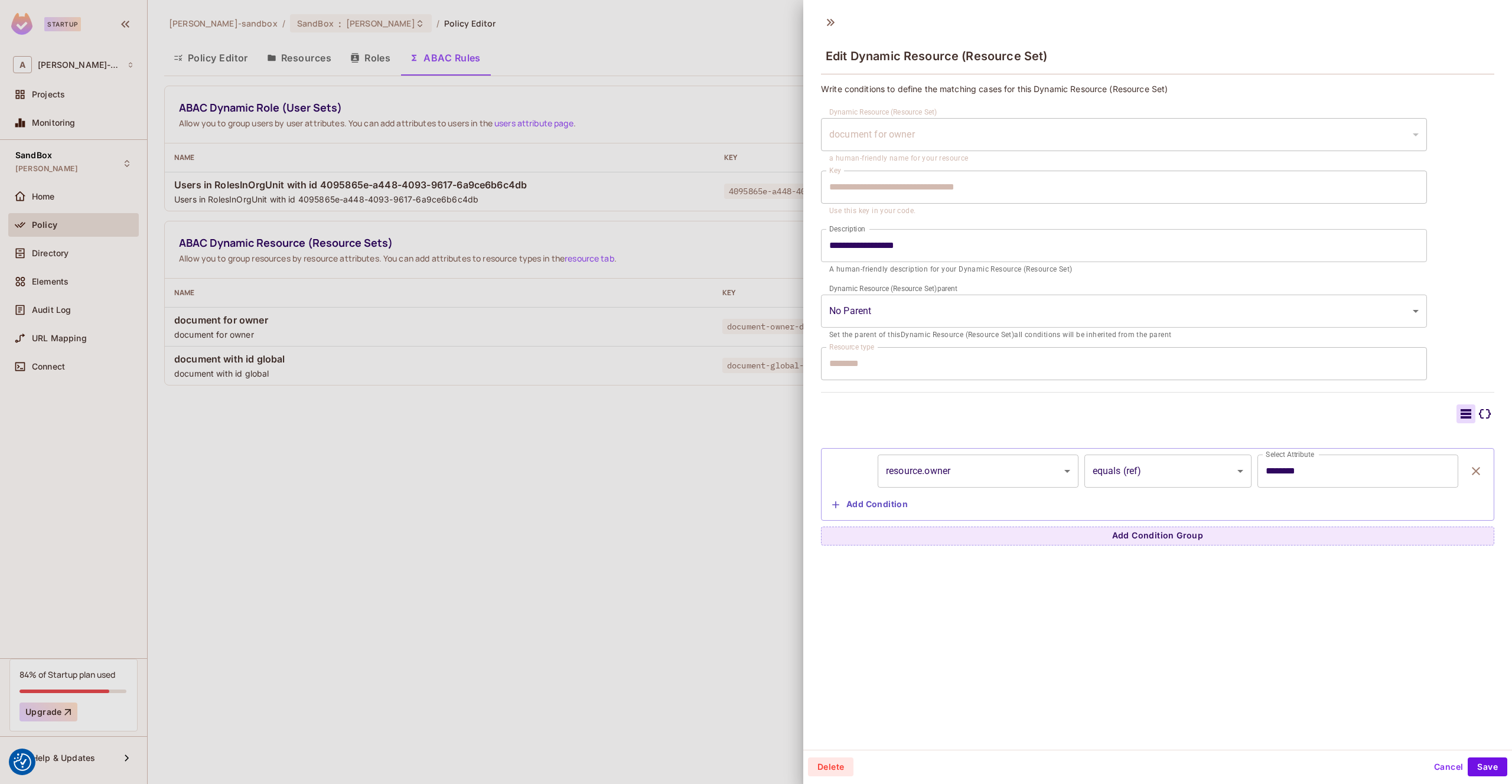
click at [559, 451] on div at bounding box center [756, 392] width 1512 height 784
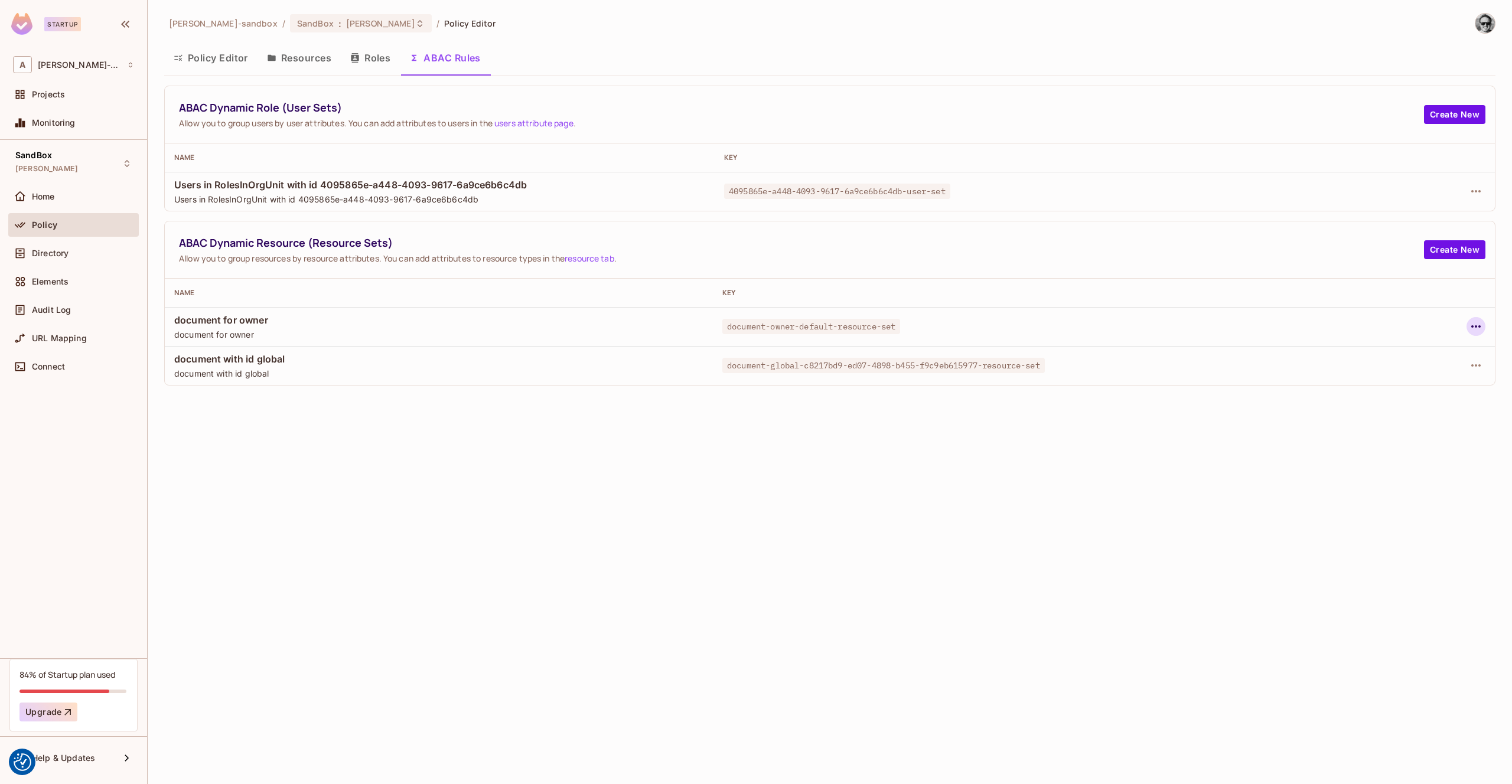
click at [1476, 327] on icon "button" at bounding box center [1475, 326] width 14 height 14
click at [1408, 370] on div "Edit Dynamic Resource (Resource Set)" at bounding box center [1374, 372] width 154 height 12
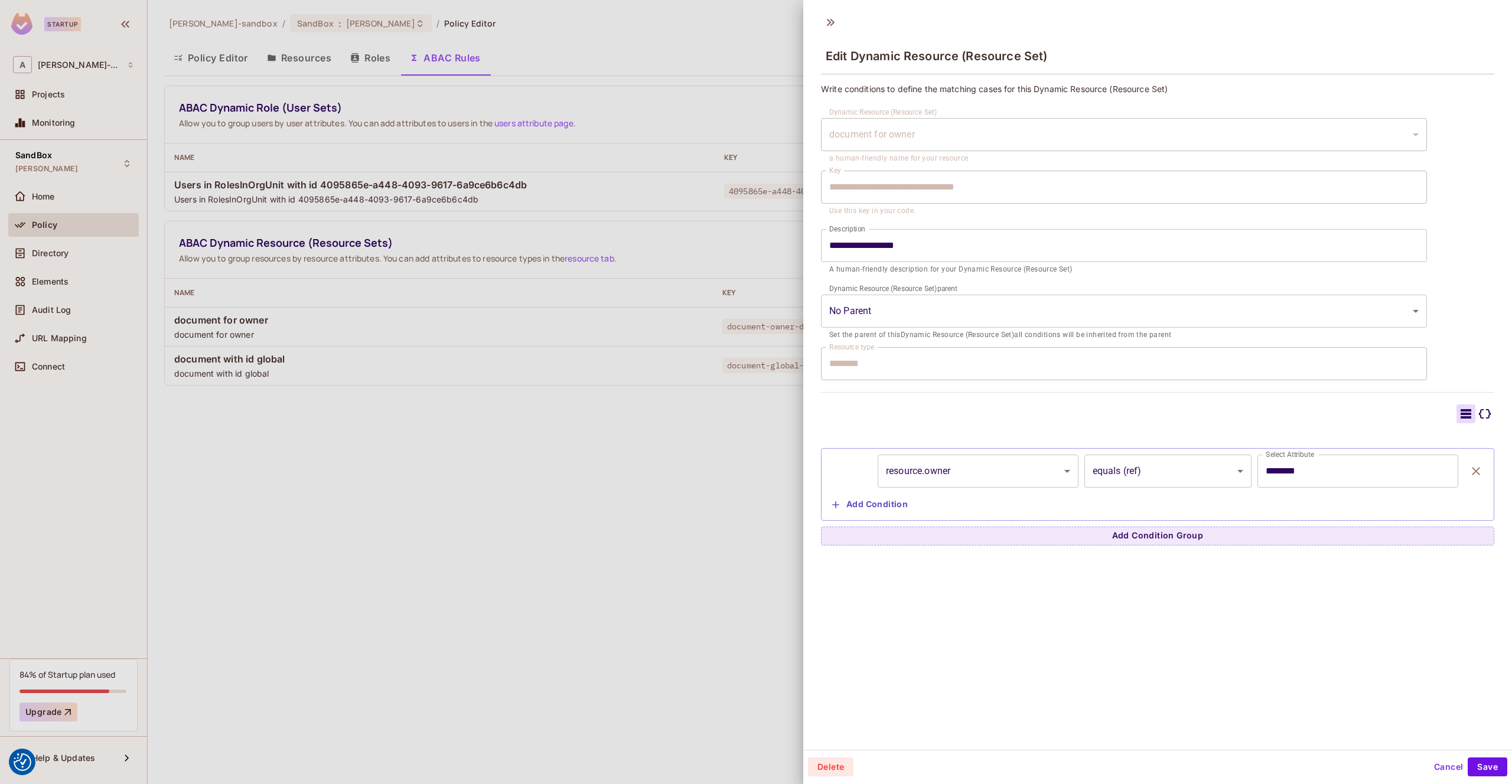
click at [999, 474] on body "We use cookies to enhance your browsing experience, serve personalized ads or c…" at bounding box center [756, 392] width 1512 height 784
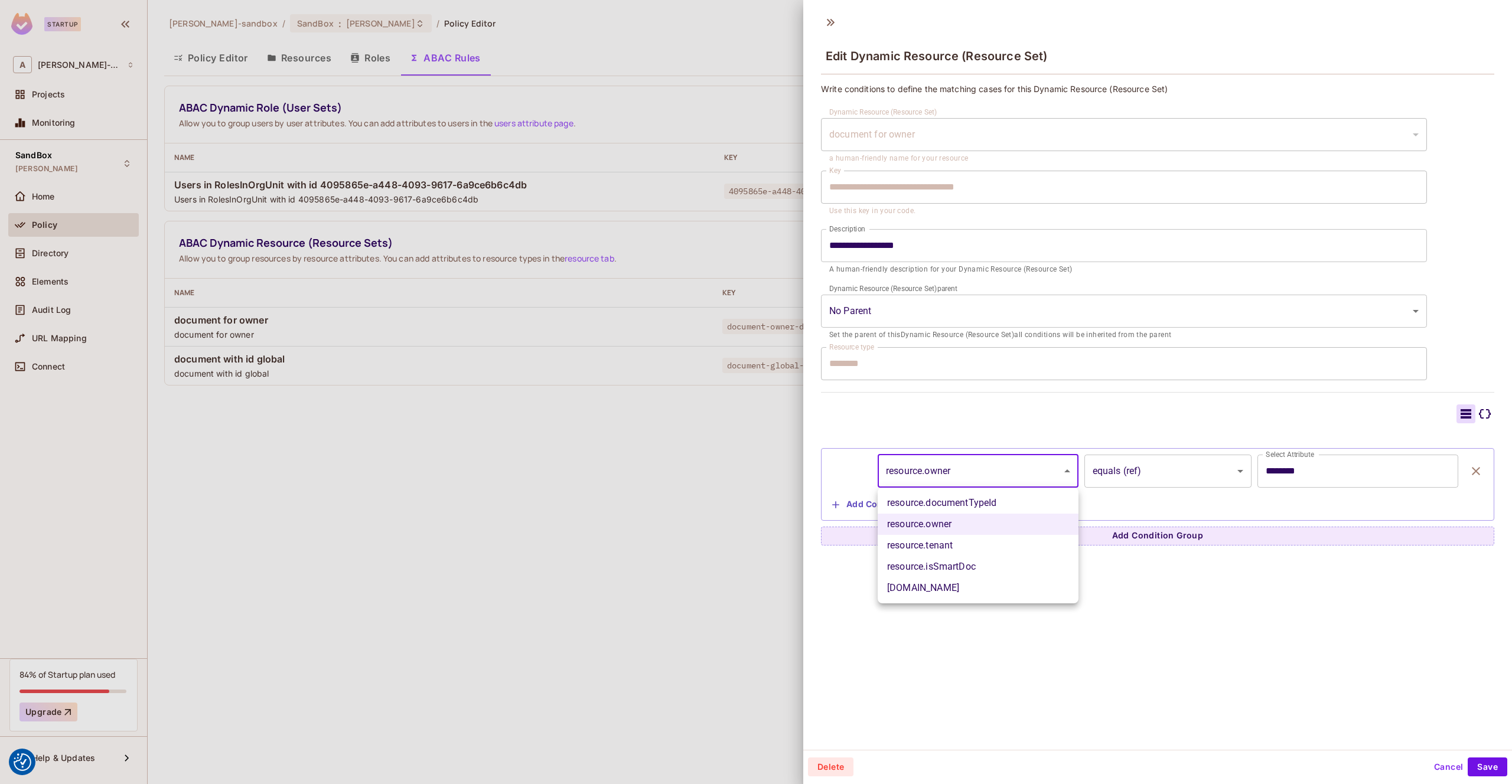
click at [944, 401] on div at bounding box center [756, 392] width 1512 height 784
click at [1451, 768] on button "Cancel" at bounding box center [1449, 767] width 39 height 19
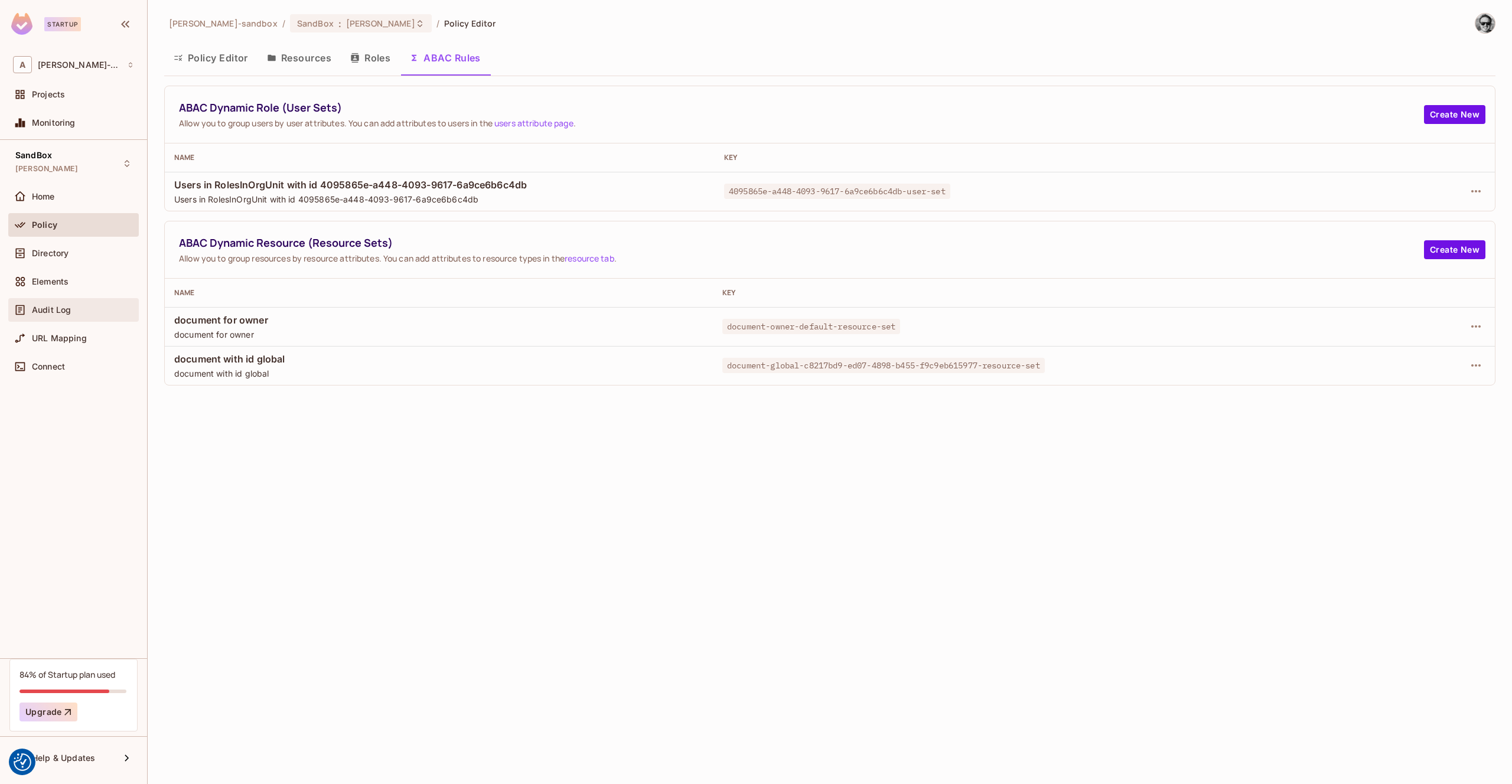
click at [87, 306] on div "Audit Log" at bounding box center [83, 310] width 102 height 9
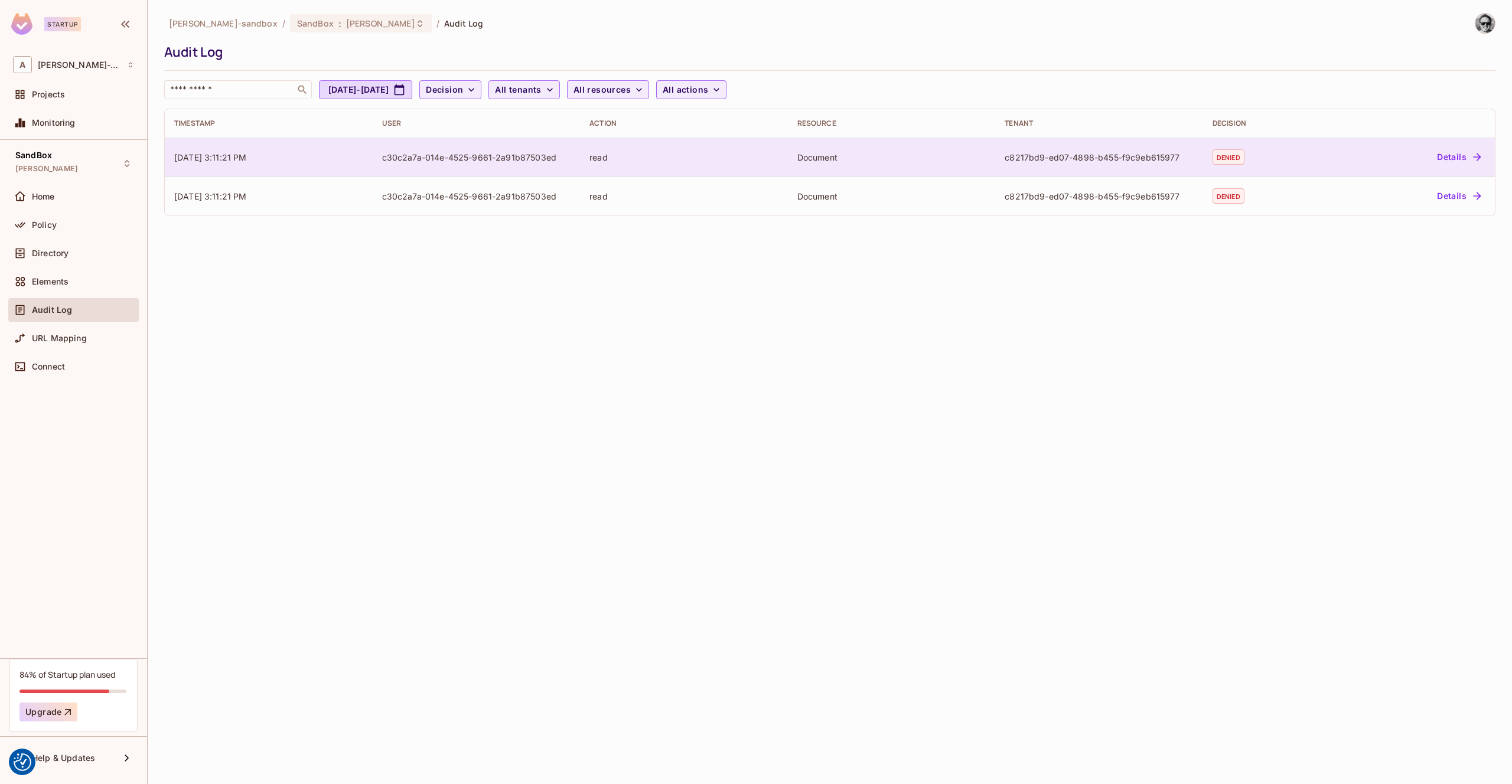
click at [1445, 157] on button "Details" at bounding box center [1459, 157] width 53 height 19
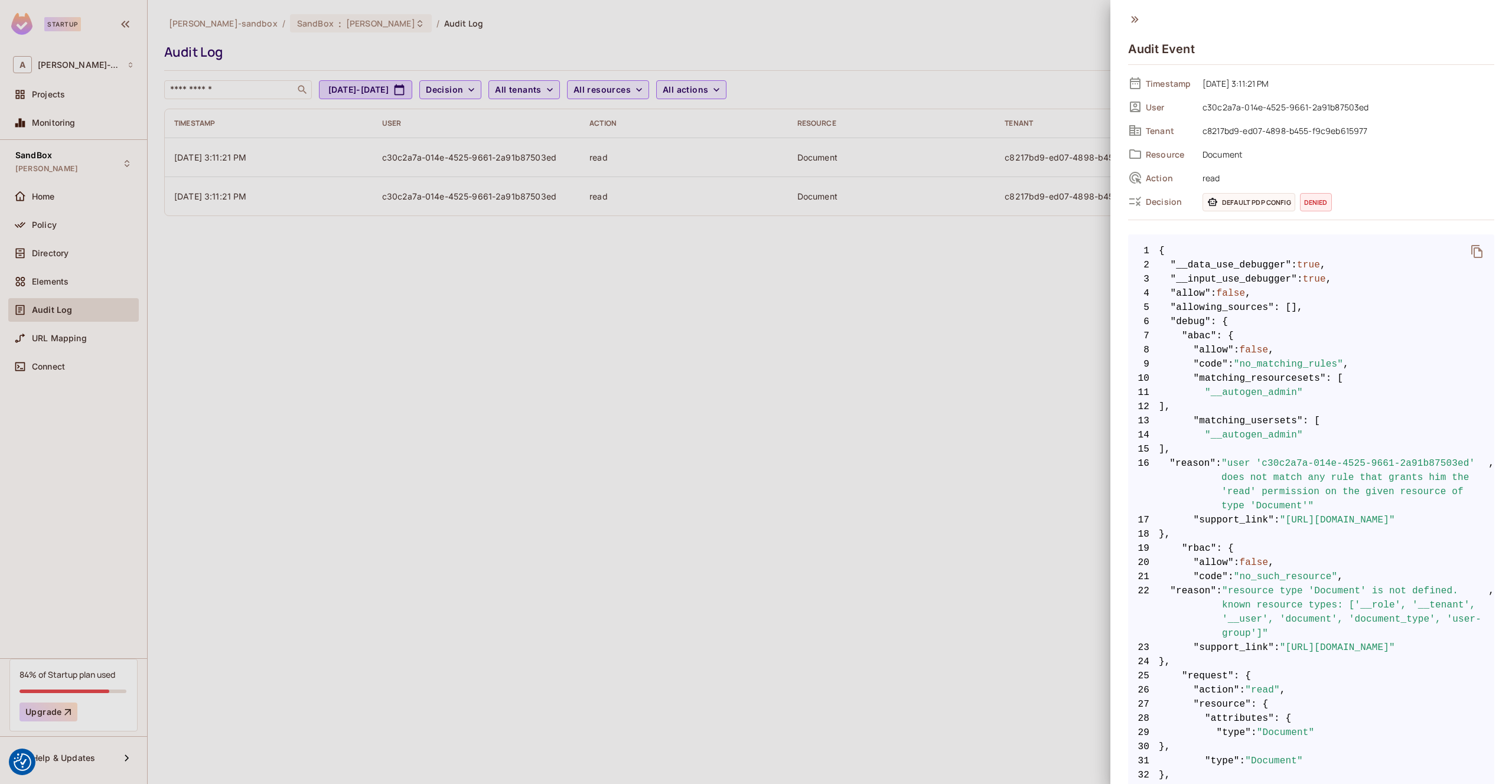
drag, startPoint x: 316, startPoint y: 223, endPoint x: 241, endPoint y: 174, distance: 89.6
click at [315, 223] on div at bounding box center [756, 392] width 1512 height 784
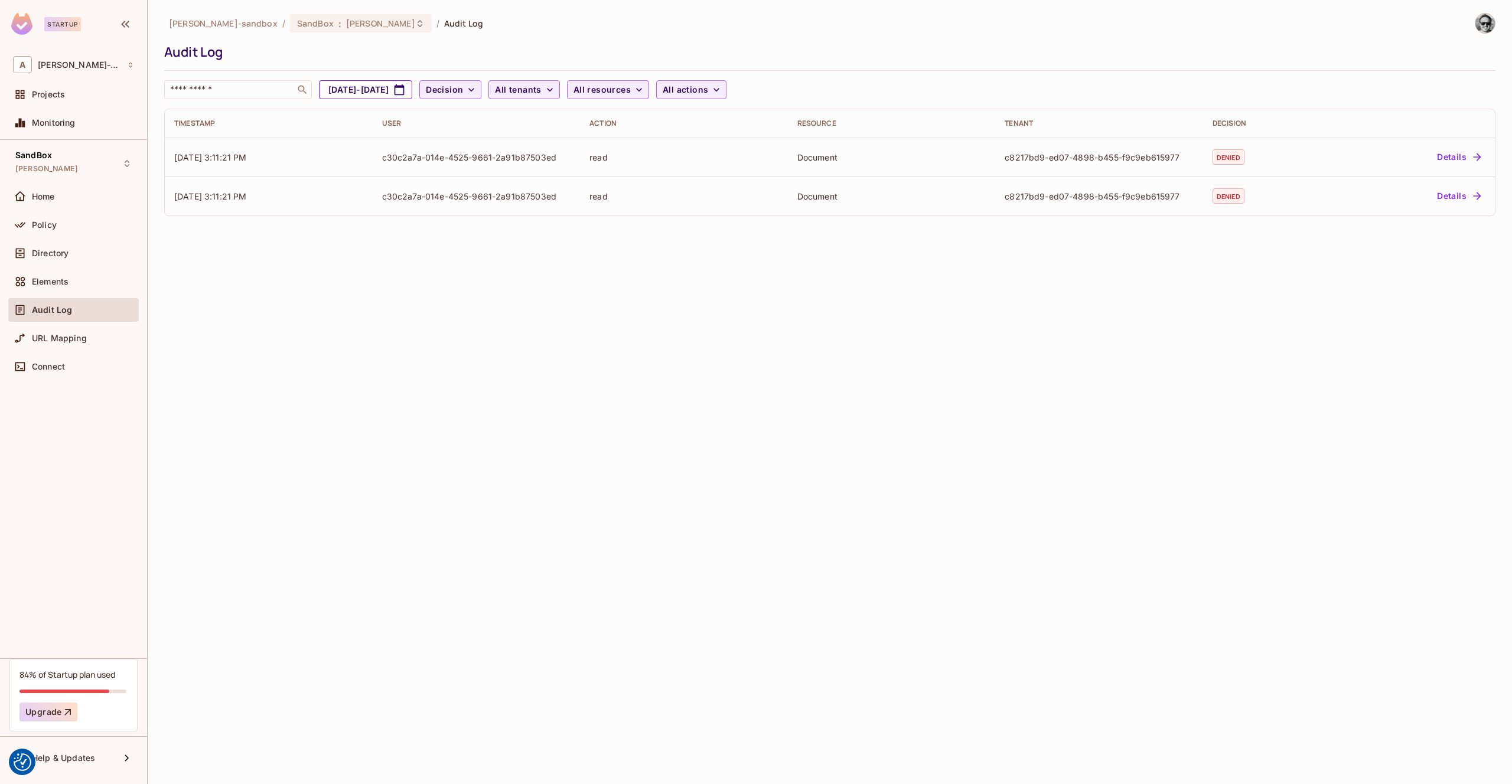
click at [399, 87] on button "Jul 20, 2025 - Aug 20, 2025" at bounding box center [366, 90] width 94 height 19
select select "*"
select select "****"
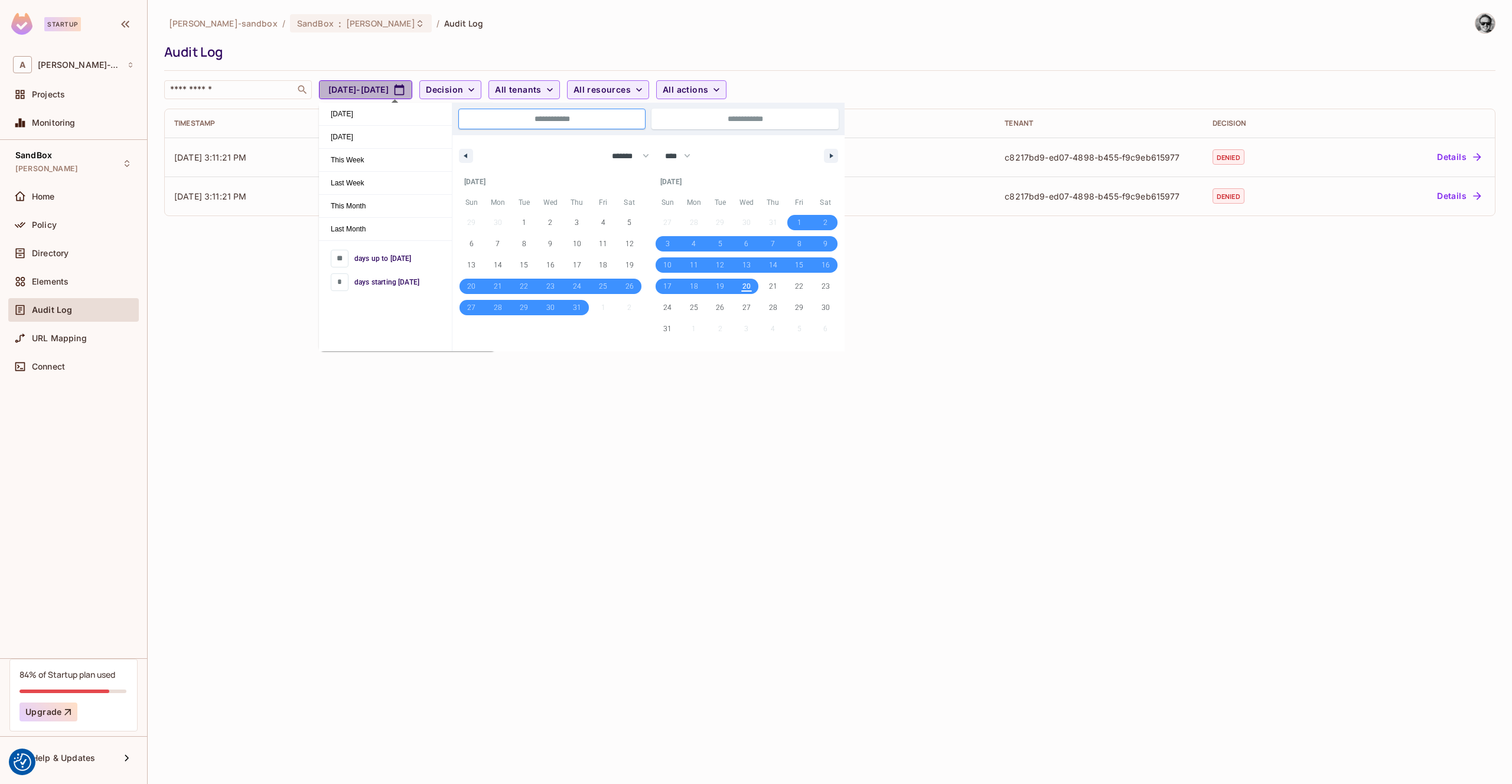
click at [404, 90] on button "Jul 20, 2025 - Aug 20, 2025" at bounding box center [366, 90] width 94 height 19
click at [192, 293] on div "alex-trustflight-sandbox / SandBox : james_duncan_development / Audit Log Audit…" at bounding box center [829, 392] width 1364 height 784
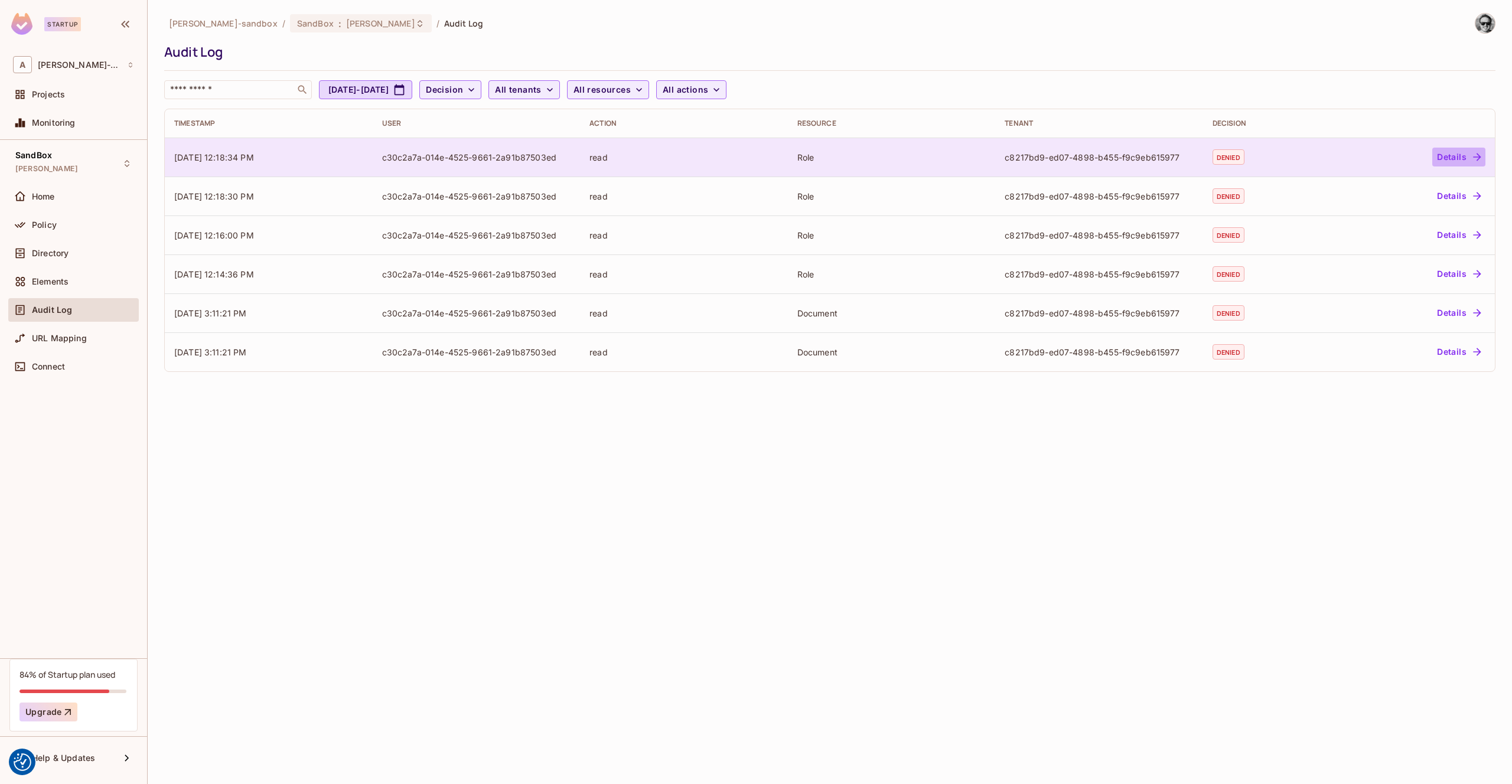
click at [1455, 158] on button "Details" at bounding box center [1459, 157] width 53 height 19
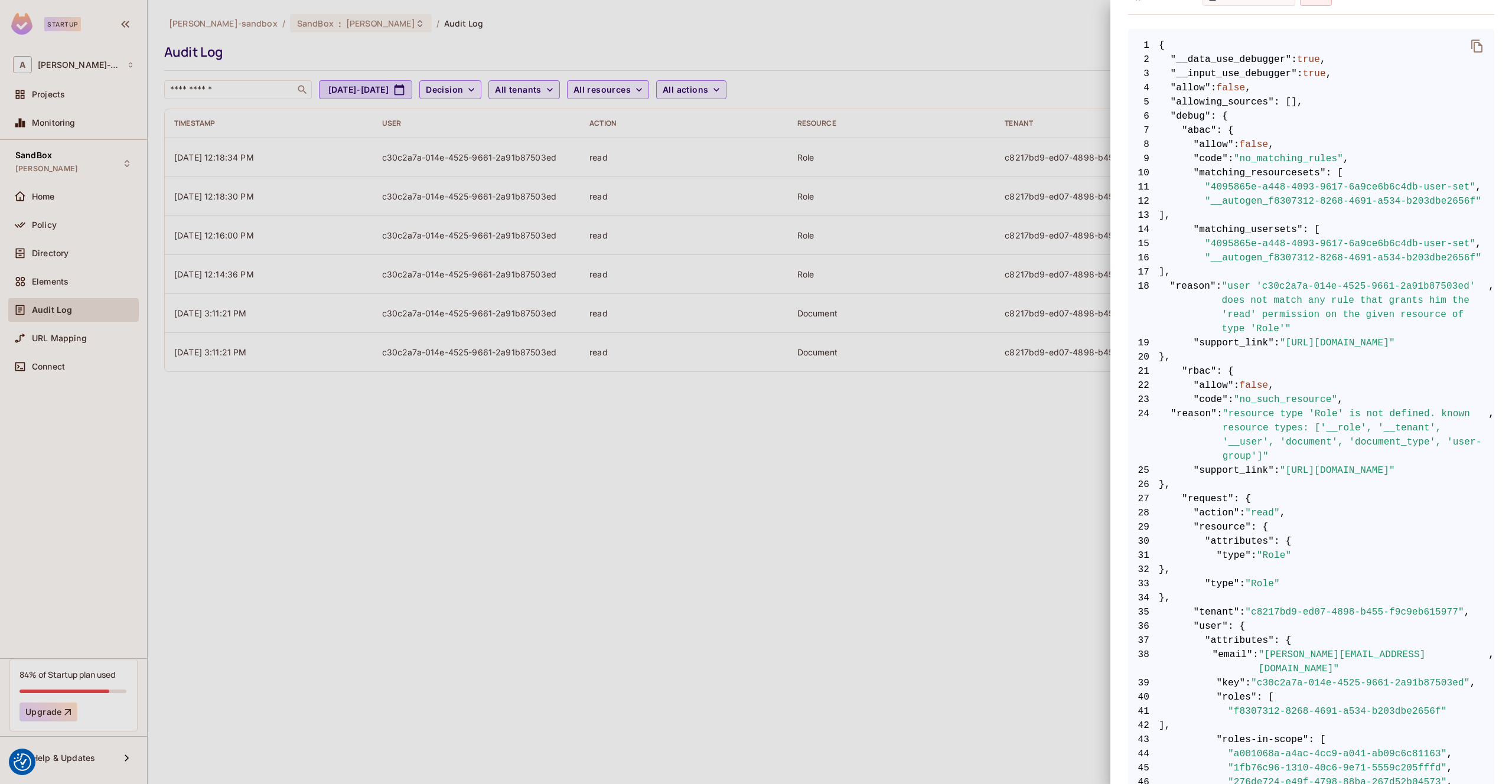
scroll to position [235, 0]
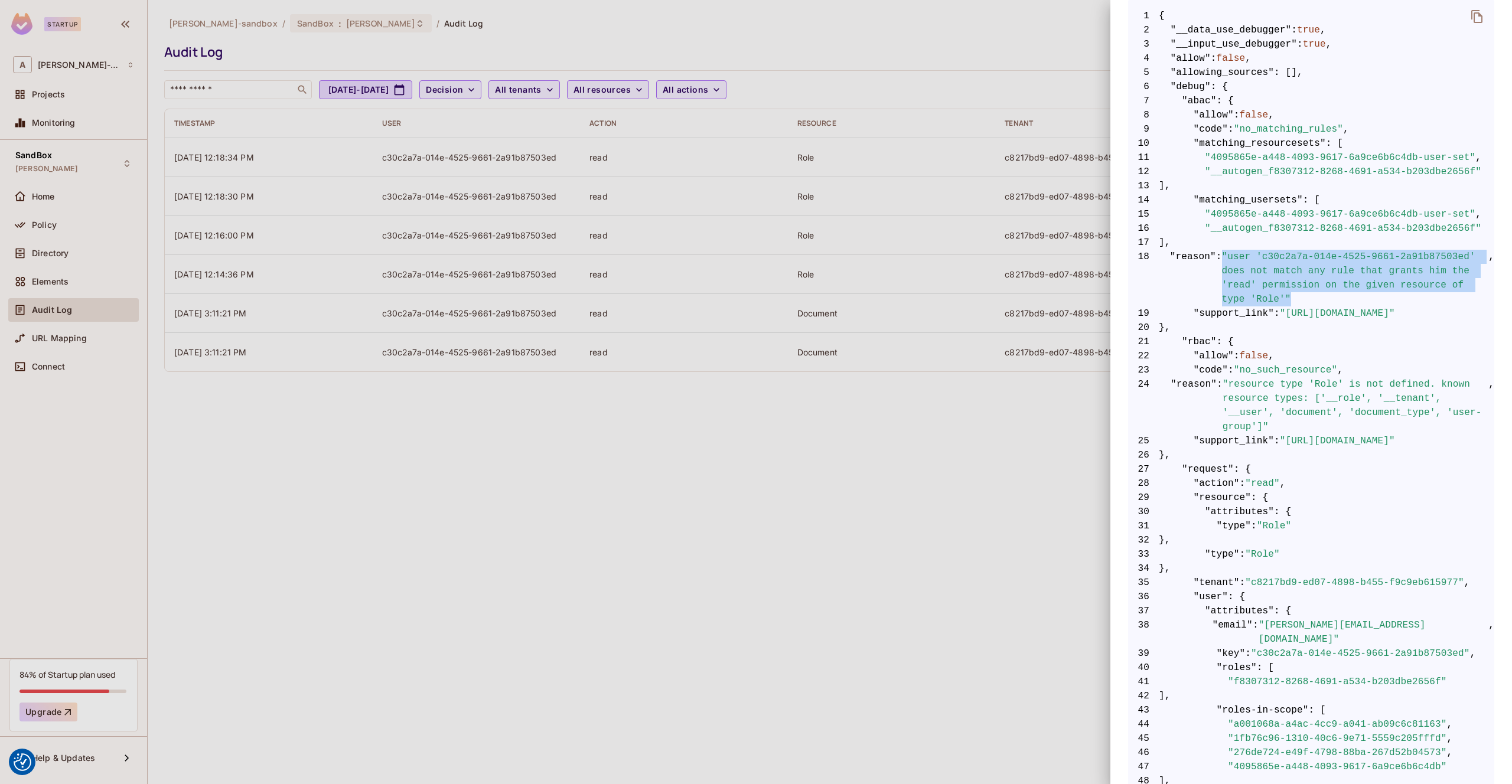
drag, startPoint x: 1293, startPoint y: 301, endPoint x: 1220, endPoint y: 254, distance: 86.8
click at [1220, 254] on span "18 "reason" : "user 'c30c2a7a-014e-4525-9661-2a91b87503ed' does not match any r…" at bounding box center [1311, 278] width 366 height 57
click at [1296, 297] on span ""user 'c30c2a7a-014e-4525-9661-2a91b87503ed' does not match any rule that grant…" at bounding box center [1355, 278] width 267 height 57
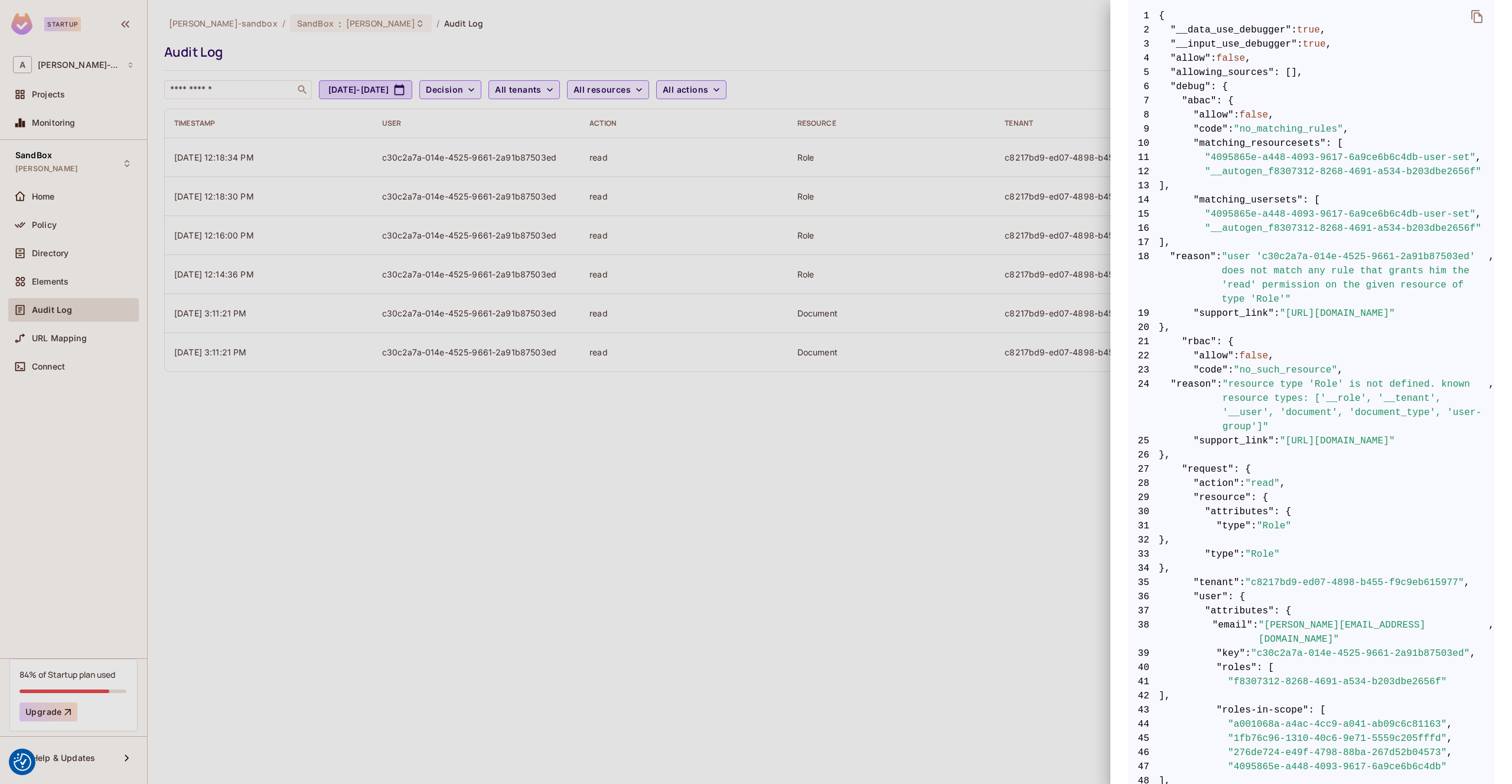
click at [731, 445] on div at bounding box center [756, 392] width 1512 height 784
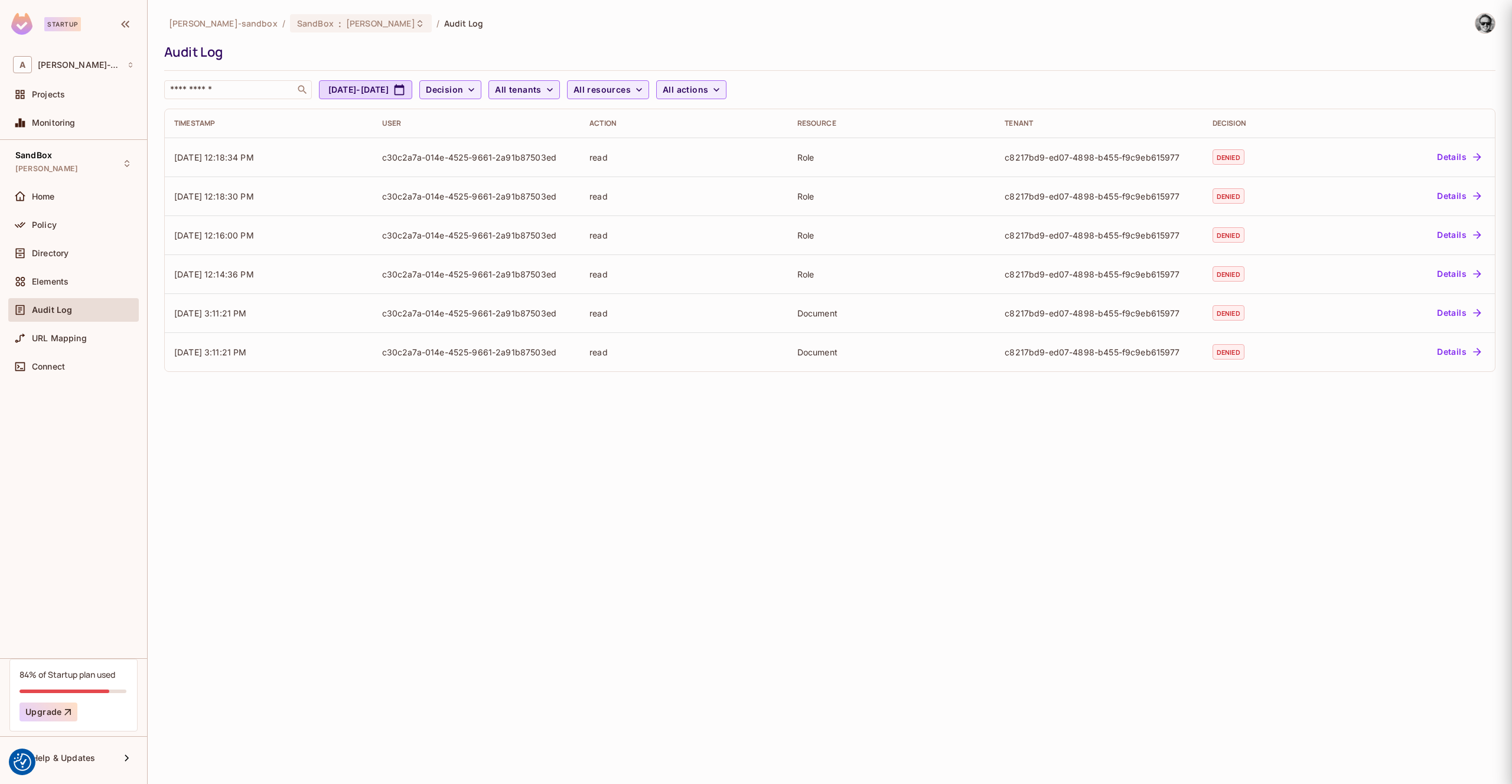
scroll to position [0, 0]
click at [56, 203] on div "Home" at bounding box center [73, 196] width 121 height 14
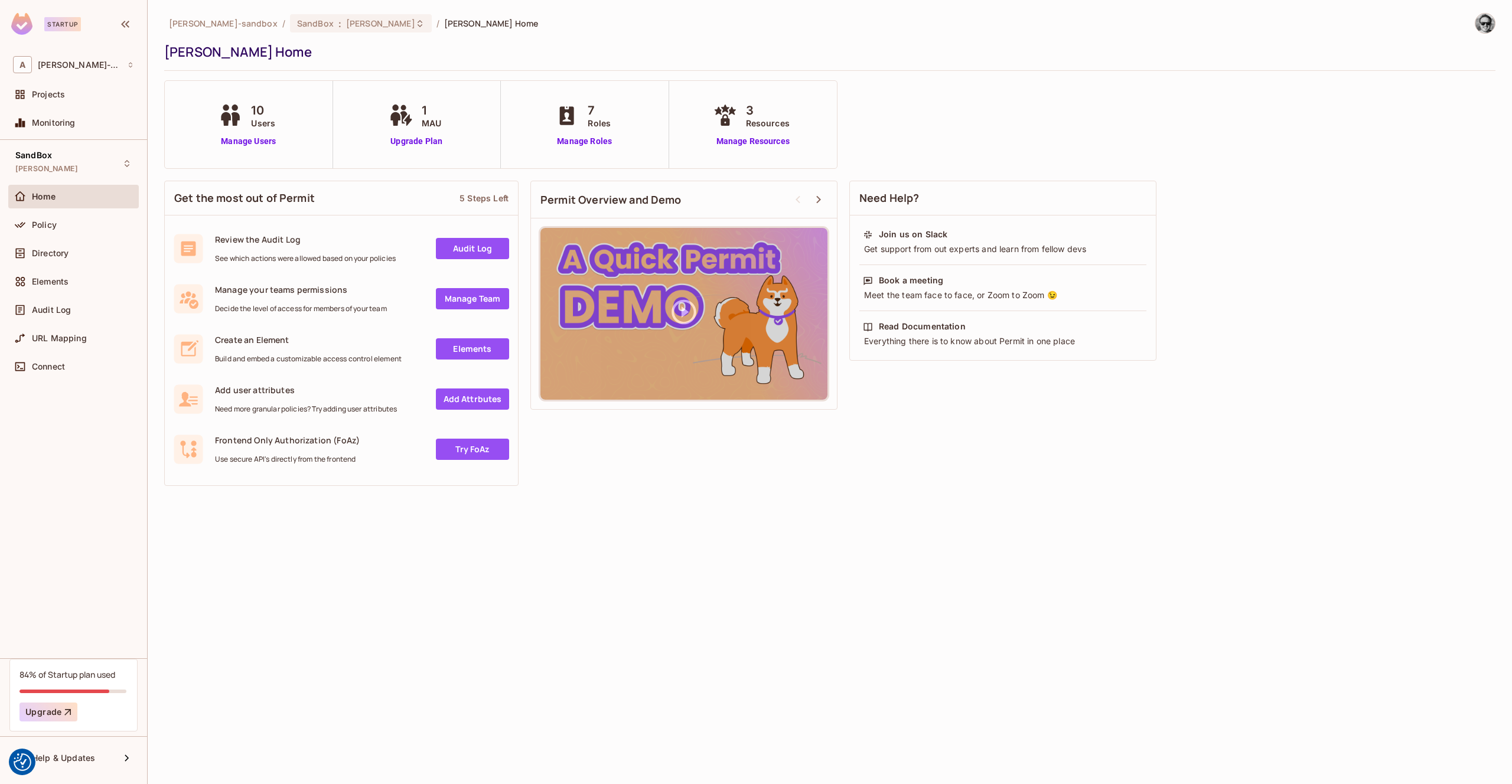
click at [76, 210] on div "Home" at bounding box center [73, 199] width 130 height 28
click at [73, 233] on div "Policy" at bounding box center [73, 225] width 130 height 24
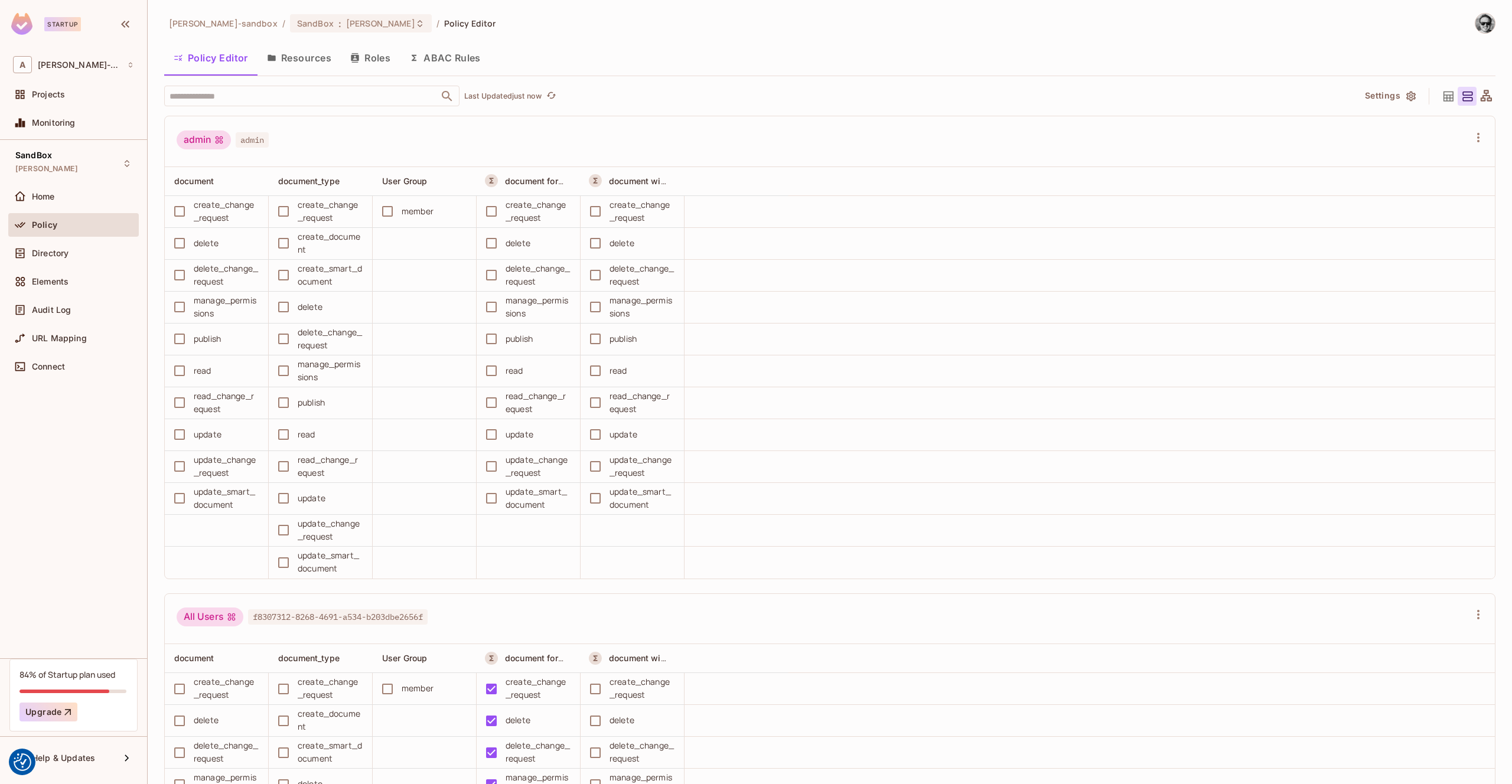
click at [432, 61] on button "ABAC Rules" at bounding box center [445, 58] width 91 height 29
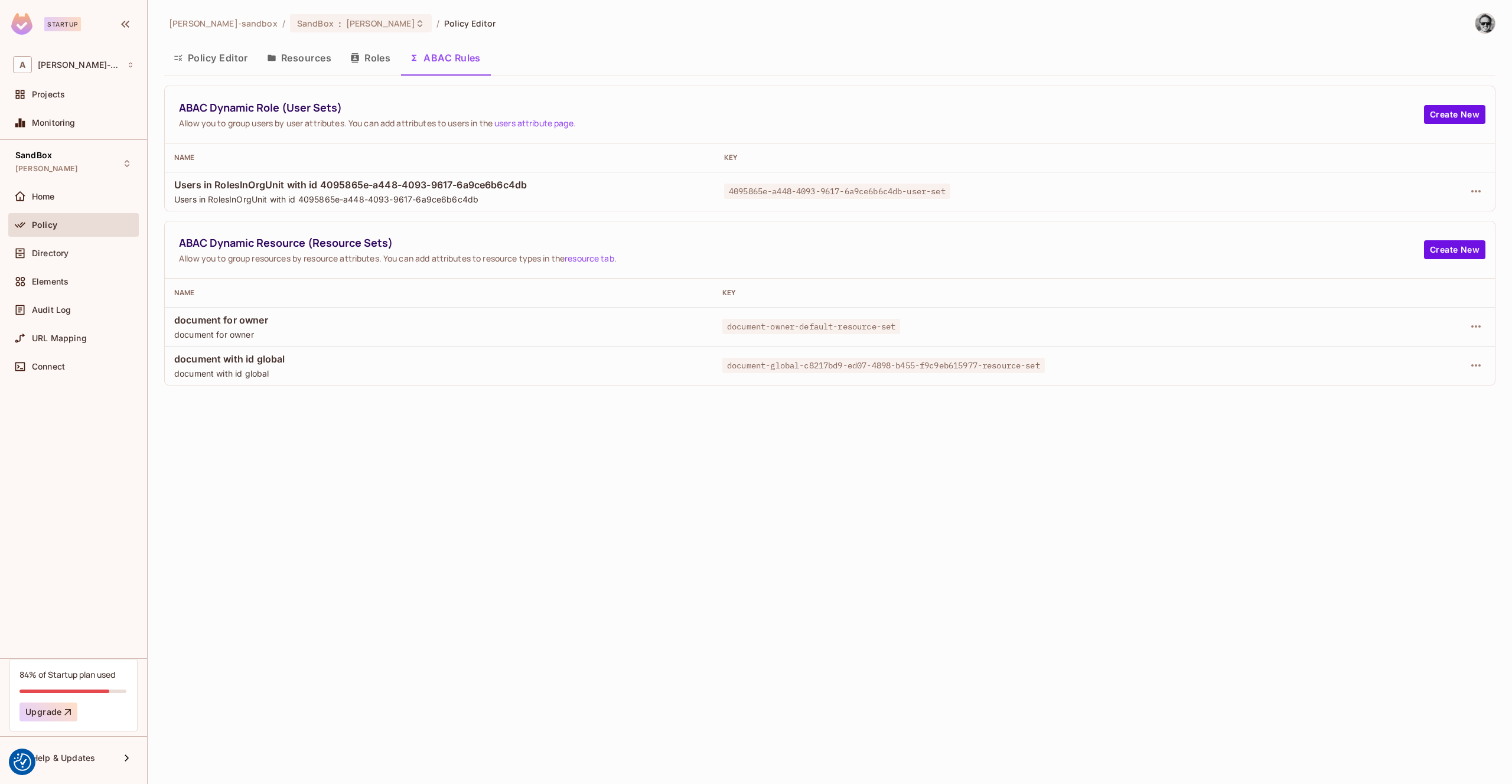
click at [373, 59] on button "Roles" at bounding box center [370, 58] width 59 height 29
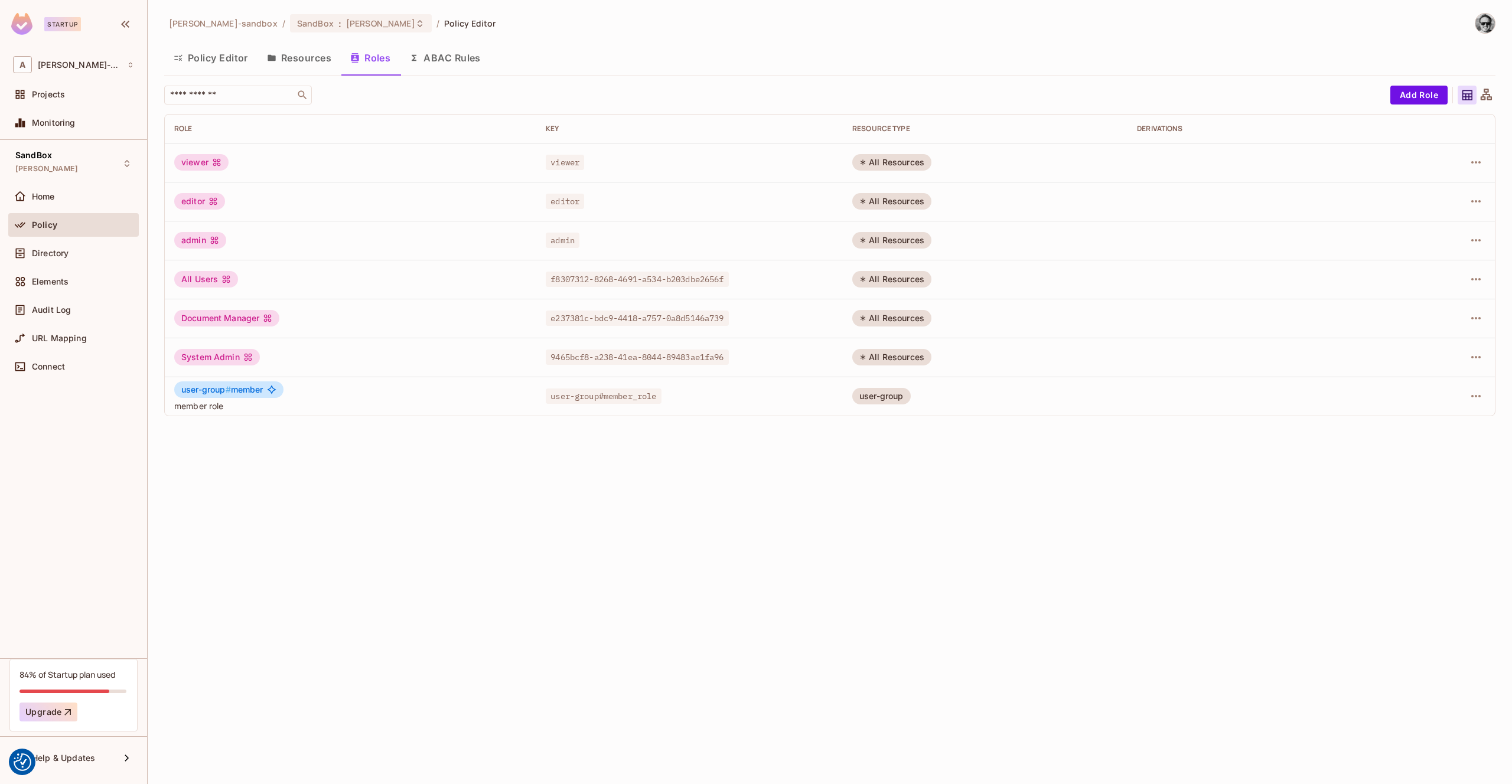
click at [319, 56] on button "Resources" at bounding box center [299, 58] width 83 height 29
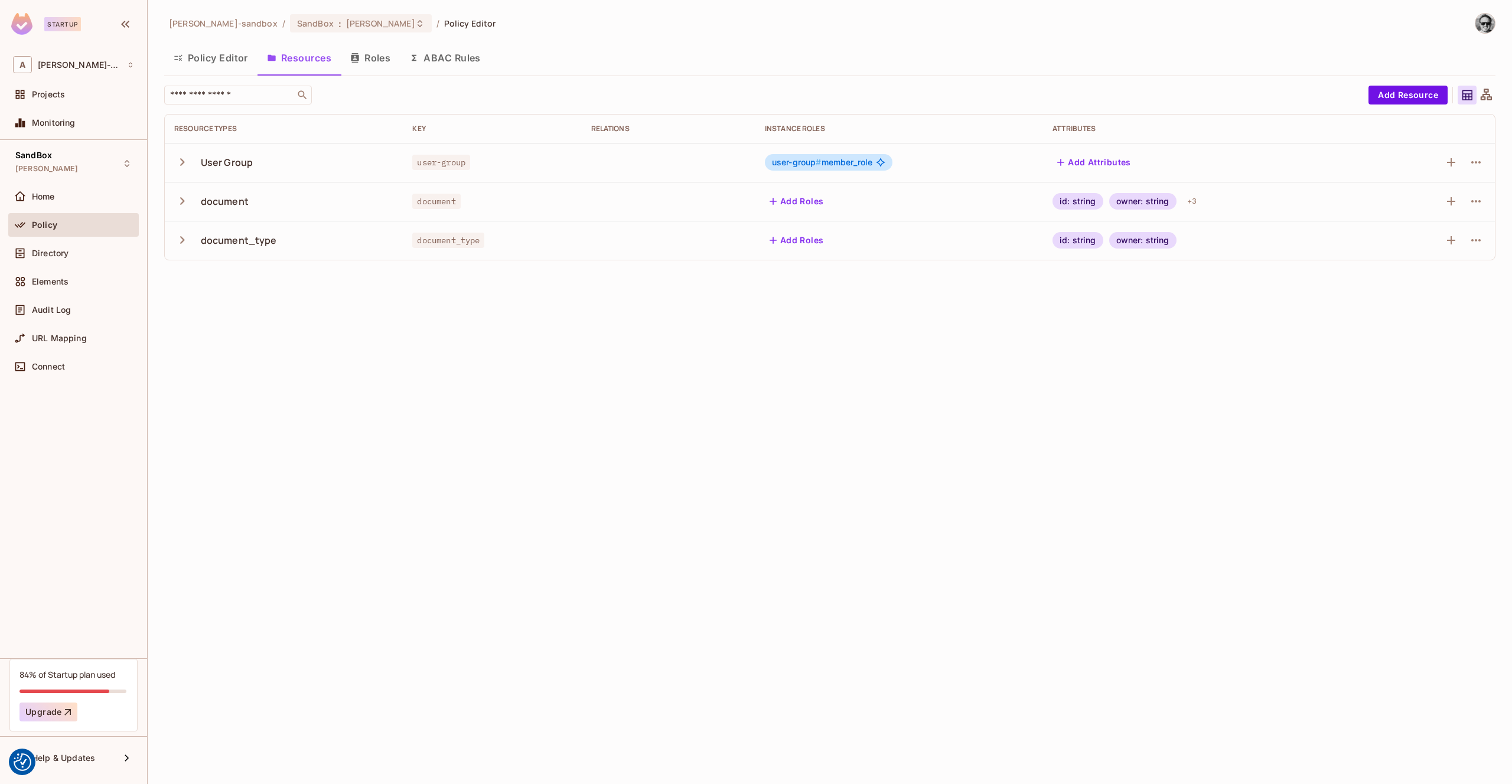
click at [228, 61] on button "Policy Editor" at bounding box center [211, 58] width 94 height 29
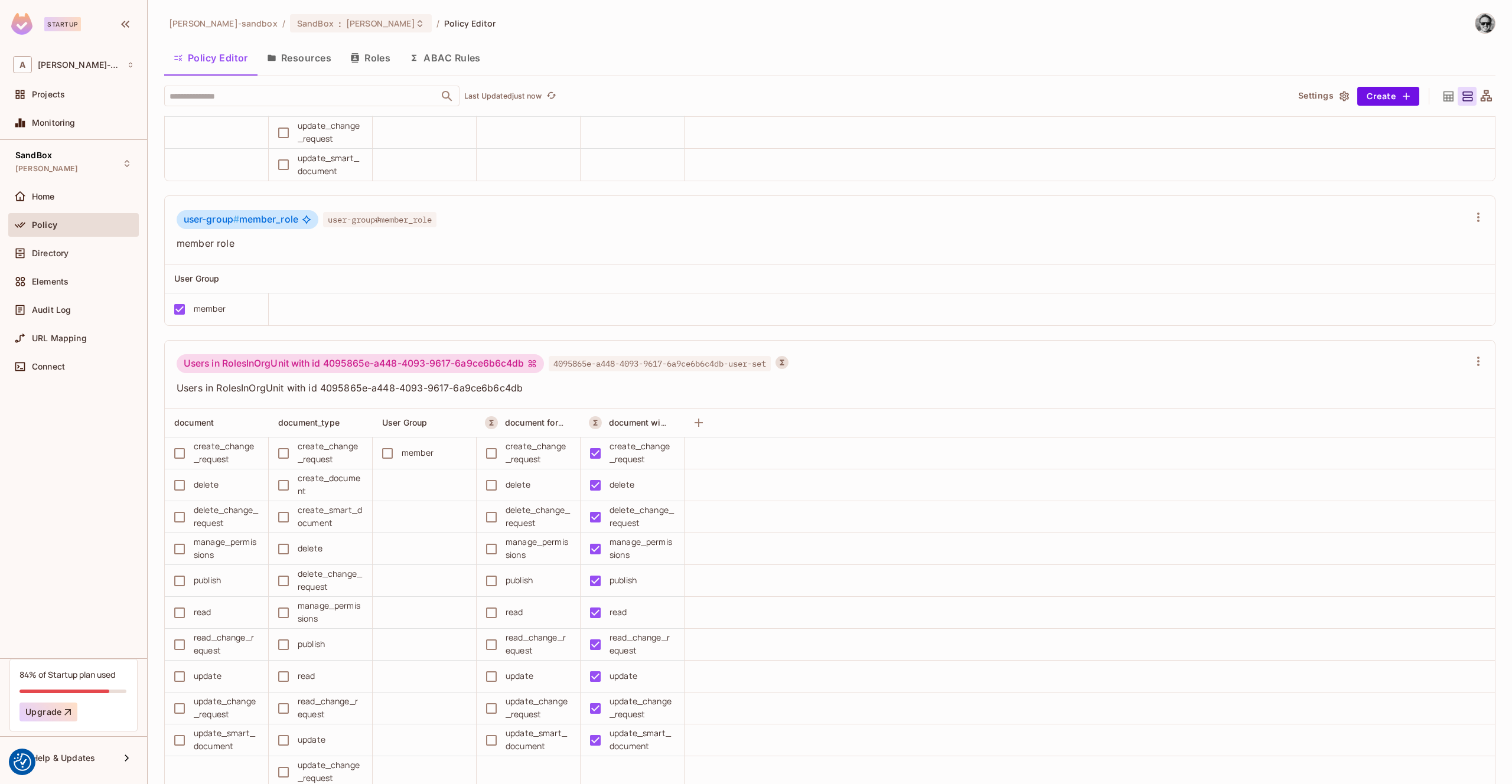
scroll to position [2850, 0]
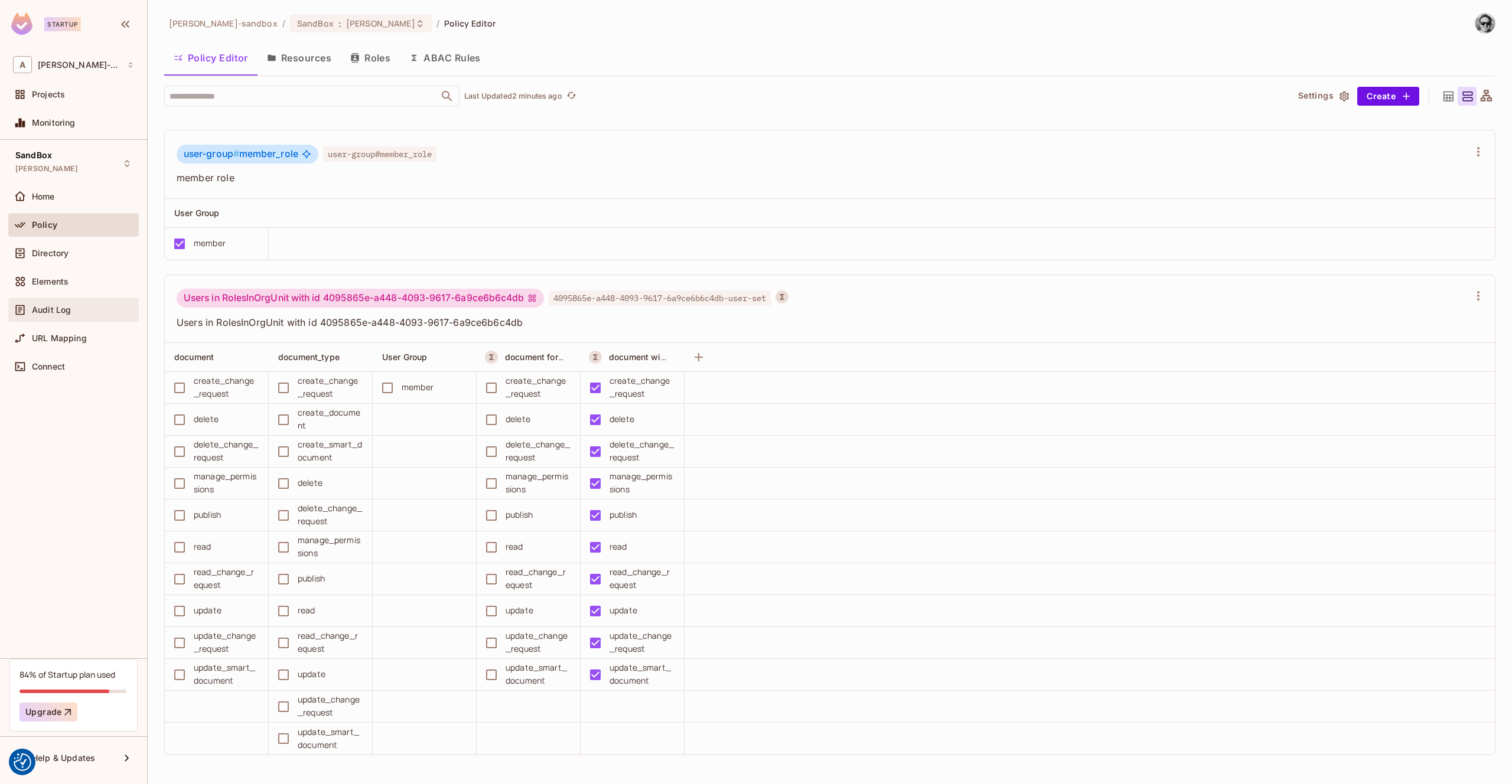
click at [59, 305] on span "Audit Log" at bounding box center [51, 310] width 39 height 9
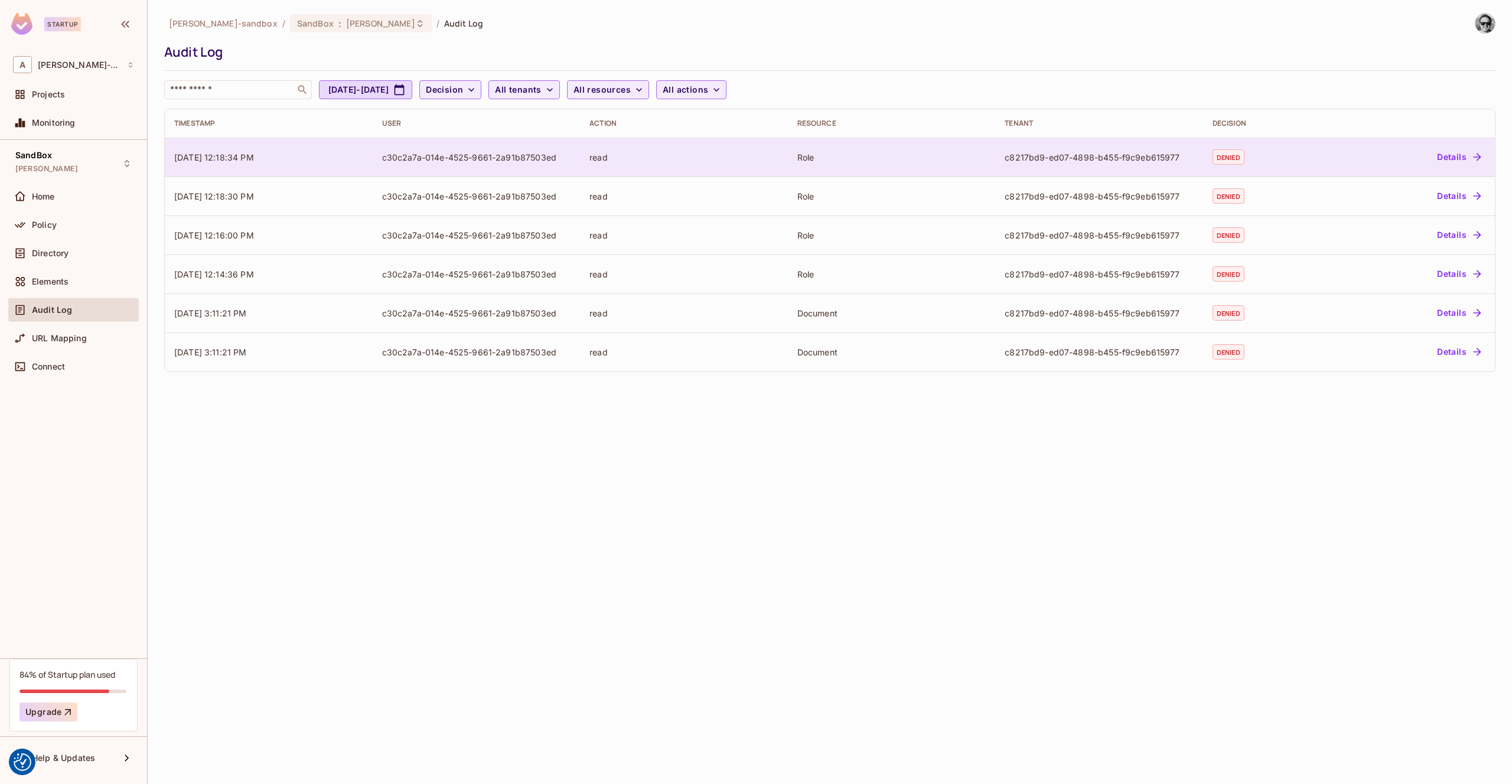
click at [1443, 155] on button "Details" at bounding box center [1459, 157] width 53 height 19
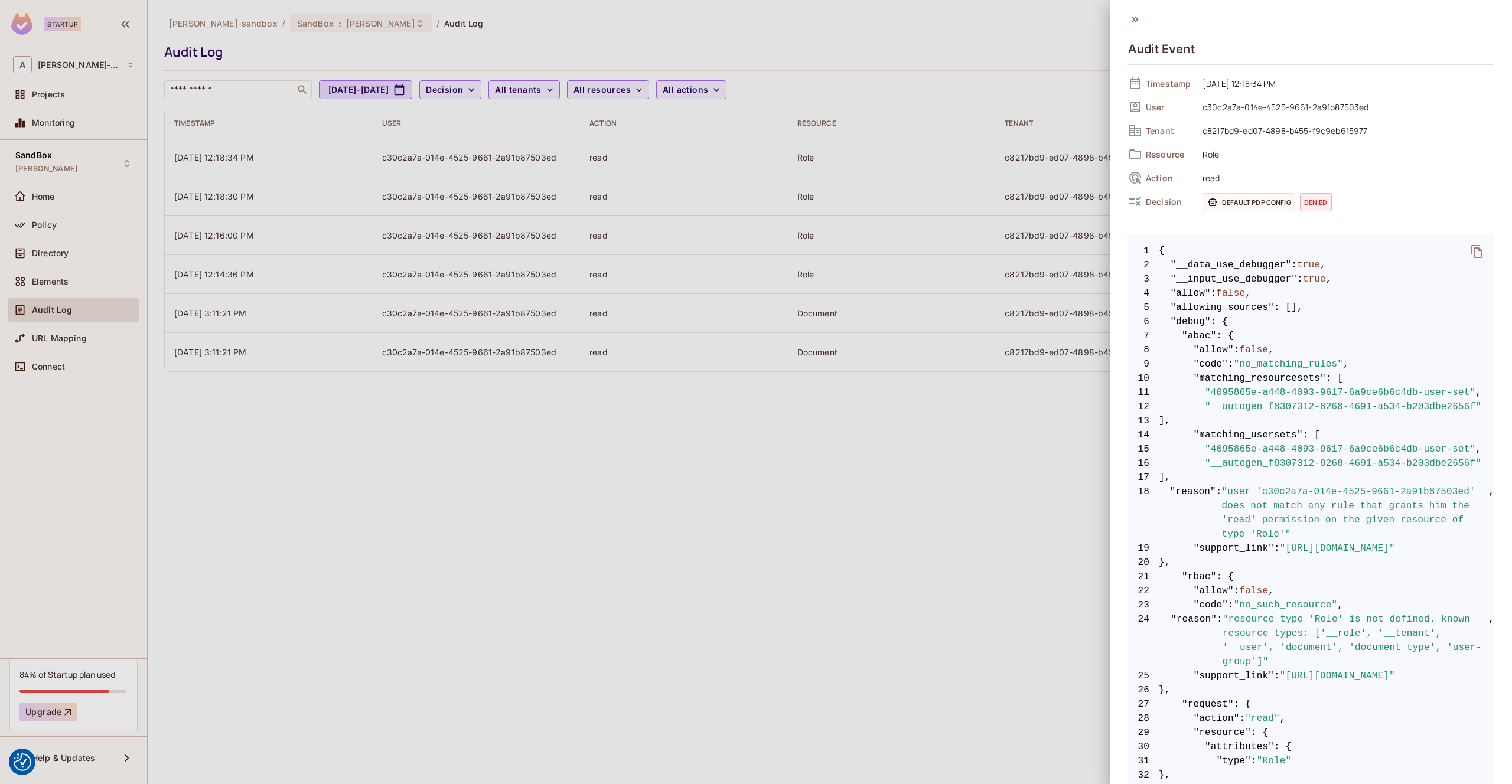
scroll to position [401, 0]
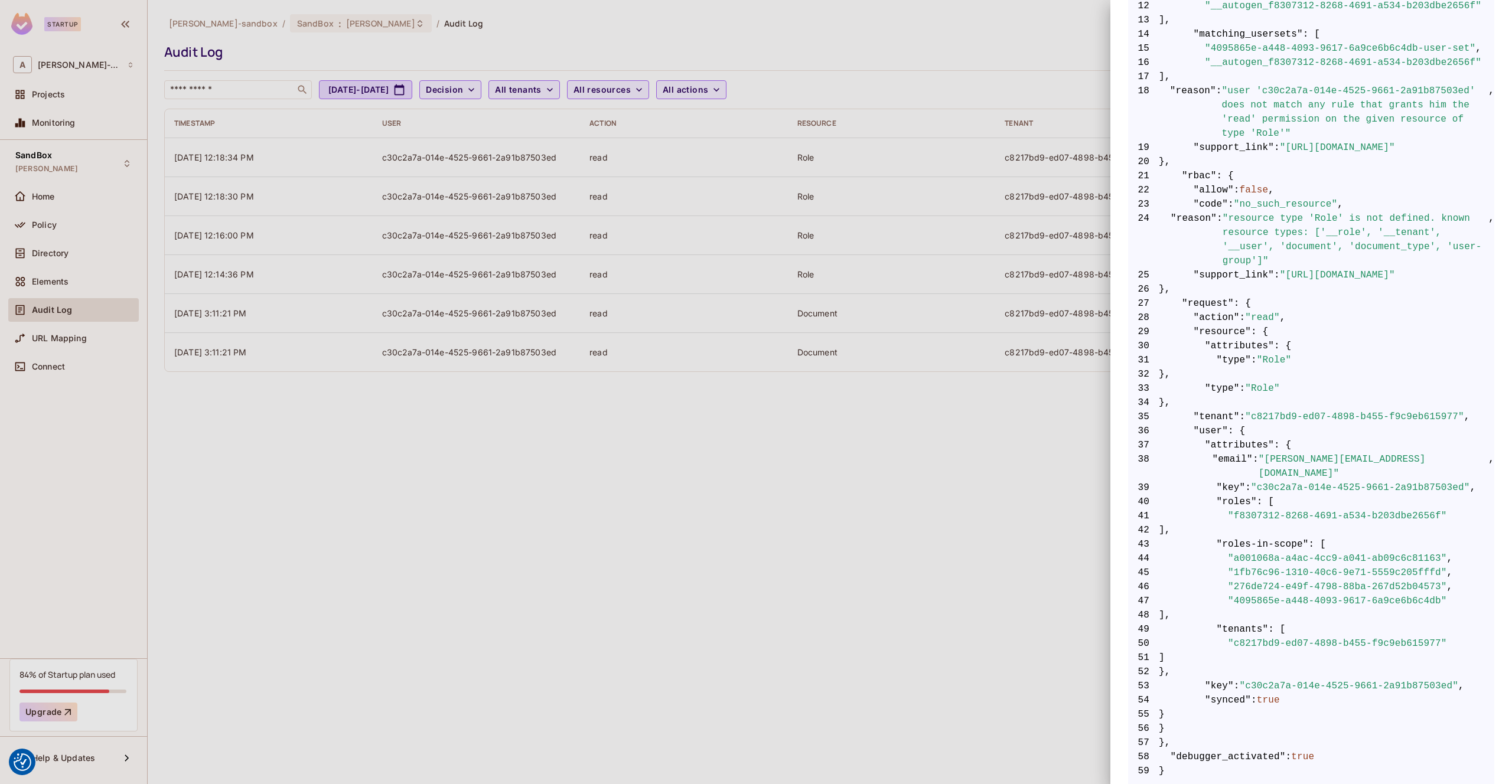
click at [1336, 357] on span "31 "type" : "Role"" at bounding box center [1311, 359] width 366 height 14
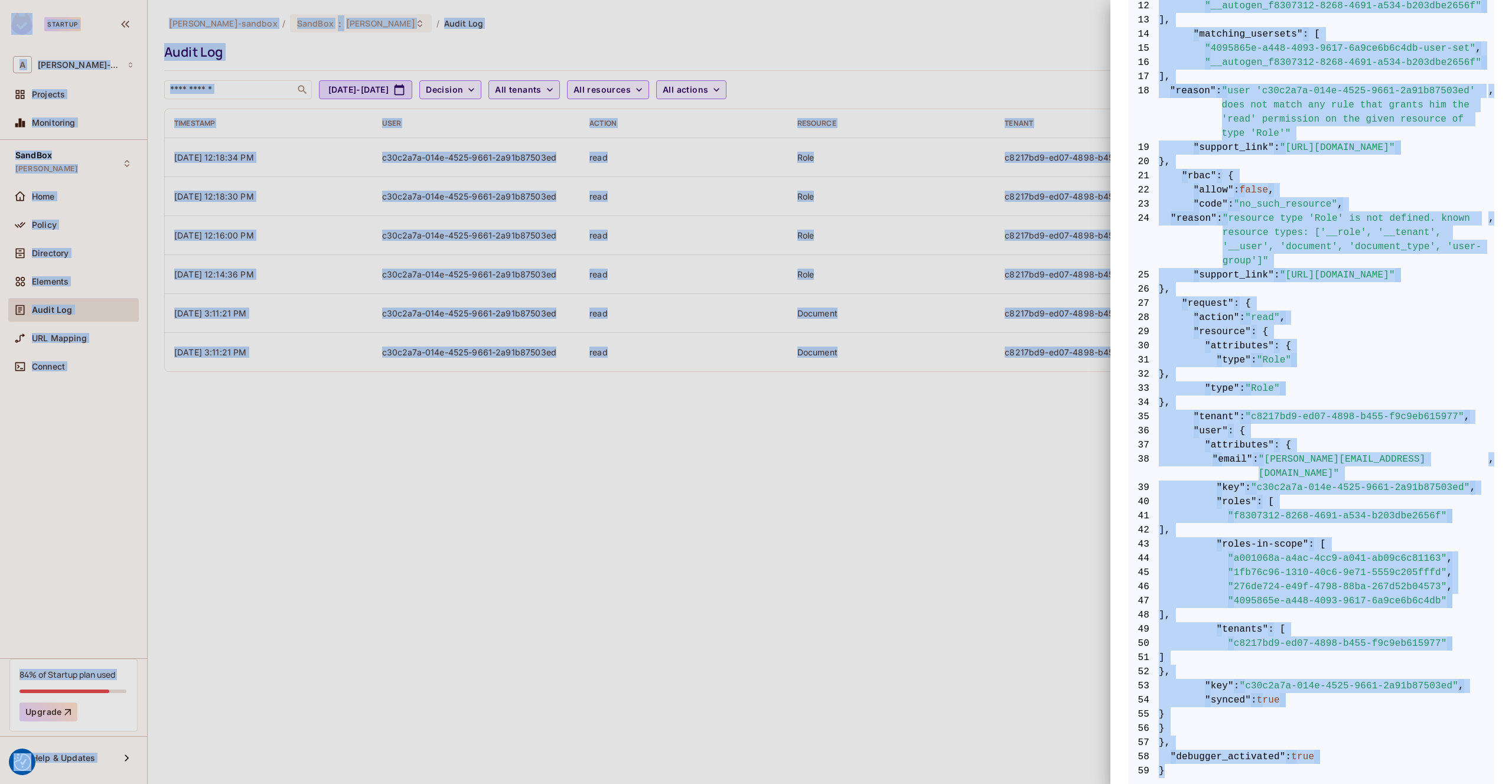
copy body "We use cookies to enhance your browsing experience, serve personalized ads or c…"
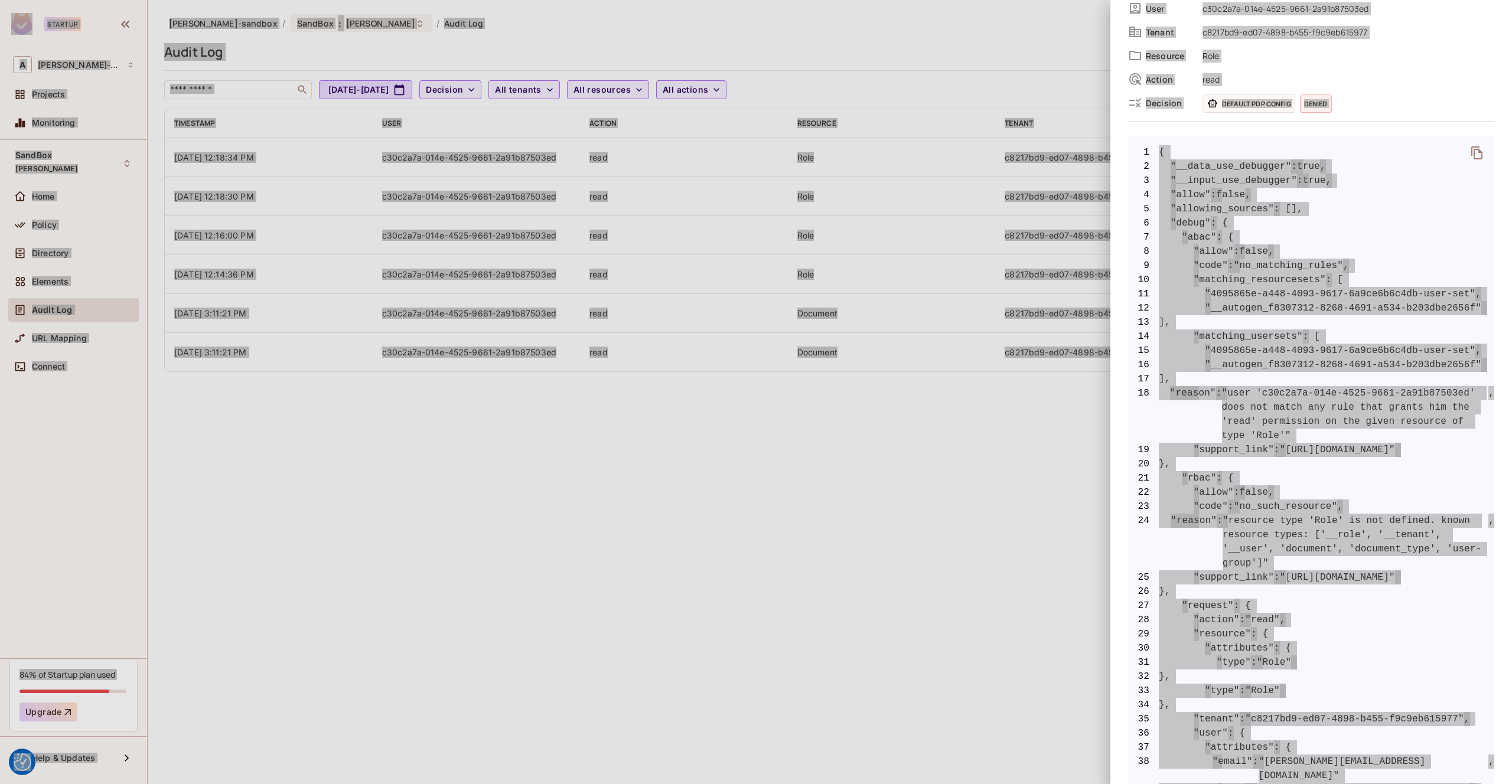
scroll to position [0, 0]
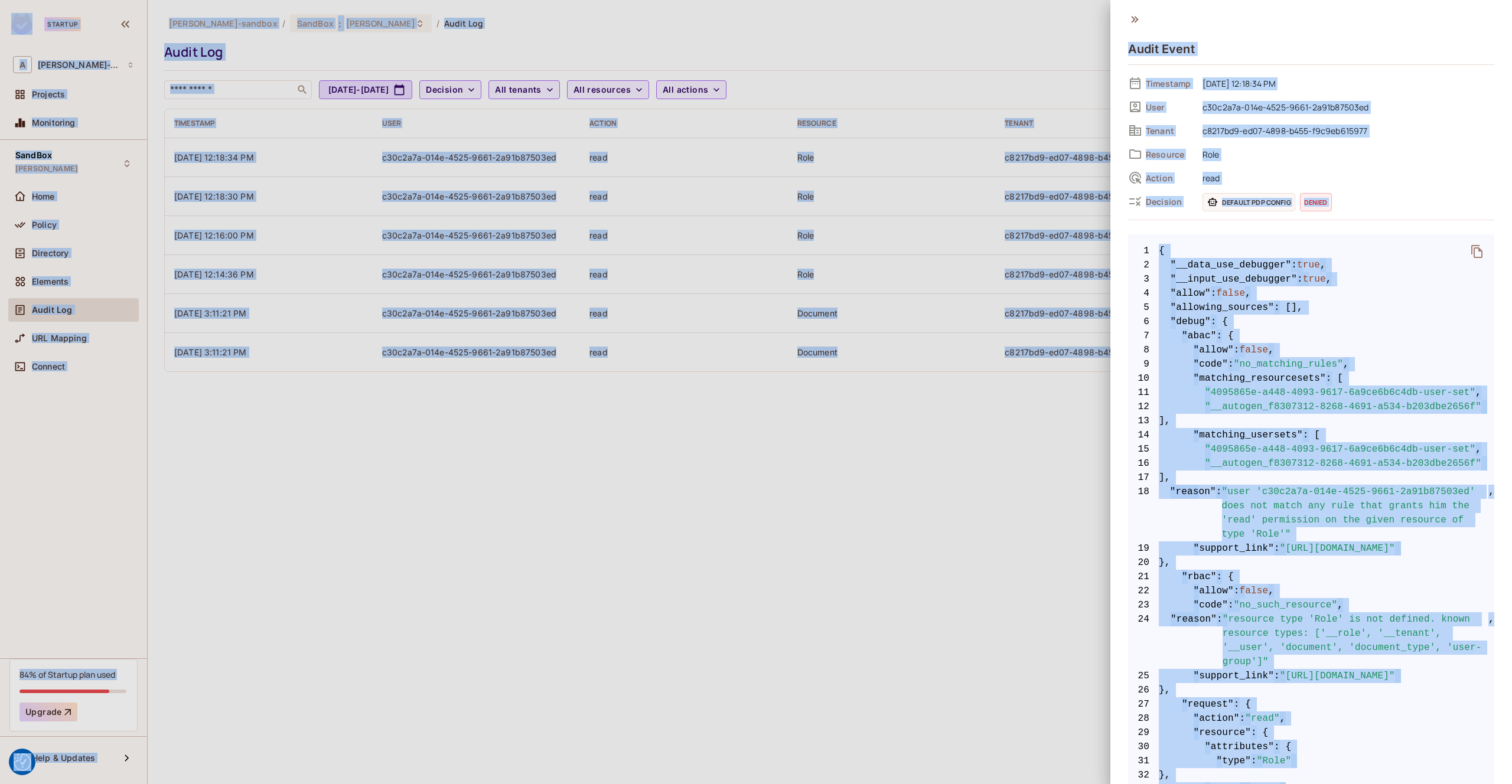
click at [348, 467] on div at bounding box center [756, 392] width 1512 height 784
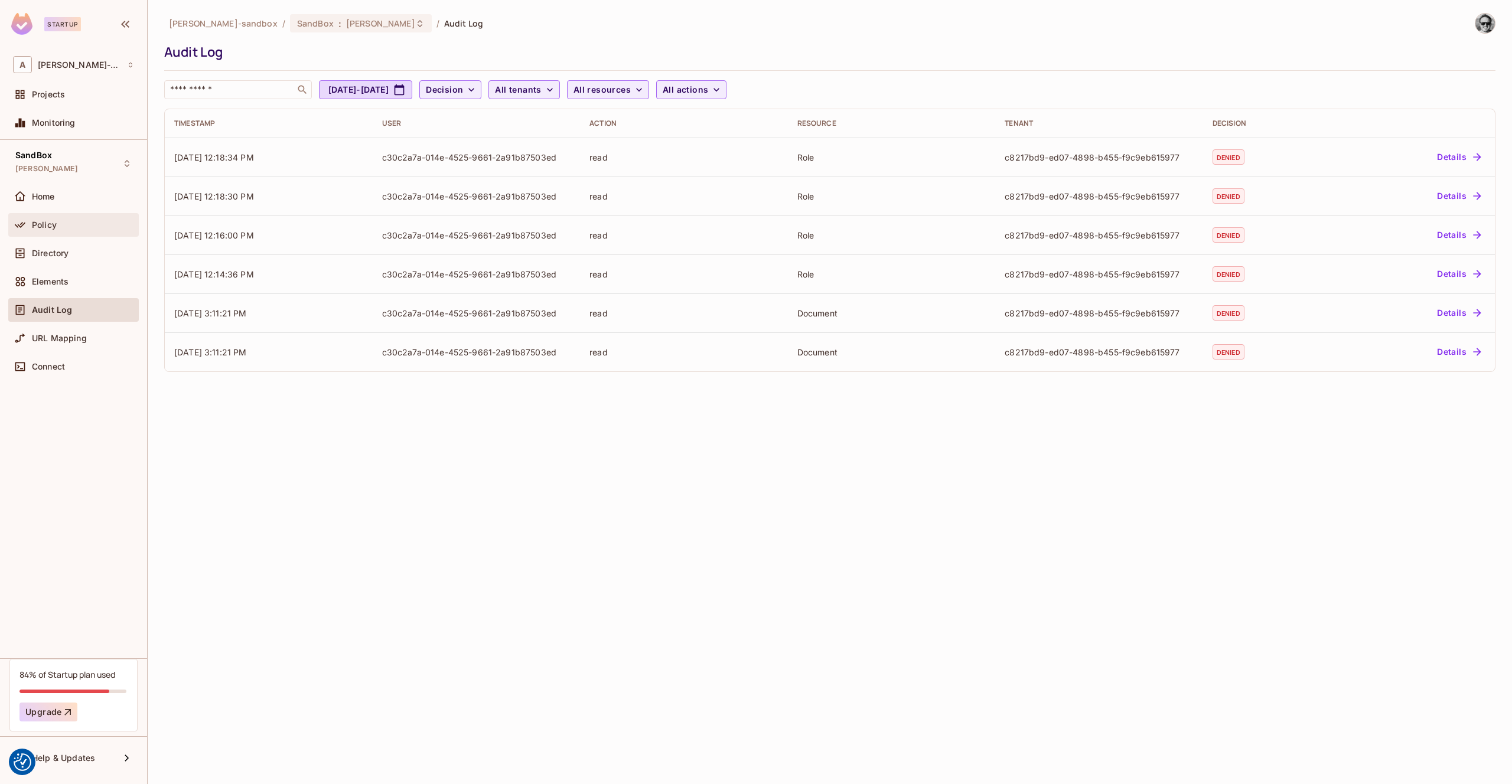
click at [62, 228] on div "Policy" at bounding box center [83, 225] width 102 height 9
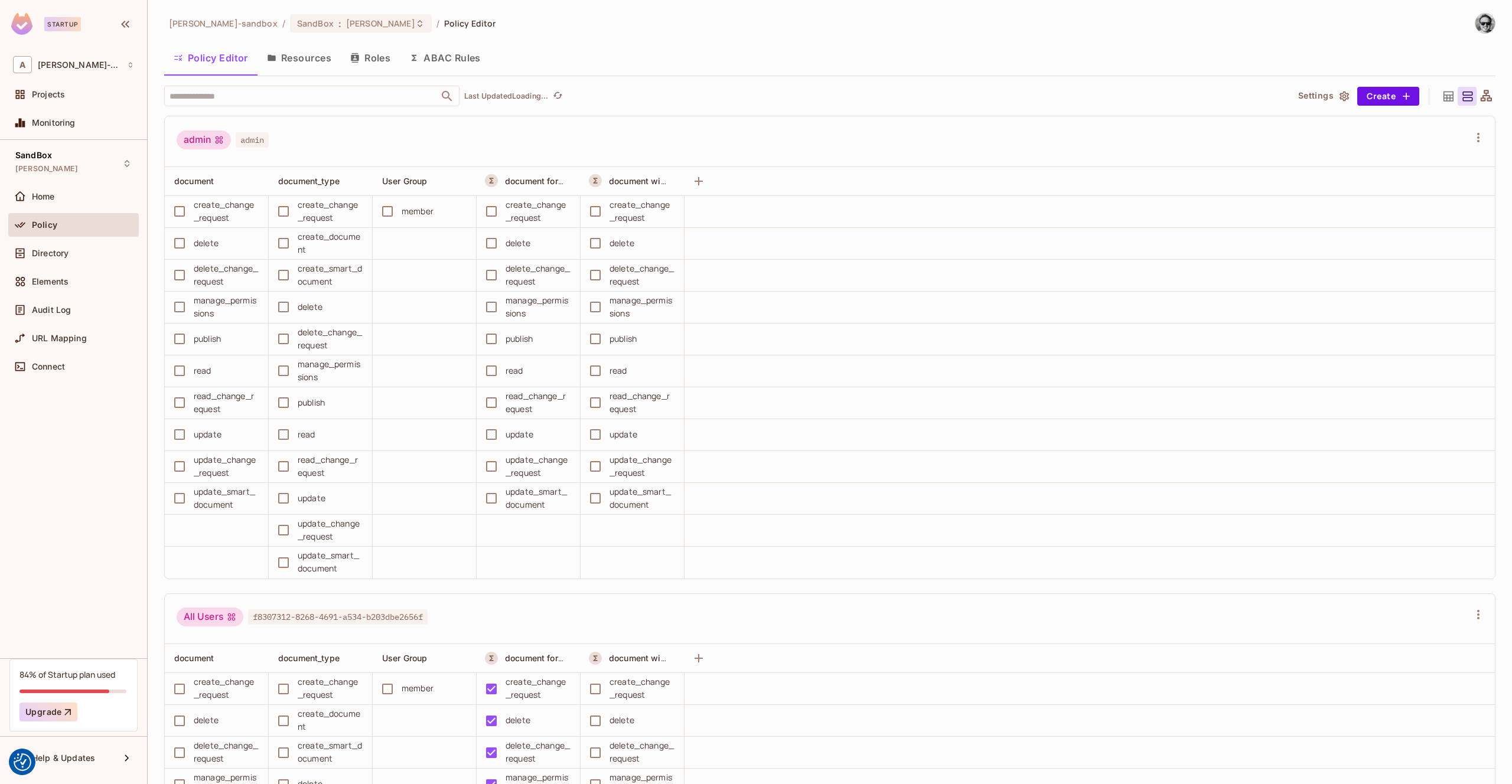
click at [369, 62] on button "Roles" at bounding box center [370, 58] width 59 height 29
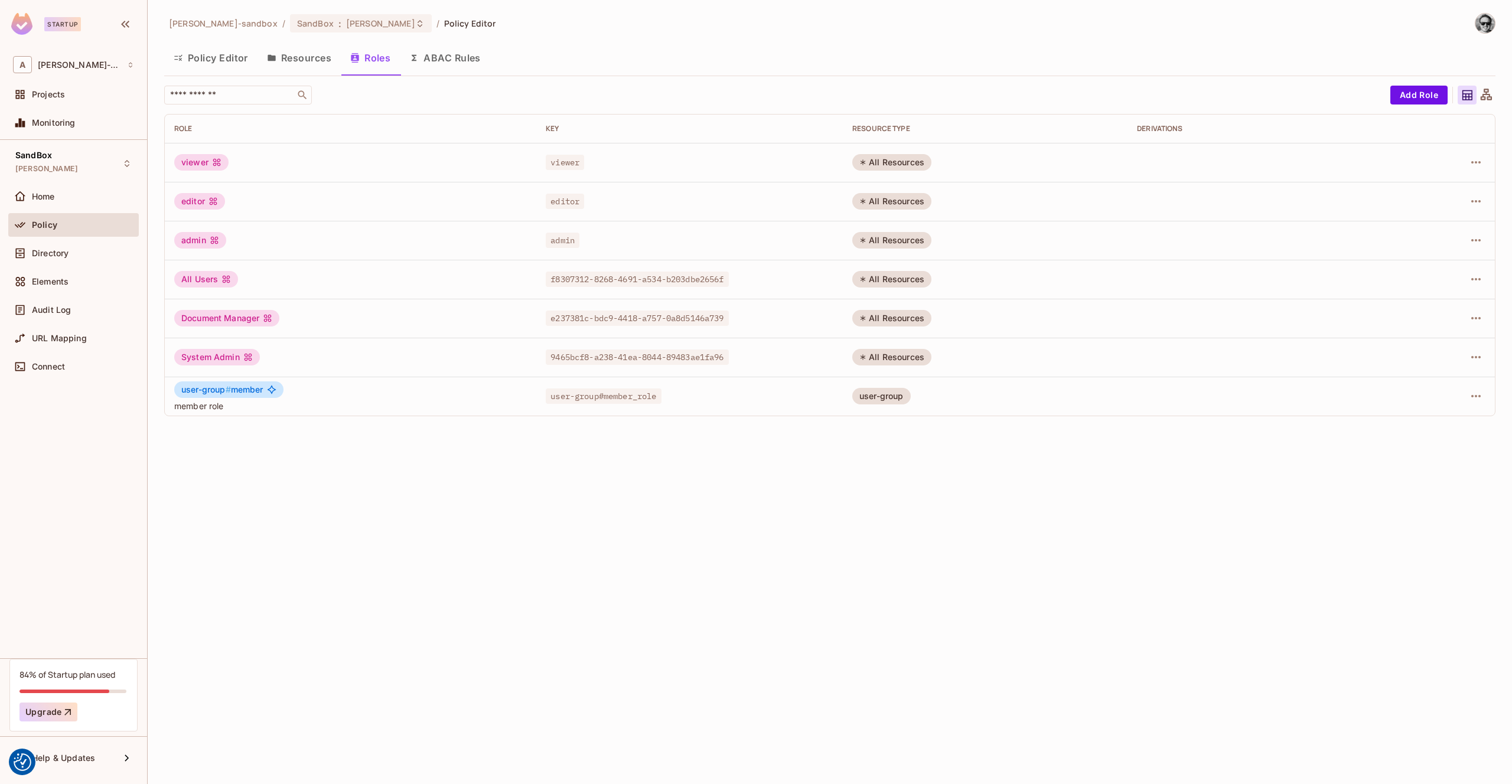
click at [325, 61] on button "Resources" at bounding box center [299, 58] width 83 height 29
